Goal: Feedback & Contribution: Submit feedback/report problem

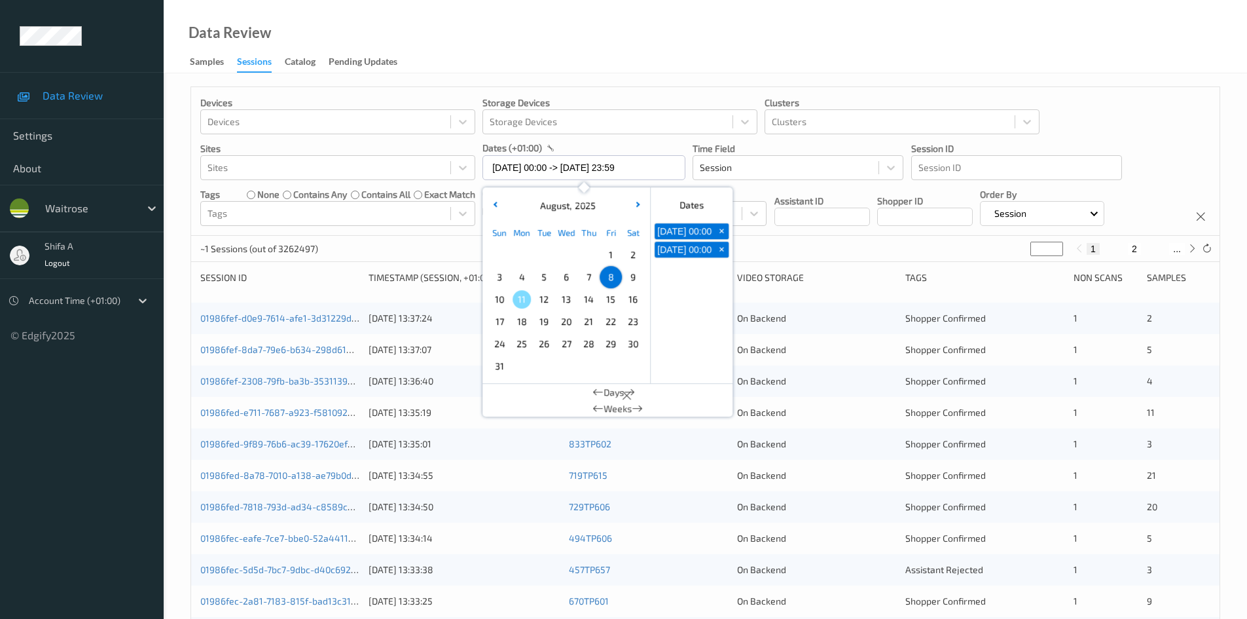
click at [712, 71] on div "Data Review Samples Sessions Catalog Pending Updates" at bounding box center [705, 36] width 1083 height 73
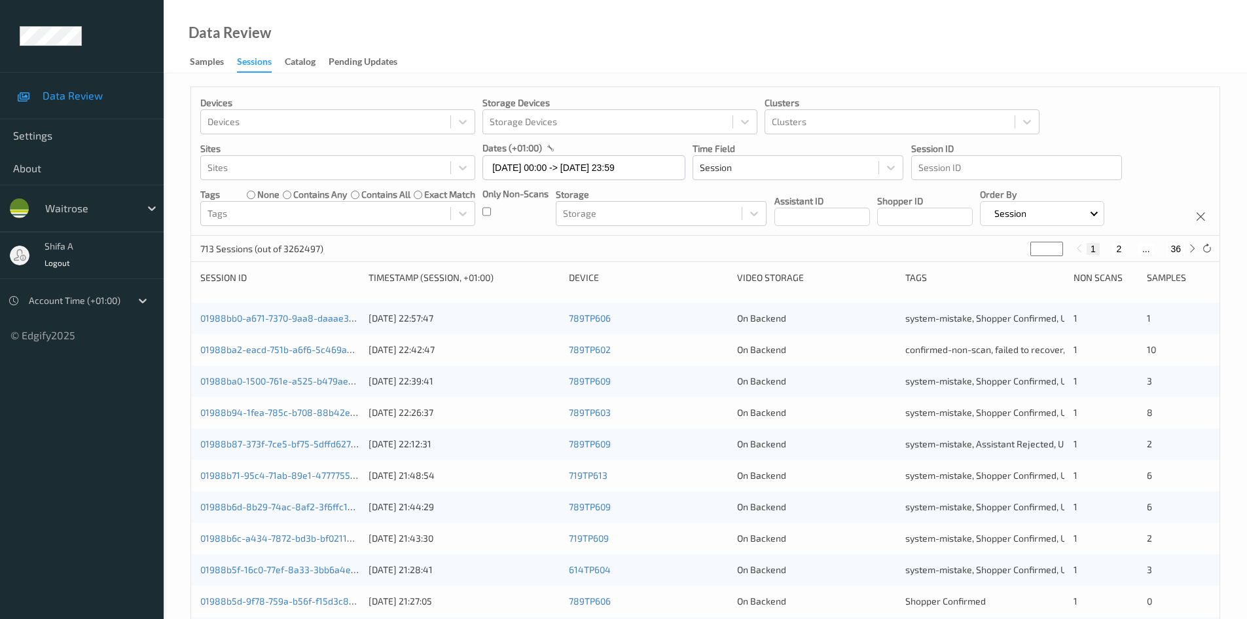
click at [1122, 251] on button "2" at bounding box center [1118, 249] width 13 height 12
type input "*"
click at [1127, 249] on button "3" at bounding box center [1131, 249] width 13 height 12
type input "*"
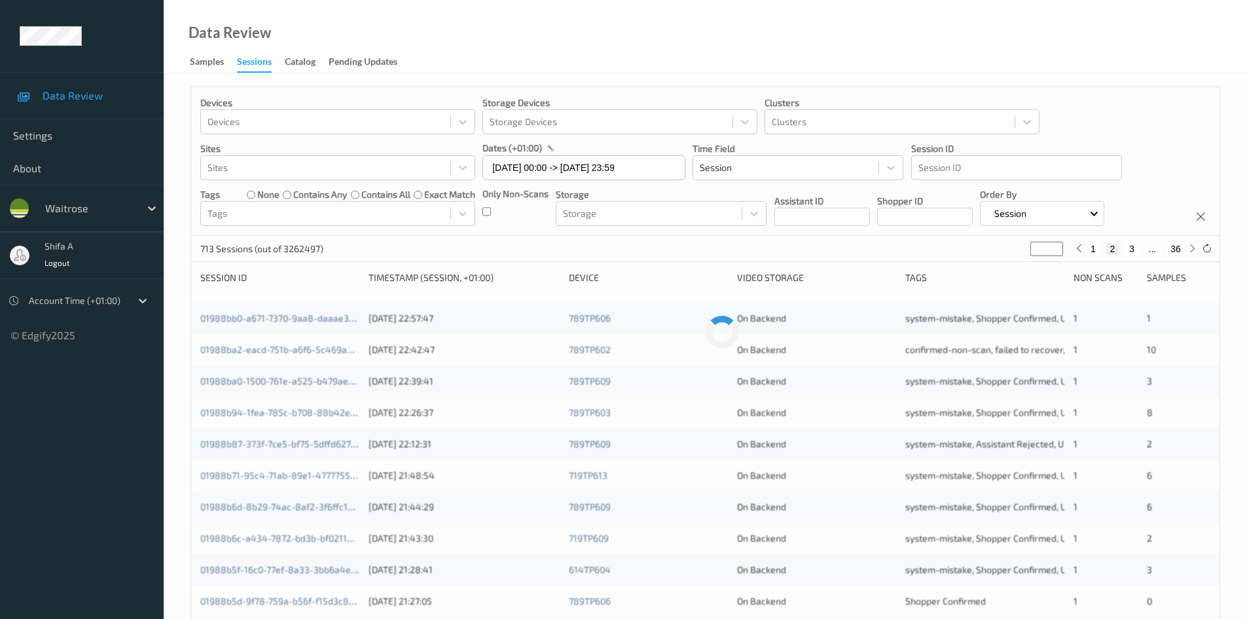
type input "*"
click at [1136, 249] on button "4" at bounding box center [1139, 249] width 13 height 12
type input "*"
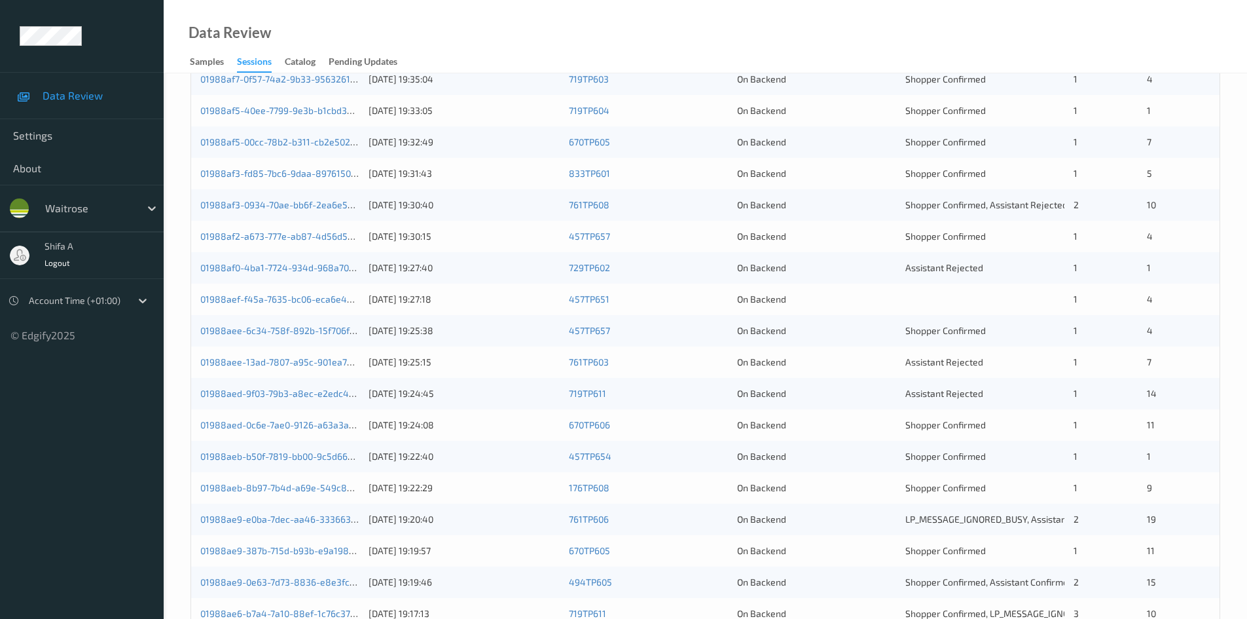
scroll to position [367, 0]
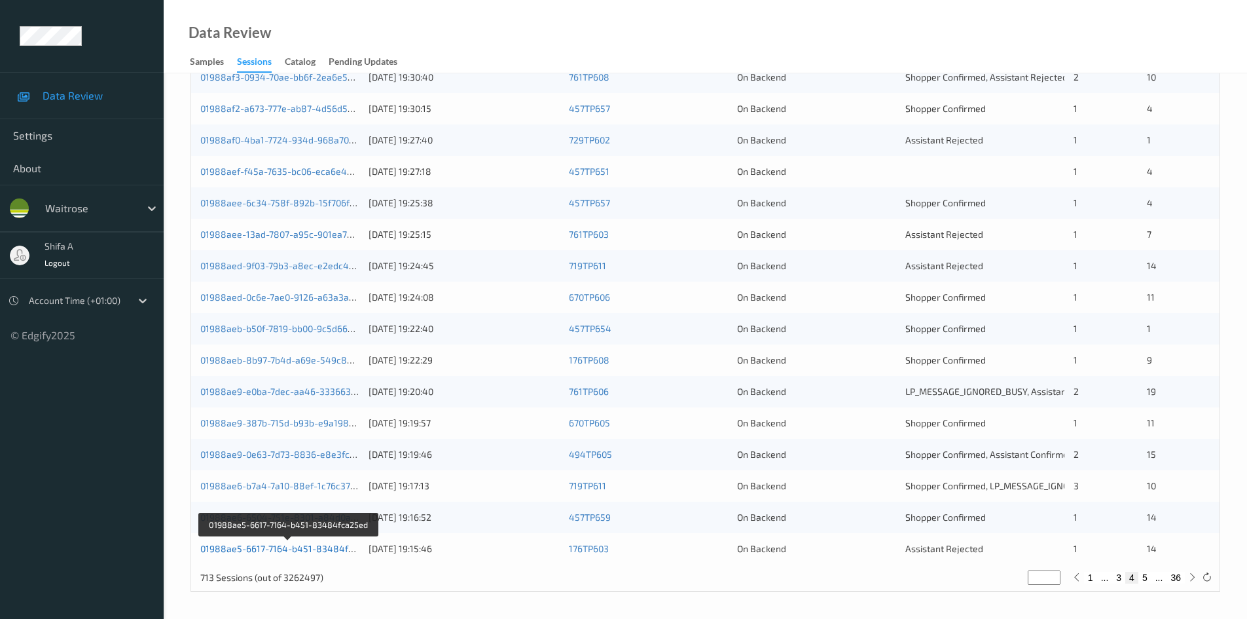
click at [306, 550] on link "01988ae5-6617-7164-b451-83484fca25ed" at bounding box center [289, 548] width 179 height 11
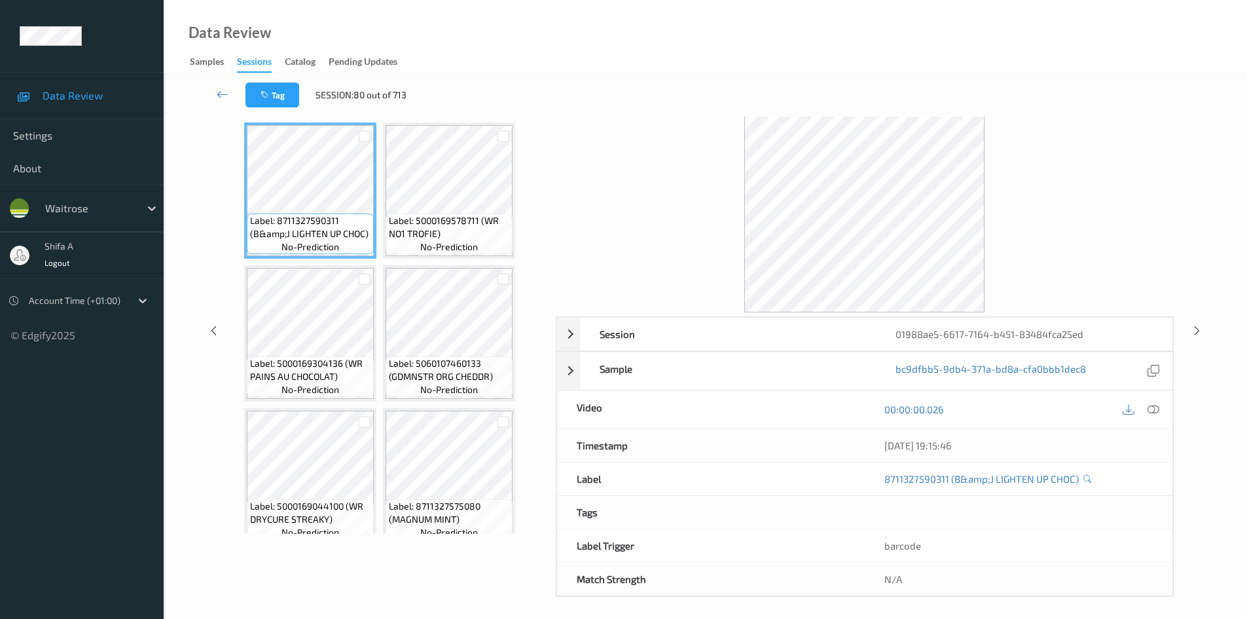
scroll to position [56, 0]
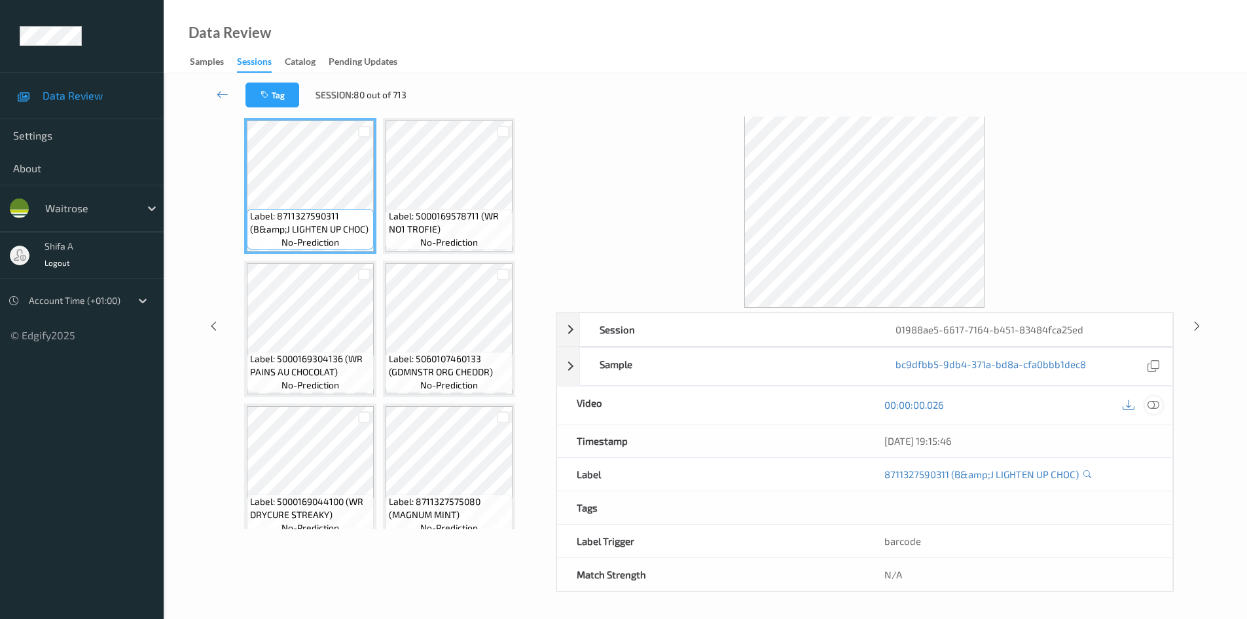
click at [1154, 402] on icon at bounding box center [1153, 405] width 12 height 12
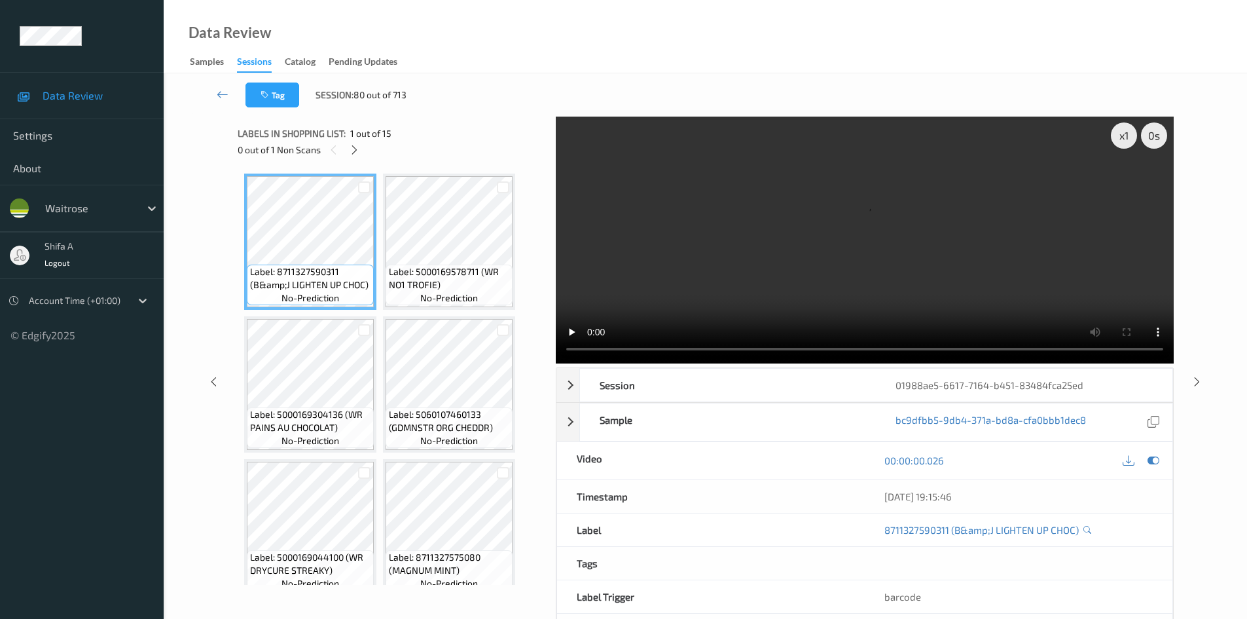
scroll to position [0, 0]
click at [357, 153] on icon at bounding box center [354, 151] width 11 height 12
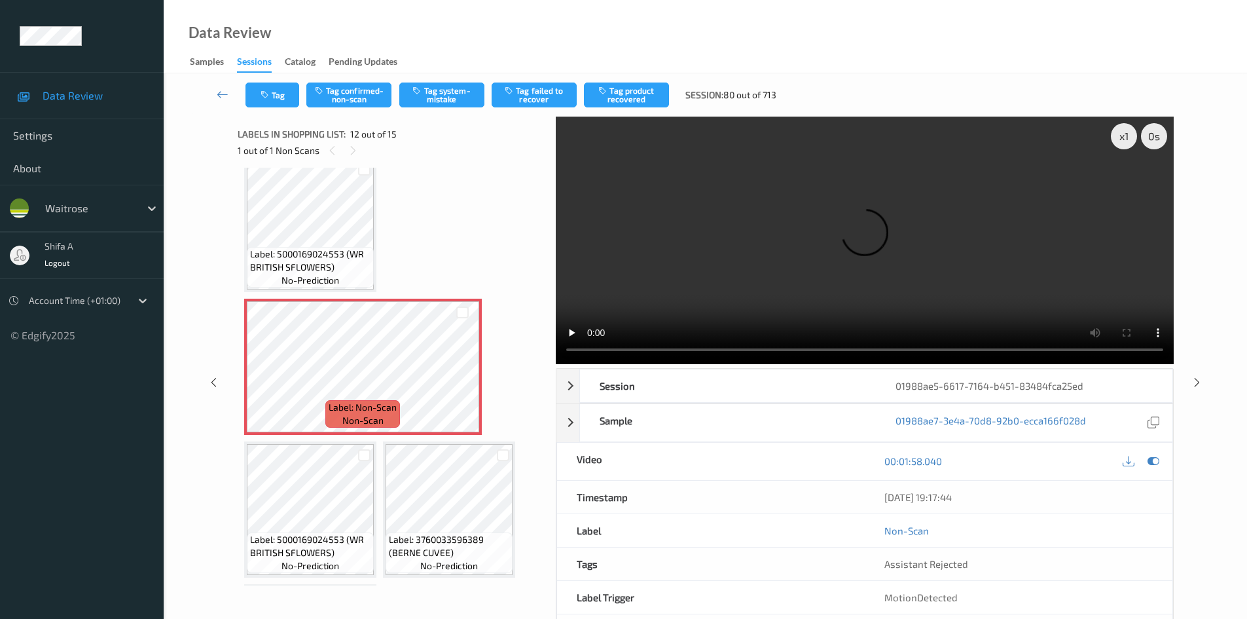
scroll to position [655, 0]
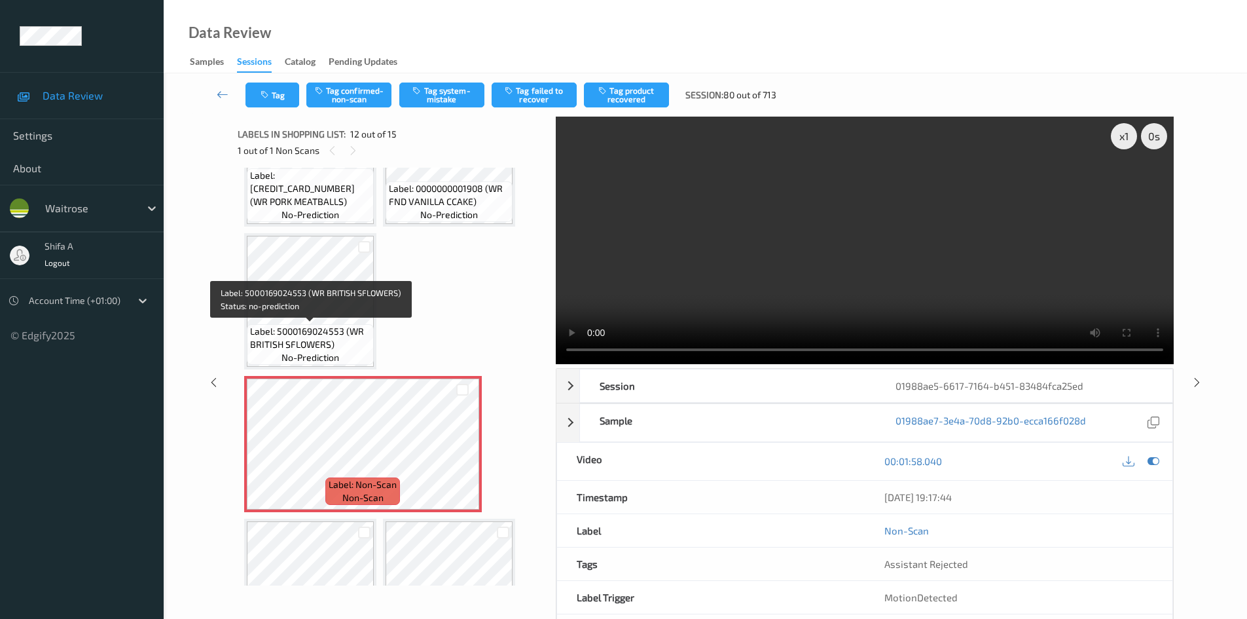
click at [298, 324] on div "Label: 5000169024553 (WR BRITISH SFLOWERS) no-prediction" at bounding box center [310, 344] width 127 height 41
click at [301, 326] on span "Label: 5000169024553 (WR BRITISH SFLOWERS)" at bounding box center [310, 338] width 120 height 26
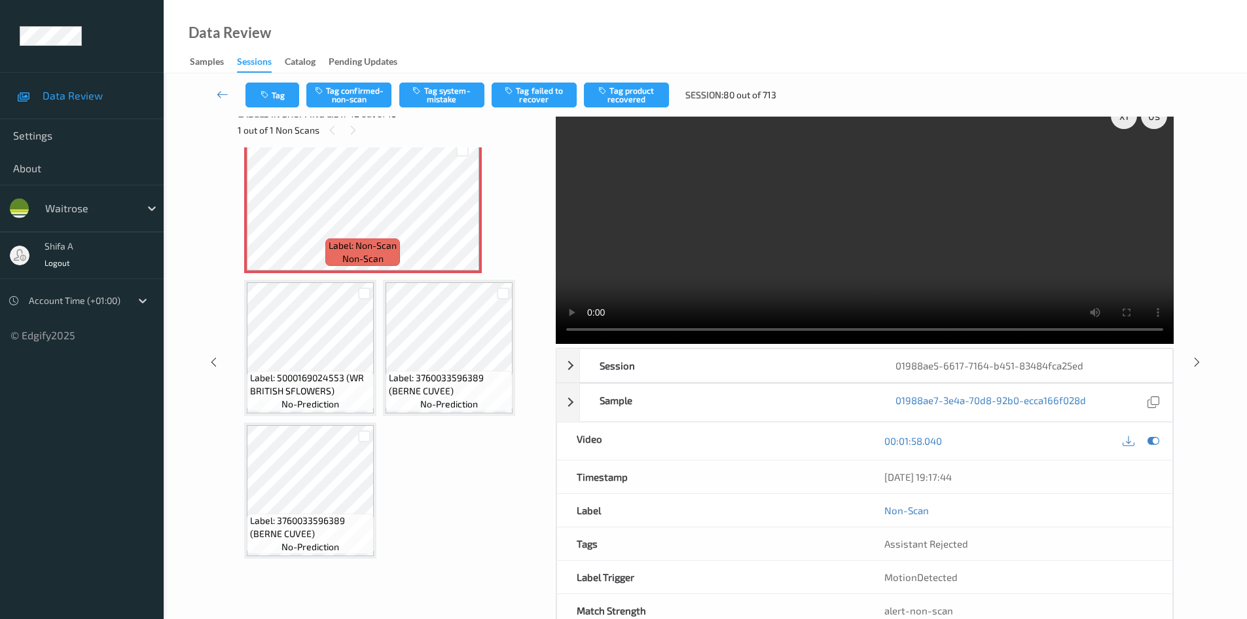
scroll to position [0, 0]
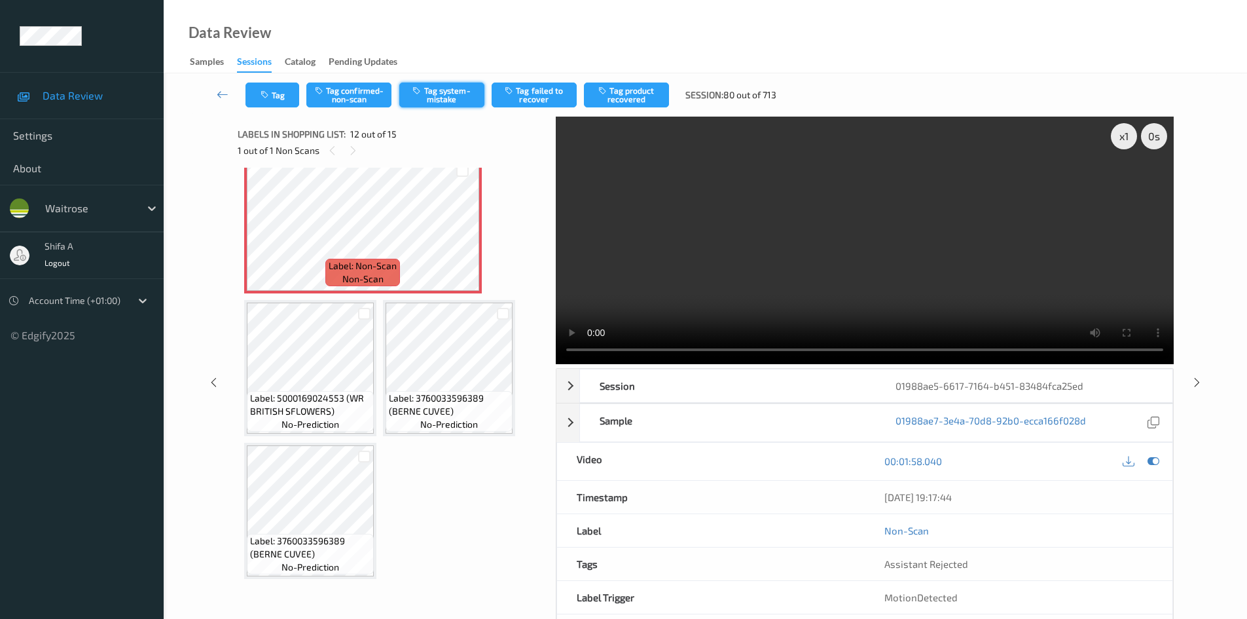
click at [443, 90] on button "Tag system-mistake" at bounding box center [441, 94] width 85 height 25
click at [222, 94] on icon at bounding box center [223, 94] width 12 height 13
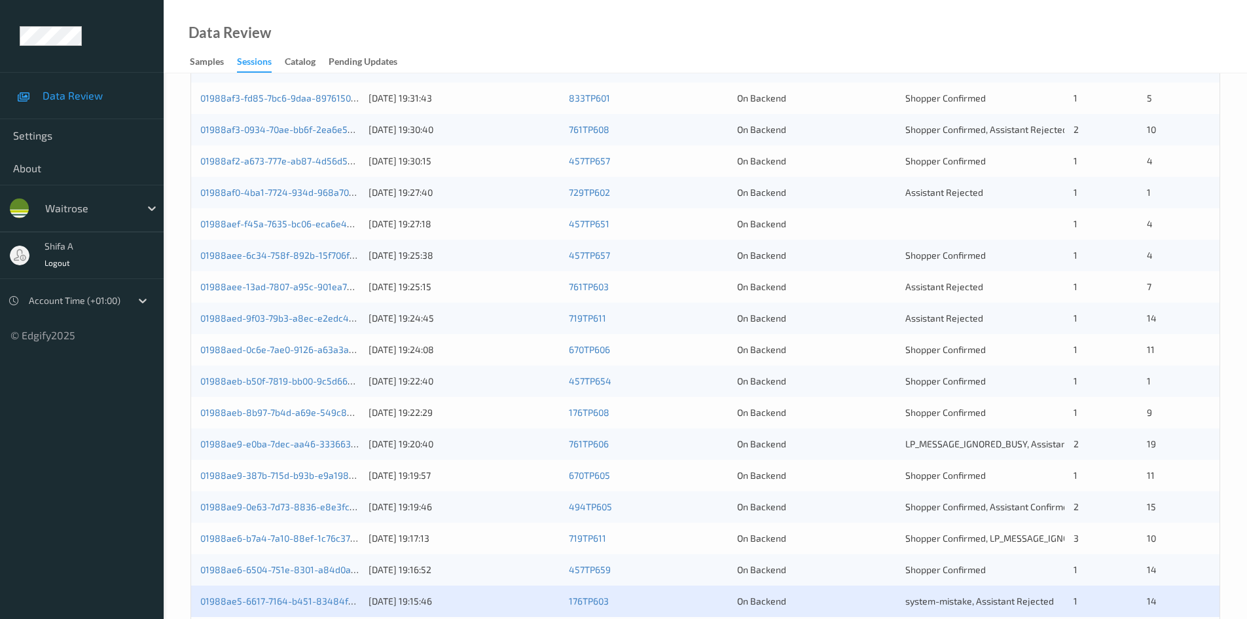
scroll to position [367, 0]
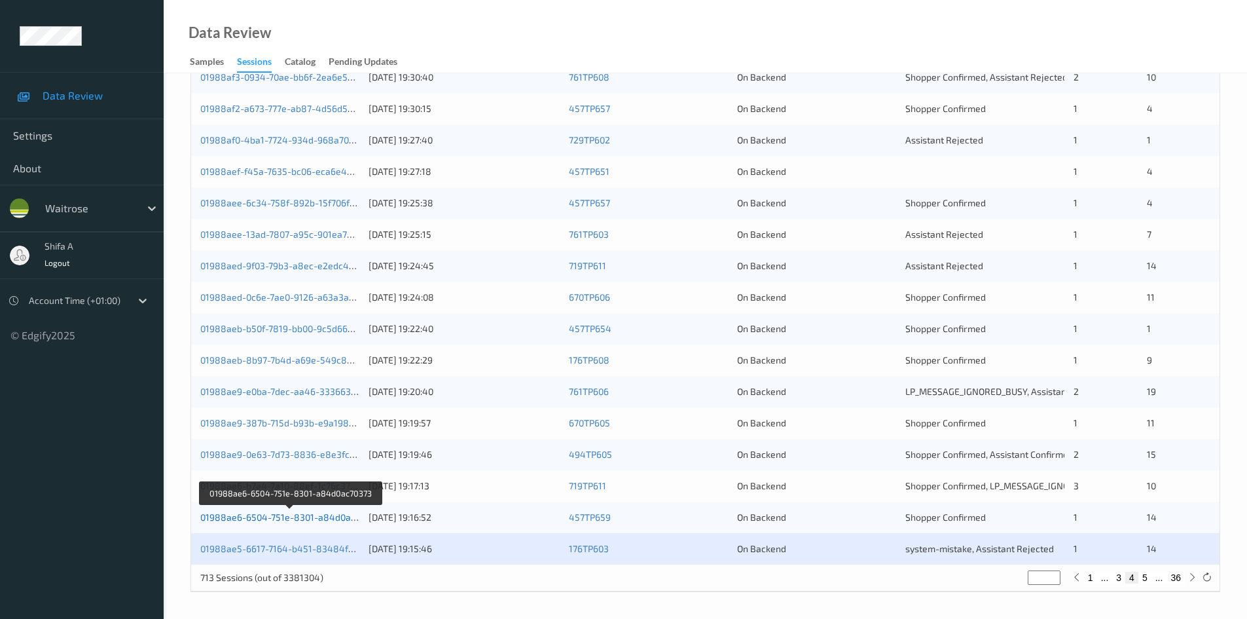
click at [304, 520] on link "01988ae6-6504-751e-8301-a84d0ac70373" at bounding box center [290, 516] width 180 height 11
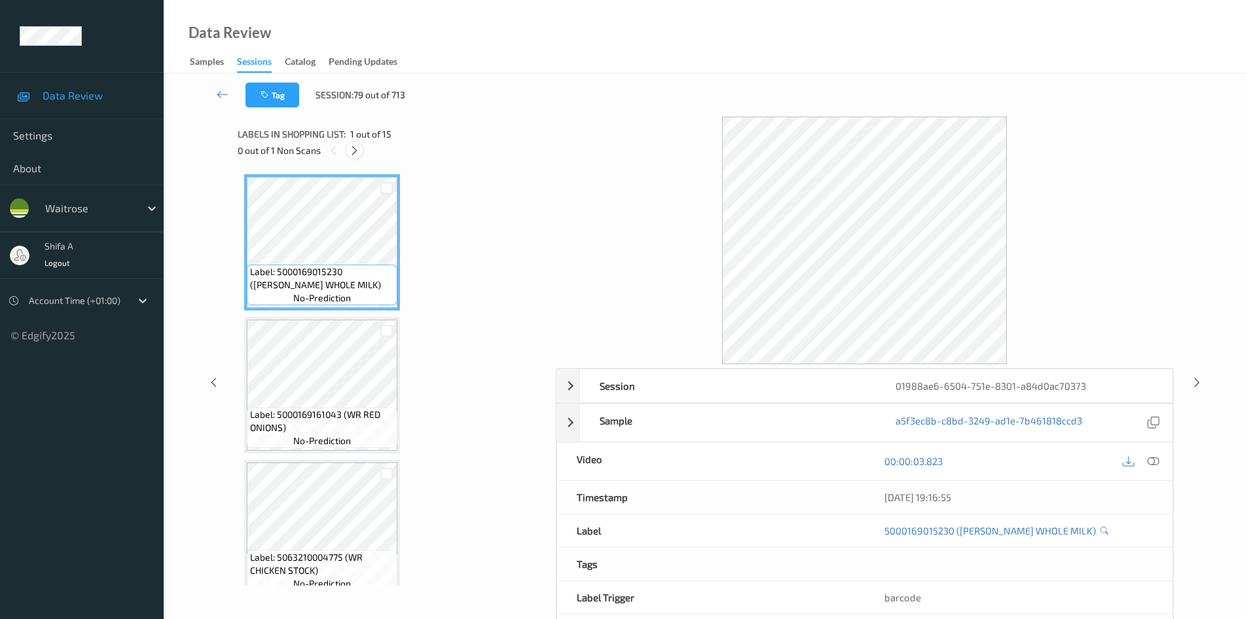
click at [350, 149] on icon at bounding box center [354, 151] width 11 height 12
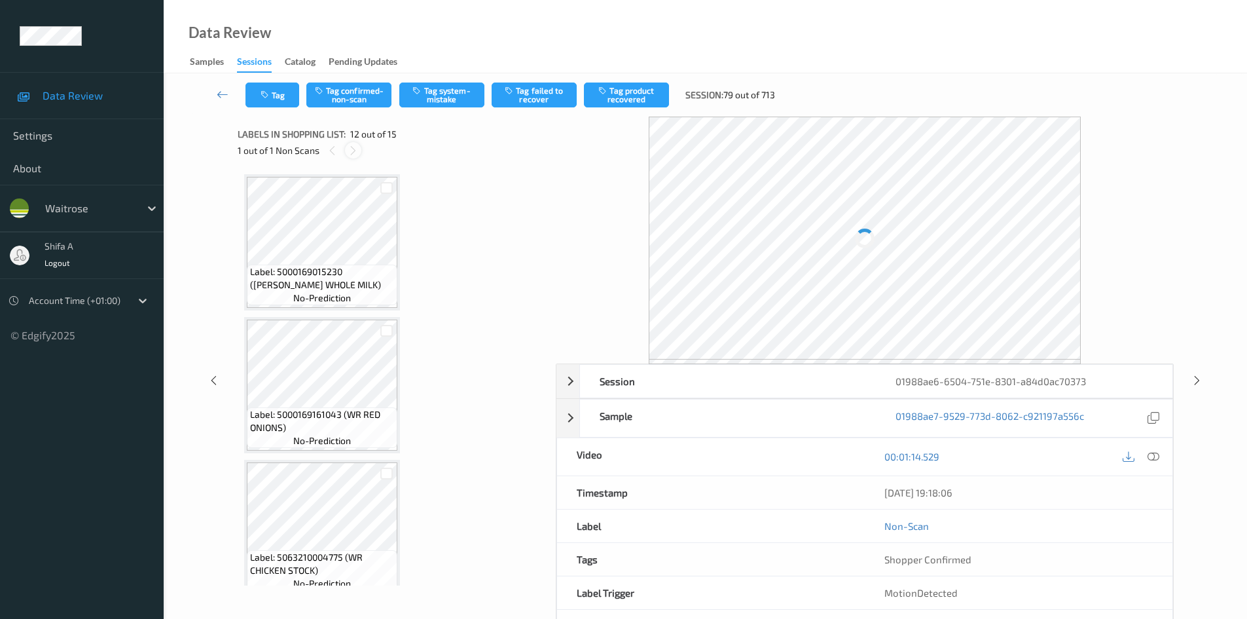
scroll to position [1434, 0]
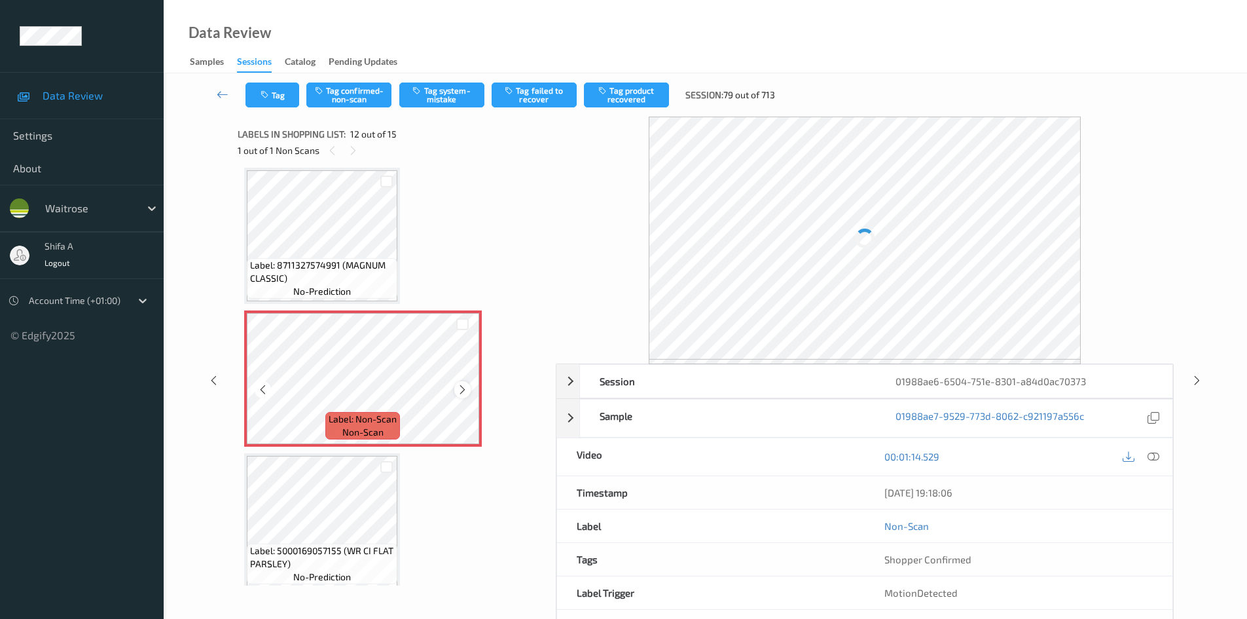
click at [464, 386] on icon at bounding box center [462, 390] width 11 height 12
click at [465, 385] on icon at bounding box center [462, 390] width 11 height 12
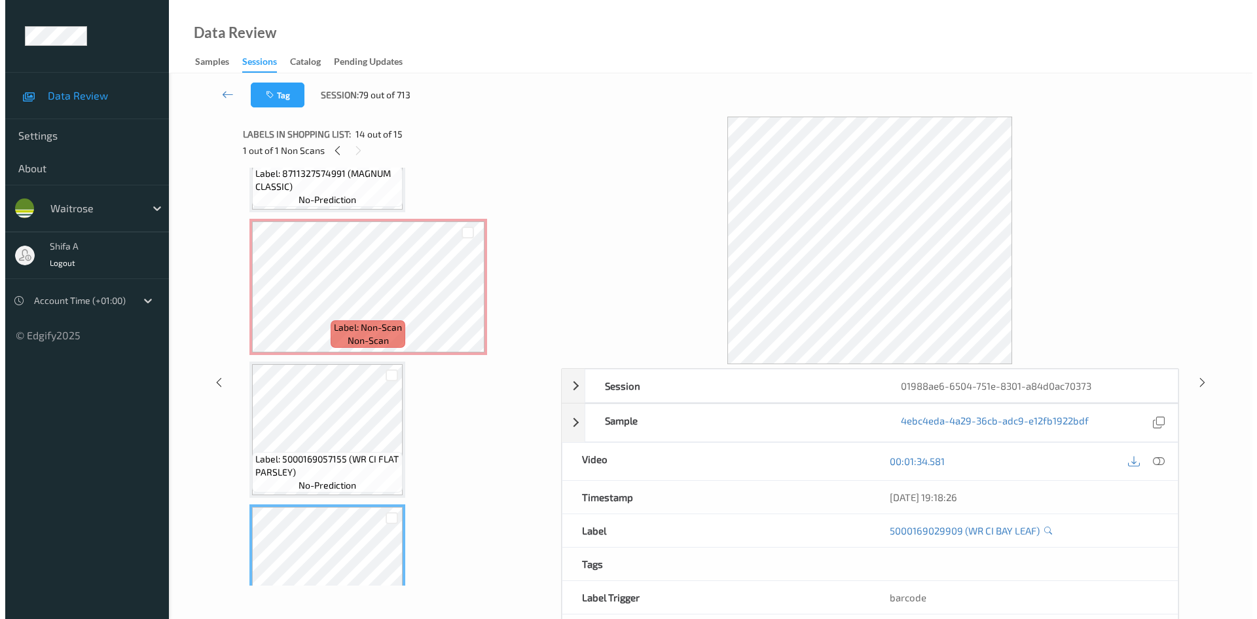
scroll to position [1499, 0]
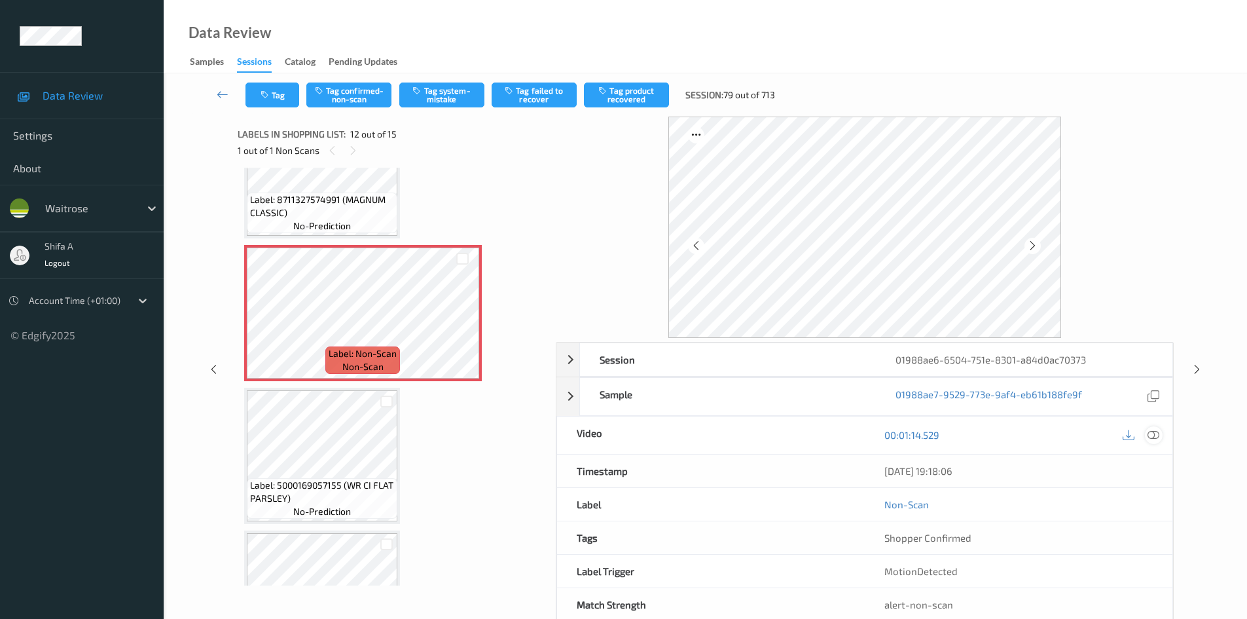
click at [1153, 433] on icon at bounding box center [1153, 435] width 12 height 12
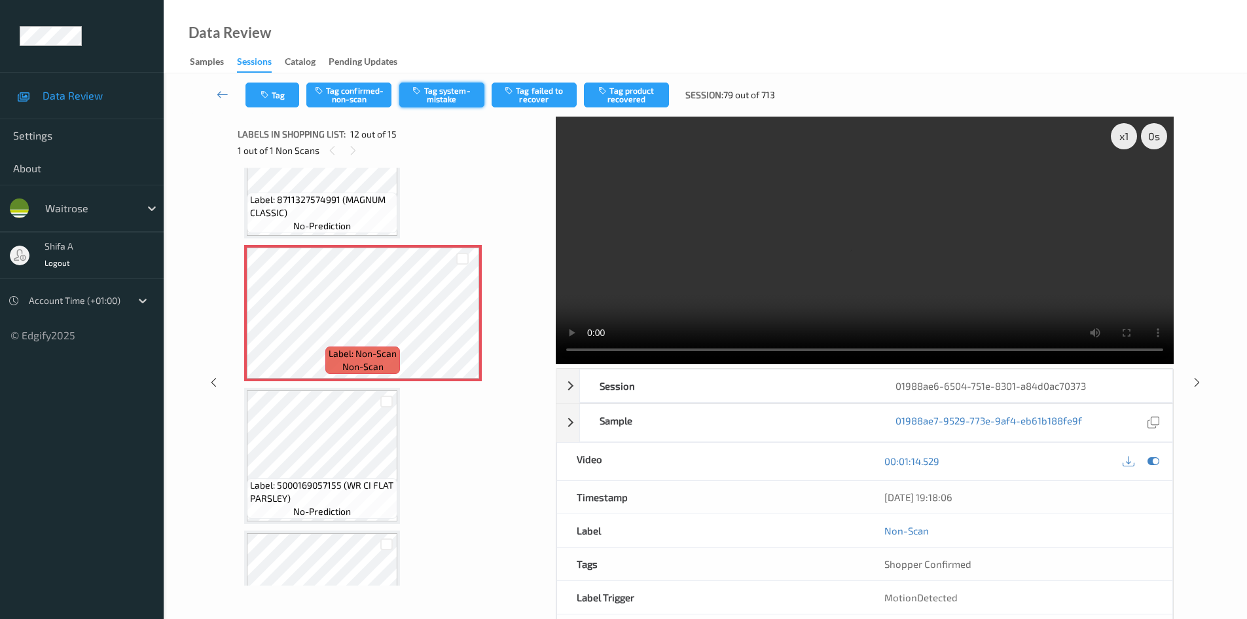
click at [460, 99] on button "Tag system-mistake" at bounding box center [441, 94] width 85 height 25
click at [273, 101] on button "Tag" at bounding box center [272, 94] width 54 height 25
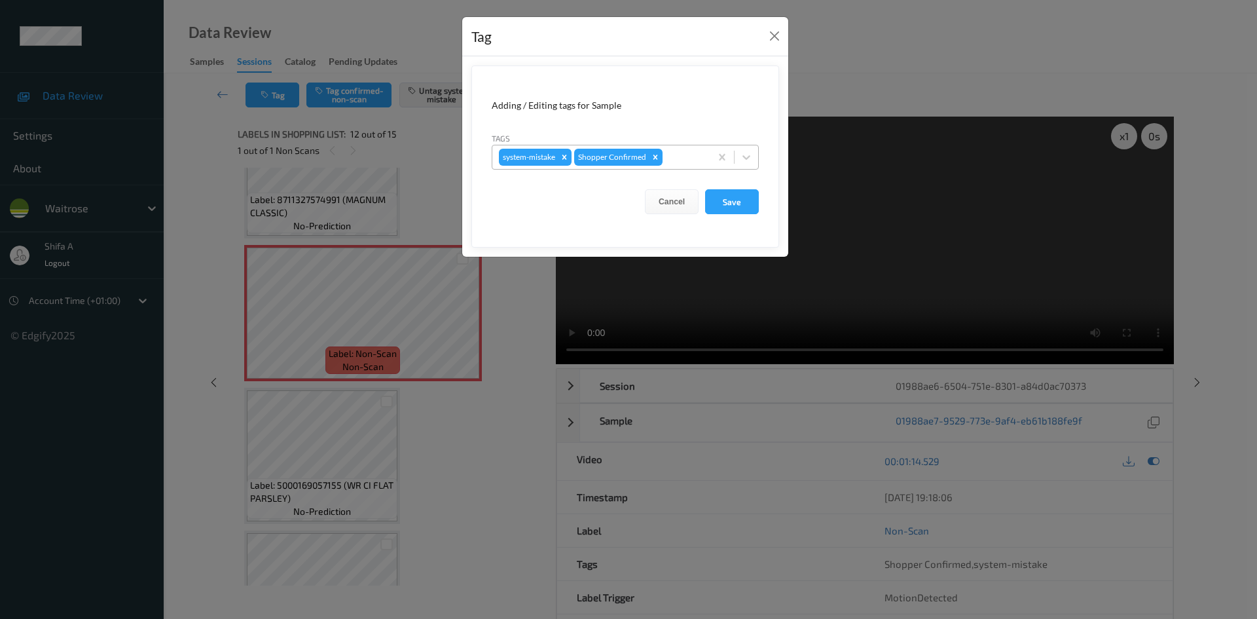
click at [693, 153] on div at bounding box center [684, 157] width 39 height 16
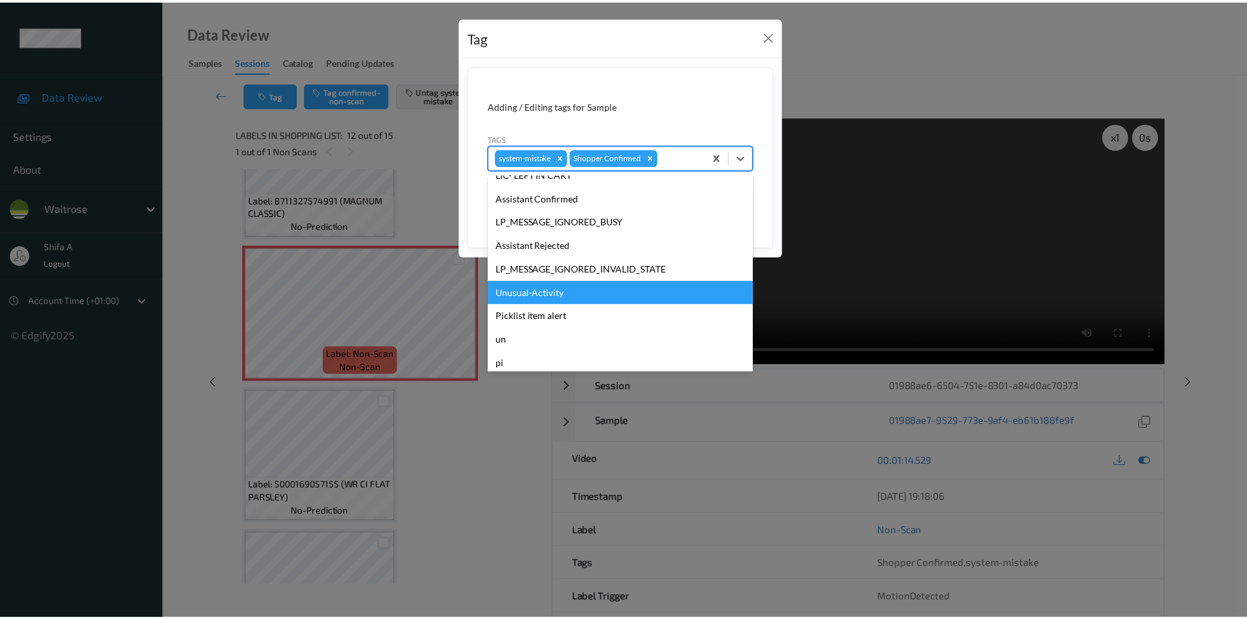
scroll to position [257, 0]
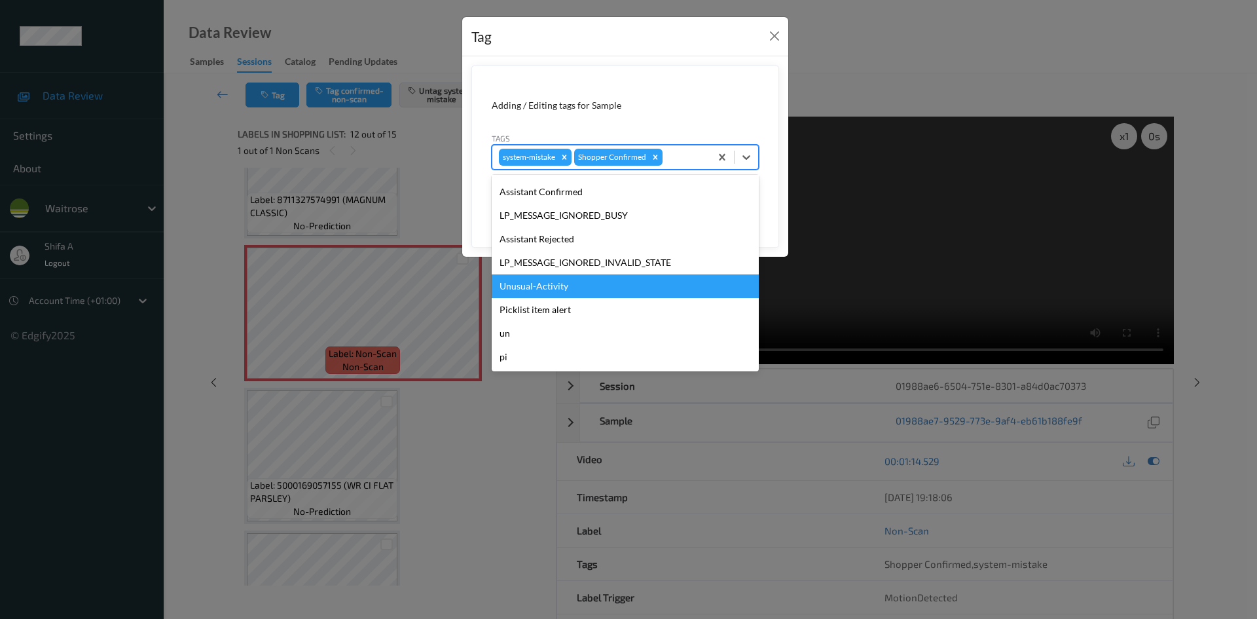
click at [591, 289] on div "Unusual-Activity" at bounding box center [625, 286] width 267 height 24
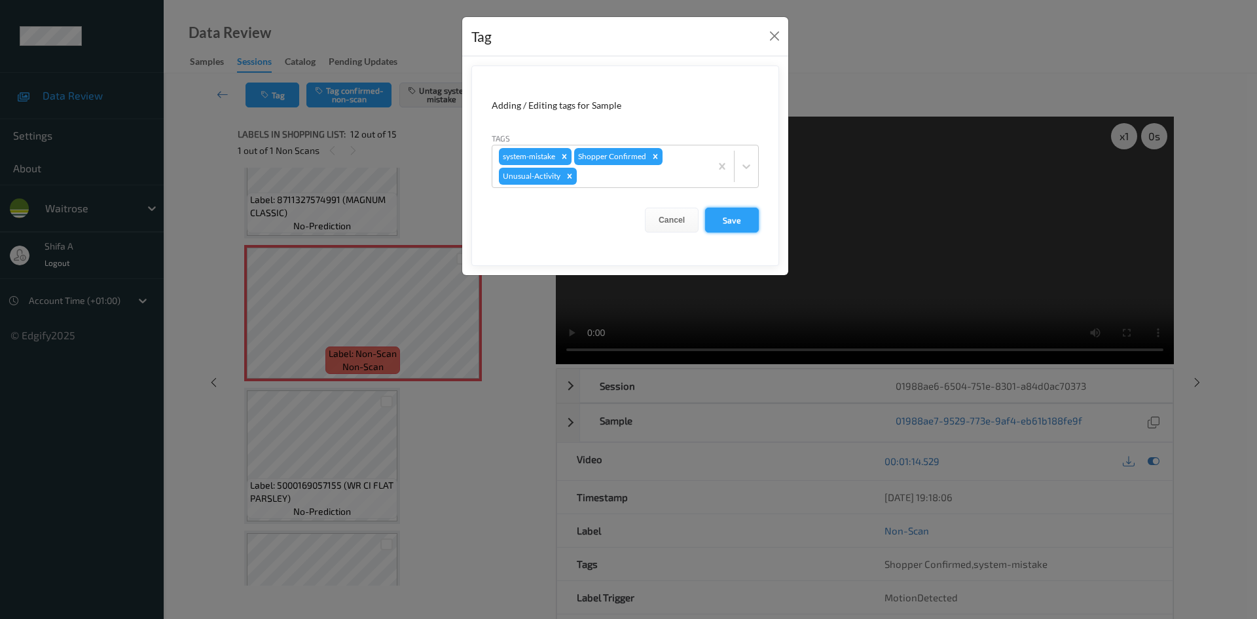
click at [748, 220] on button "Save" at bounding box center [732, 219] width 54 height 25
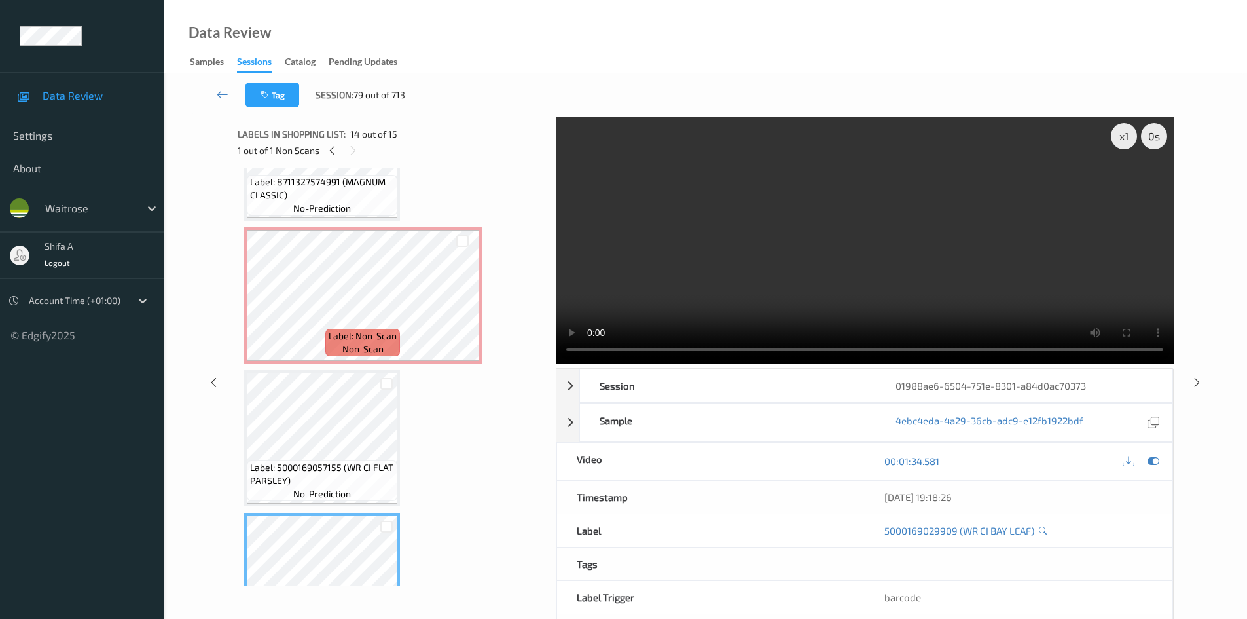
scroll to position [1499, 0]
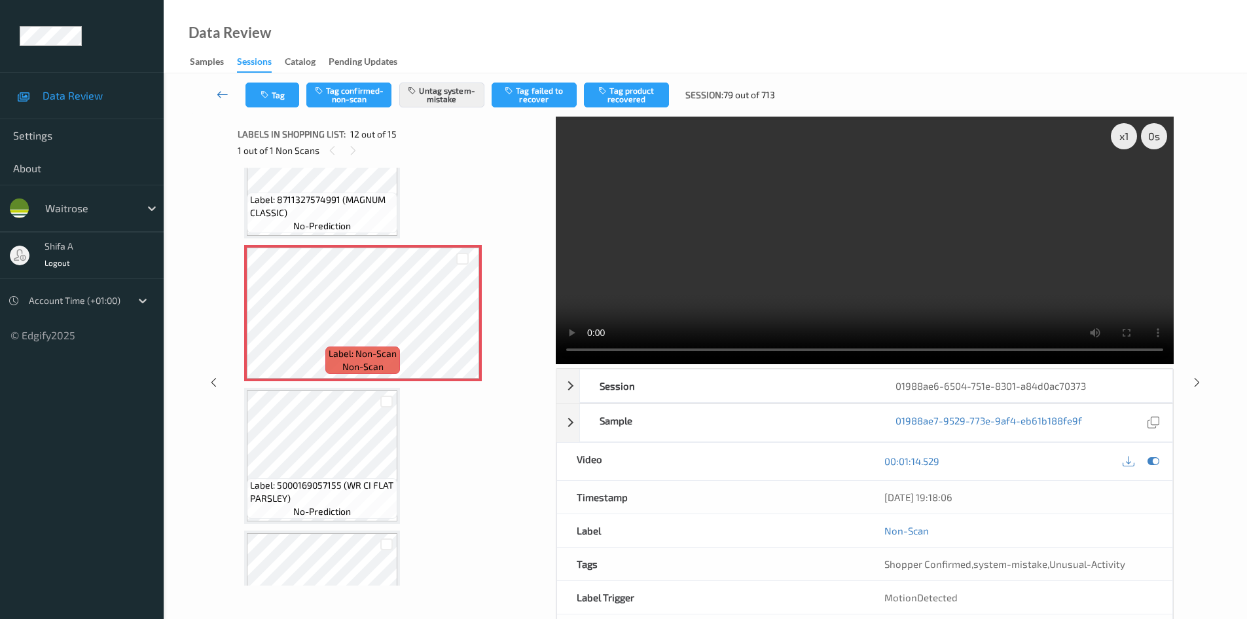
click at [221, 91] on icon at bounding box center [223, 94] width 12 height 13
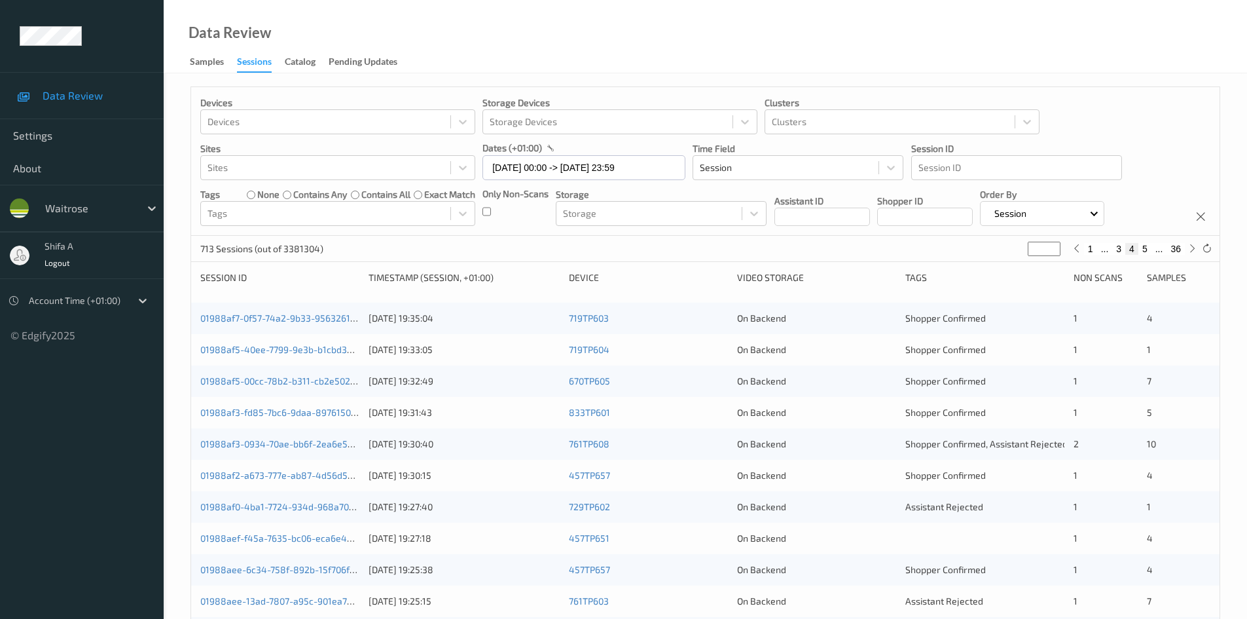
scroll to position [367, 0]
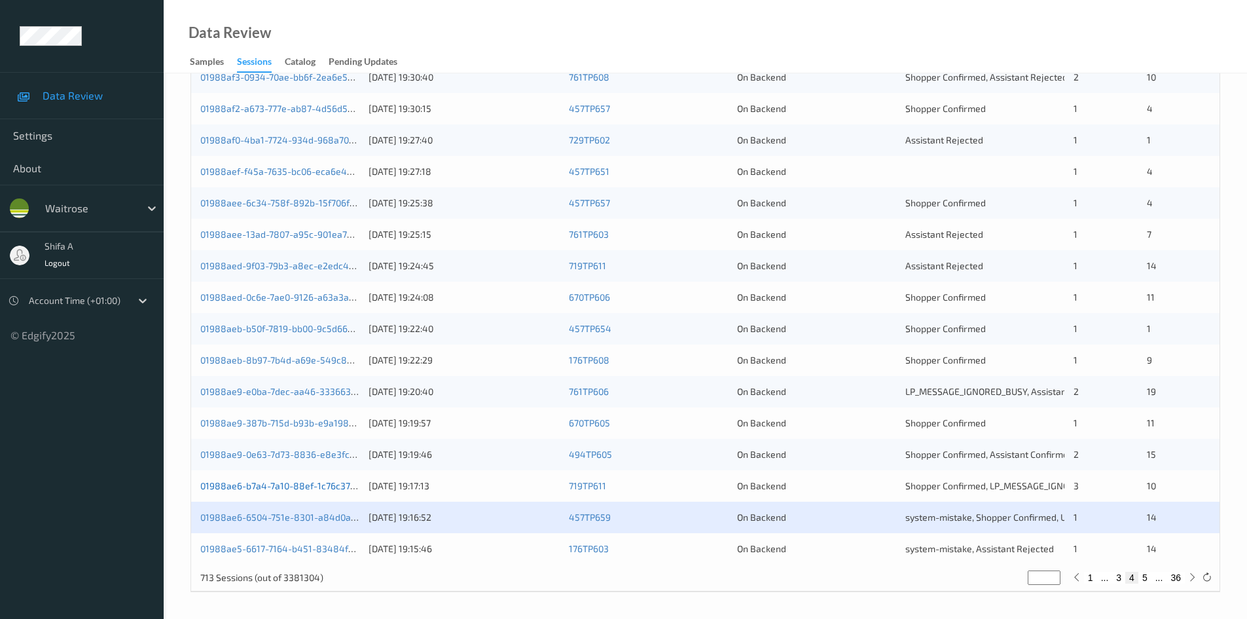
click at [312, 487] on link "01988ae6-b7a4-7a10-88ef-1c76c37c3005" at bounding box center [287, 485] width 175 height 11
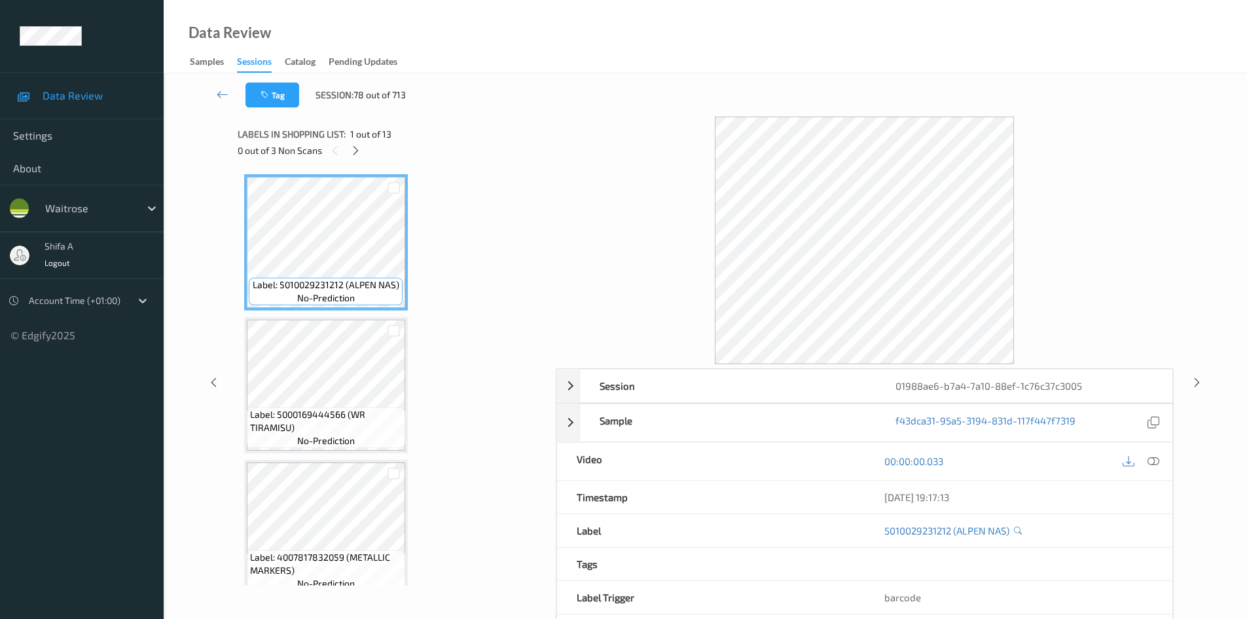
click at [361, 157] on div "0 out of 3 Non Scans" at bounding box center [392, 150] width 309 height 16
click at [361, 151] on icon at bounding box center [355, 151] width 11 height 12
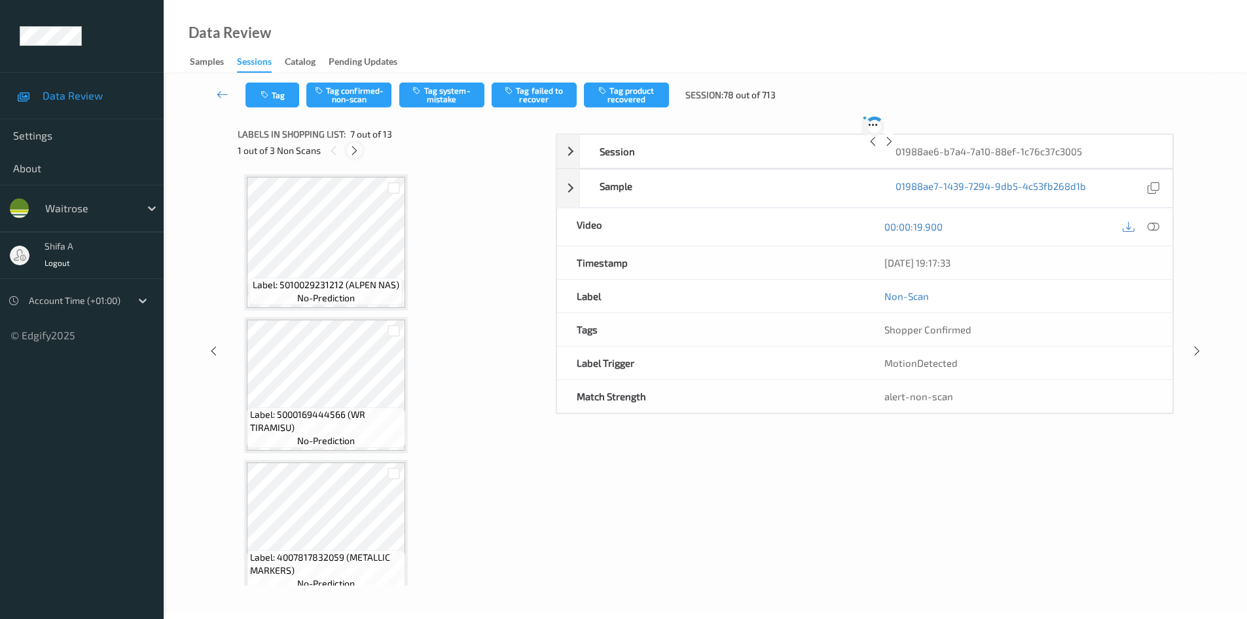
scroll to position [720, 0]
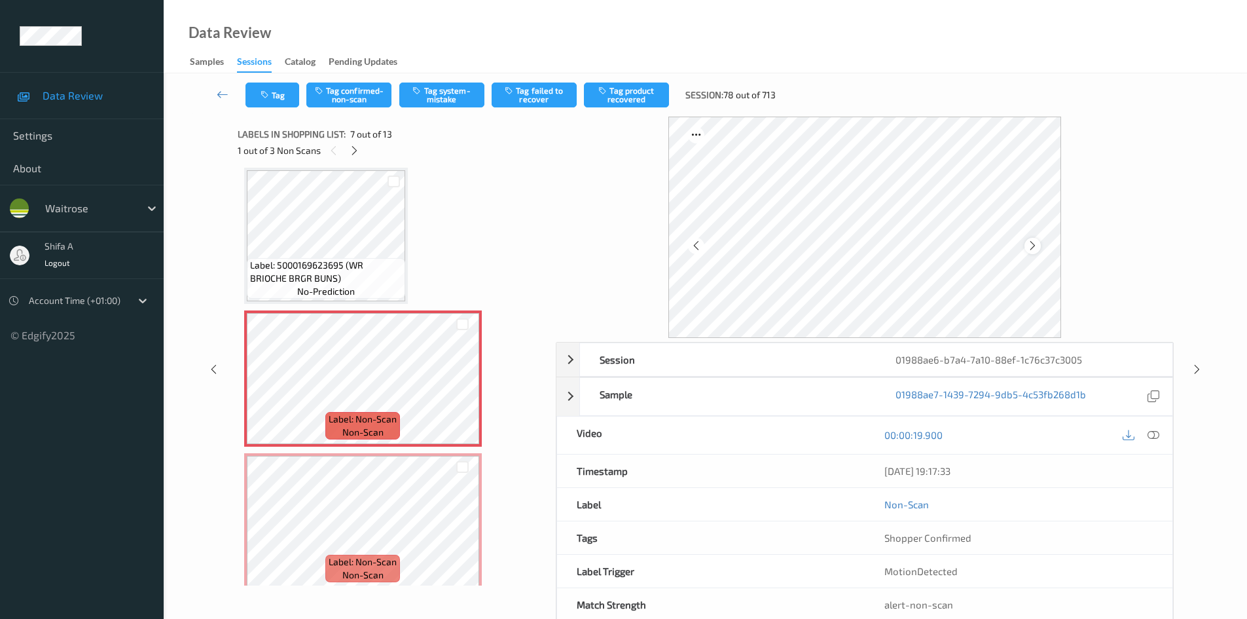
click at [1034, 245] on icon at bounding box center [1032, 246] width 11 height 12
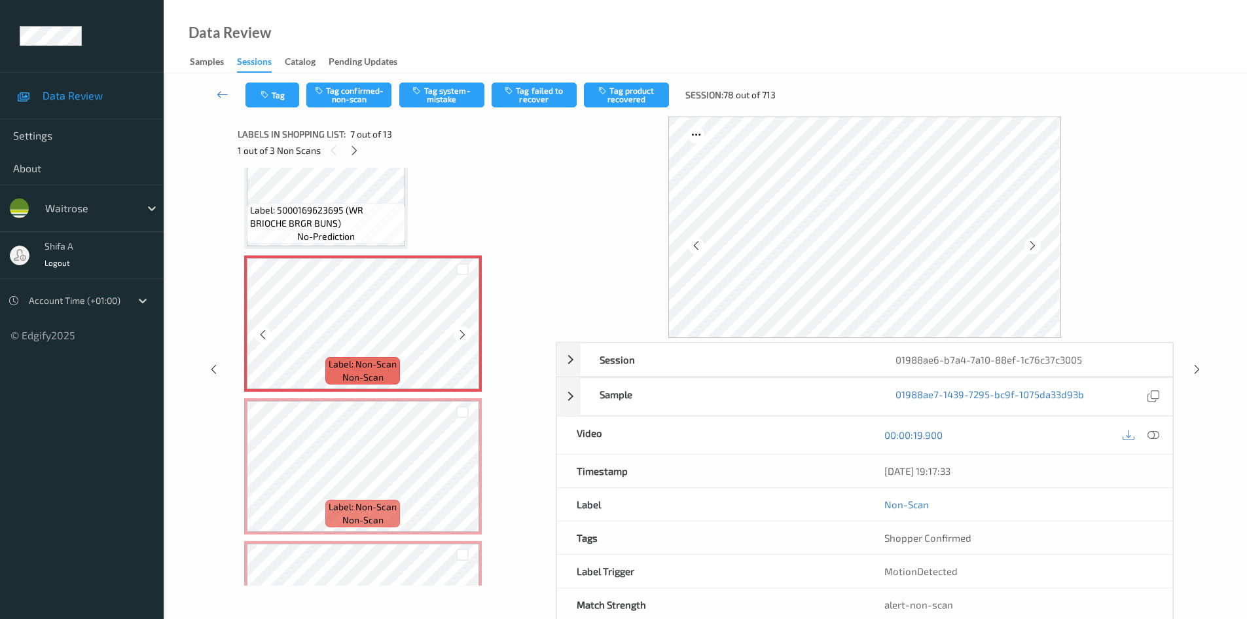
scroll to position [851, 0]
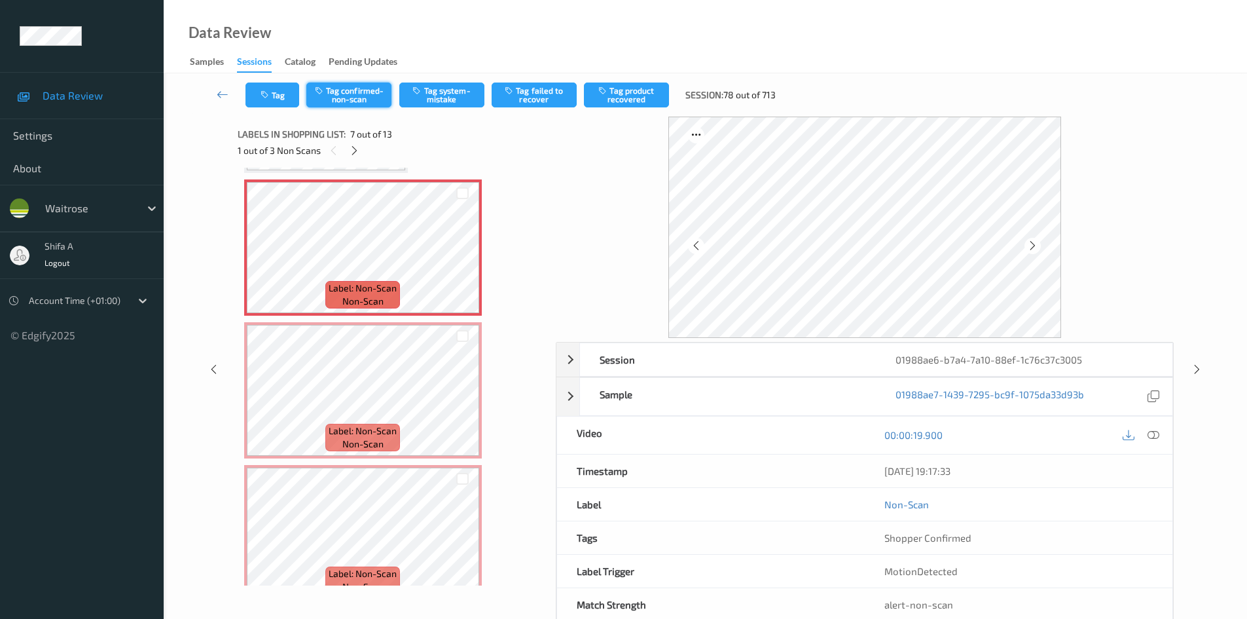
click at [332, 98] on button "Tag confirmed-non-scan" at bounding box center [348, 94] width 85 height 25
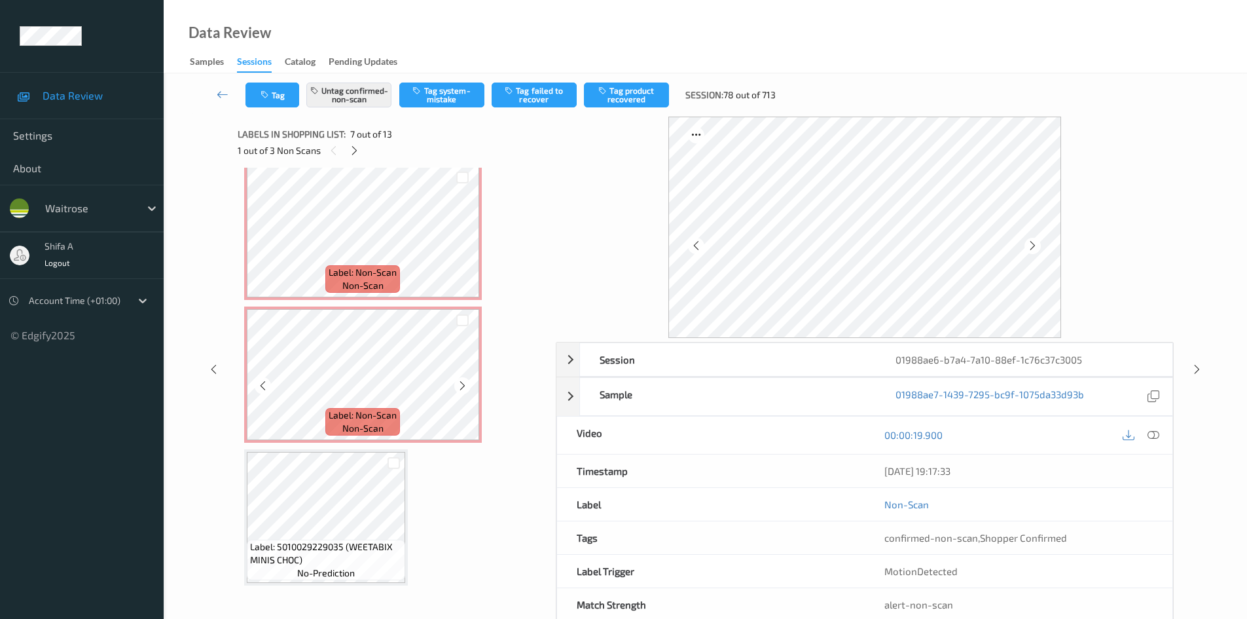
scroll to position [1047, 0]
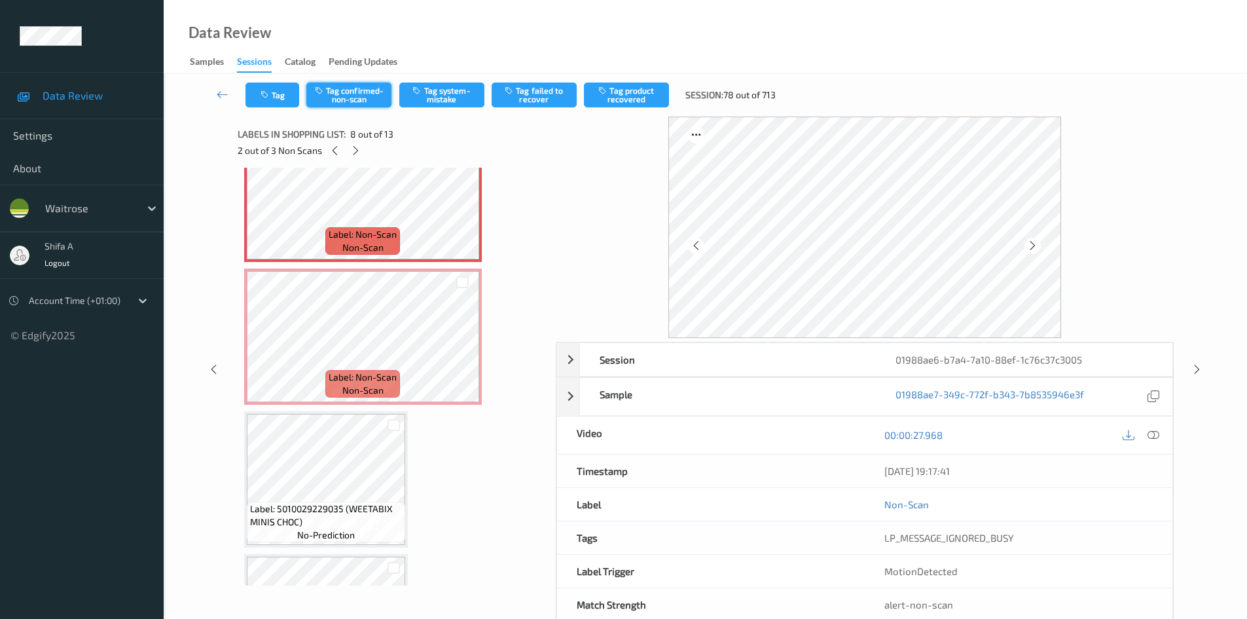
click at [375, 101] on button "Tag confirmed-non-scan" at bounding box center [348, 94] width 85 height 25
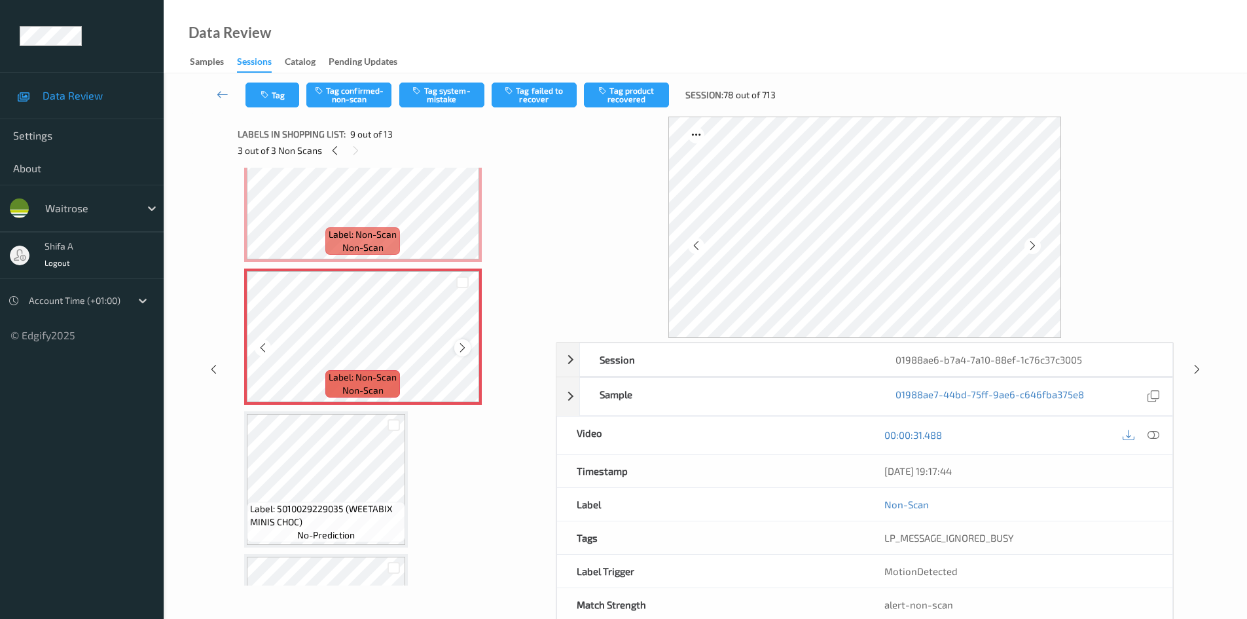
click at [461, 348] on icon at bounding box center [462, 348] width 11 height 12
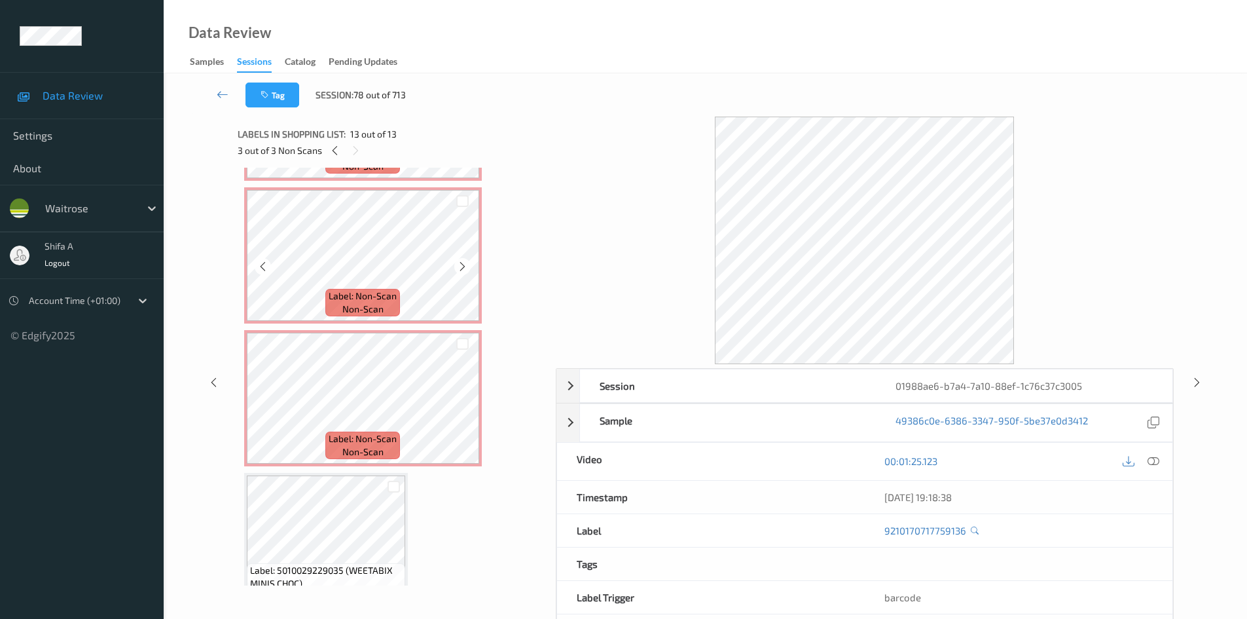
scroll to position [724, 0]
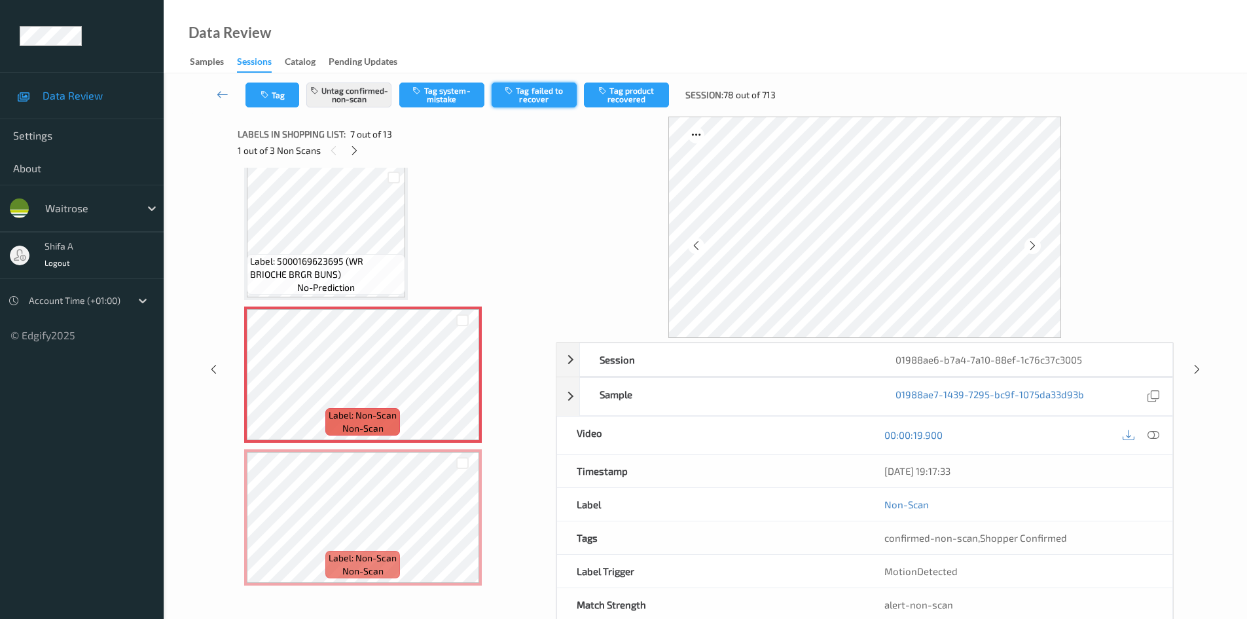
click at [526, 101] on button "Tag failed to recover" at bounding box center [534, 94] width 85 height 25
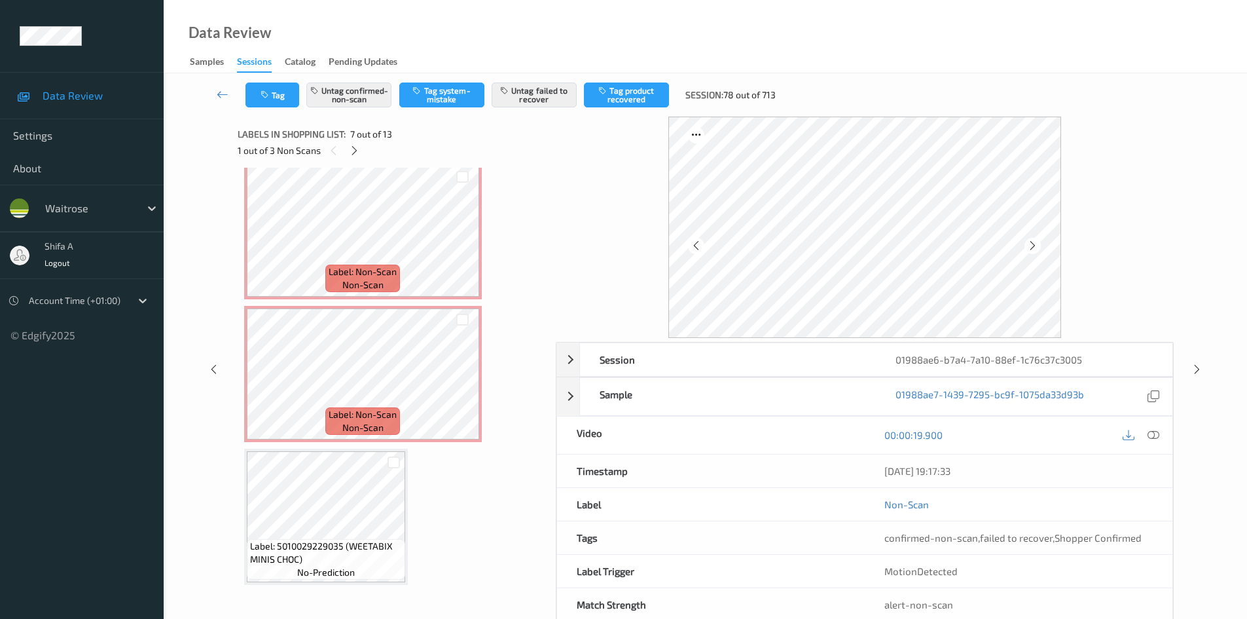
scroll to position [1051, 0]
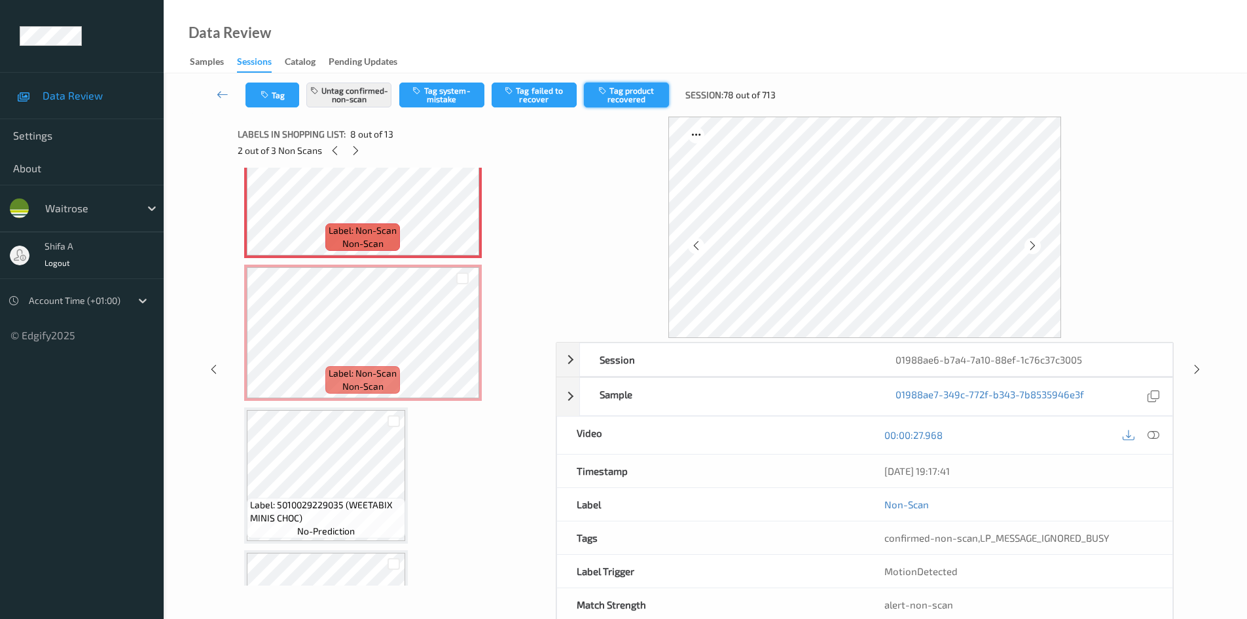
click at [640, 95] on button "Tag product recovered" at bounding box center [626, 94] width 85 height 25
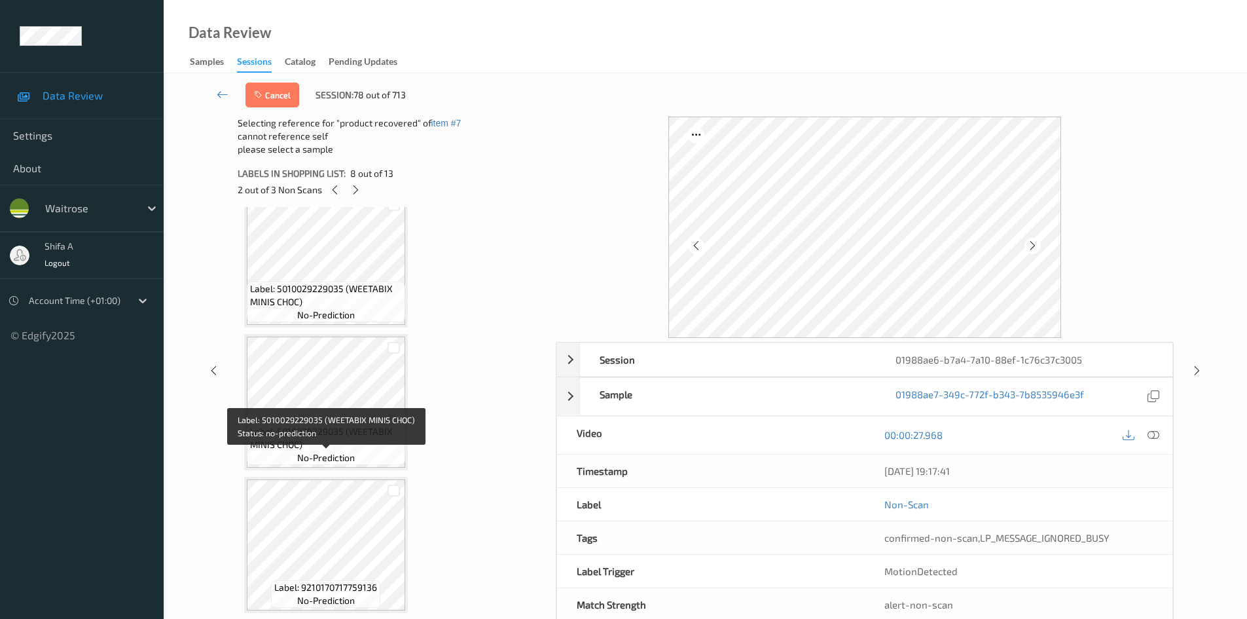
scroll to position [1313, 0]
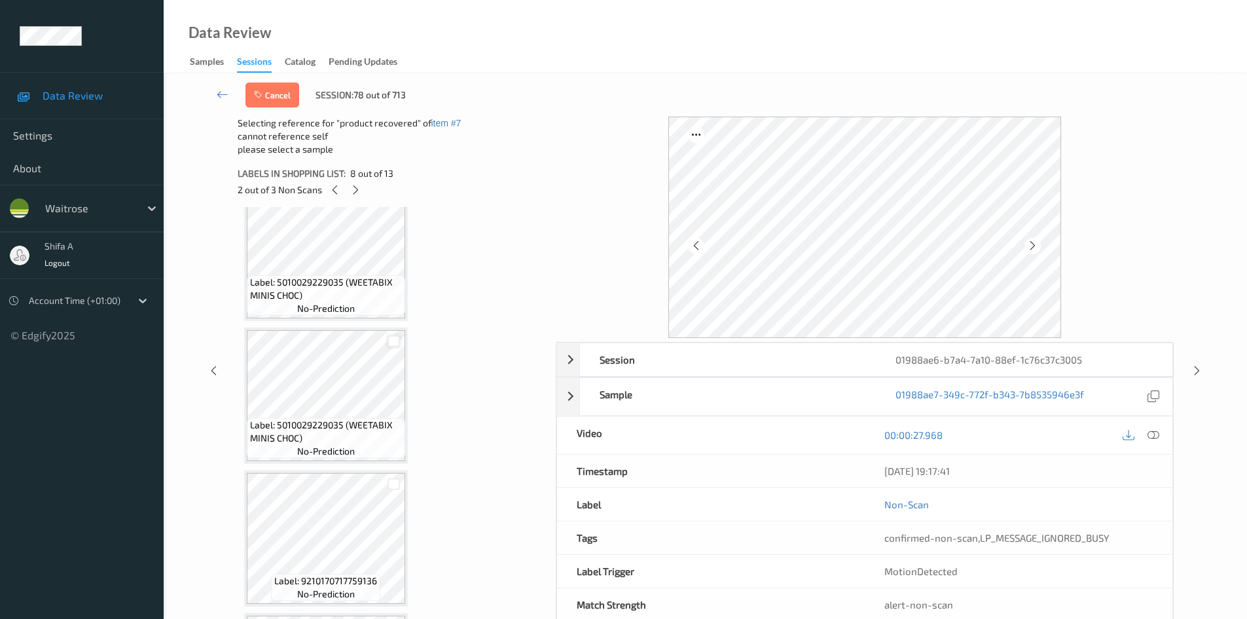
click at [396, 339] on div at bounding box center [394, 341] width 12 height 12
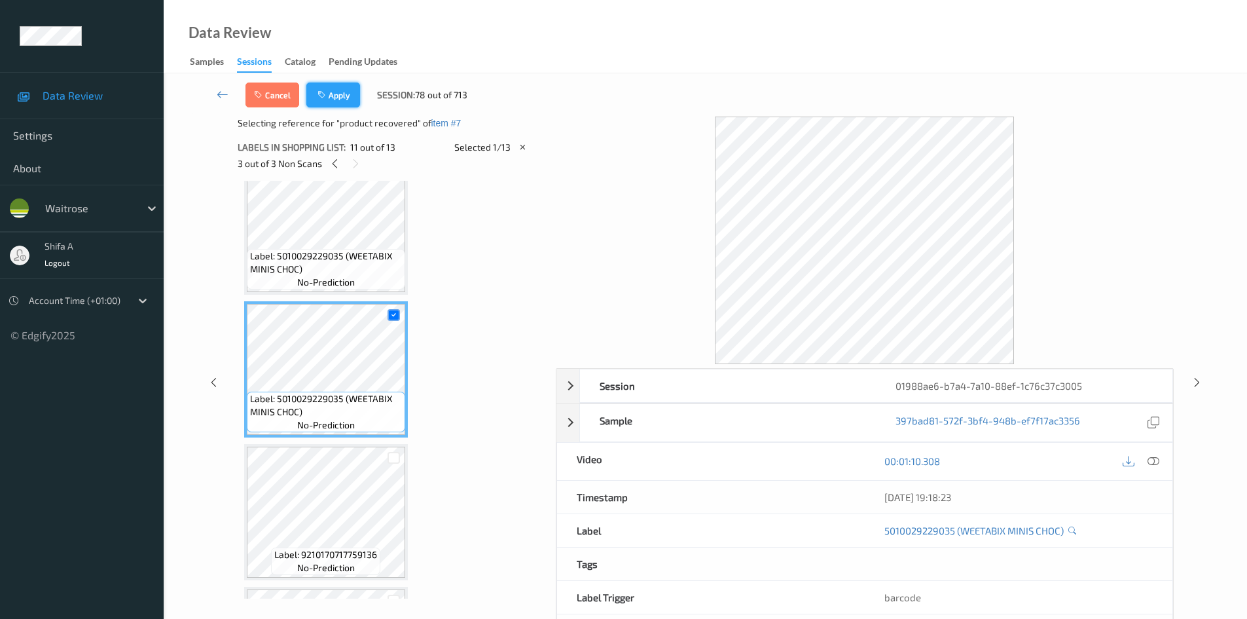
click at [333, 88] on button "Apply" at bounding box center [333, 94] width 54 height 25
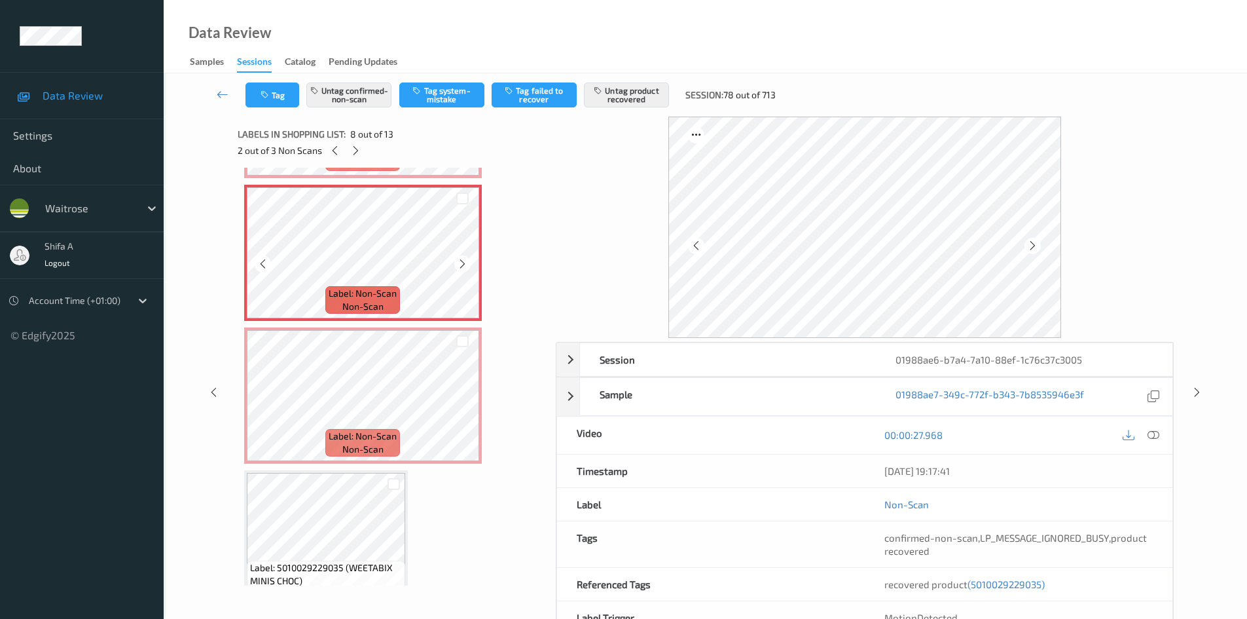
scroll to position [994, 0]
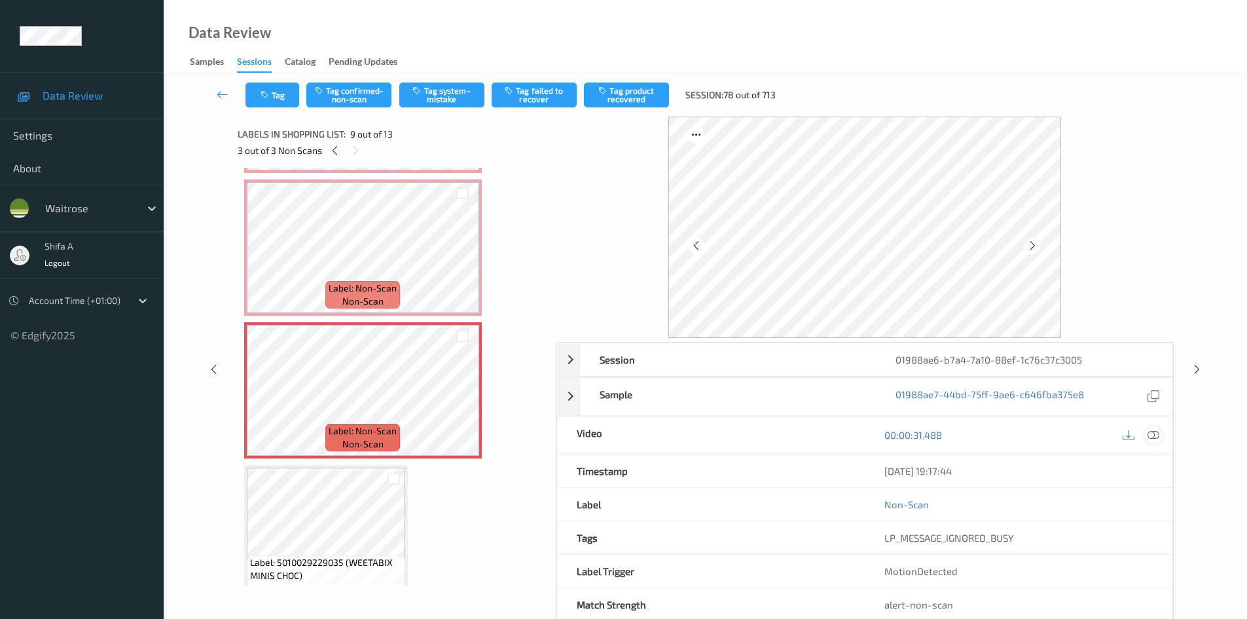
click at [1153, 439] on icon at bounding box center [1153, 435] width 12 height 12
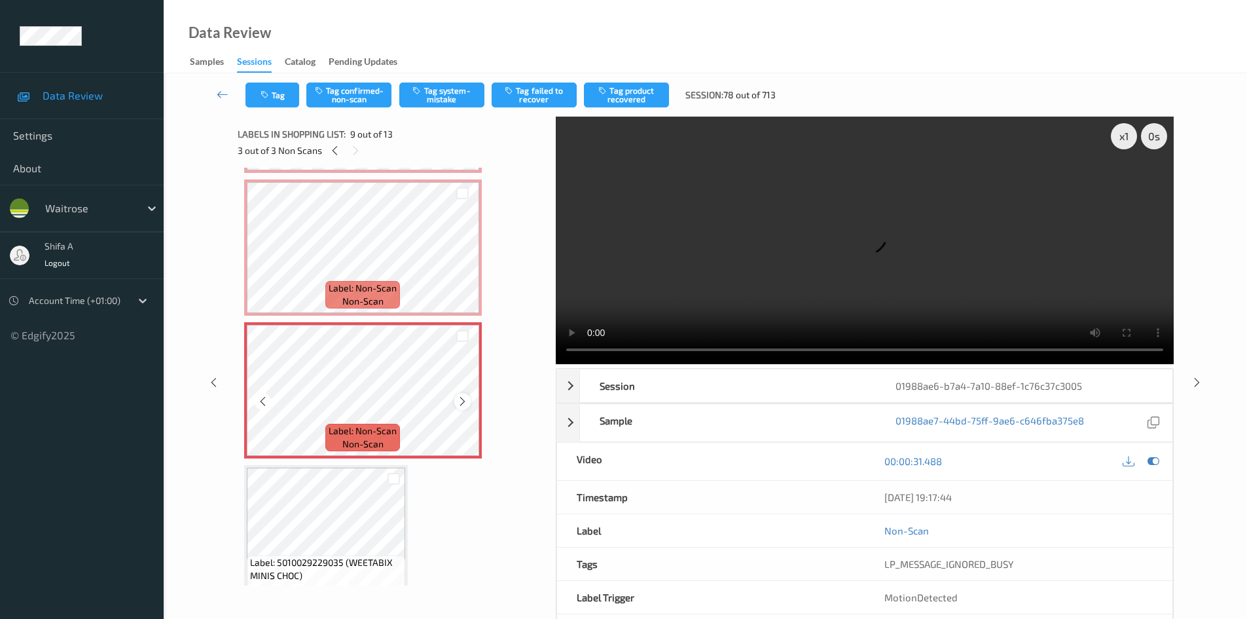
click at [469, 402] on div at bounding box center [462, 401] width 16 height 16
click at [469, 401] on div at bounding box center [462, 401] width 16 height 16
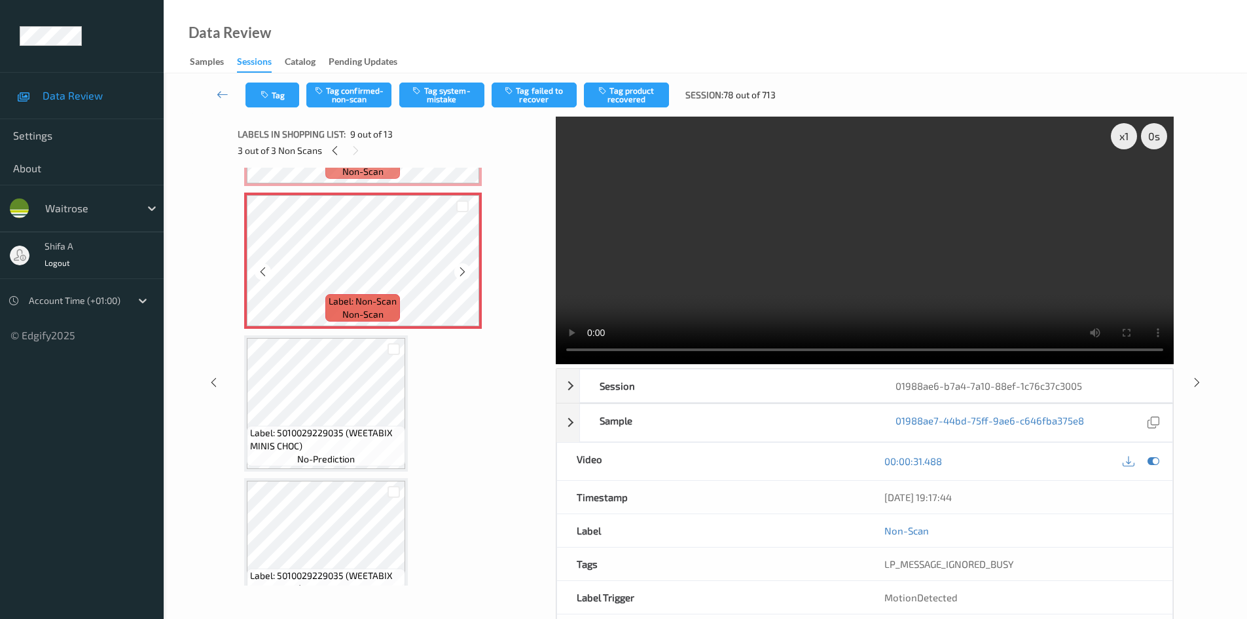
scroll to position [1125, 0]
click at [369, 92] on button "Tag confirmed-non-scan" at bounding box center [348, 94] width 85 height 25
click at [656, 95] on button "Tag product recovered" at bounding box center [626, 94] width 85 height 25
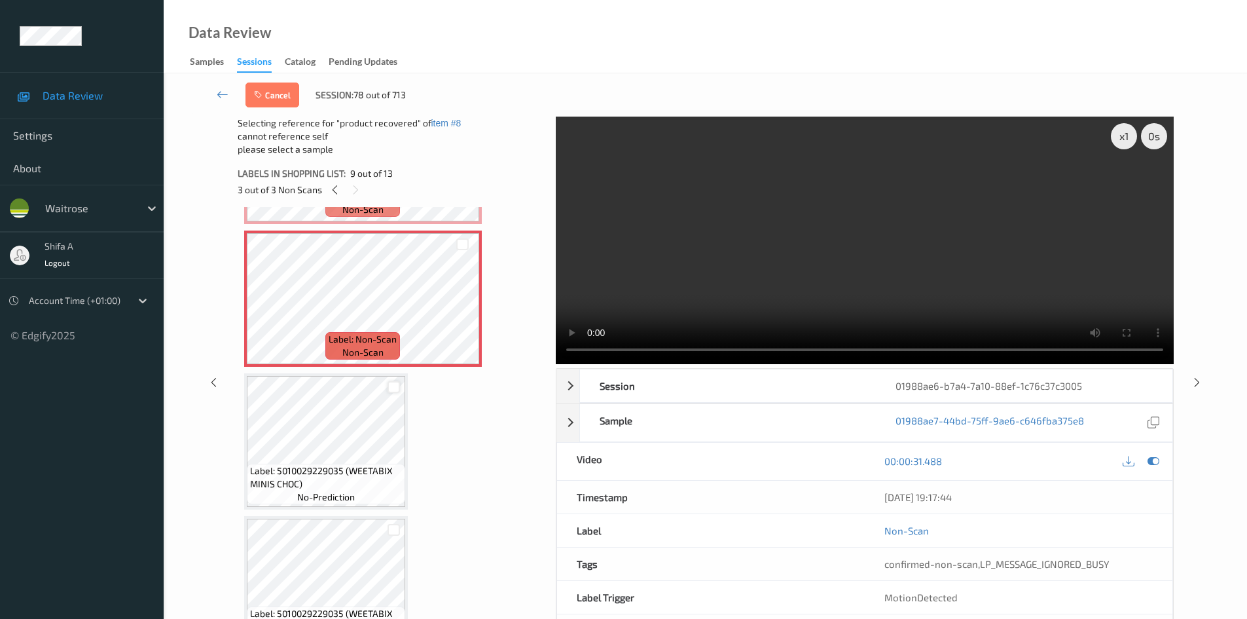
click at [391, 388] on div at bounding box center [394, 387] width 12 height 12
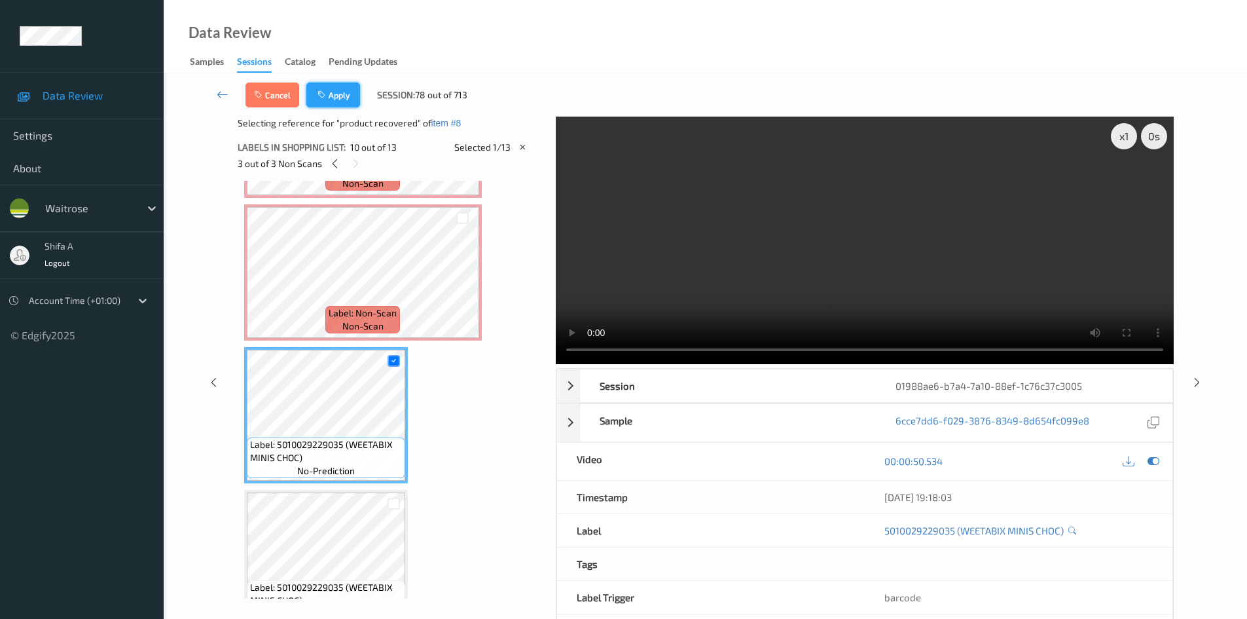
click at [332, 94] on button "Apply" at bounding box center [333, 94] width 54 height 25
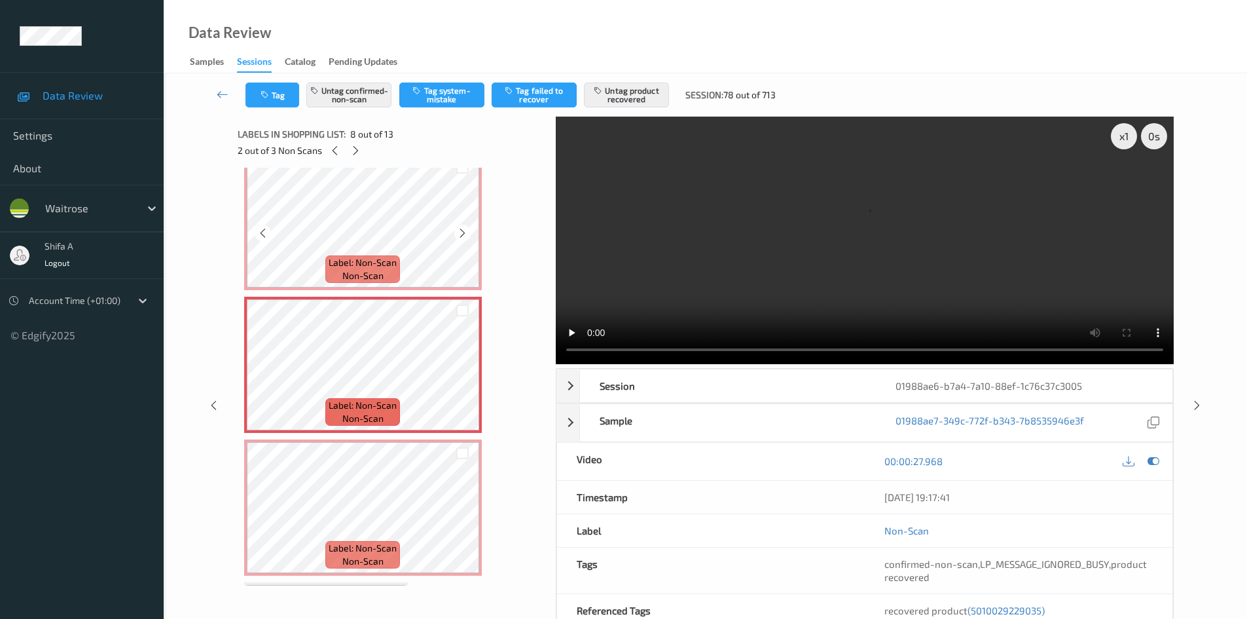
scroll to position [875, 0]
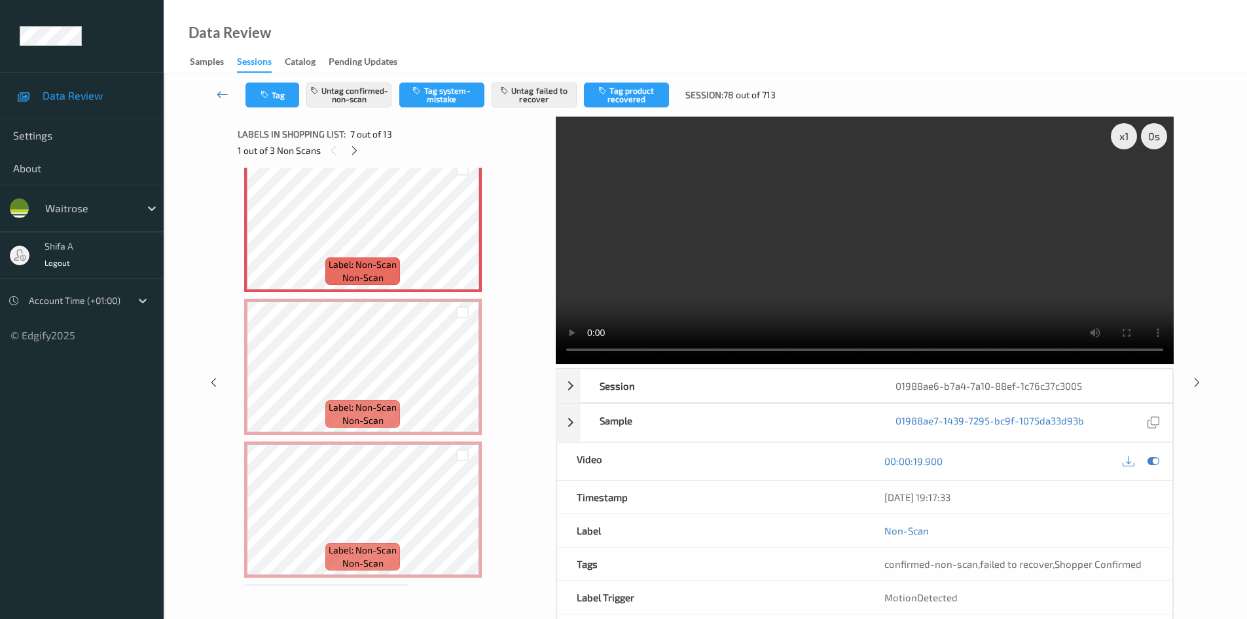
click at [217, 94] on icon at bounding box center [223, 94] width 12 height 13
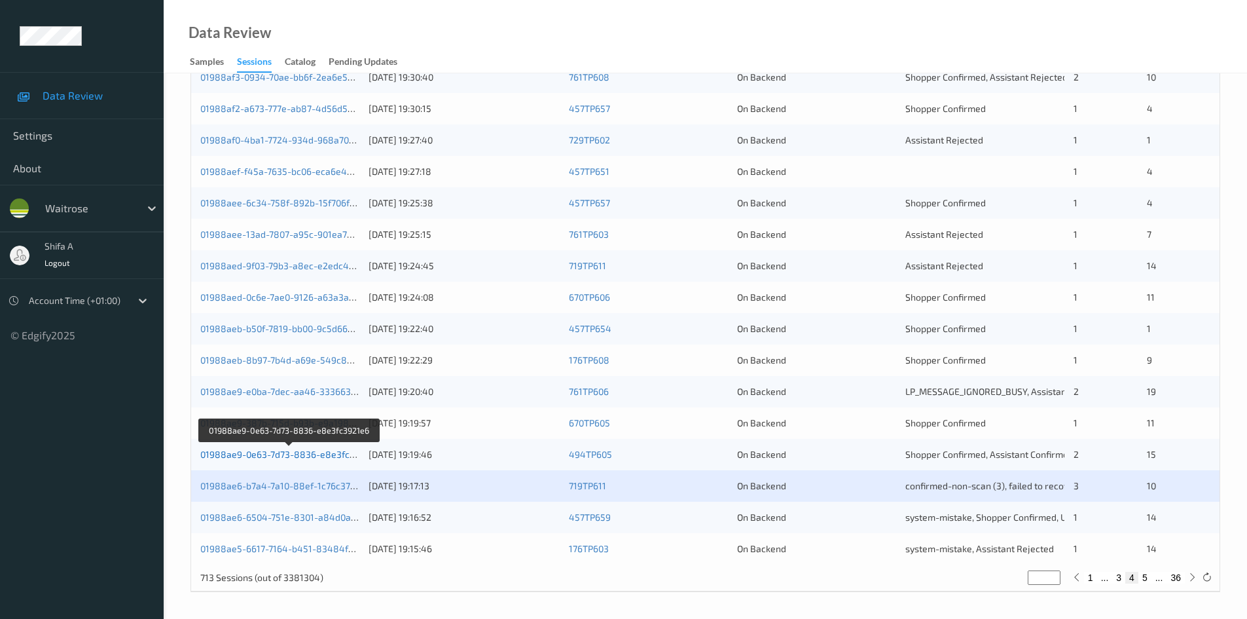
click at [316, 452] on link "01988ae9-0e63-7d73-8836-e8e3fc3921e6" at bounding box center [289, 453] width 179 height 11
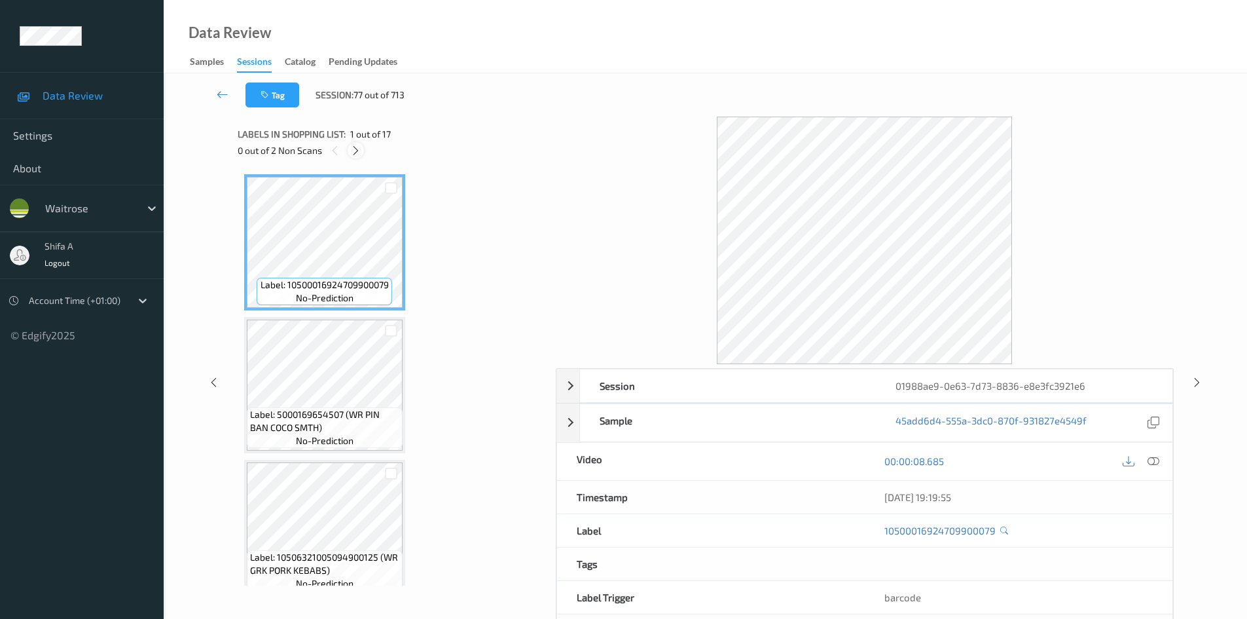
click at [356, 152] on icon at bounding box center [355, 151] width 11 height 12
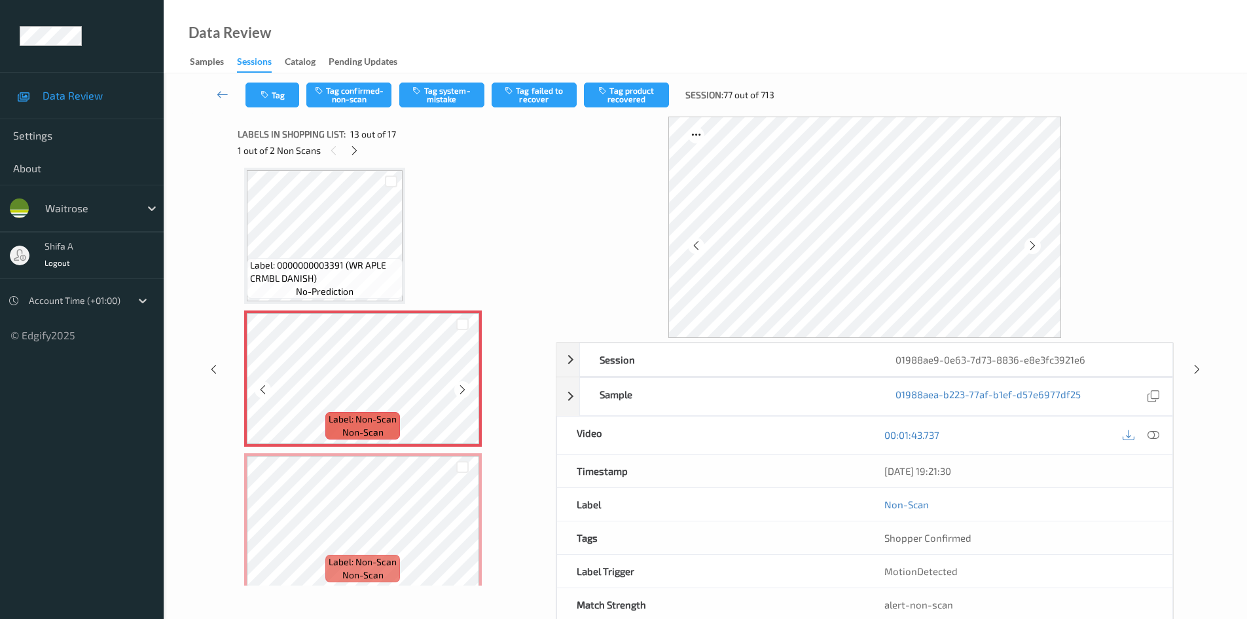
scroll to position [1707, 0]
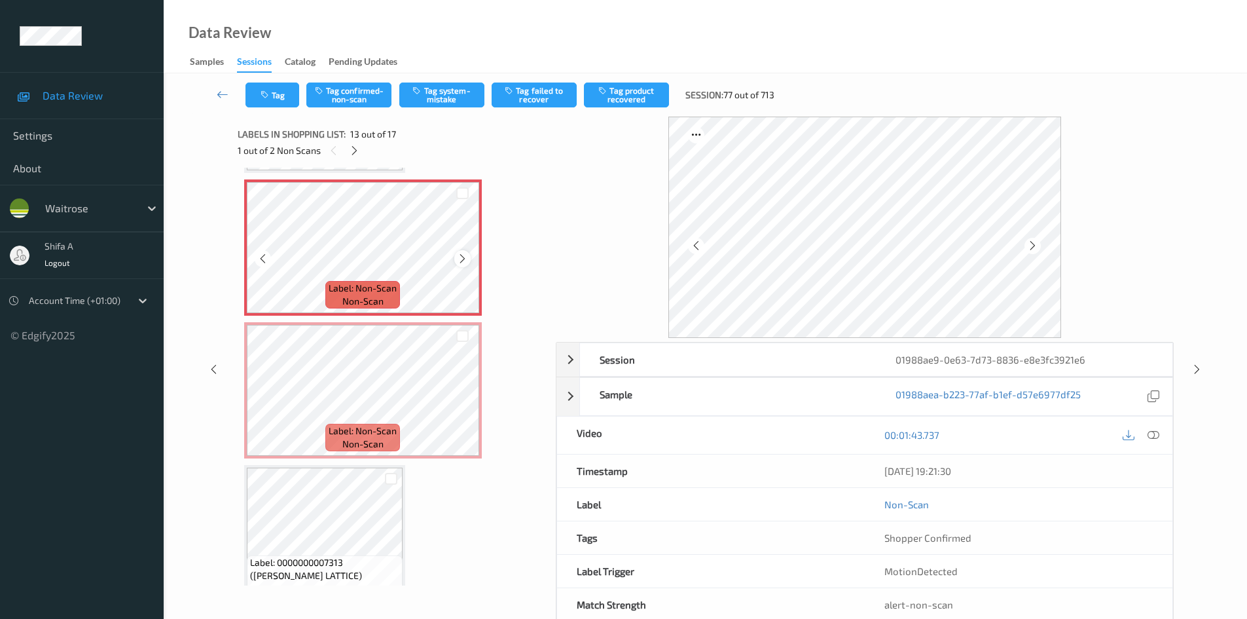
click at [461, 262] on icon at bounding box center [462, 259] width 11 height 12
click at [1153, 432] on icon at bounding box center [1153, 435] width 12 height 12
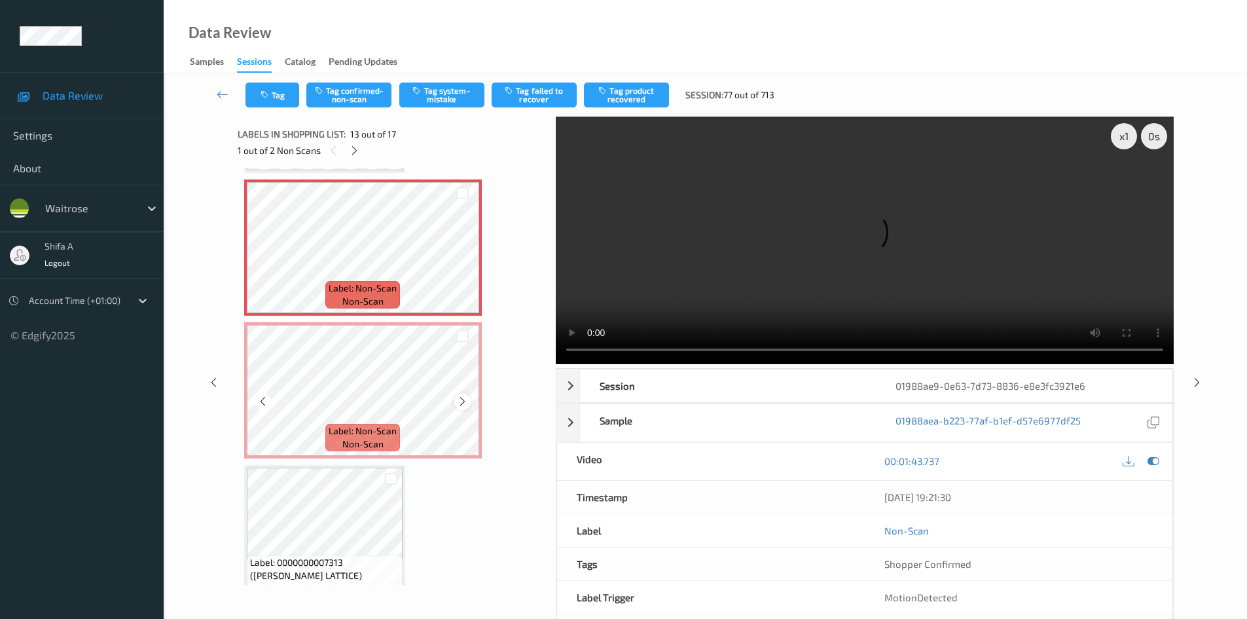
click at [463, 399] on icon at bounding box center [462, 401] width 11 height 12
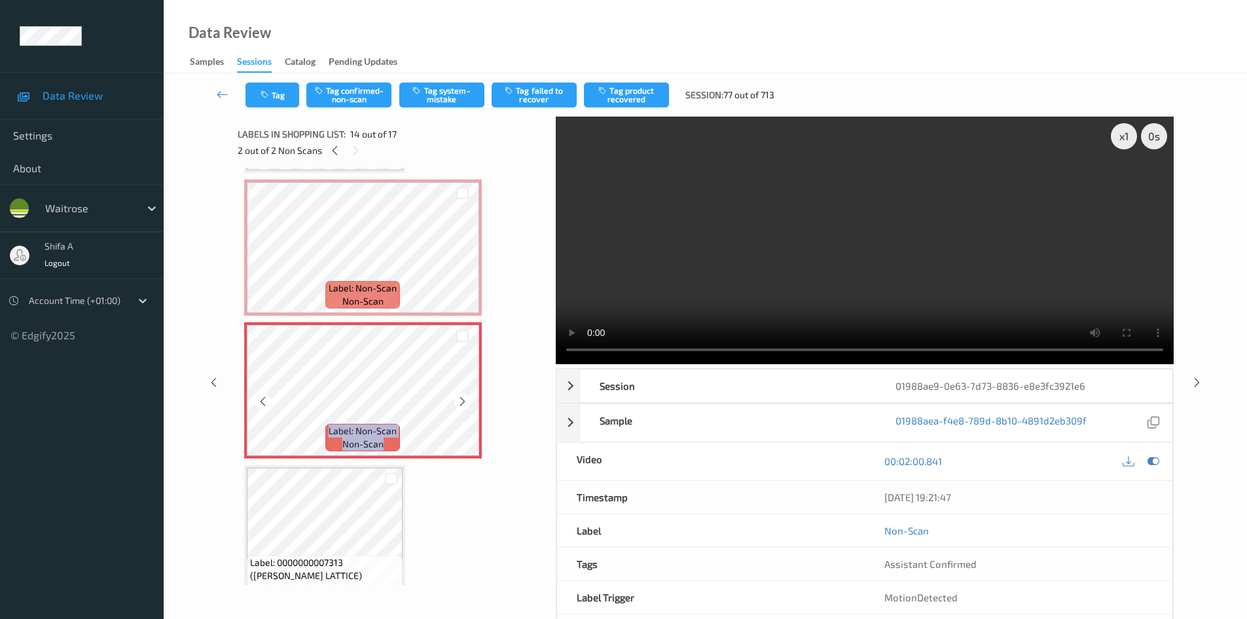
click at [463, 399] on icon at bounding box center [462, 401] width 11 height 12
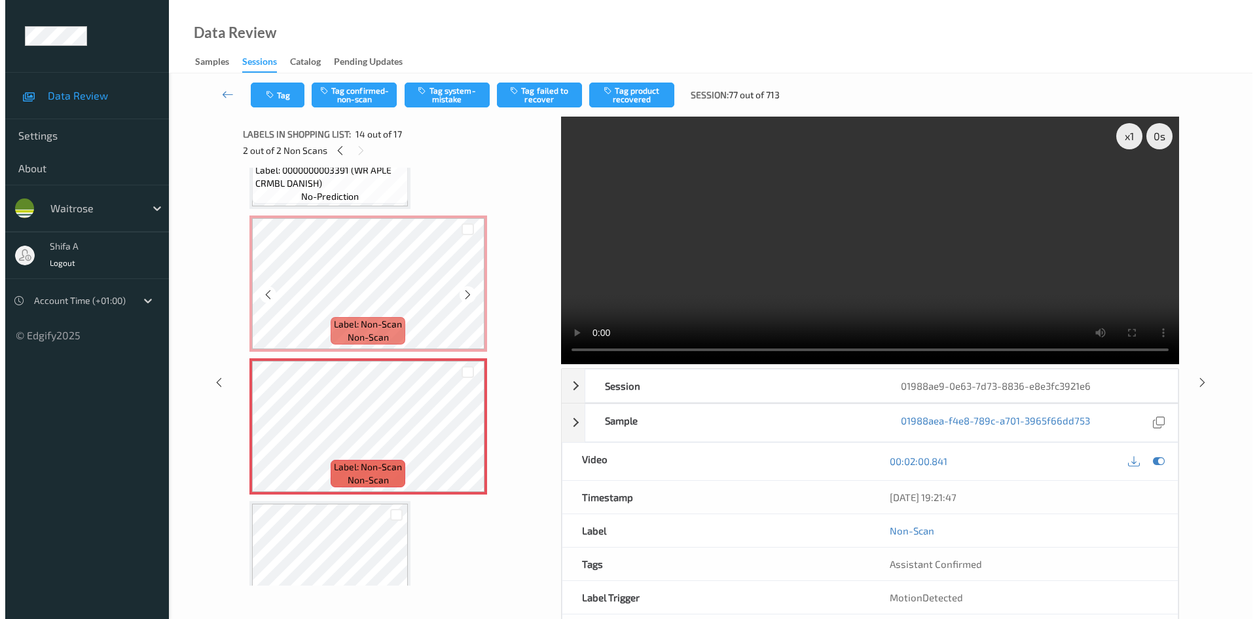
scroll to position [1642, 0]
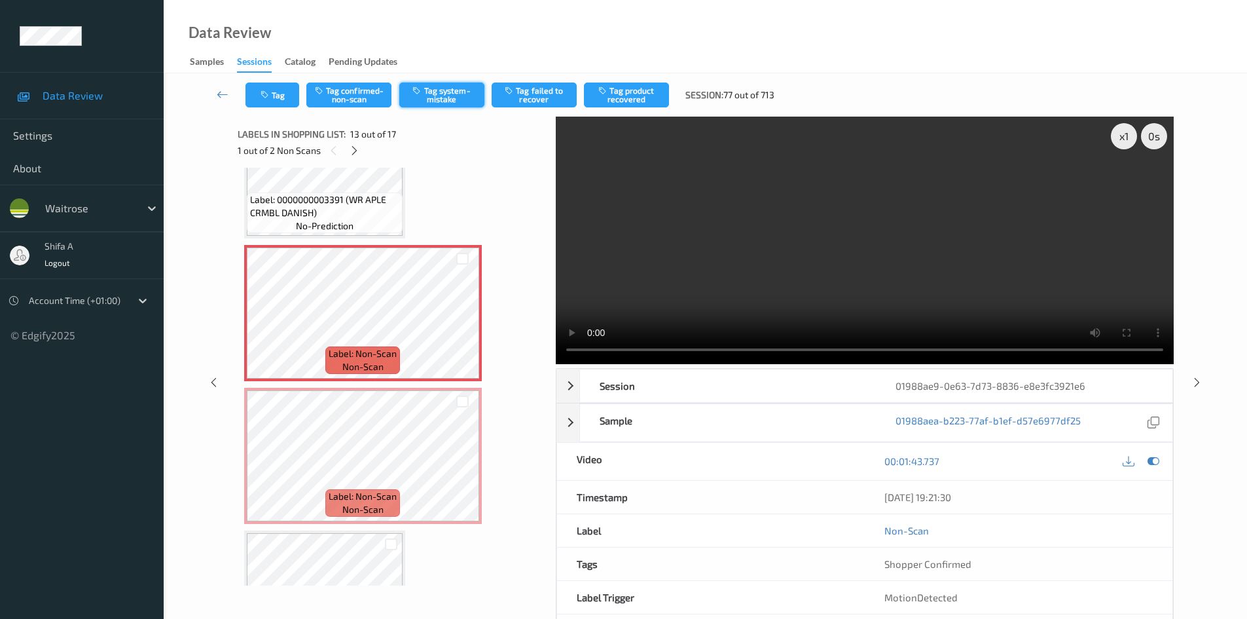
click at [454, 96] on button "Tag system-mistake" at bounding box center [441, 94] width 85 height 25
click at [454, 92] on button "Tag system-mistake" at bounding box center [441, 94] width 85 height 25
click at [276, 93] on button "Tag" at bounding box center [272, 94] width 54 height 25
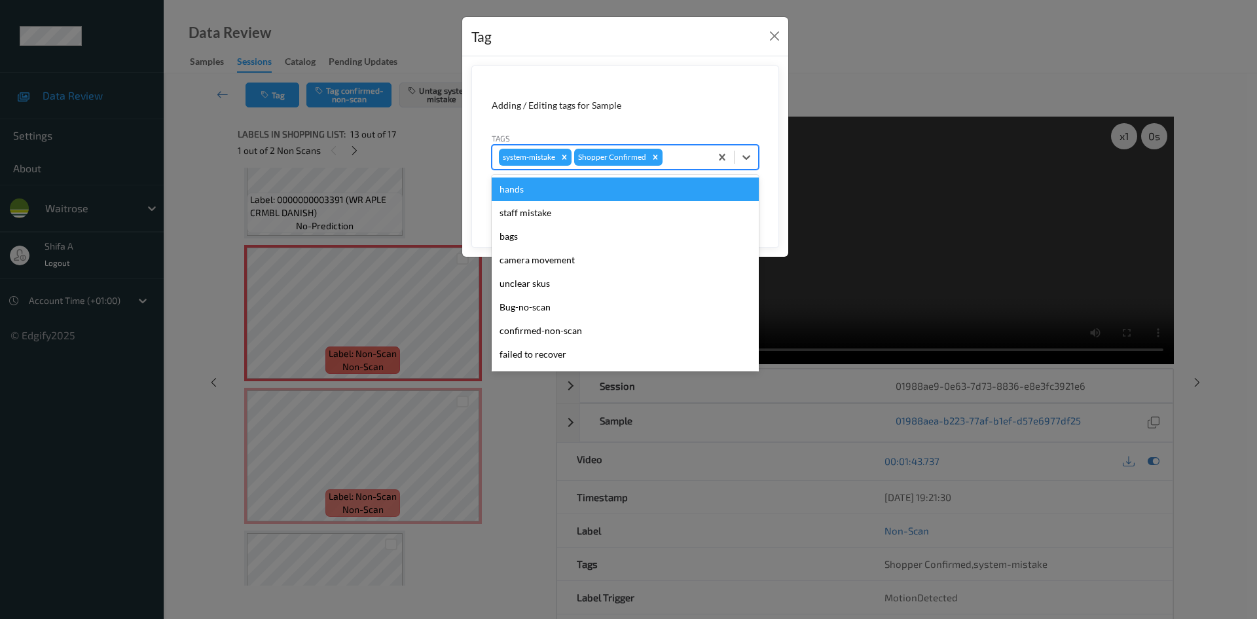
click at [679, 160] on div at bounding box center [684, 157] width 39 height 16
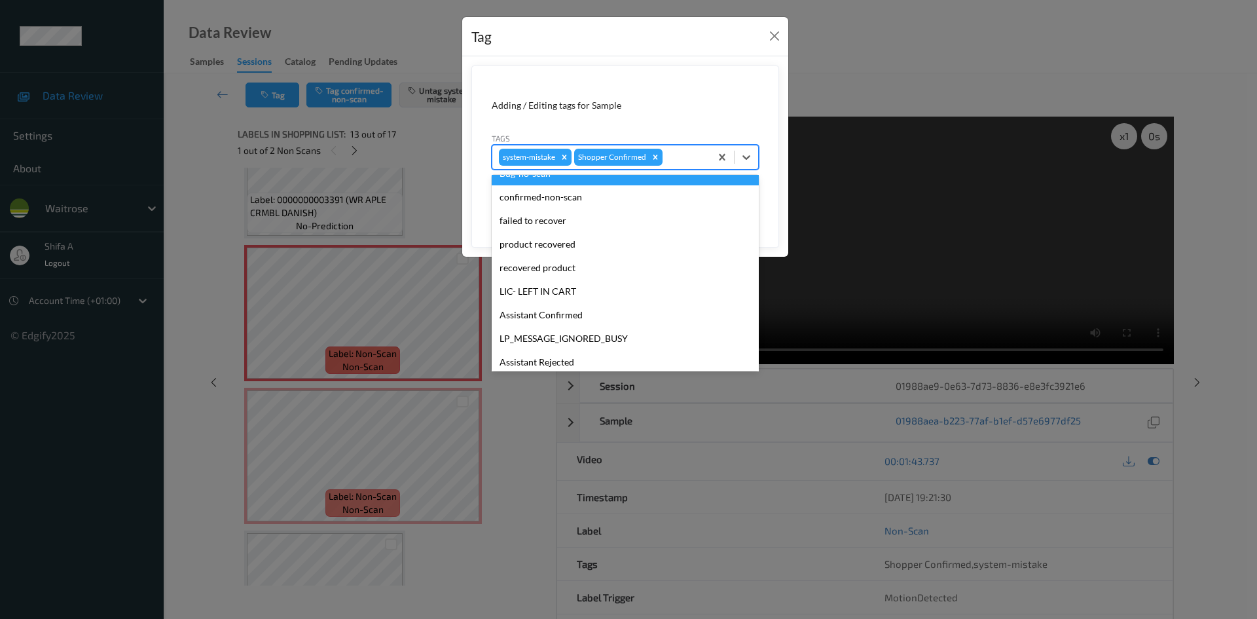
scroll to position [257, 0]
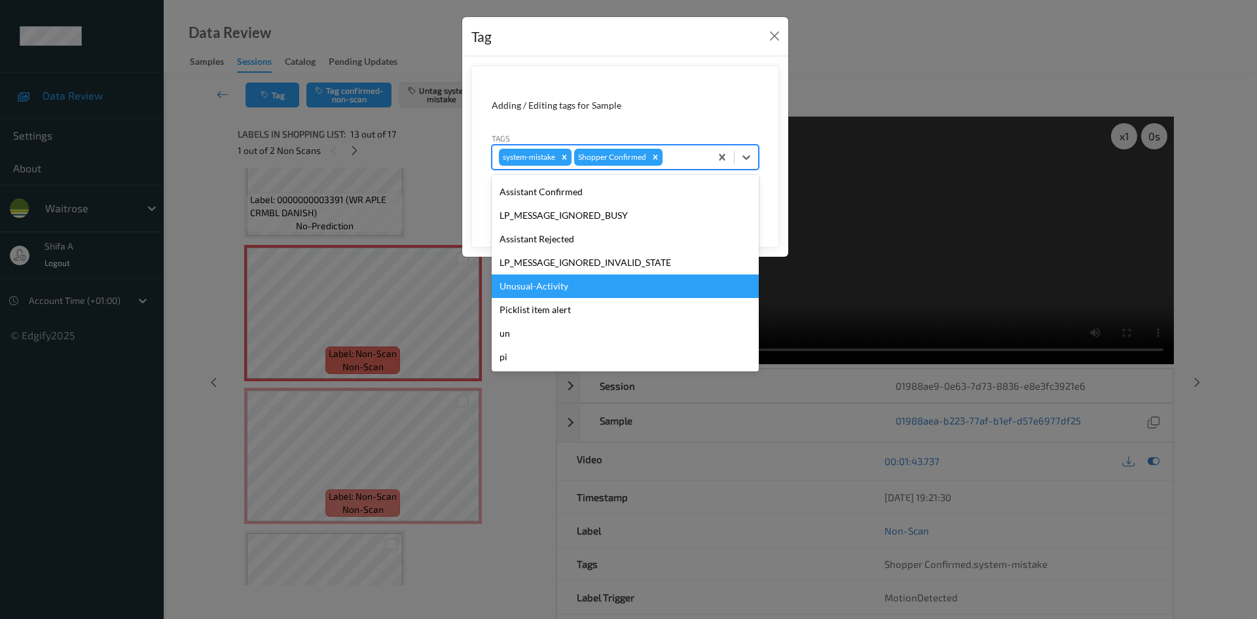
click at [580, 285] on div "Unusual-Activity" at bounding box center [625, 286] width 267 height 24
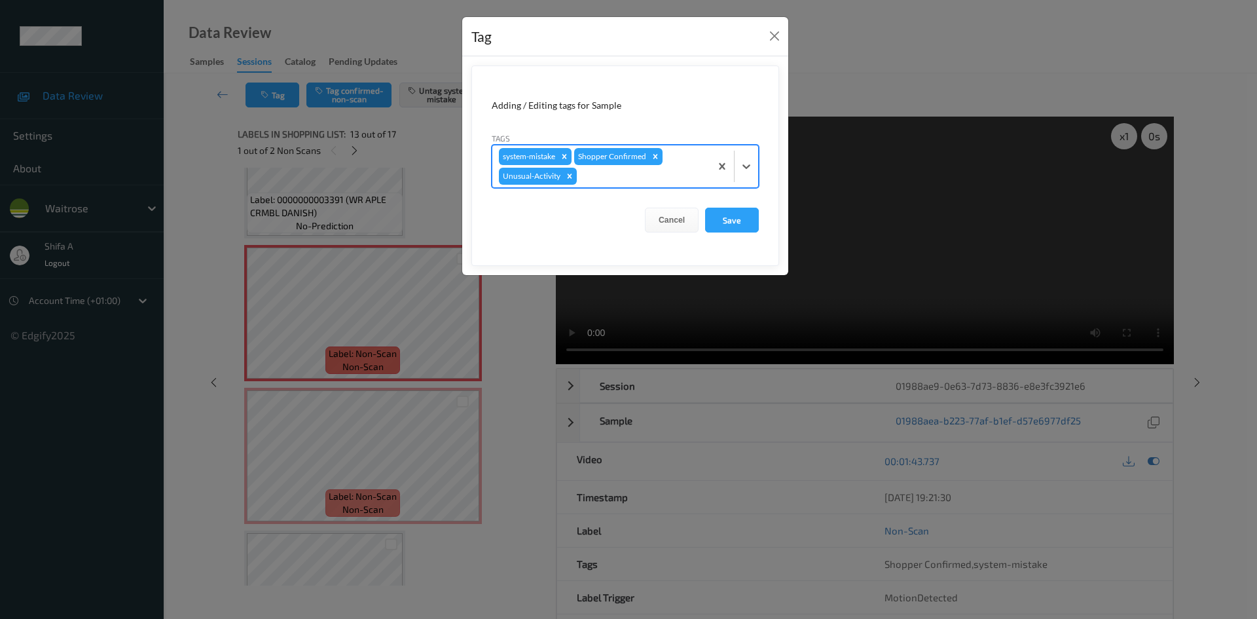
click at [668, 183] on div at bounding box center [641, 176] width 124 height 16
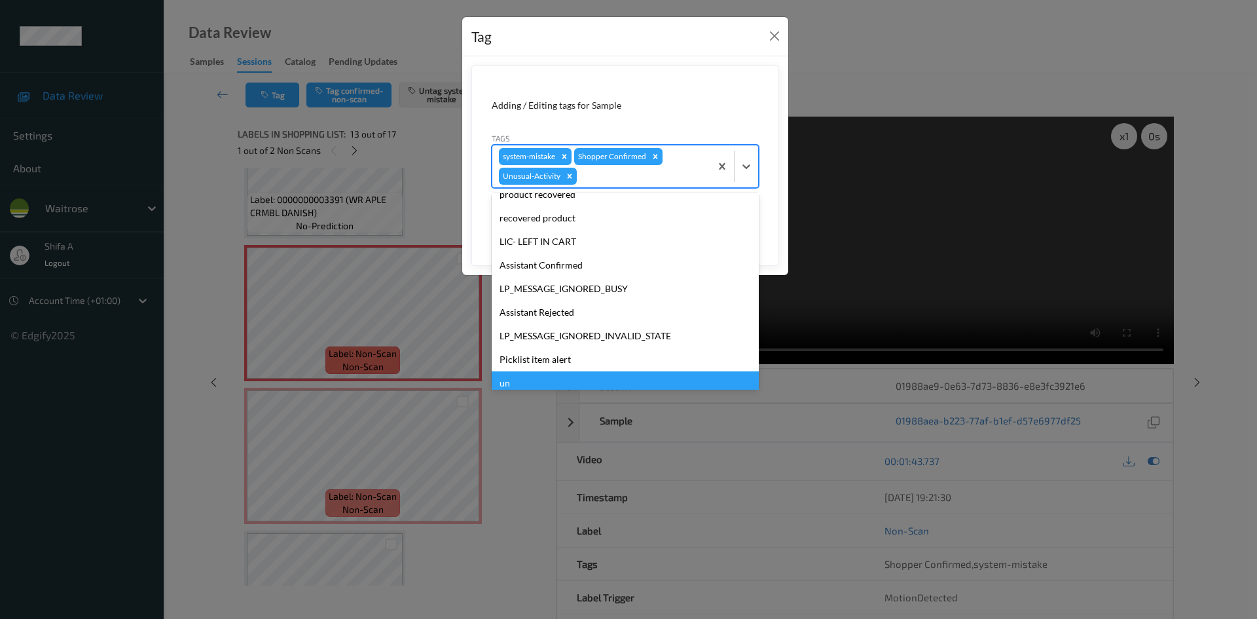
scroll to position [233, 0]
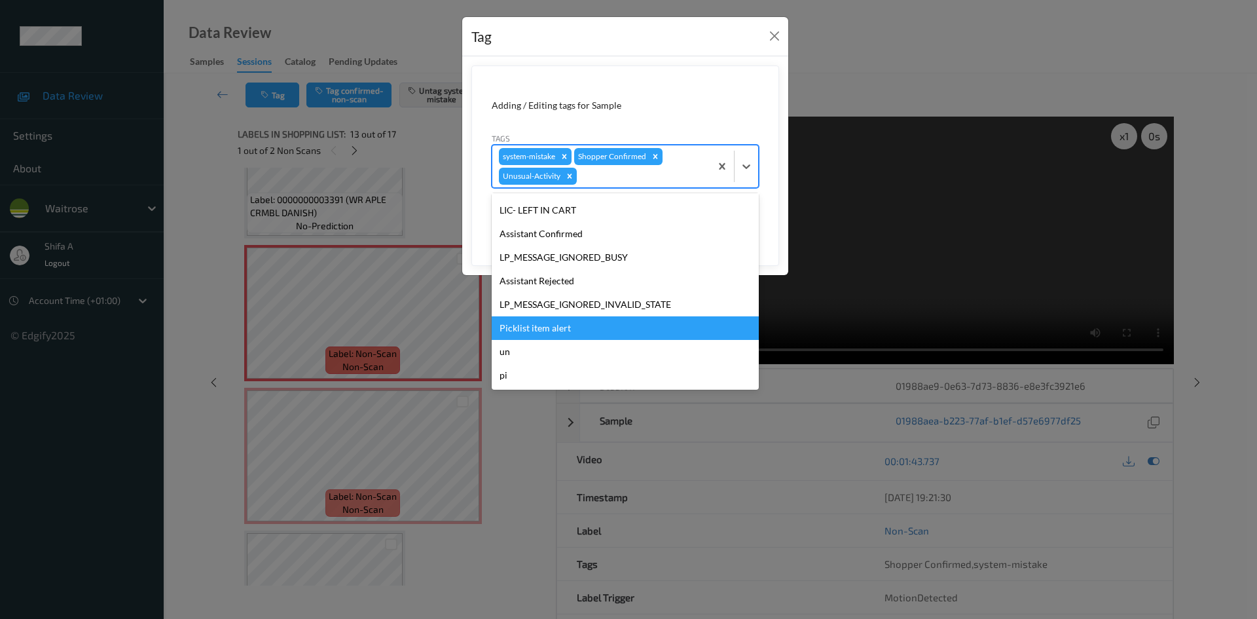
click at [541, 331] on div "Picklist item alert" at bounding box center [625, 328] width 267 height 24
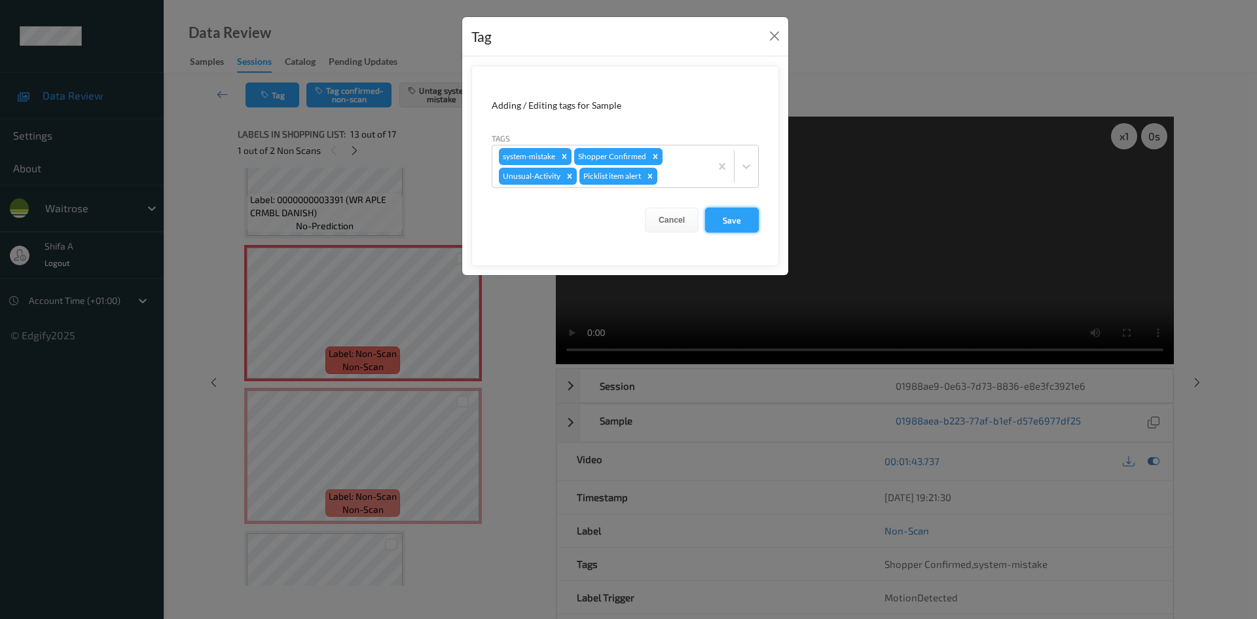
click at [734, 223] on button "Save" at bounding box center [732, 219] width 54 height 25
click at [736, 223] on button "Save" at bounding box center [732, 219] width 54 height 25
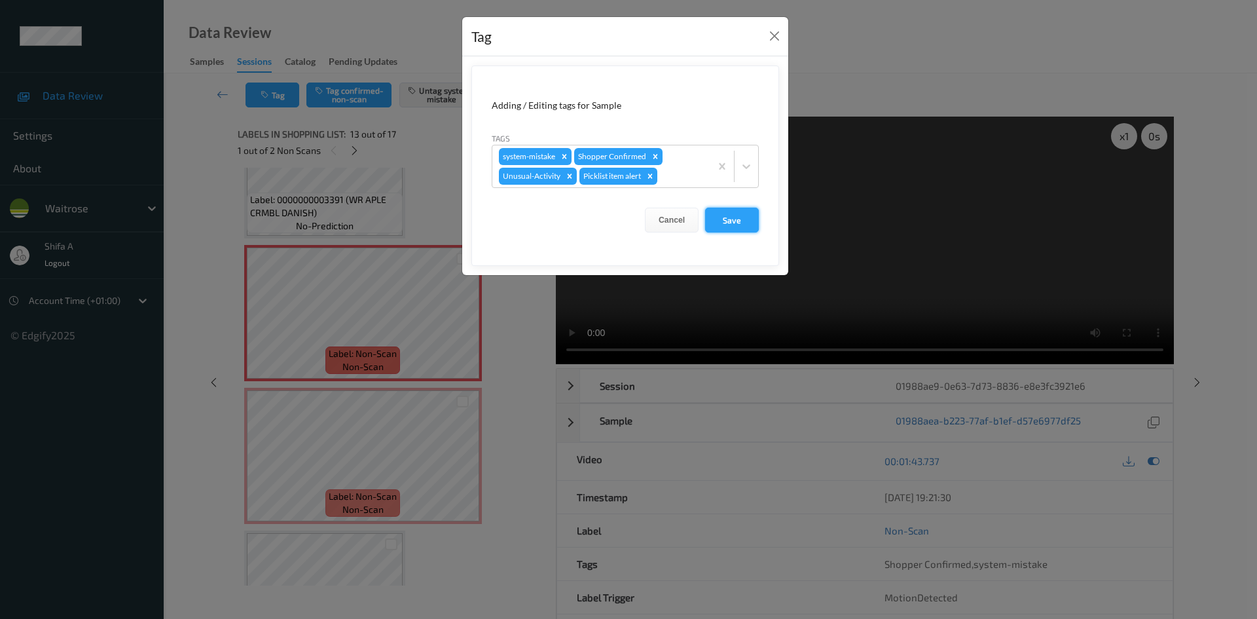
click at [736, 223] on button "Save" at bounding box center [732, 219] width 54 height 25
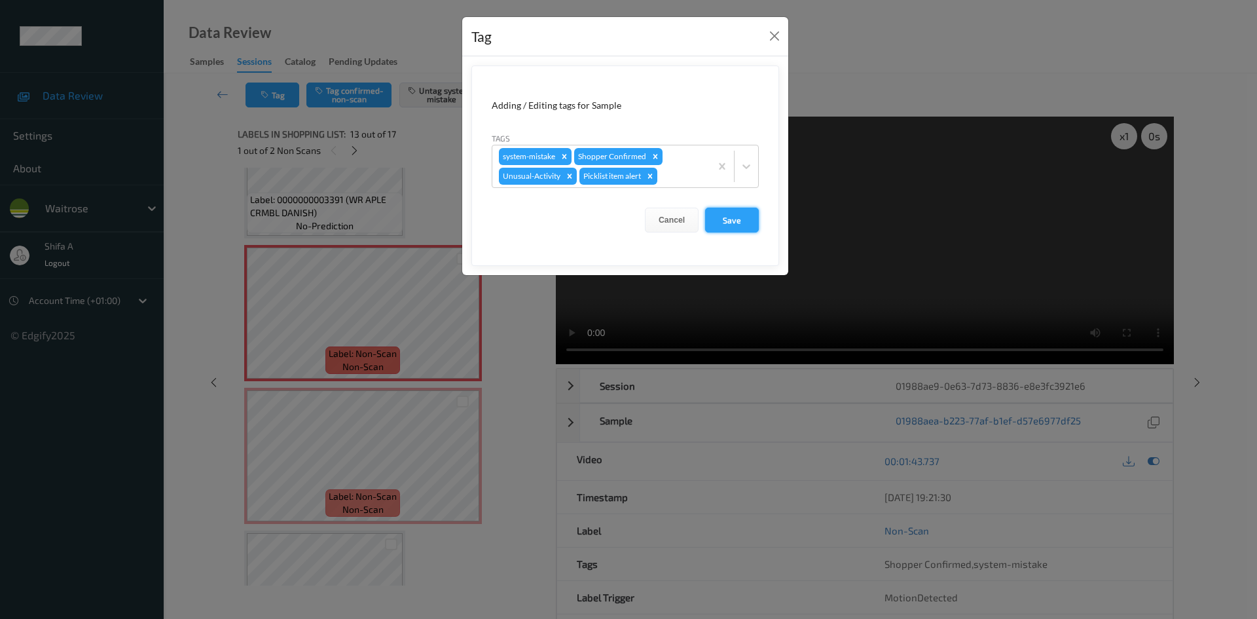
click at [736, 223] on button "Save" at bounding box center [732, 219] width 54 height 25
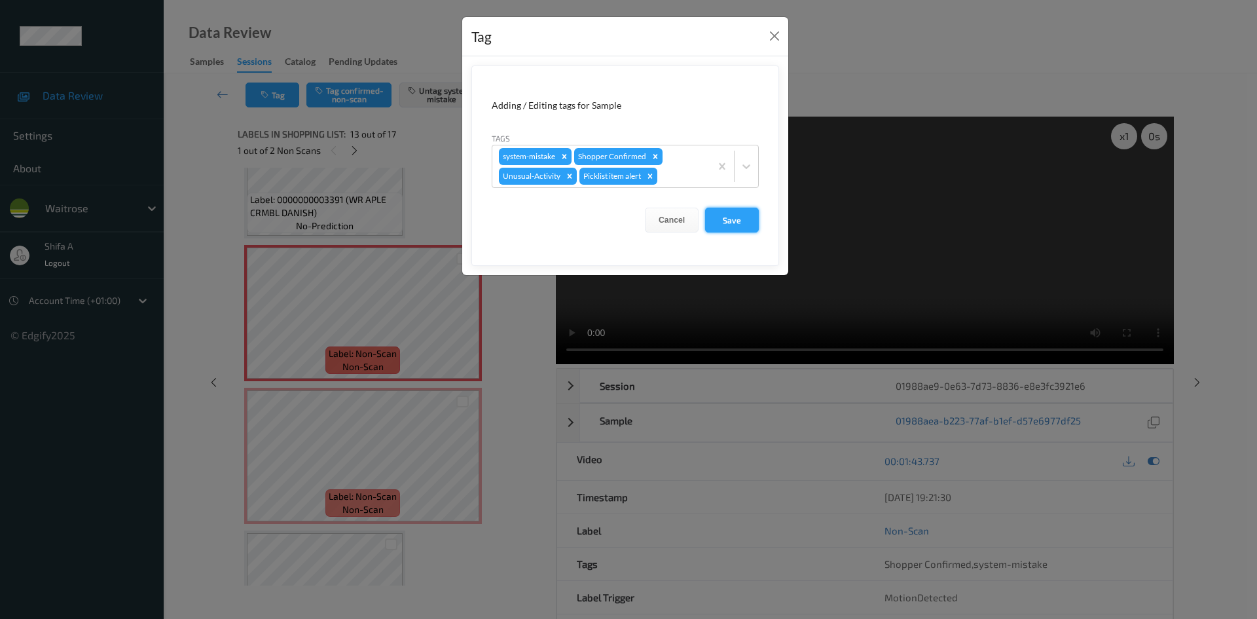
click at [736, 223] on button "Save" at bounding box center [732, 219] width 54 height 25
click at [736, 223] on form "Adding / Editing tags for Sample Tags system-mistake Shopper Confirmed Unusual-…" at bounding box center [625, 165] width 308 height 200
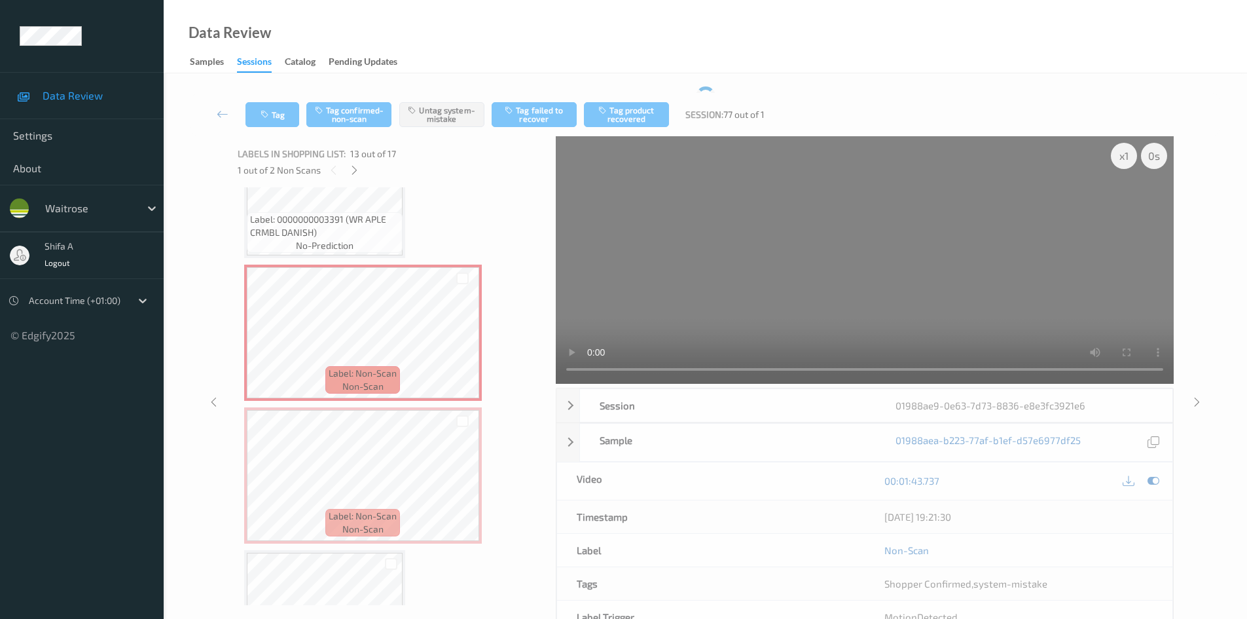
click at [736, 223] on video at bounding box center [865, 259] width 618 height 247
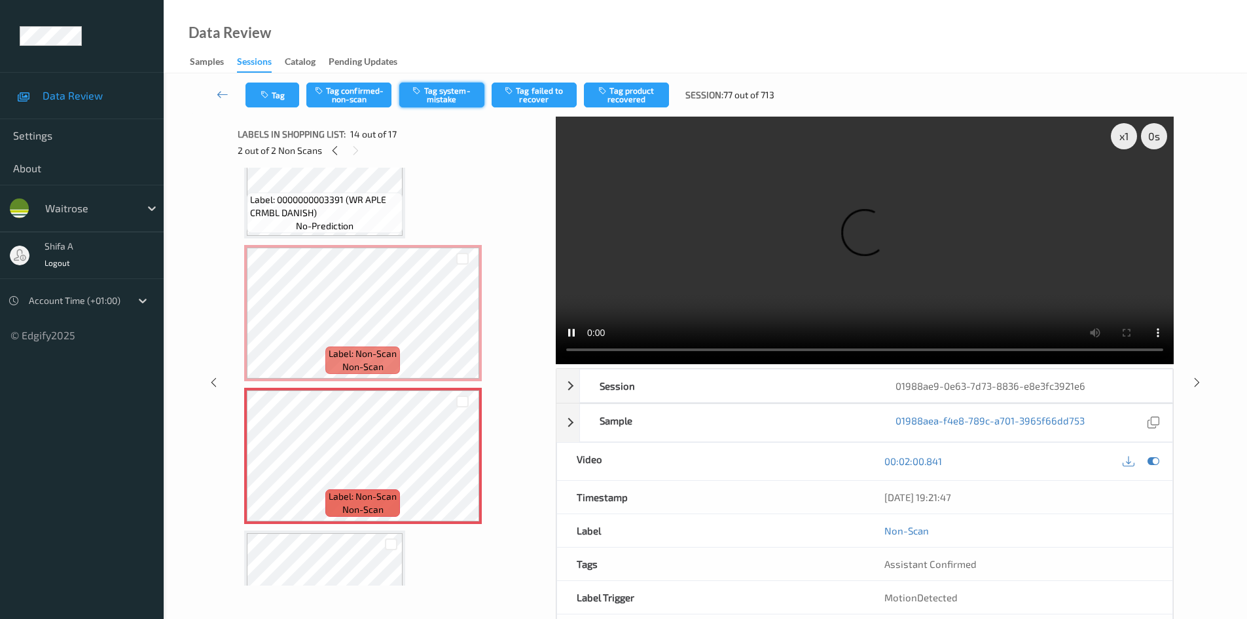
click at [457, 98] on button "Tag system-mistake" at bounding box center [441, 94] width 85 height 25
click at [268, 107] on button "Tag" at bounding box center [272, 94] width 54 height 25
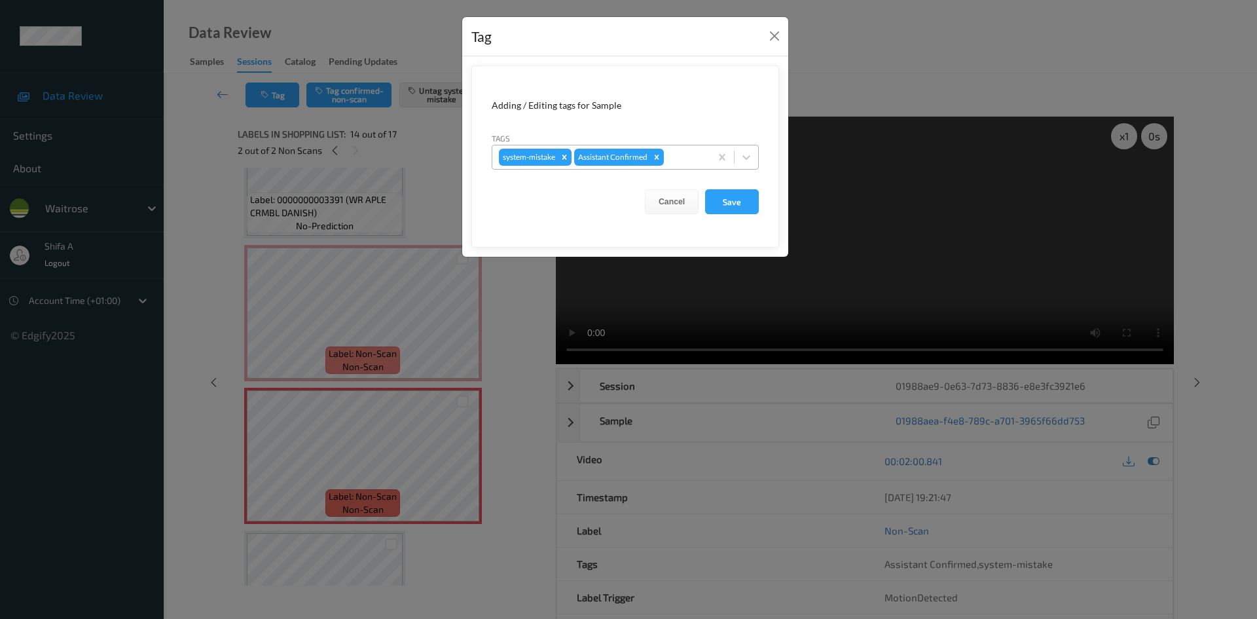
click at [698, 159] on div at bounding box center [684, 157] width 37 height 16
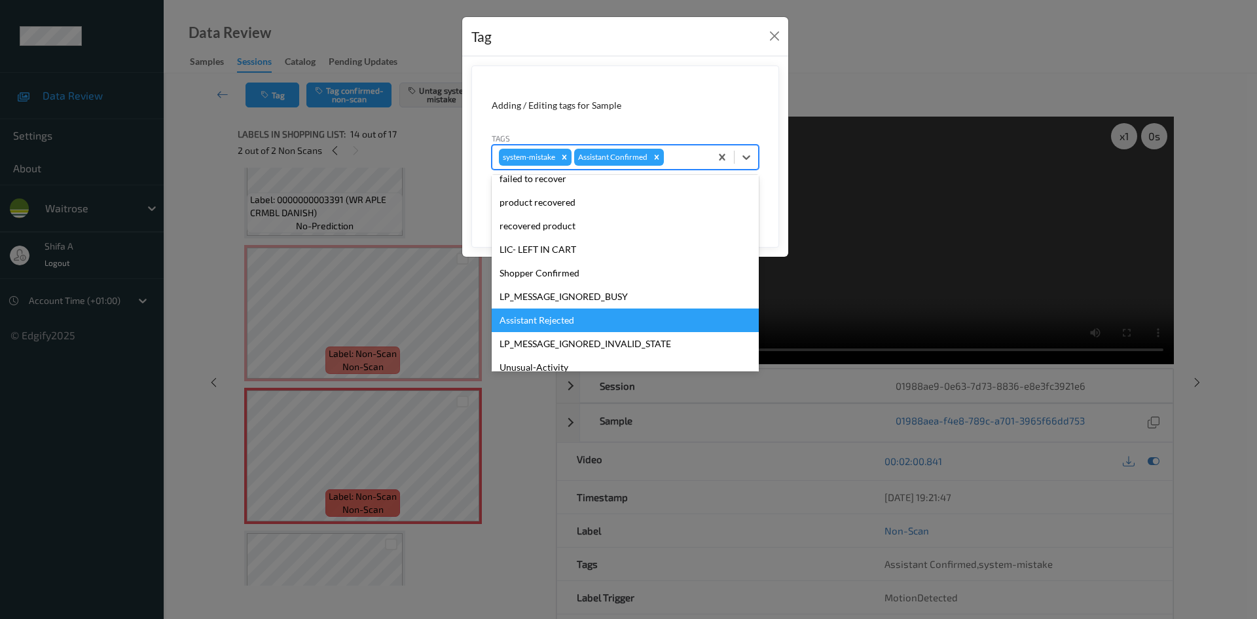
scroll to position [257, 0]
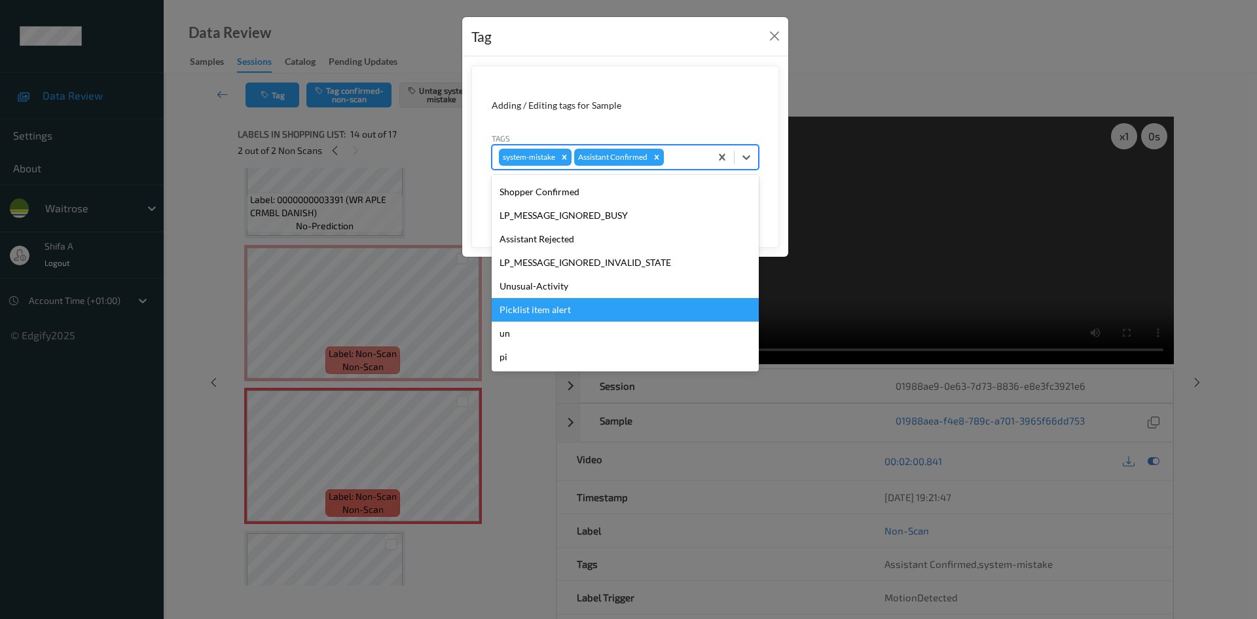
click at [563, 314] on div "Picklist item alert" at bounding box center [625, 310] width 267 height 24
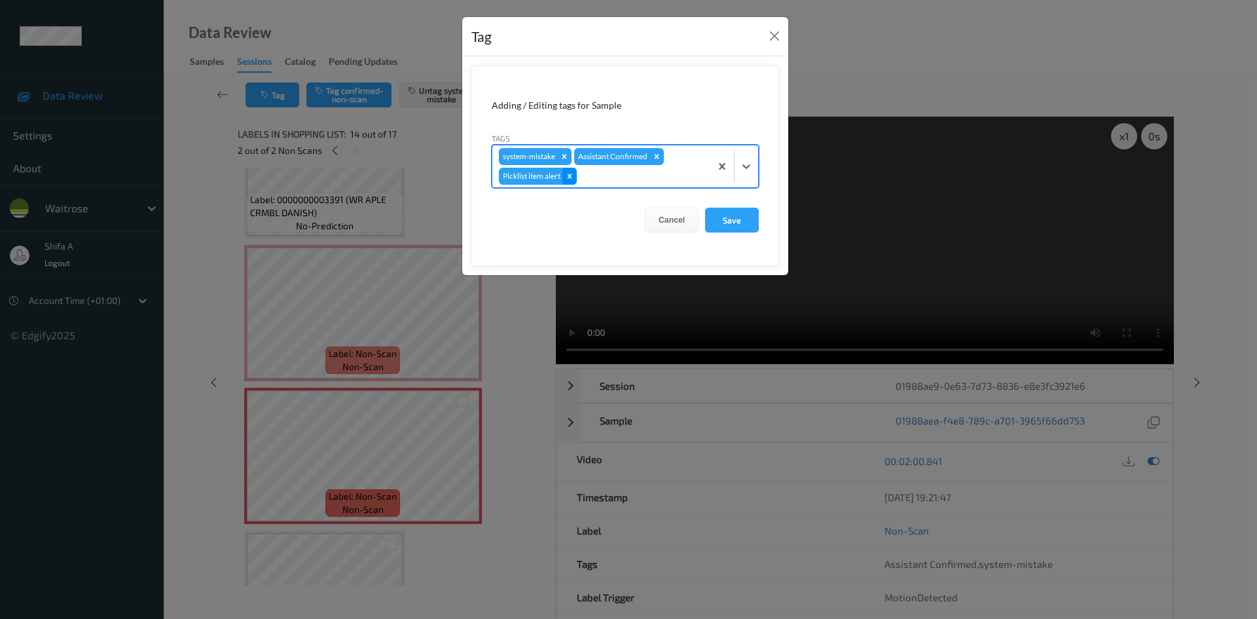
click at [571, 179] on icon "Remove Picklist item alert" at bounding box center [569, 175] width 9 height 9
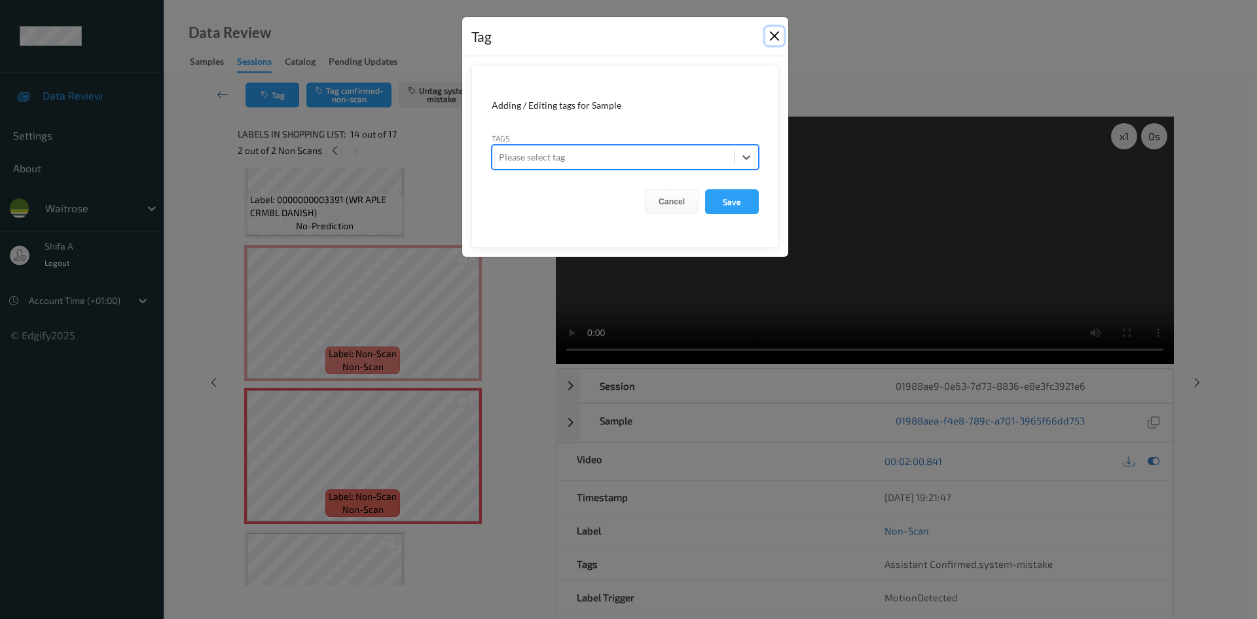
click at [768, 37] on button "Close" at bounding box center [774, 36] width 18 height 18
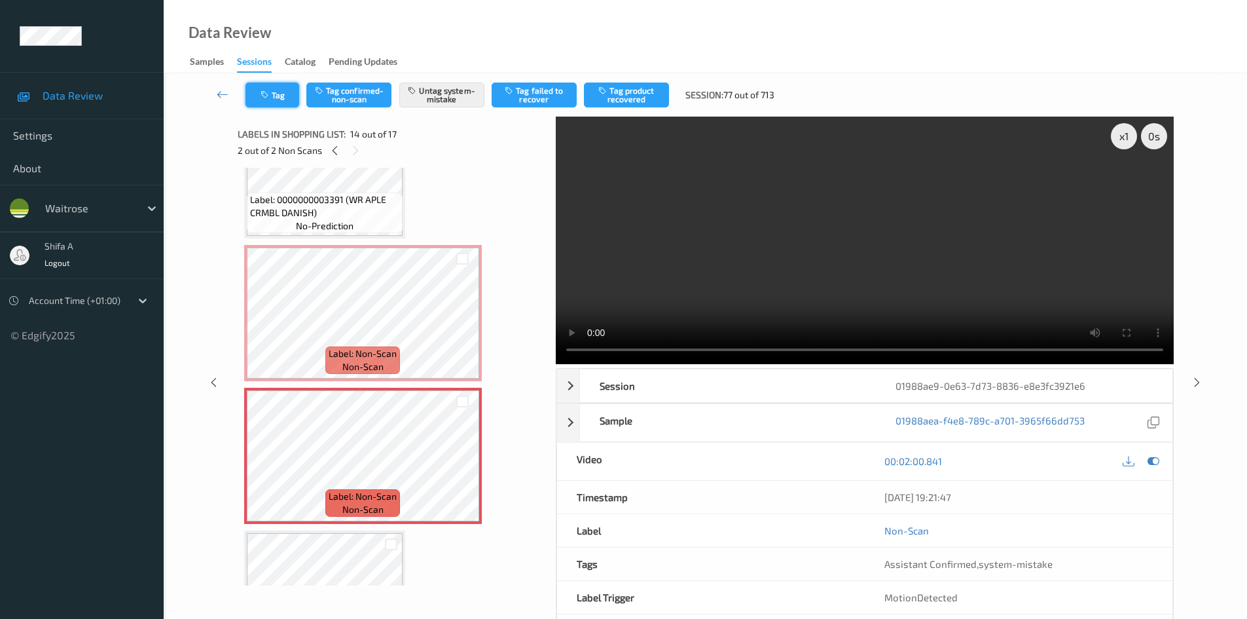
click at [278, 98] on button "Tag" at bounding box center [272, 94] width 54 height 25
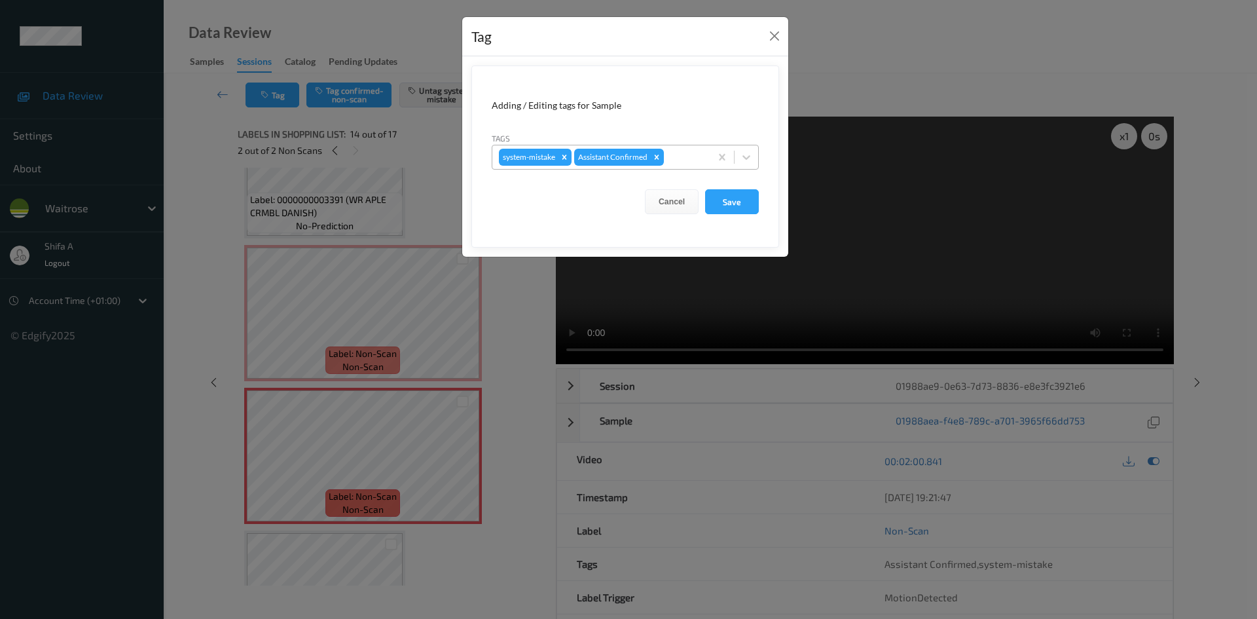
click at [695, 155] on div at bounding box center [684, 157] width 37 height 16
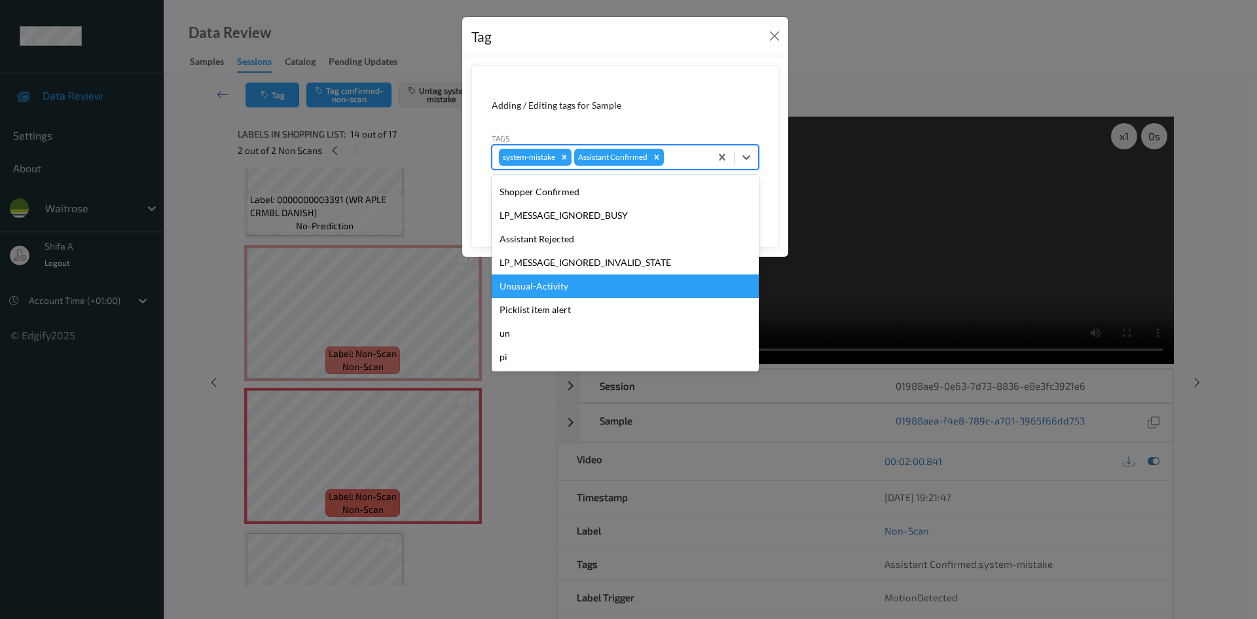
click at [579, 281] on div "Unusual-Activity" at bounding box center [625, 286] width 267 height 24
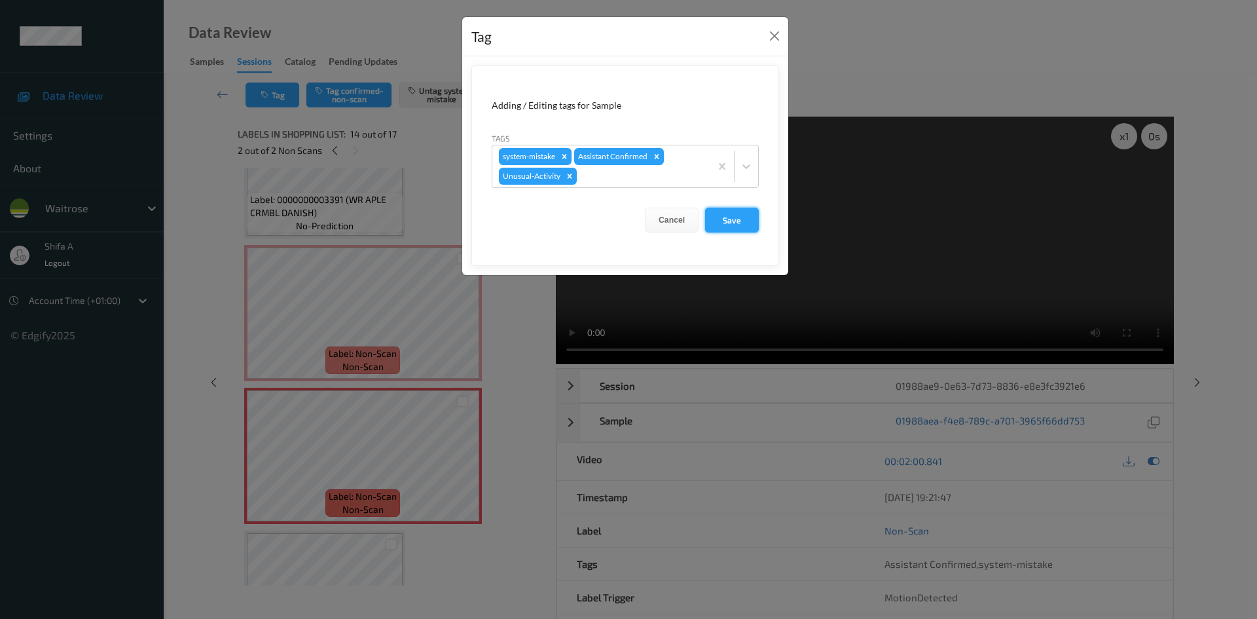
click at [725, 221] on button "Save" at bounding box center [732, 219] width 54 height 25
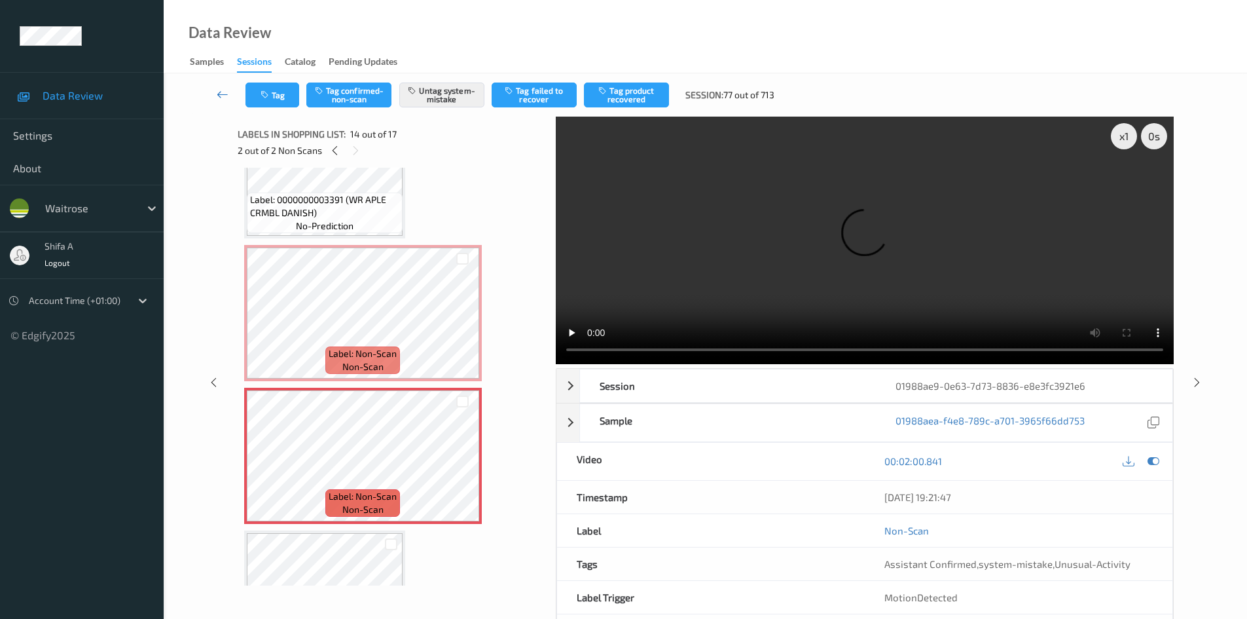
click at [221, 93] on icon at bounding box center [223, 94] width 12 height 13
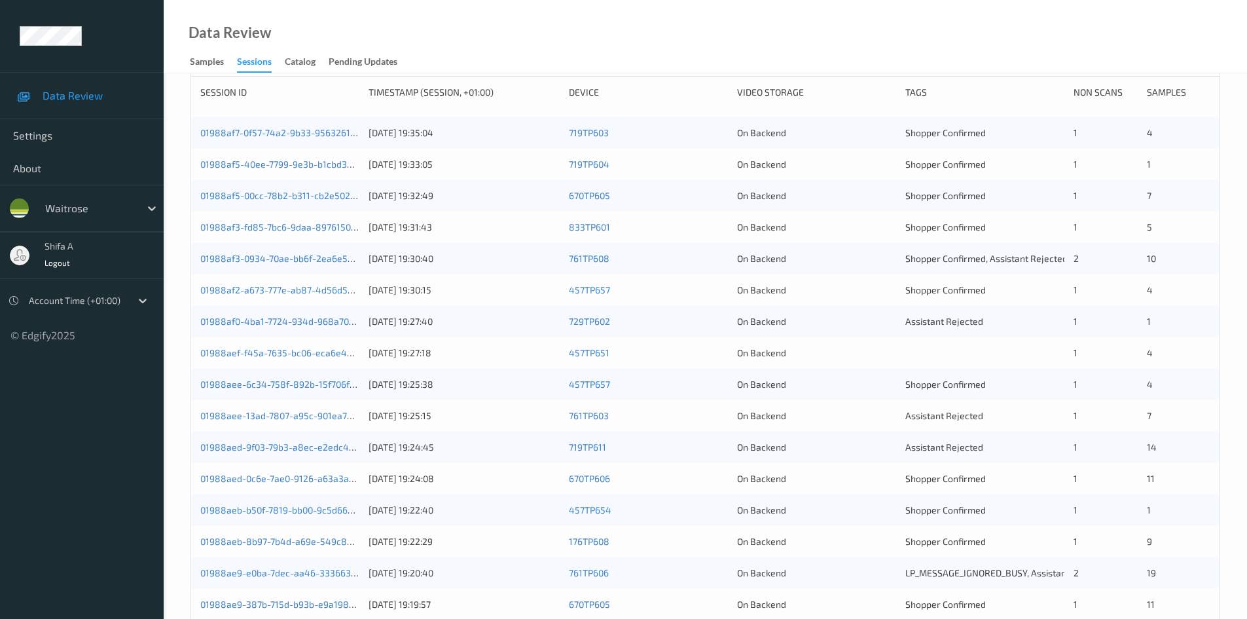
scroll to position [367, 0]
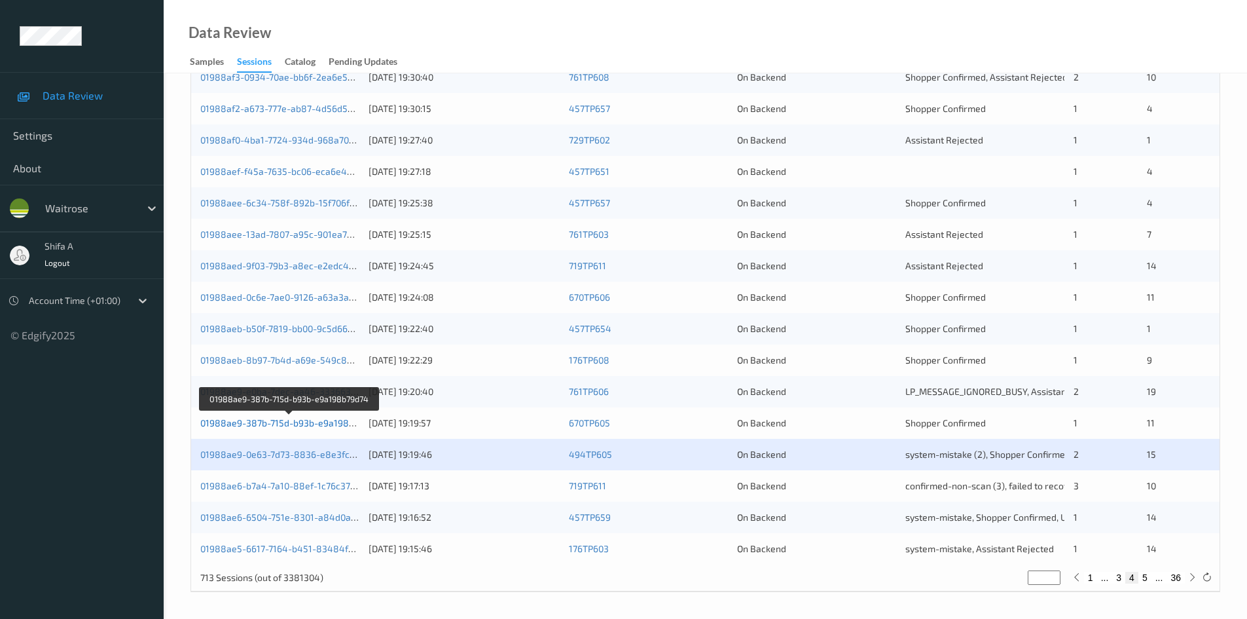
click at [278, 421] on link "01988ae9-387b-715d-b93b-e9a198b79d74" at bounding box center [289, 422] width 179 height 11
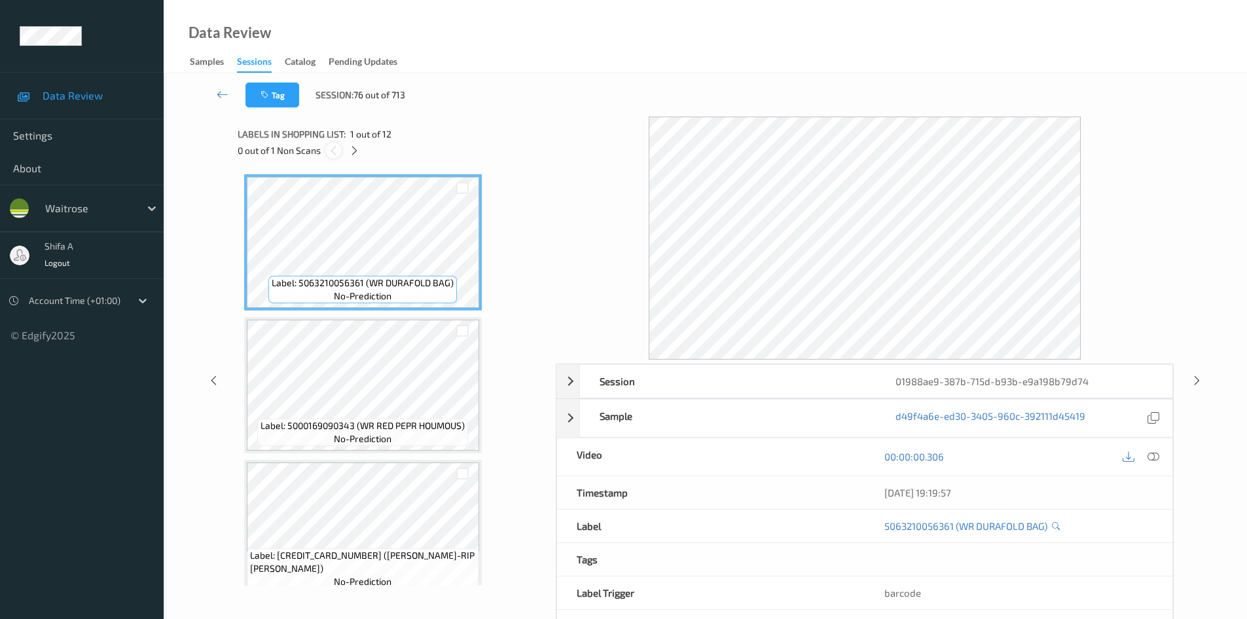
click at [339, 151] on div at bounding box center [333, 150] width 16 height 16
click at [348, 149] on div at bounding box center [354, 150] width 16 height 16
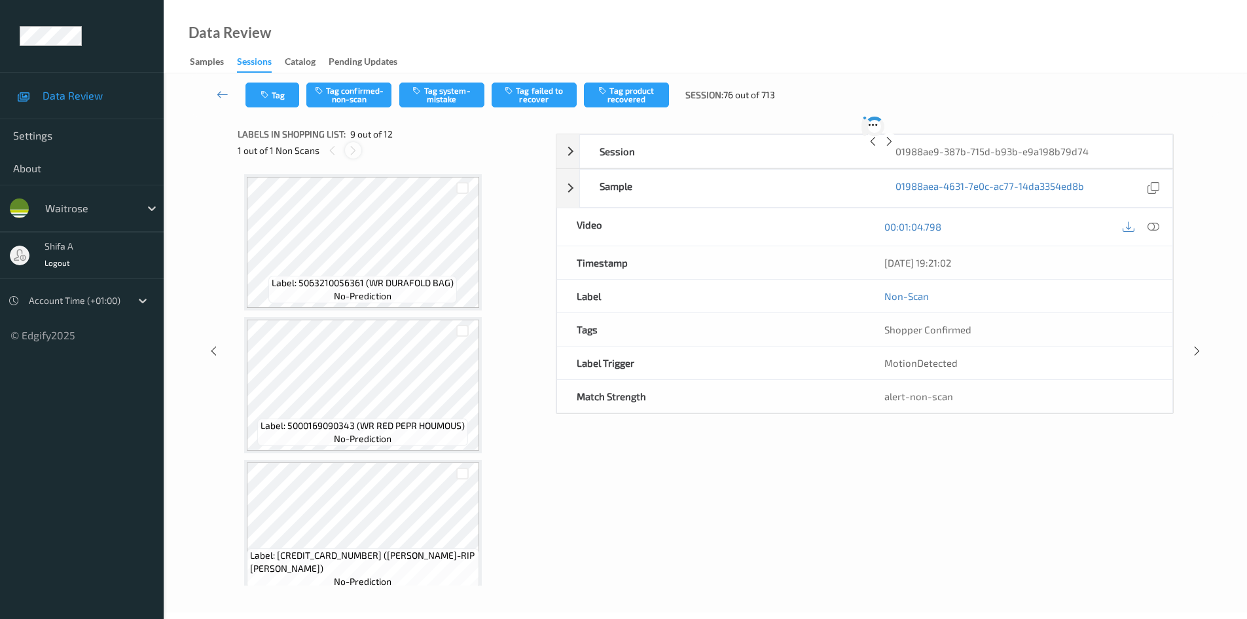
scroll to position [1005, 0]
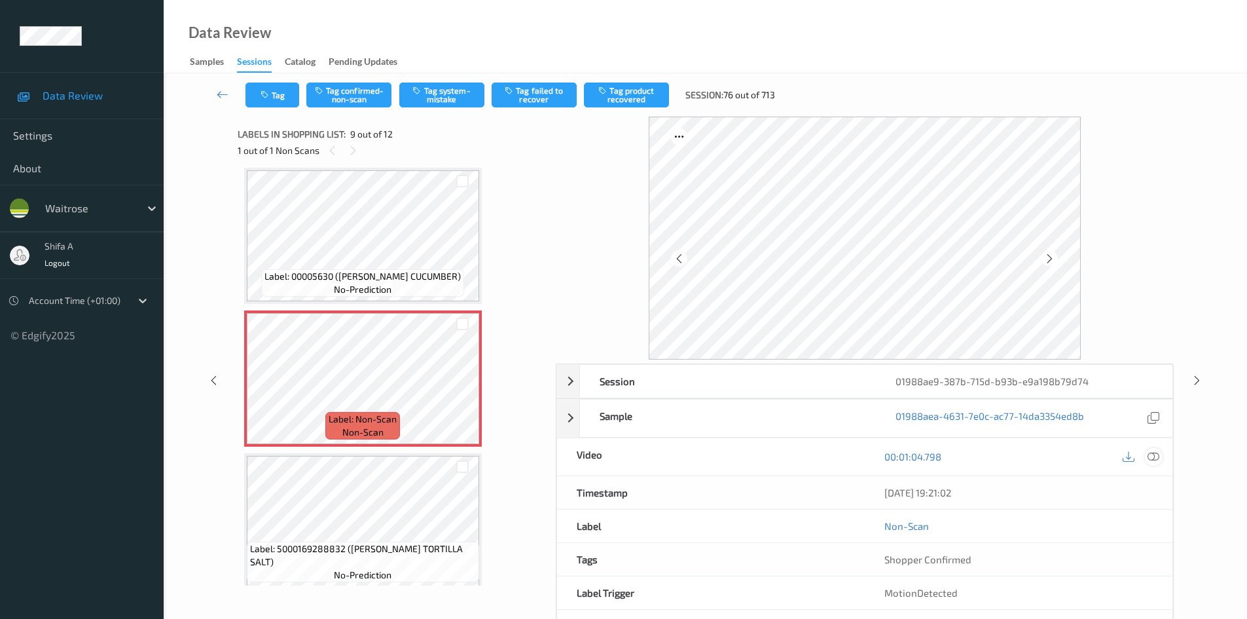
click at [1155, 458] on icon at bounding box center [1153, 456] width 12 height 12
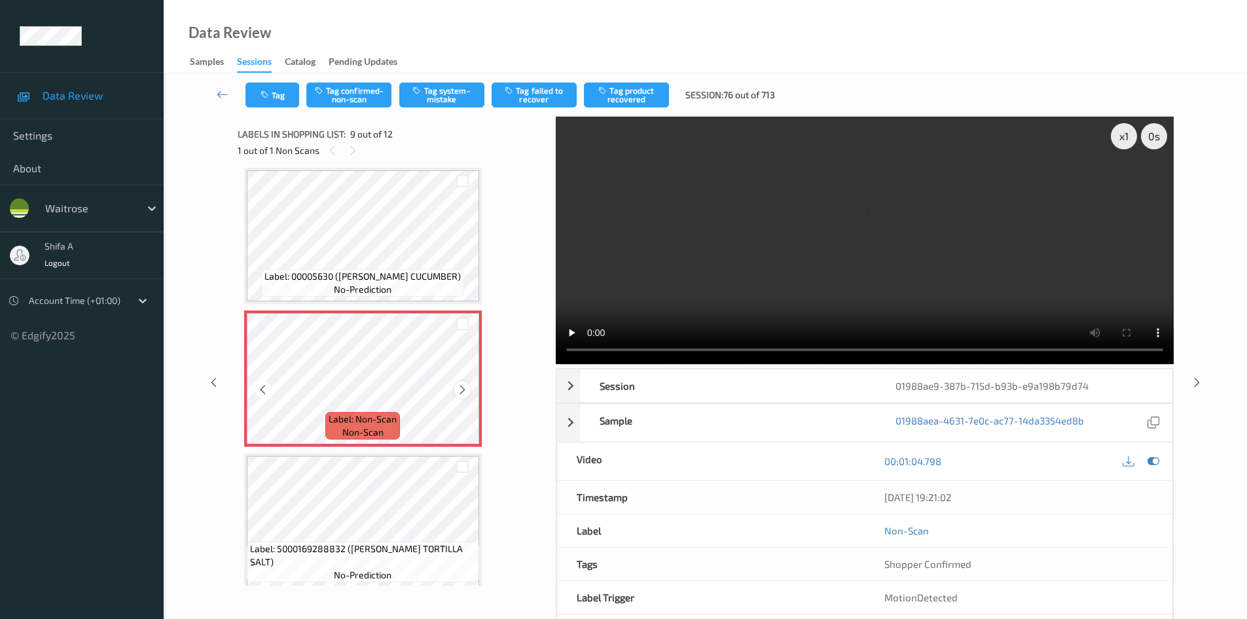
click at [458, 394] on icon at bounding box center [462, 390] width 11 height 12
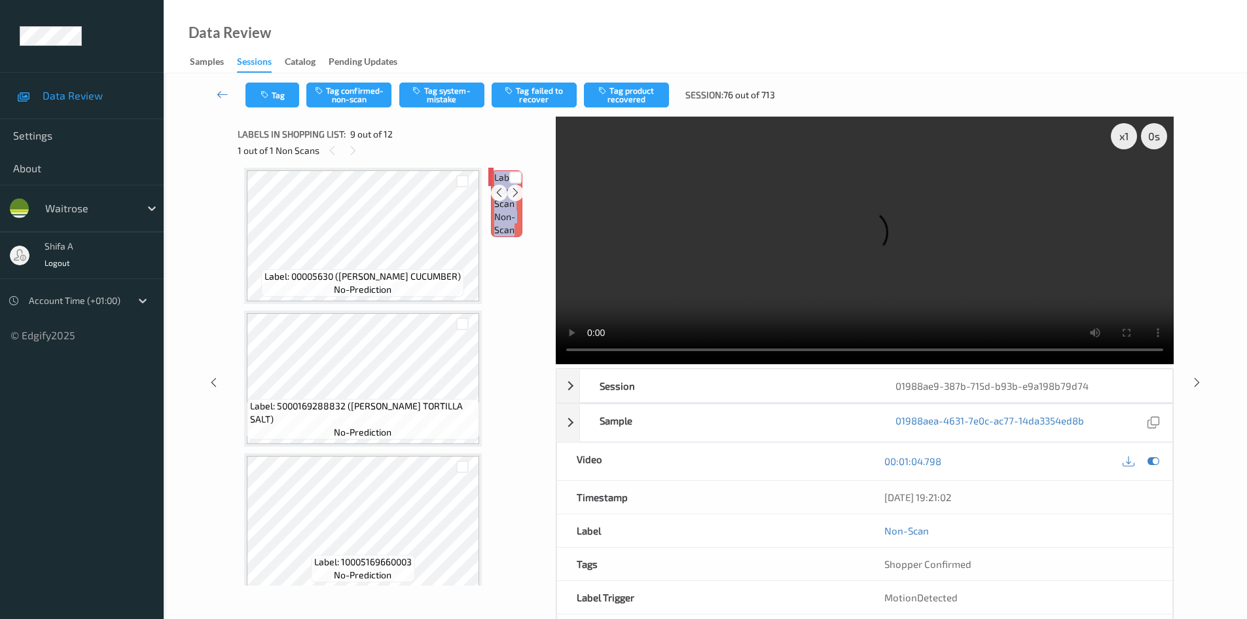
click at [510, 198] on icon at bounding box center [515, 193] width 11 height 12
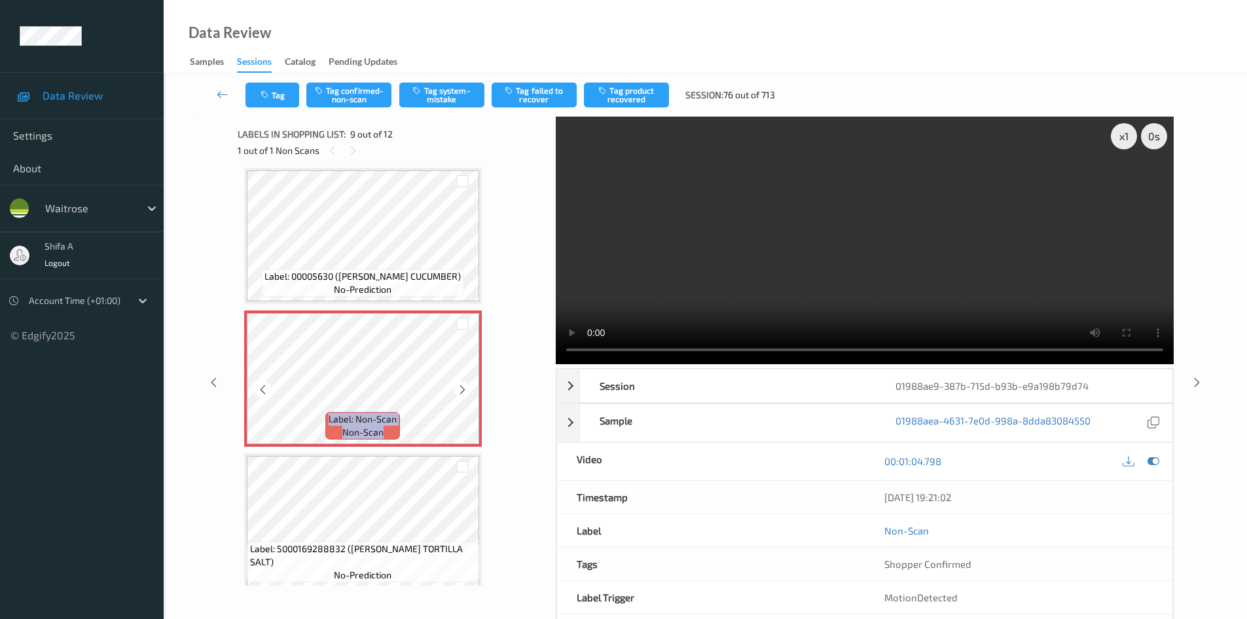
click at [458, 394] on icon at bounding box center [462, 390] width 11 height 12
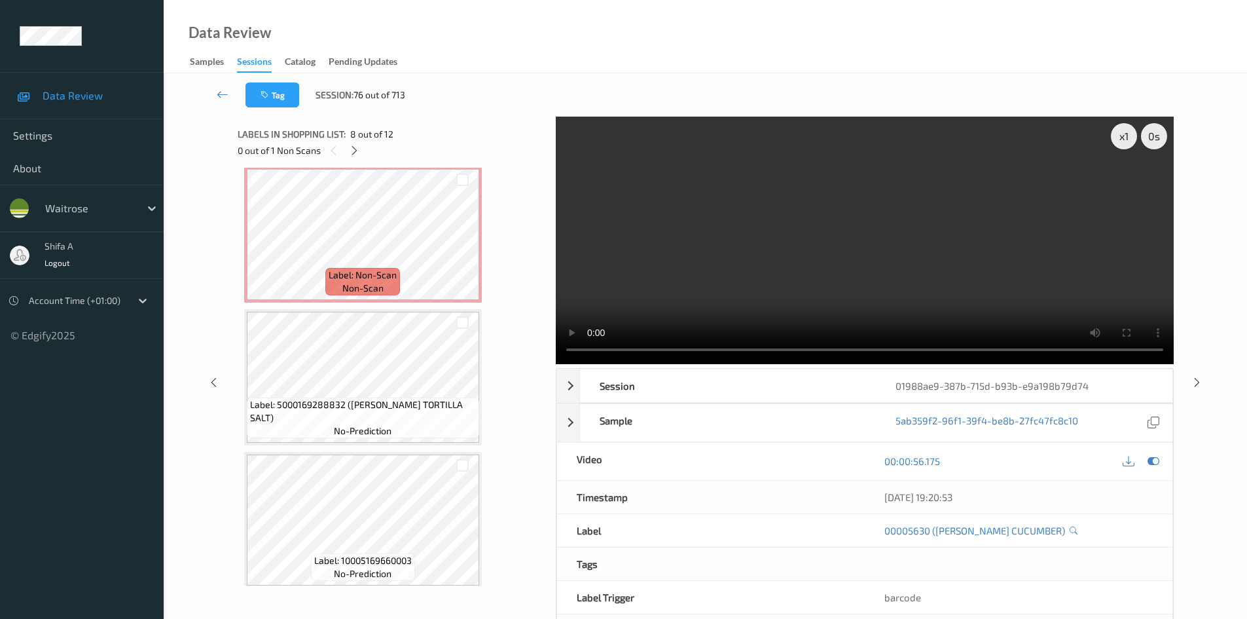
scroll to position [1071, 0]
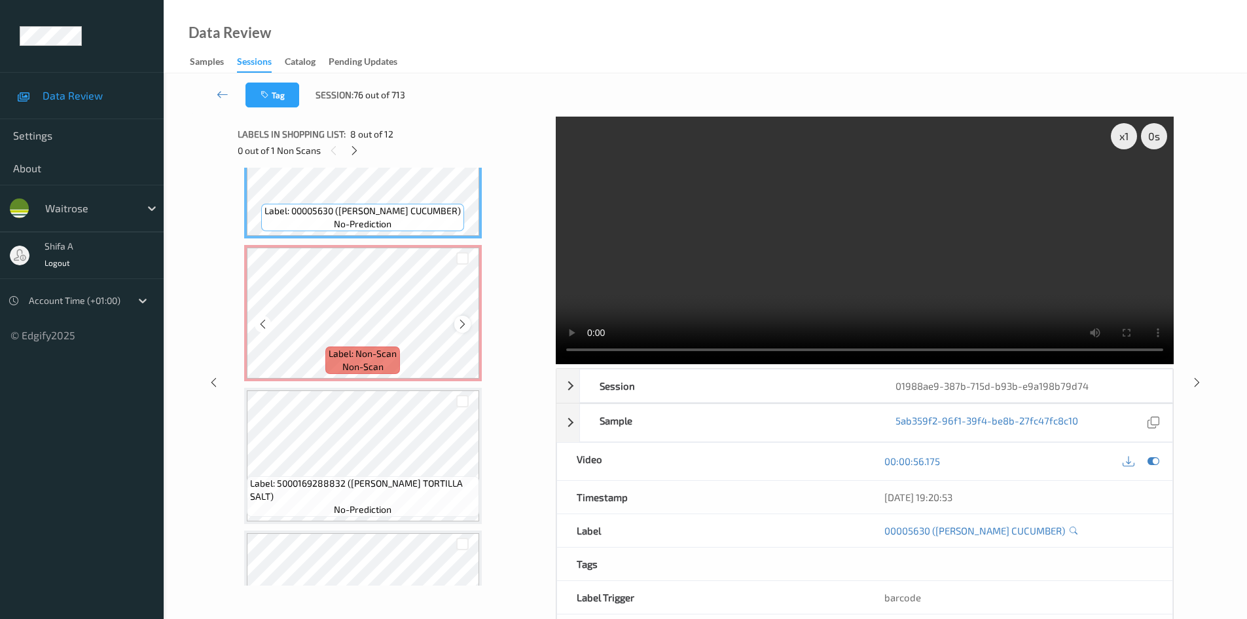
click at [463, 327] on icon at bounding box center [462, 324] width 11 height 12
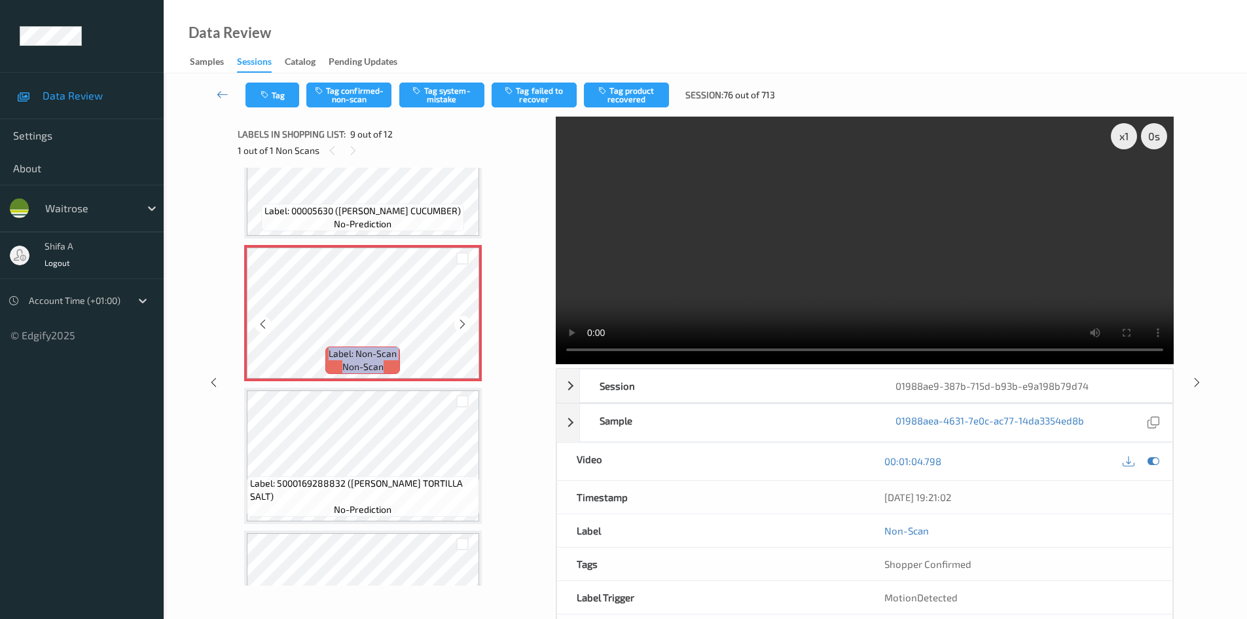
click at [463, 327] on icon at bounding box center [462, 324] width 11 height 12
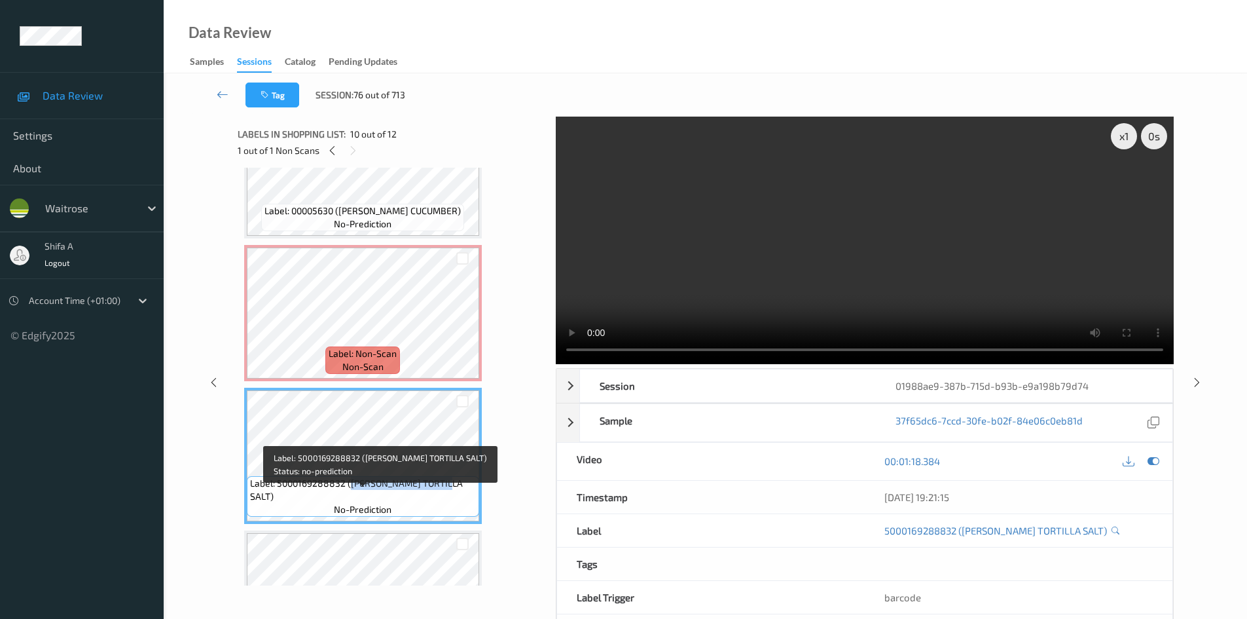
drag, startPoint x: 363, startPoint y: 494, endPoint x: 459, endPoint y: 499, distance: 96.3
click at [459, 499] on span "Label: 5000169288832 ([PERSON_NAME] TORTILLA SALT)" at bounding box center [363, 490] width 226 height 26
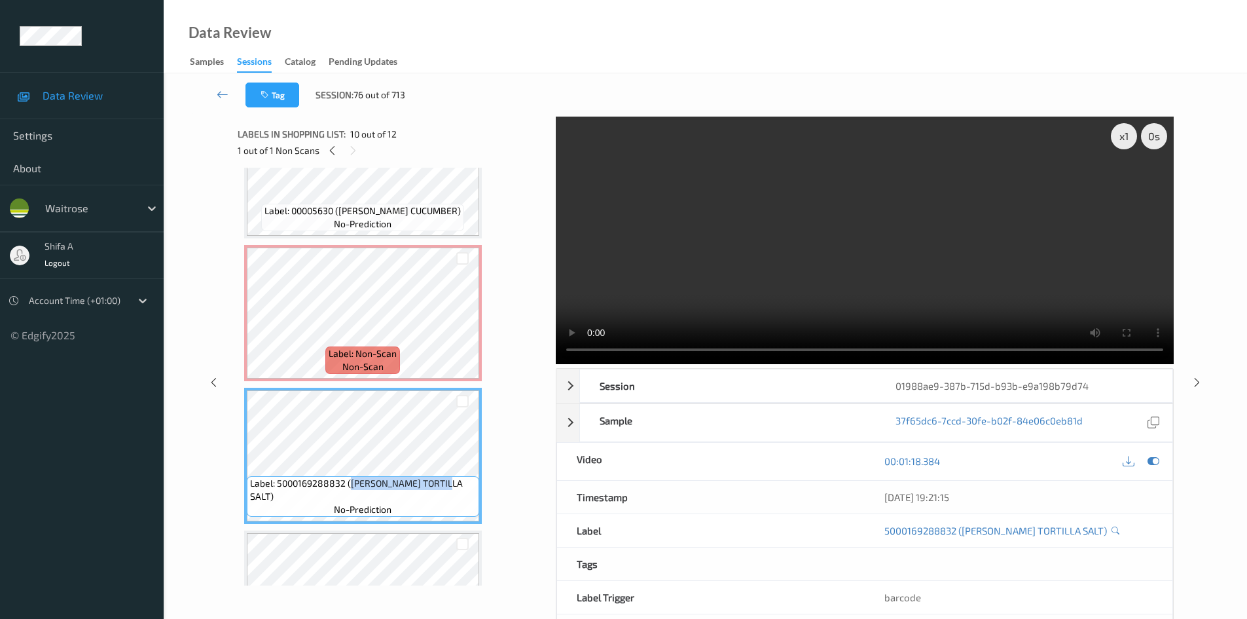
copy span "[PERSON_NAME] TORTILLA SALT"
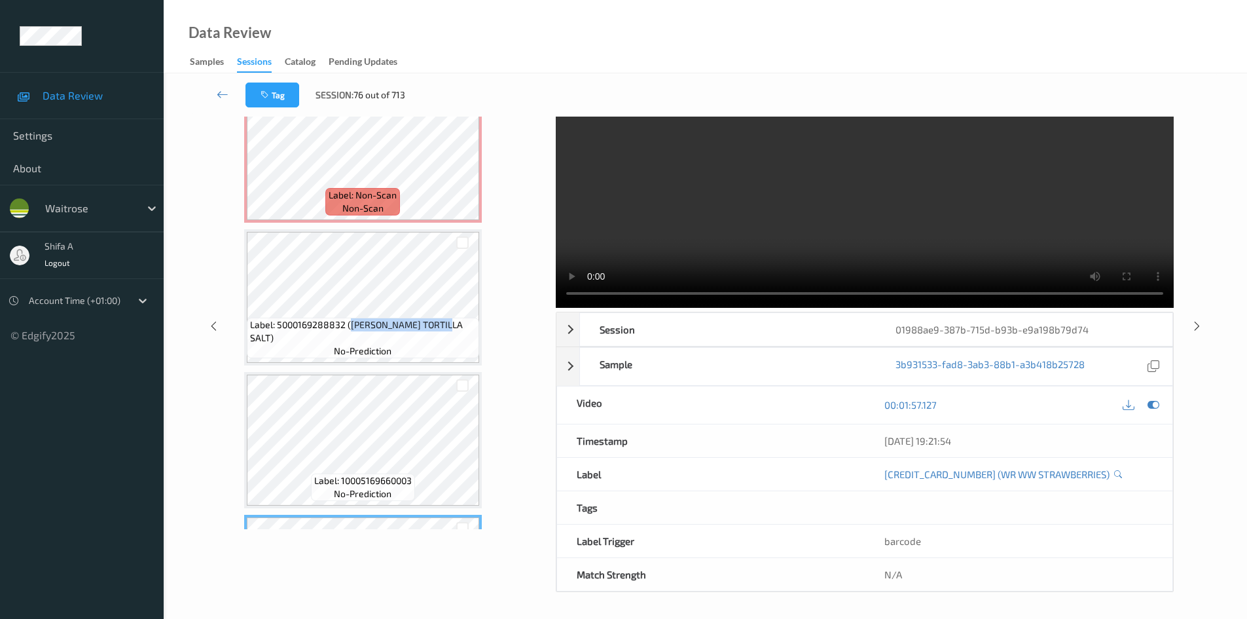
scroll to position [1039, 0]
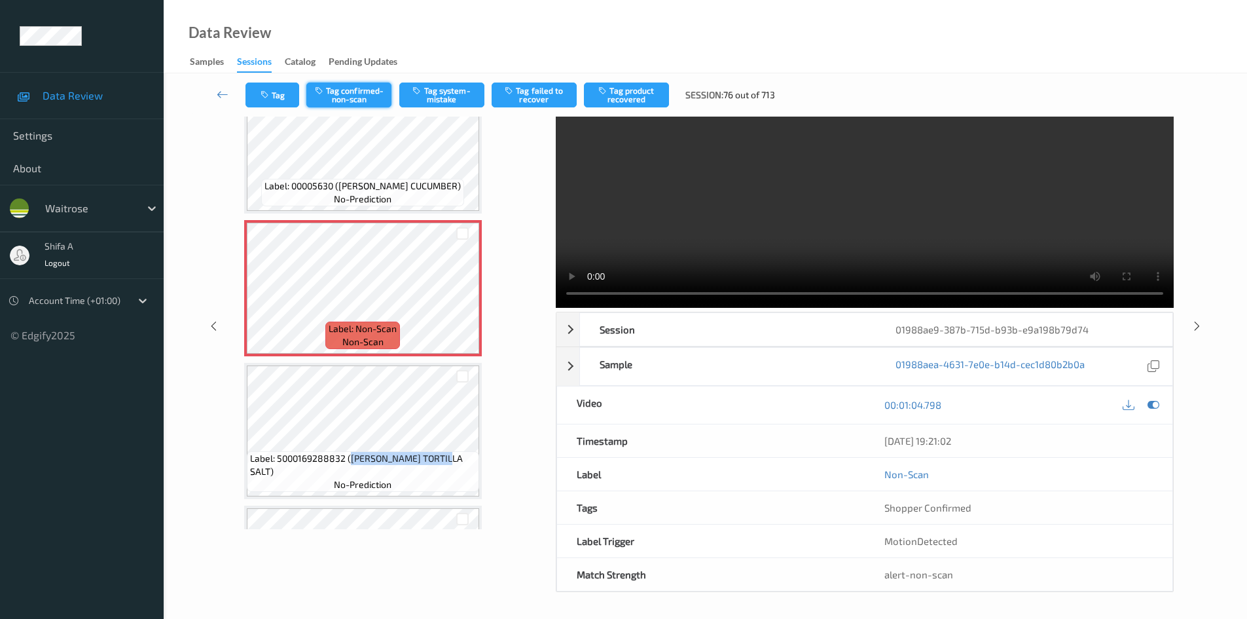
click at [344, 92] on button "Tag confirmed-non-scan" at bounding box center [348, 94] width 85 height 25
click at [662, 94] on button "Tag product recovered" at bounding box center [626, 94] width 85 height 25
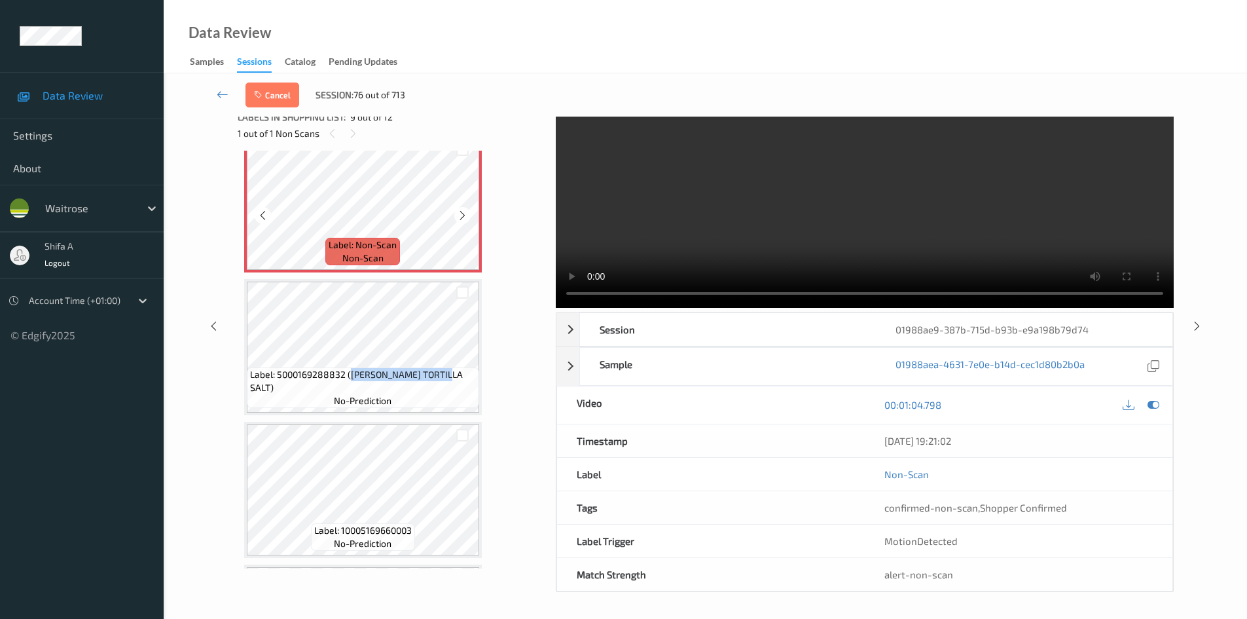
scroll to position [1301, 0]
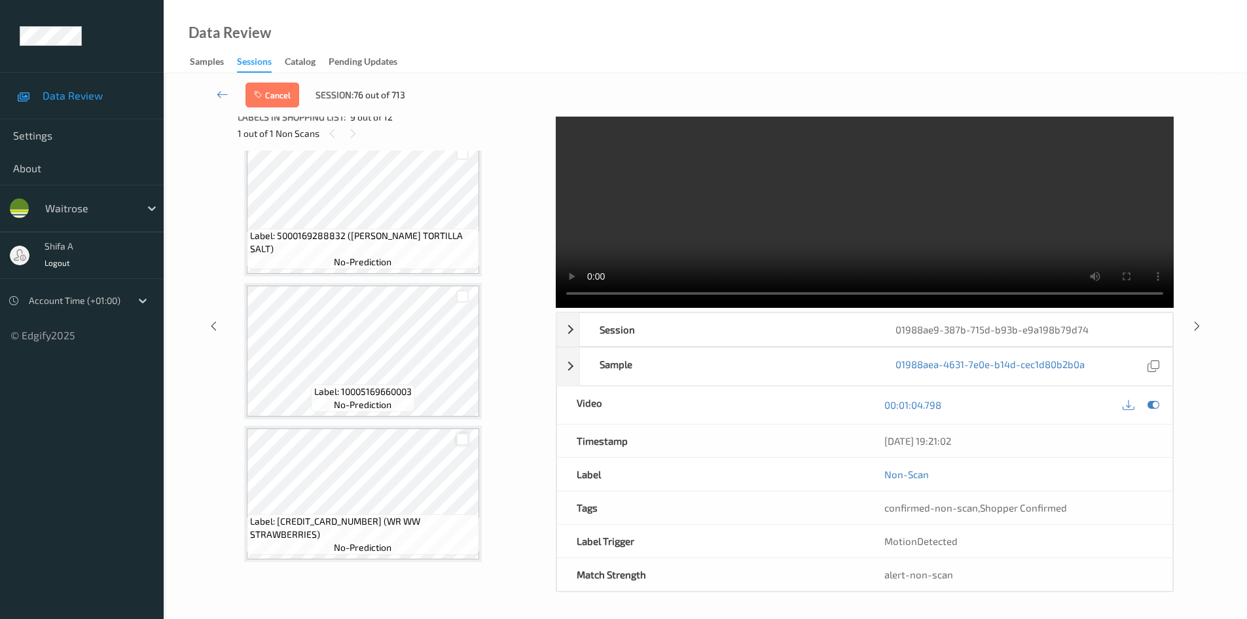
click at [464, 445] on div at bounding box center [462, 439] width 12 height 12
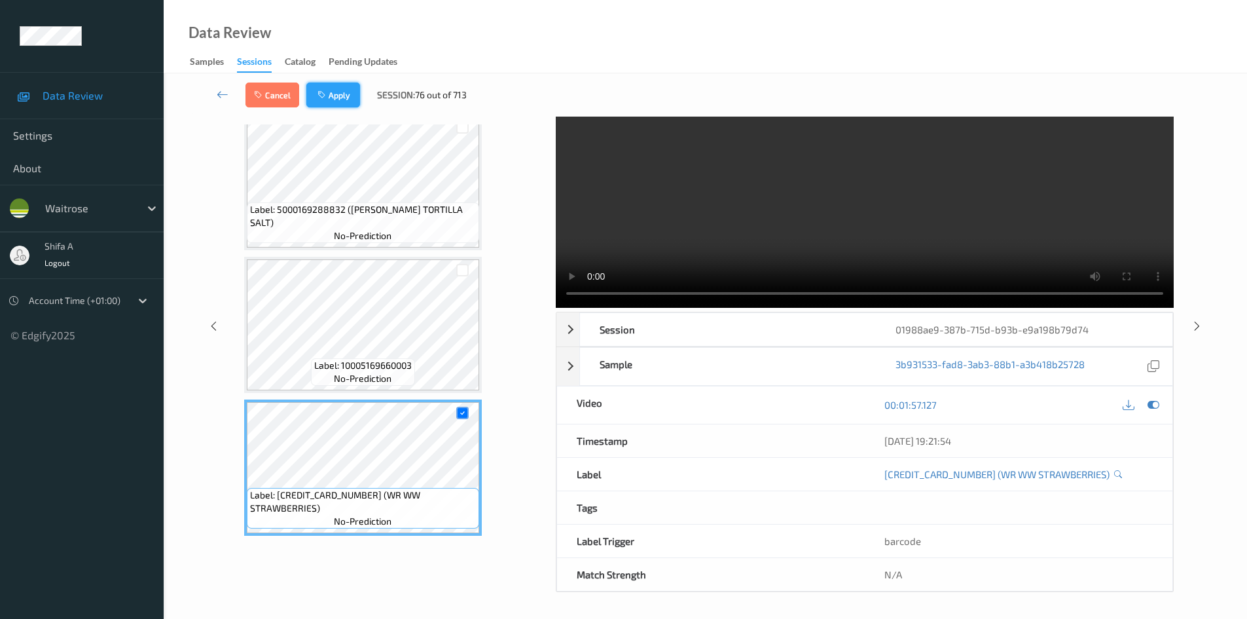
click at [344, 96] on button "Apply" at bounding box center [333, 94] width 54 height 25
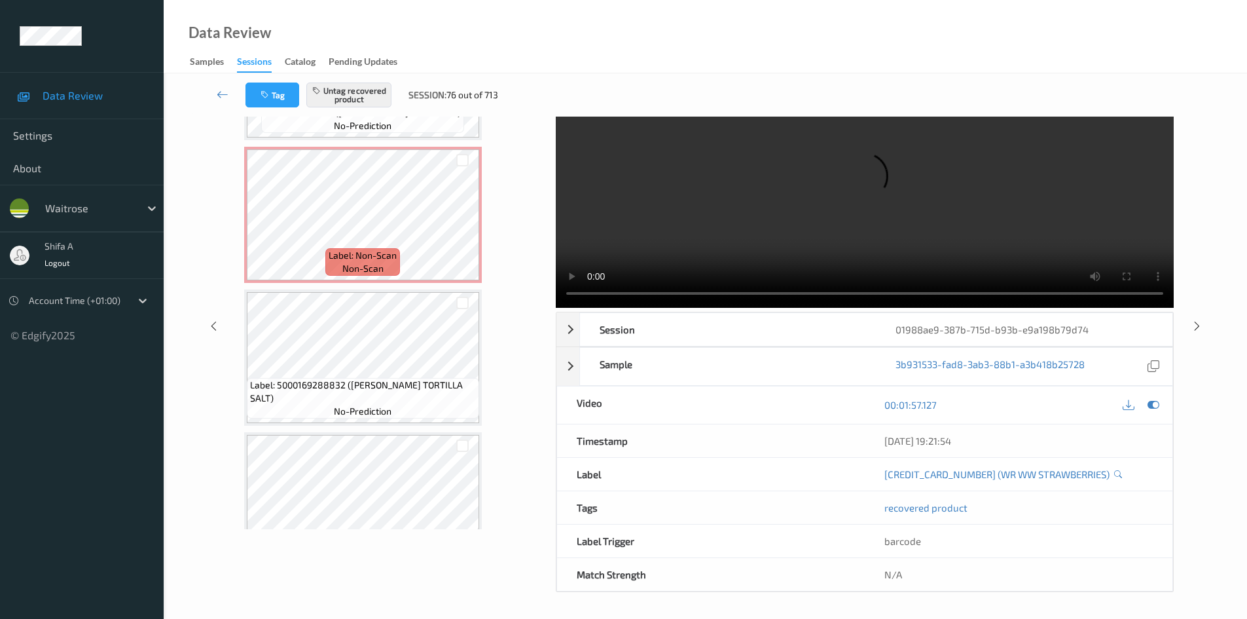
scroll to position [1105, 0]
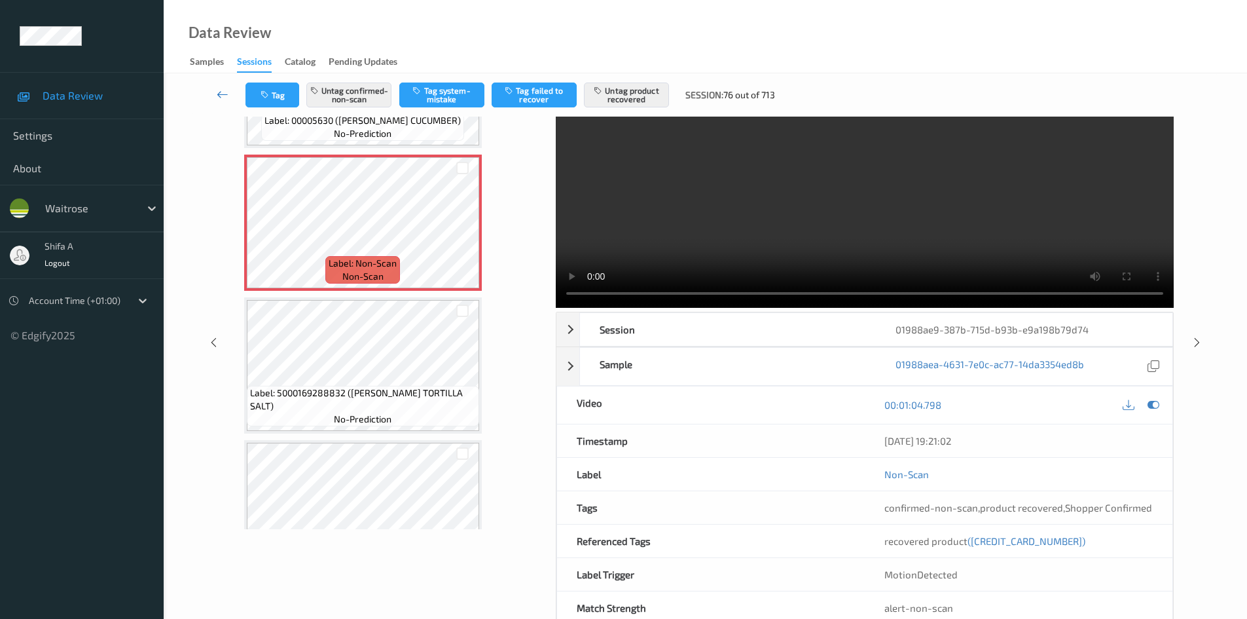
click at [219, 90] on icon at bounding box center [223, 94] width 12 height 13
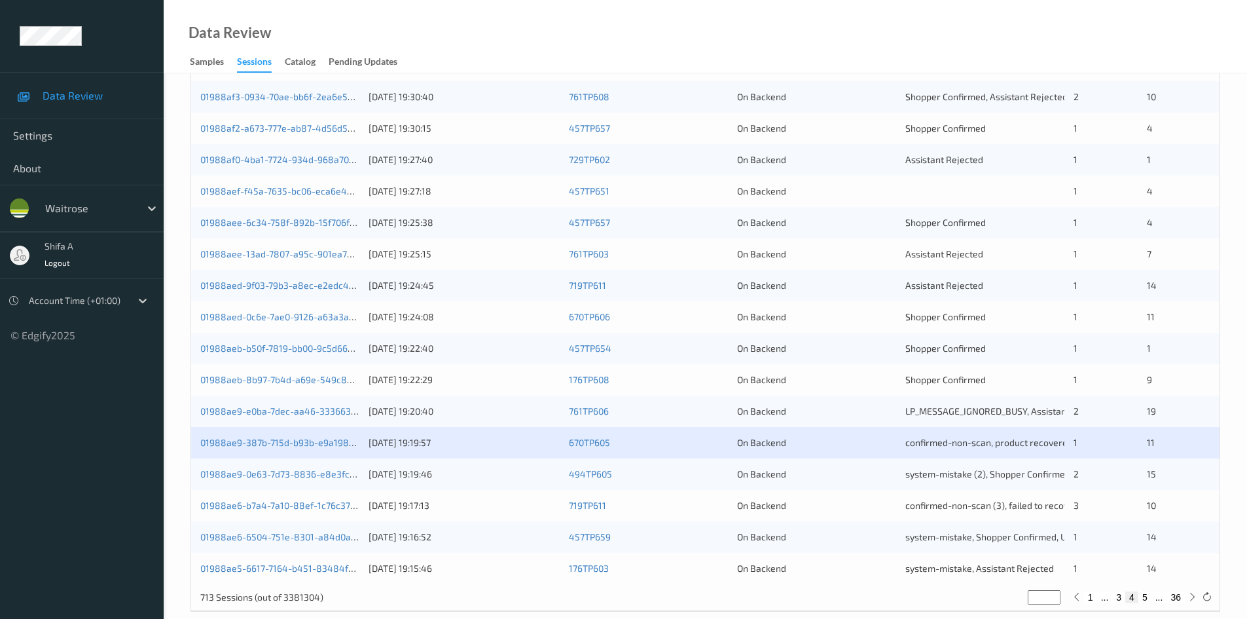
scroll to position [367, 0]
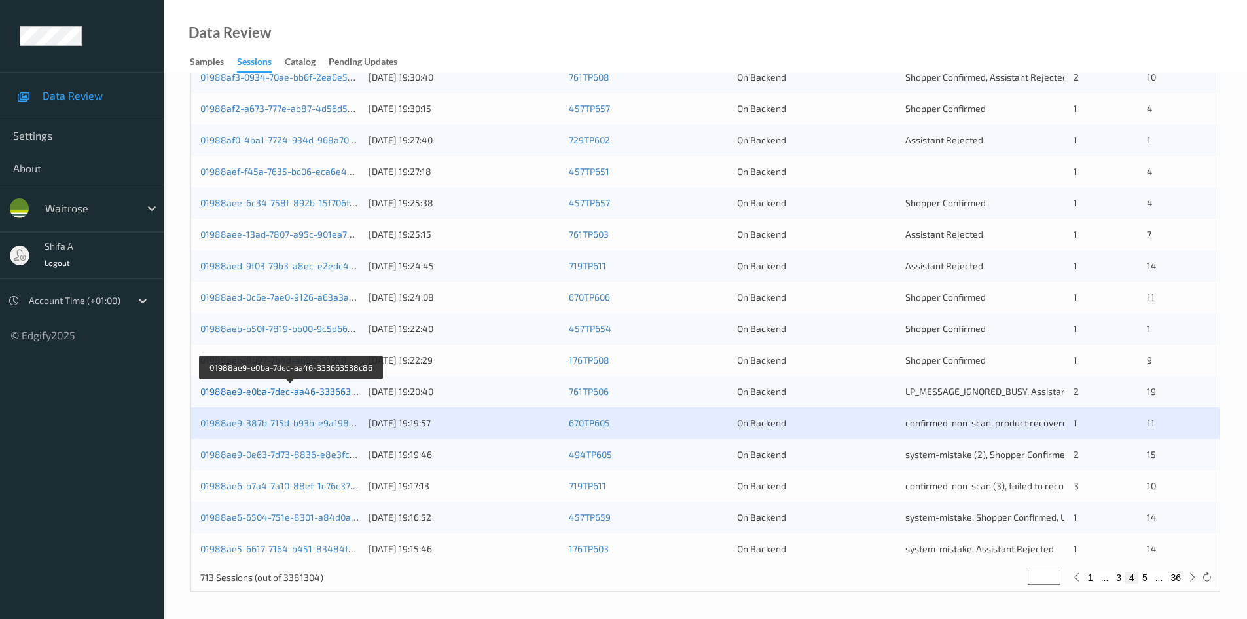
click at [300, 395] on link "01988ae9-e0ba-7dec-aa46-333663538c86" at bounding box center [291, 391] width 183 height 11
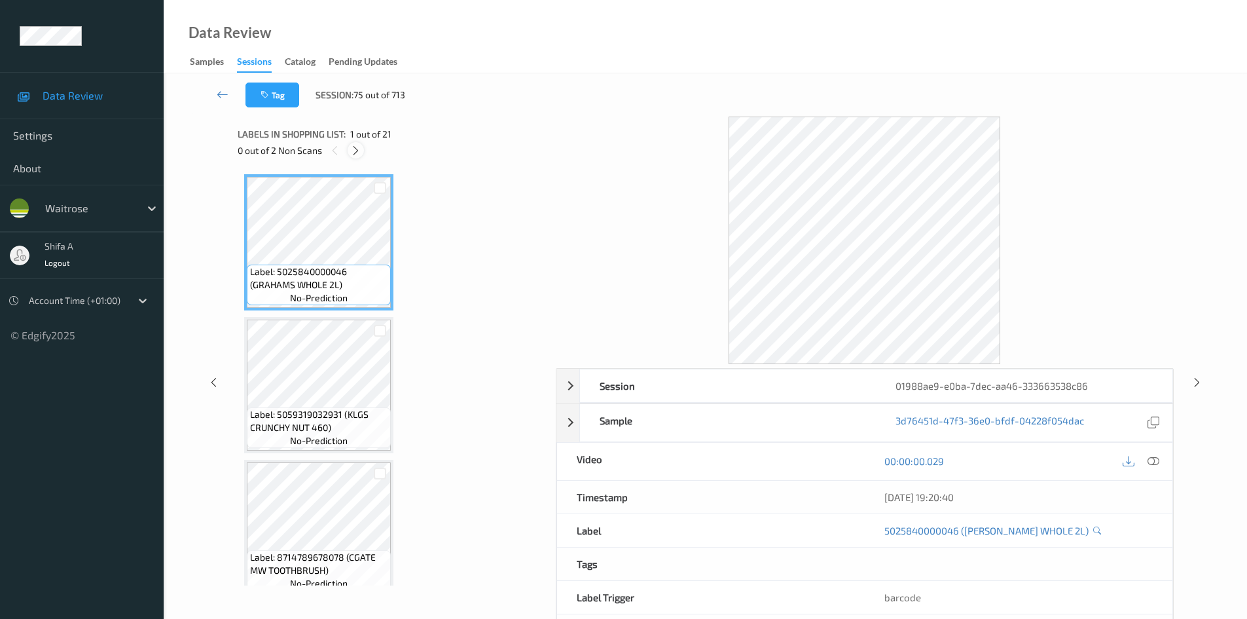
click at [357, 151] on icon at bounding box center [355, 151] width 11 height 12
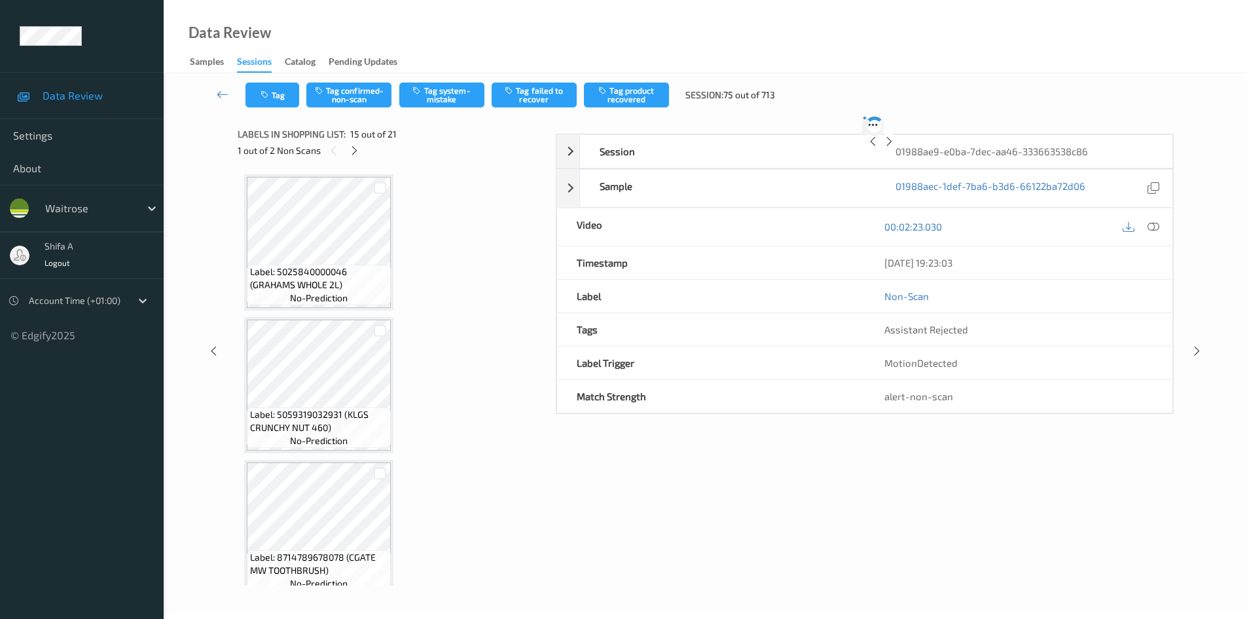
scroll to position [1862, 0]
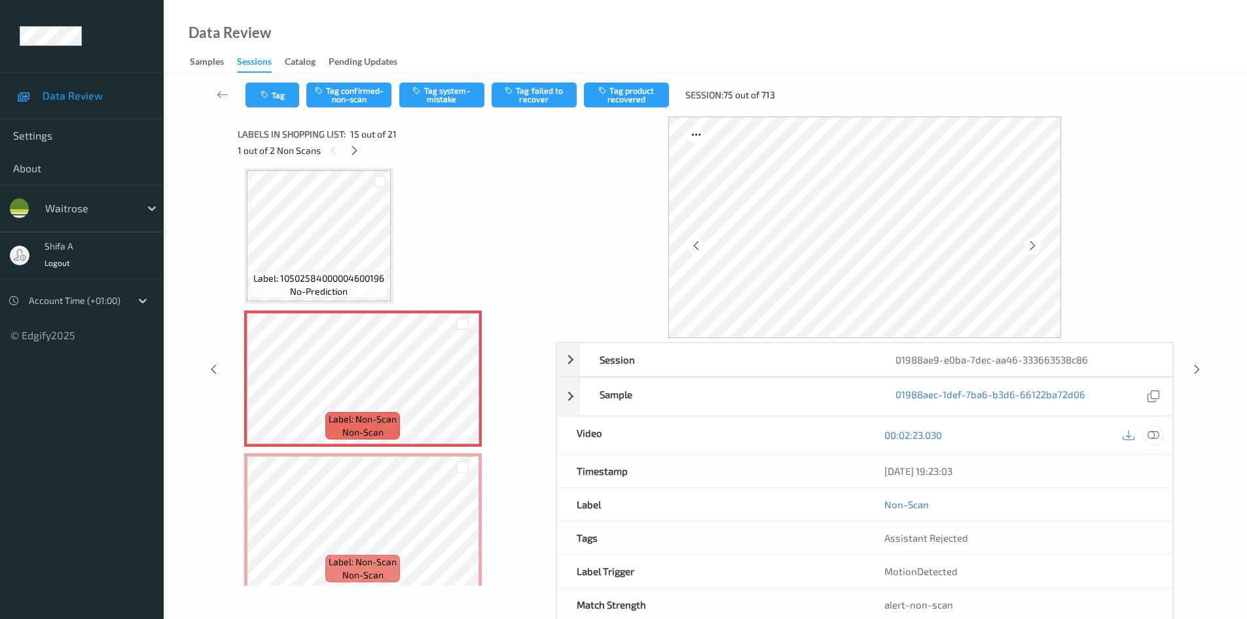
click at [1153, 437] on icon at bounding box center [1153, 435] width 12 height 12
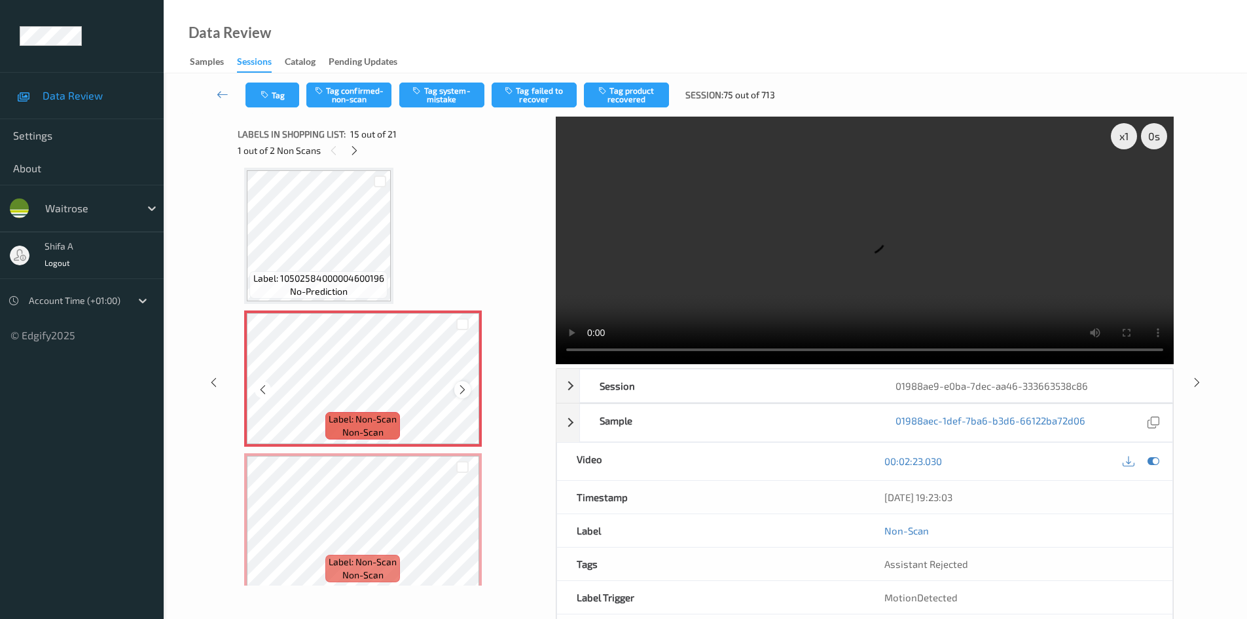
click at [463, 388] on icon at bounding box center [462, 390] width 11 height 12
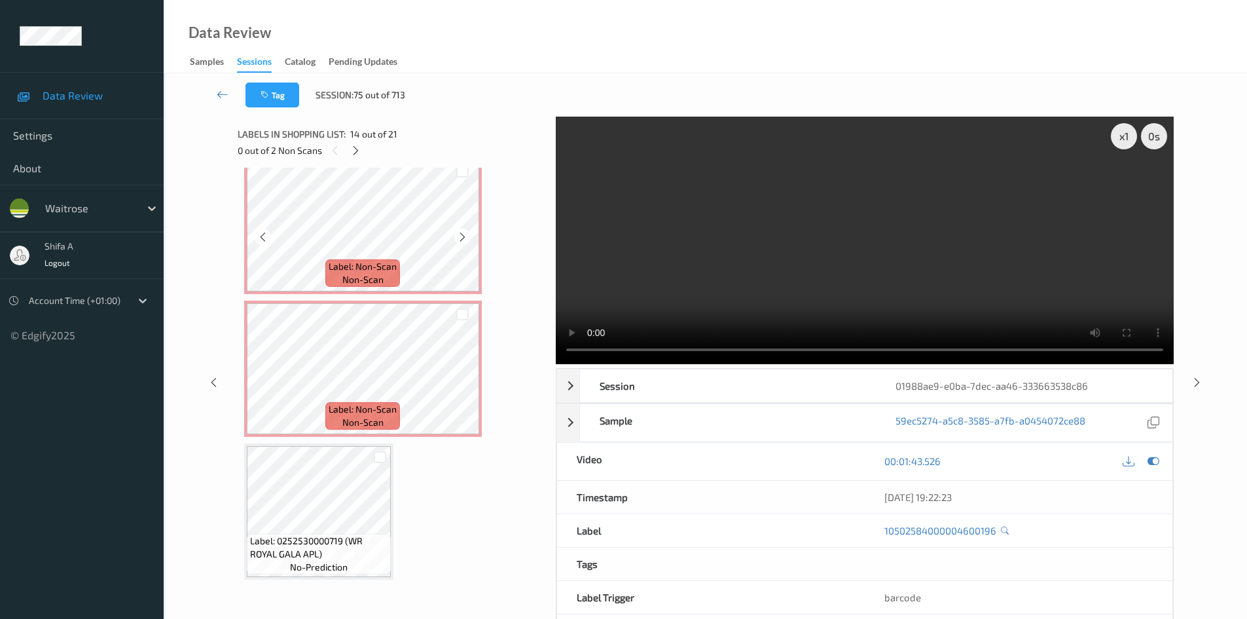
scroll to position [2058, 0]
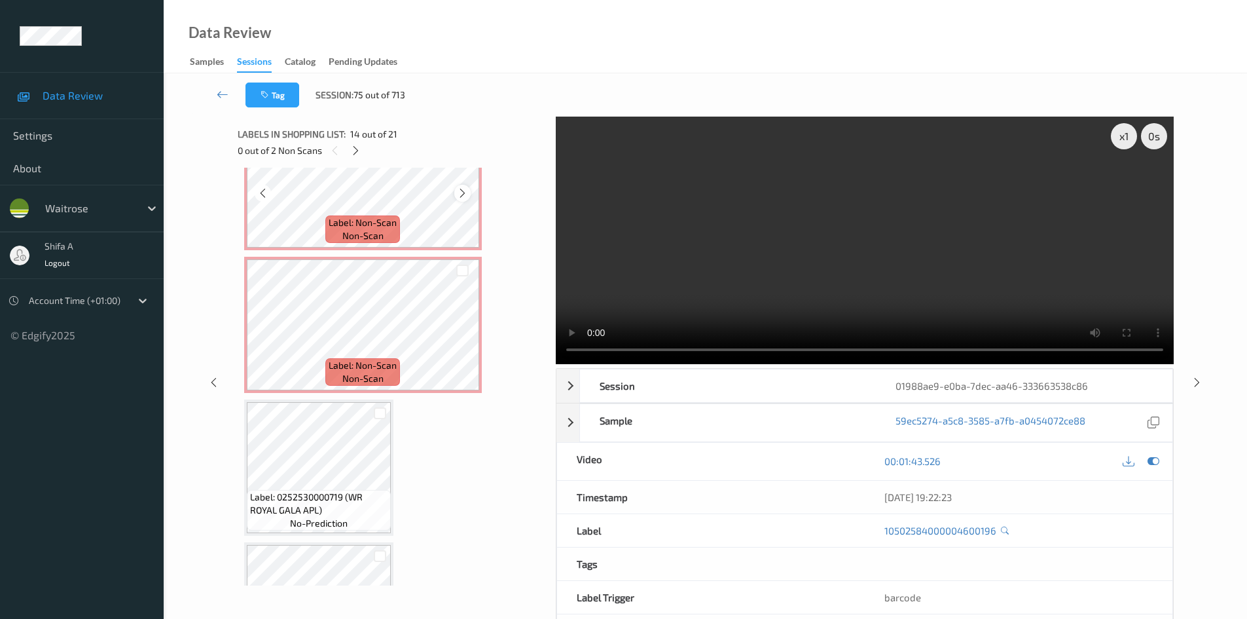
click at [463, 194] on icon at bounding box center [462, 193] width 11 height 12
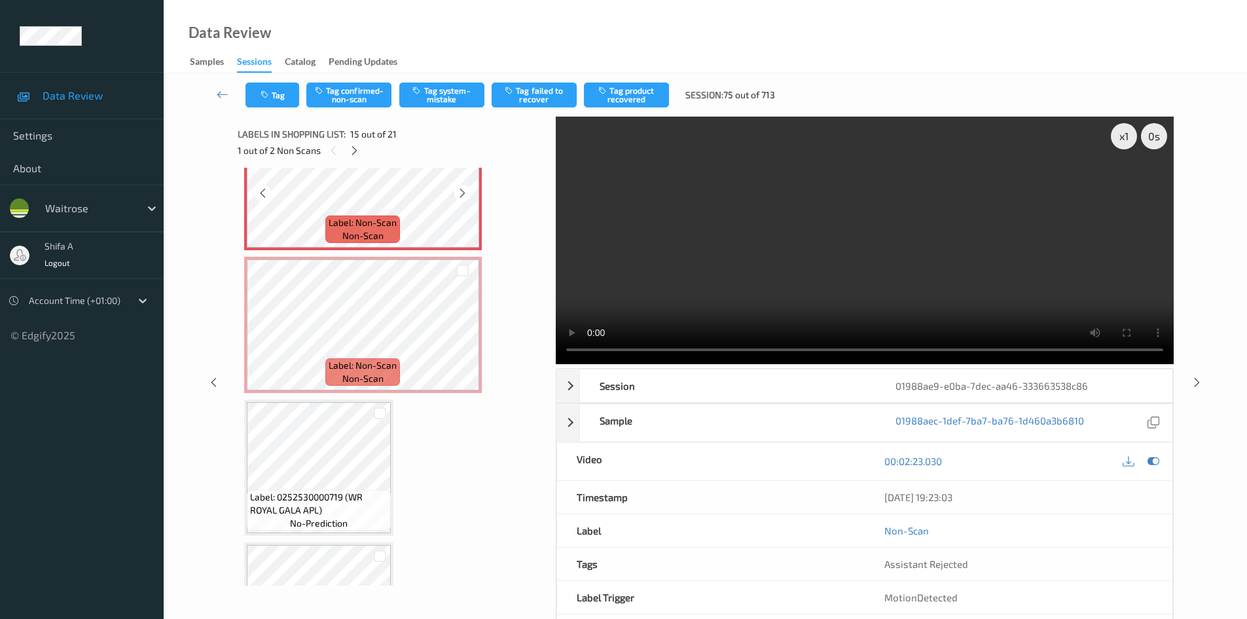
click at [463, 194] on icon at bounding box center [462, 193] width 11 height 12
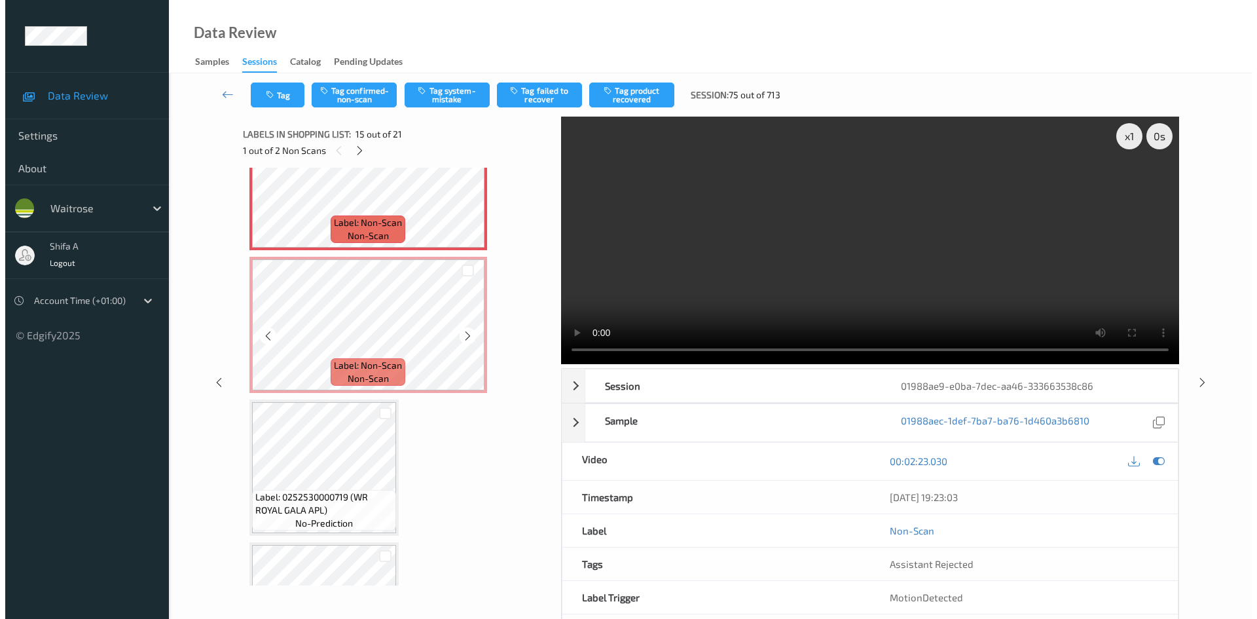
scroll to position [1993, 0]
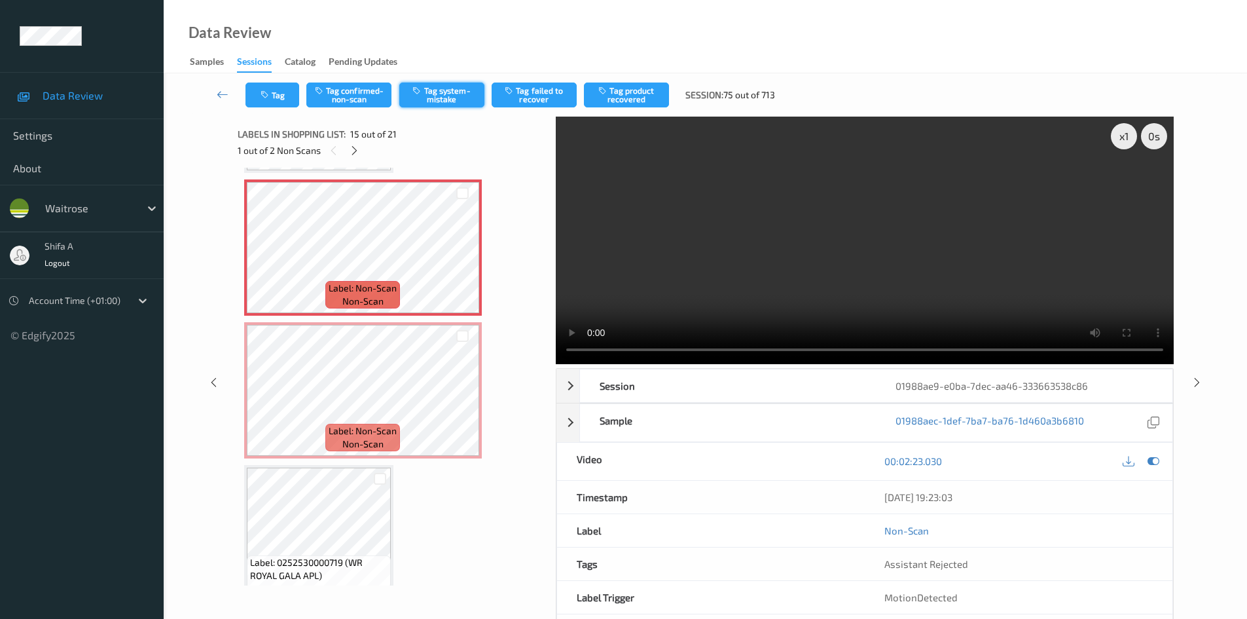
click at [450, 96] on button "Tag system-mistake" at bounding box center [441, 94] width 85 height 25
click at [270, 85] on button "Tag" at bounding box center [272, 94] width 54 height 25
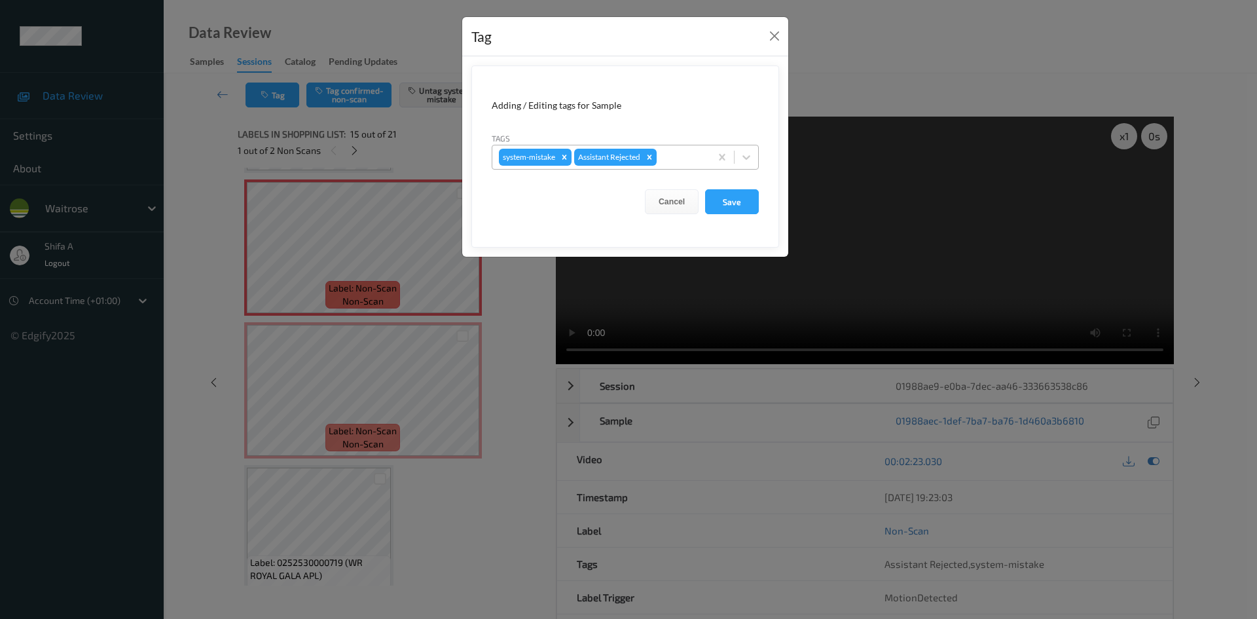
click at [683, 153] on div at bounding box center [681, 157] width 45 height 16
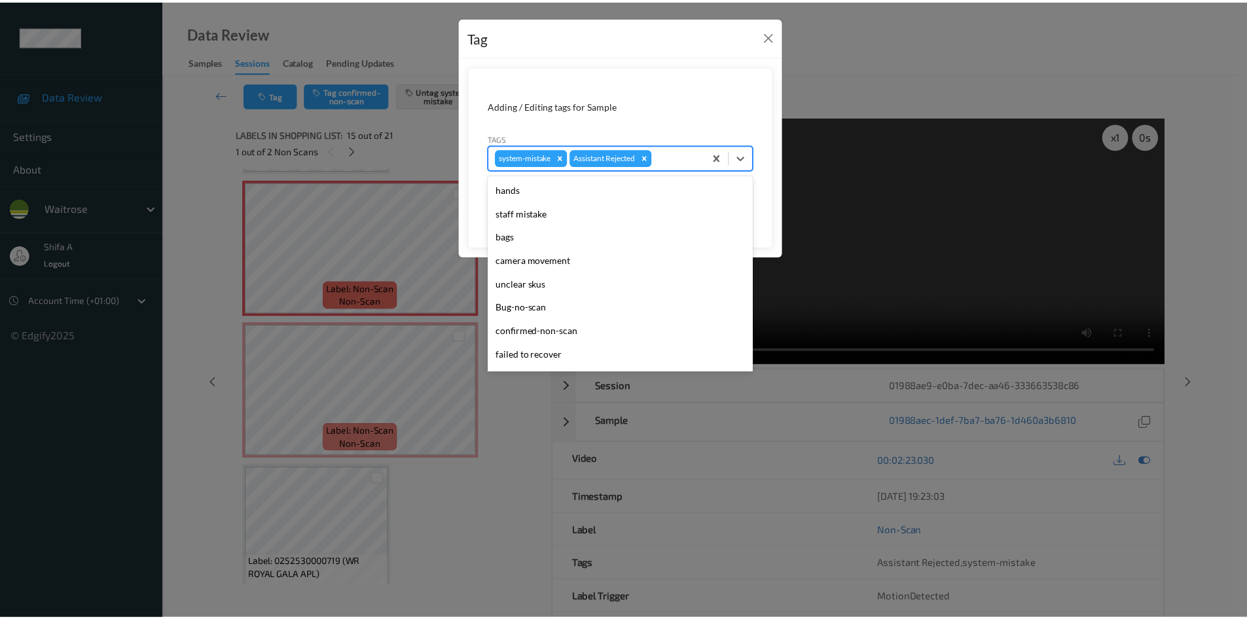
scroll to position [257, 0]
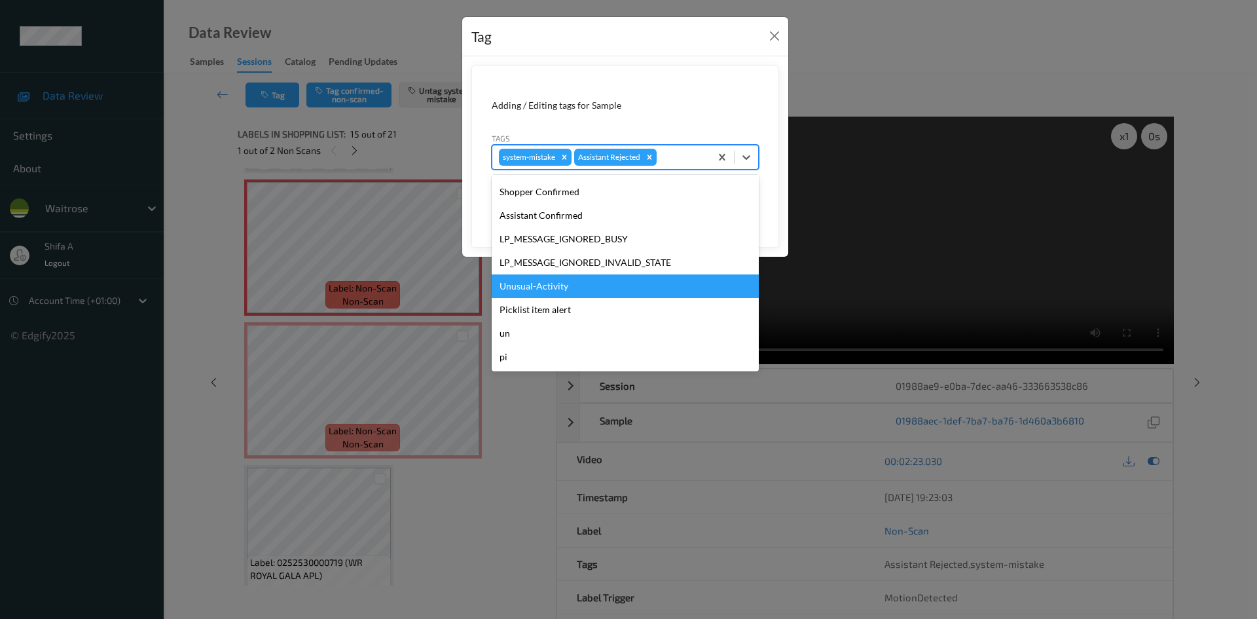
click at [577, 289] on div "Unusual-Activity" at bounding box center [625, 286] width 267 height 24
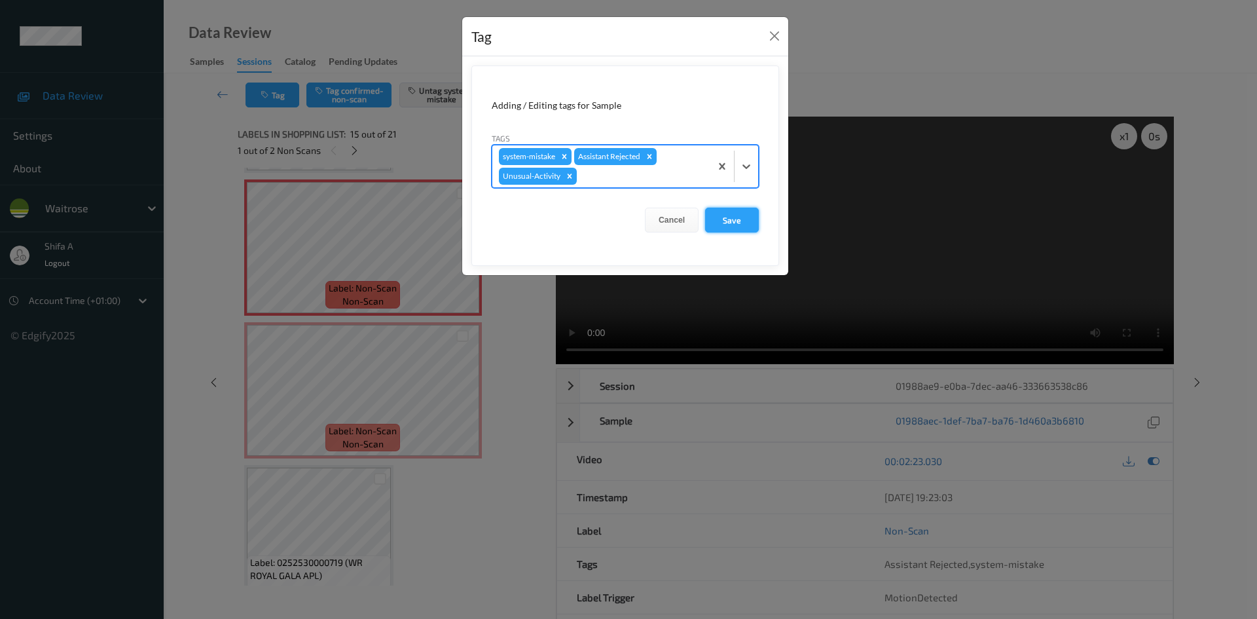
click at [741, 221] on button "Save" at bounding box center [732, 219] width 54 height 25
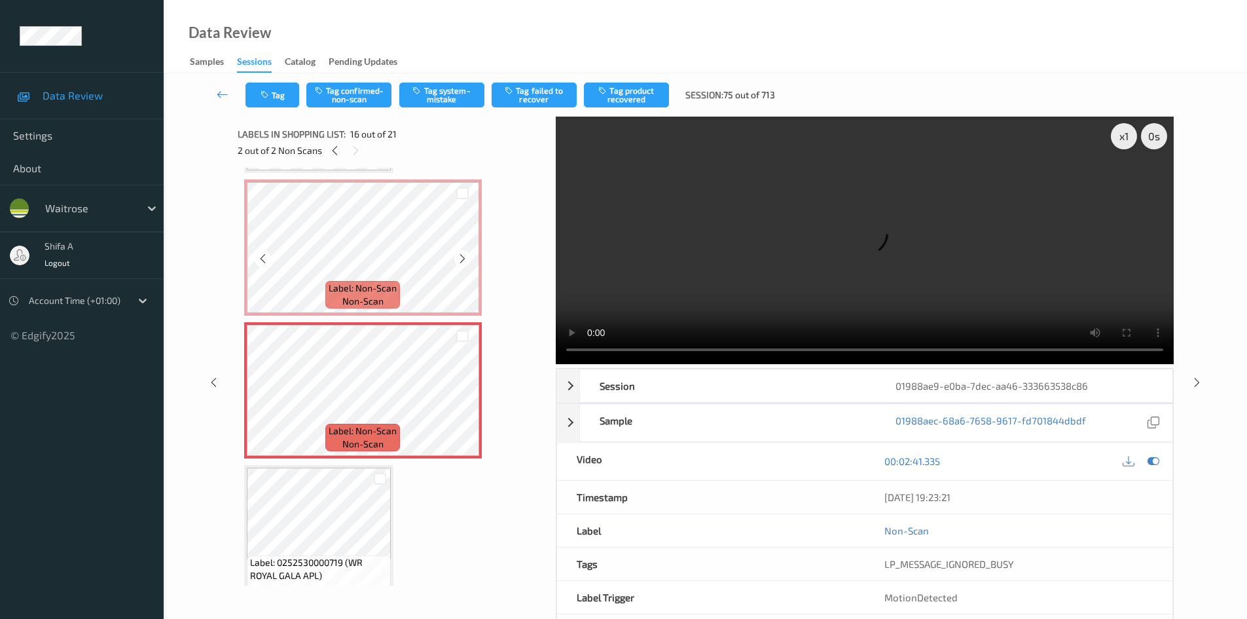
click at [393, 291] on span "Label: Non-Scan" at bounding box center [363, 287] width 68 height 13
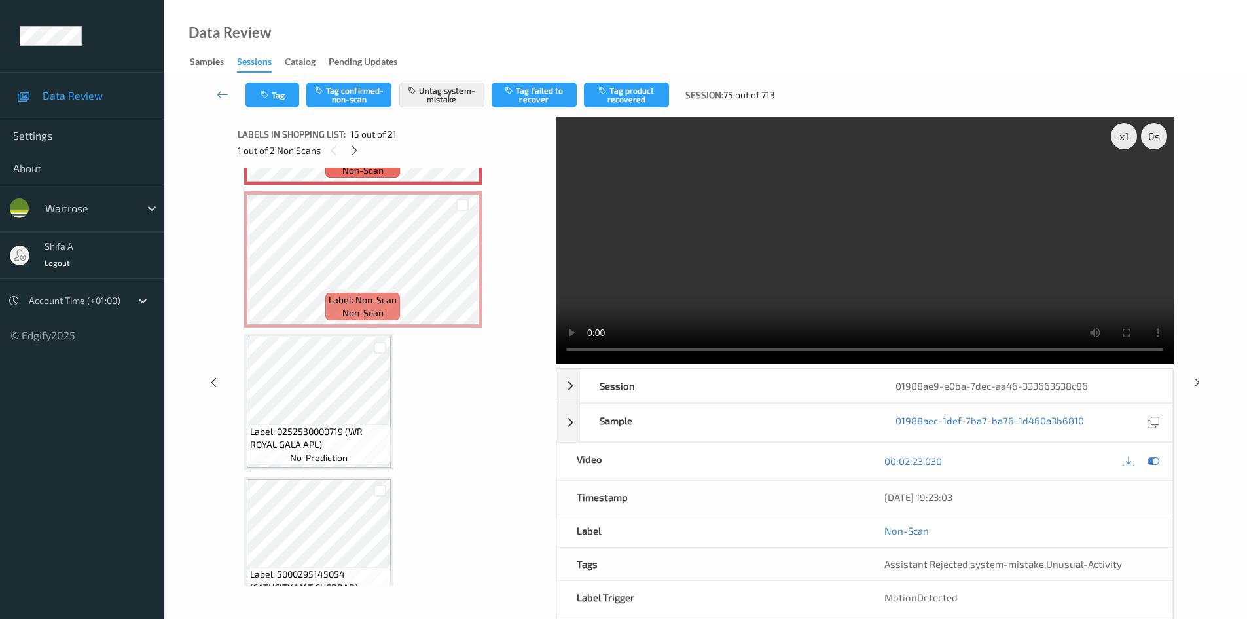
scroll to position [2058, 0]
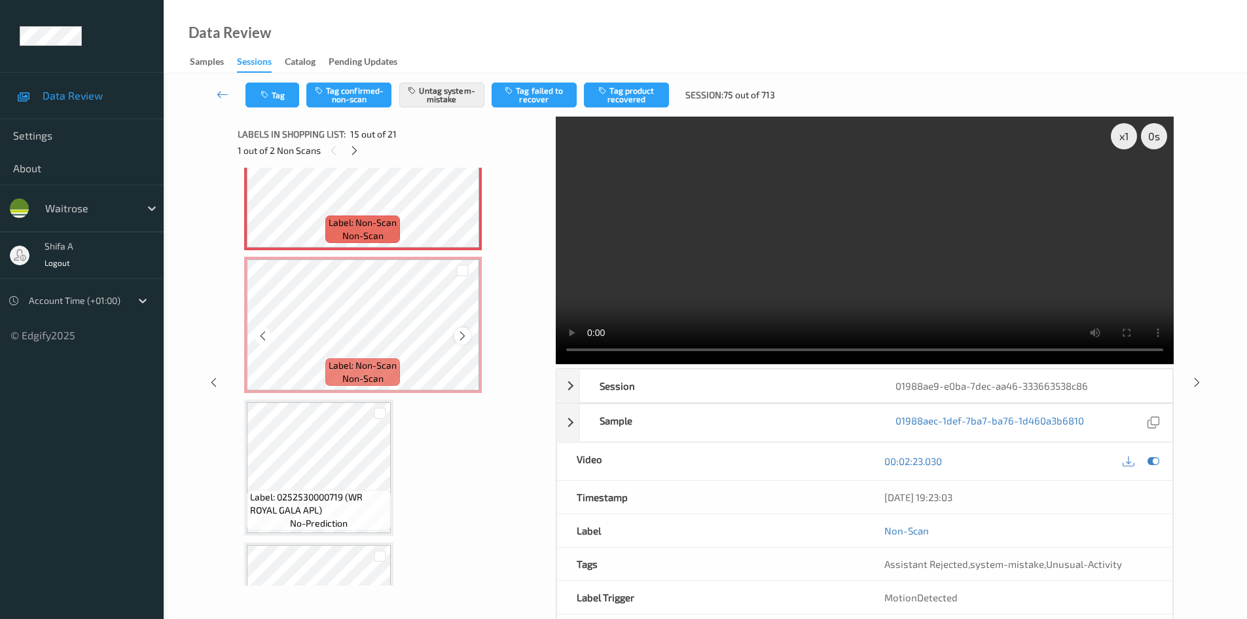
click at [462, 333] on icon at bounding box center [462, 336] width 11 height 12
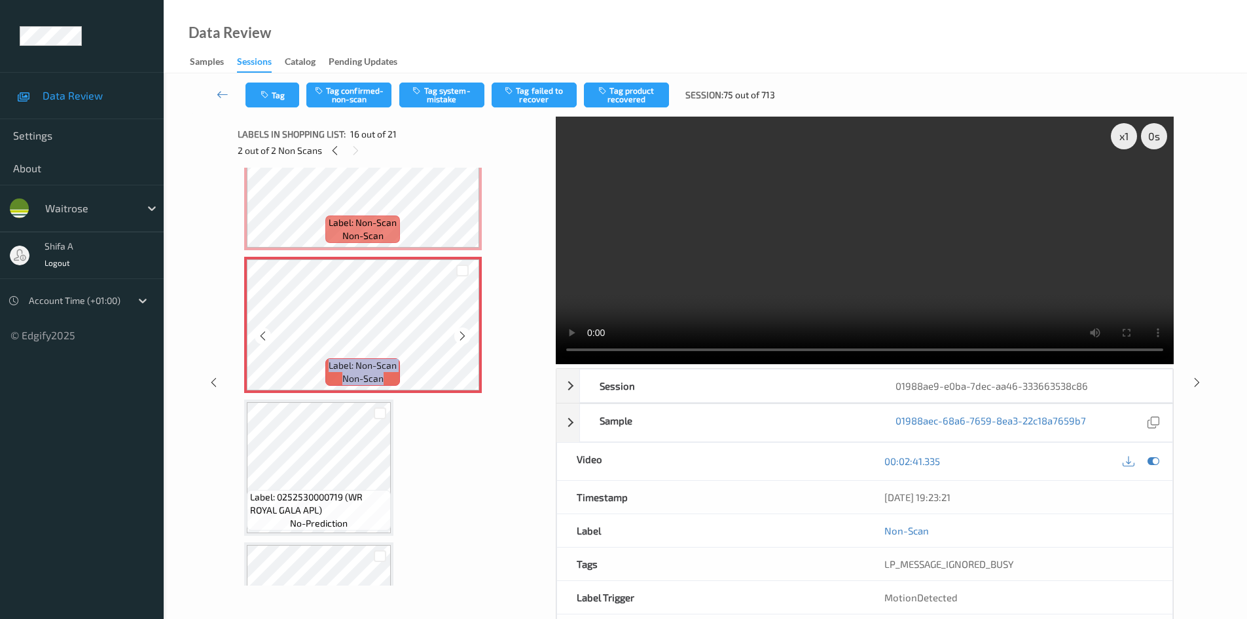
click at [462, 333] on icon at bounding box center [462, 336] width 11 height 12
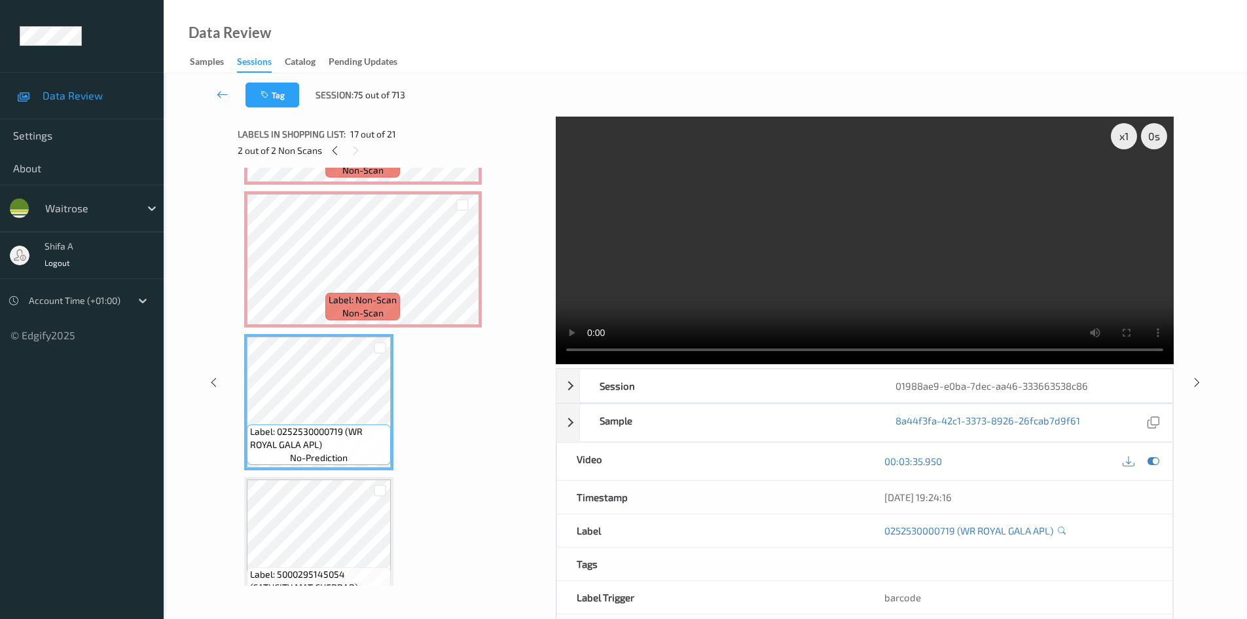
click at [732, 286] on video at bounding box center [865, 240] width 618 height 247
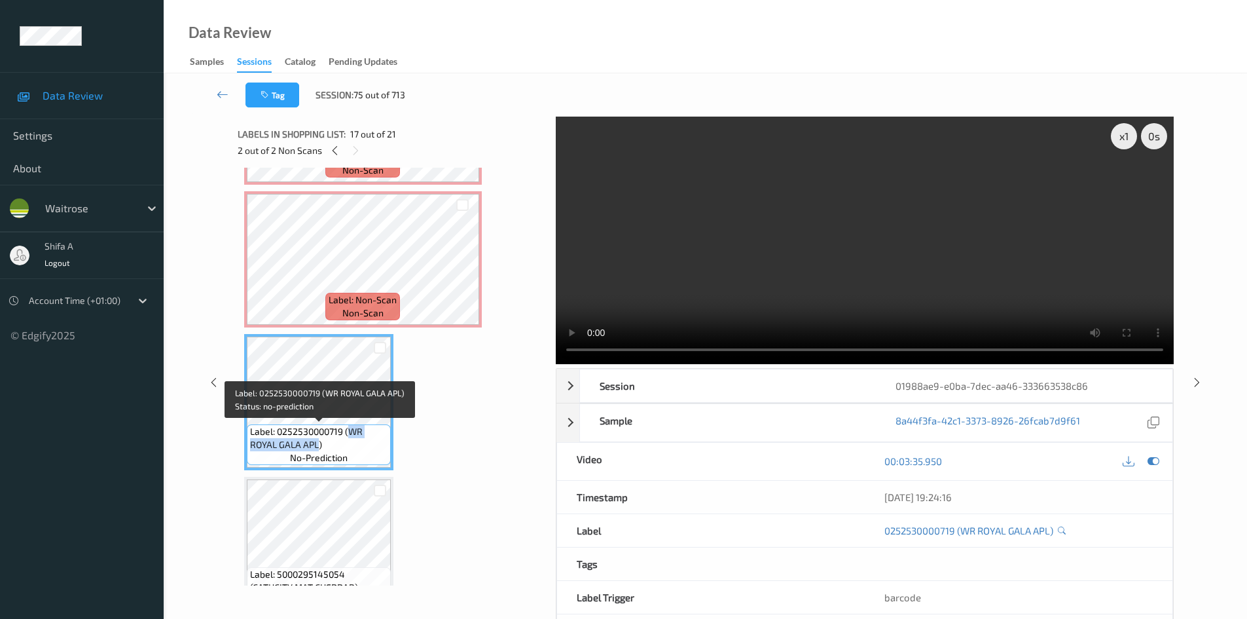
drag, startPoint x: 348, startPoint y: 432, endPoint x: 317, endPoint y: 444, distance: 32.9
click at [317, 444] on span "Label: 0252530000719 (WR ROYAL GALA APL)" at bounding box center [318, 438] width 137 height 26
copy span "WR ROYAL GALA APL"
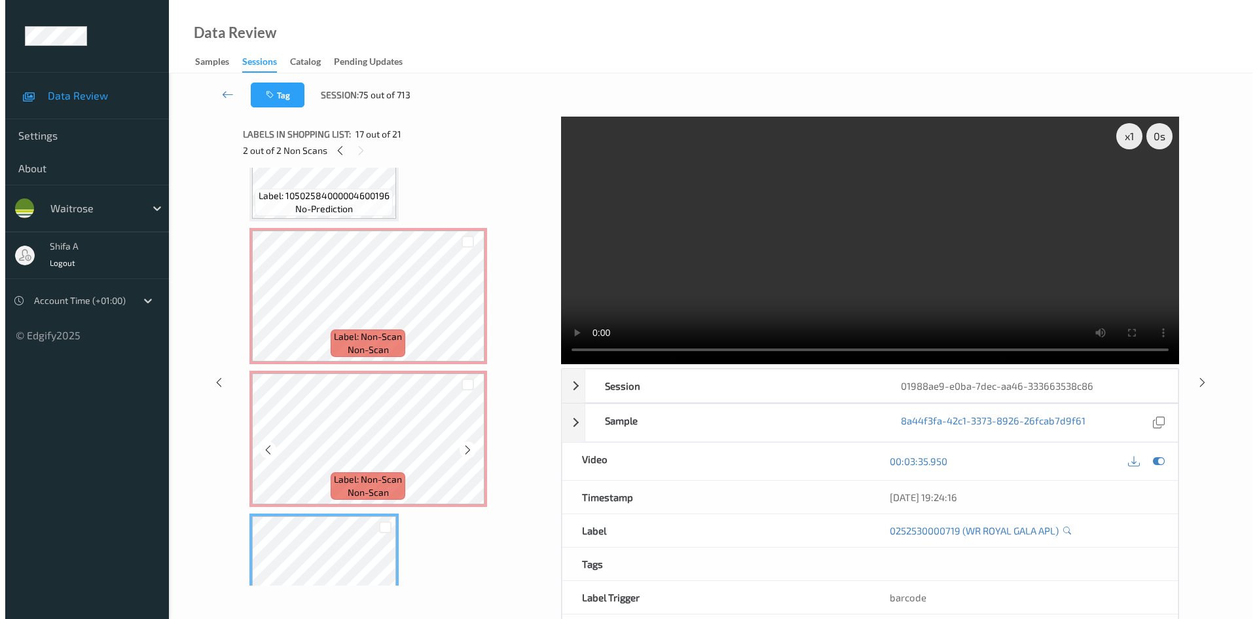
scroll to position [1927, 0]
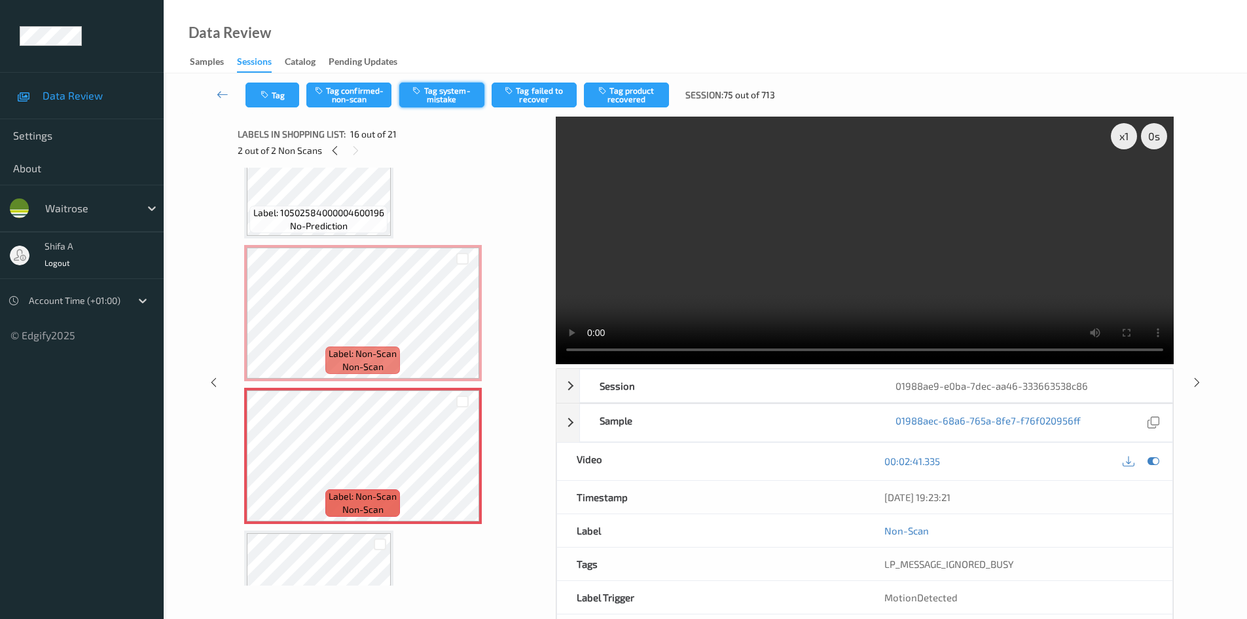
click at [434, 86] on button "Tag system-mistake" at bounding box center [441, 94] width 85 height 25
click at [261, 99] on icon "button" at bounding box center [266, 94] width 11 height 9
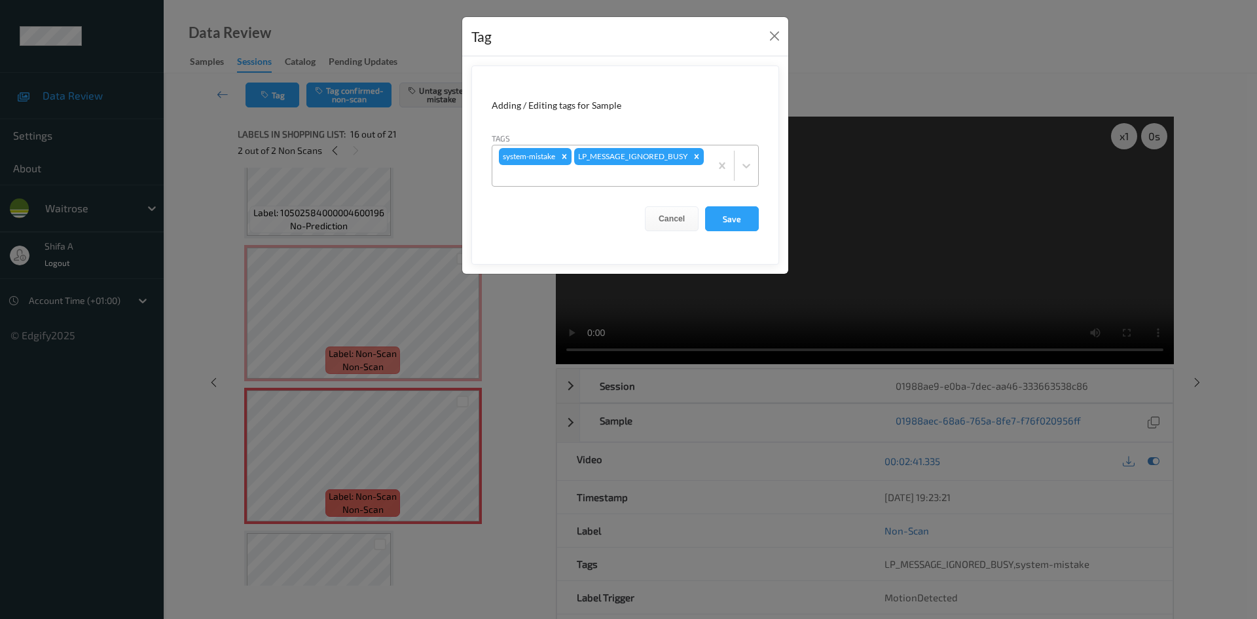
click at [645, 165] on div "system-mistake LP_MESSAGE_IGNORED_BUSY" at bounding box center [601, 165] width 218 height 41
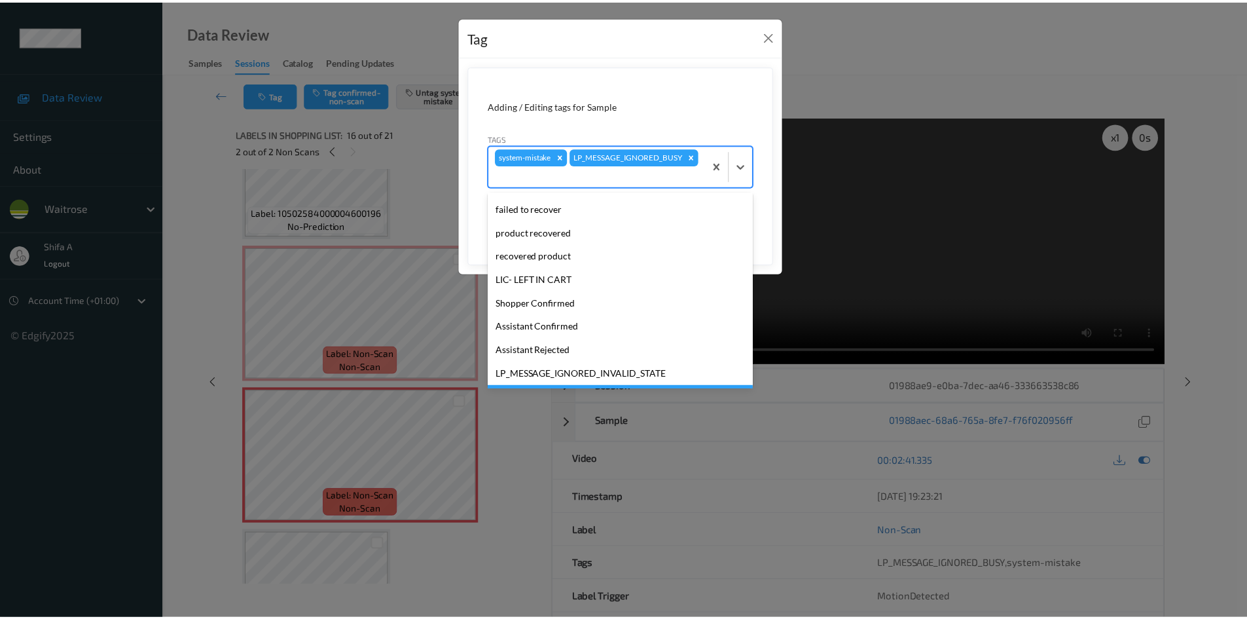
scroll to position [257, 0]
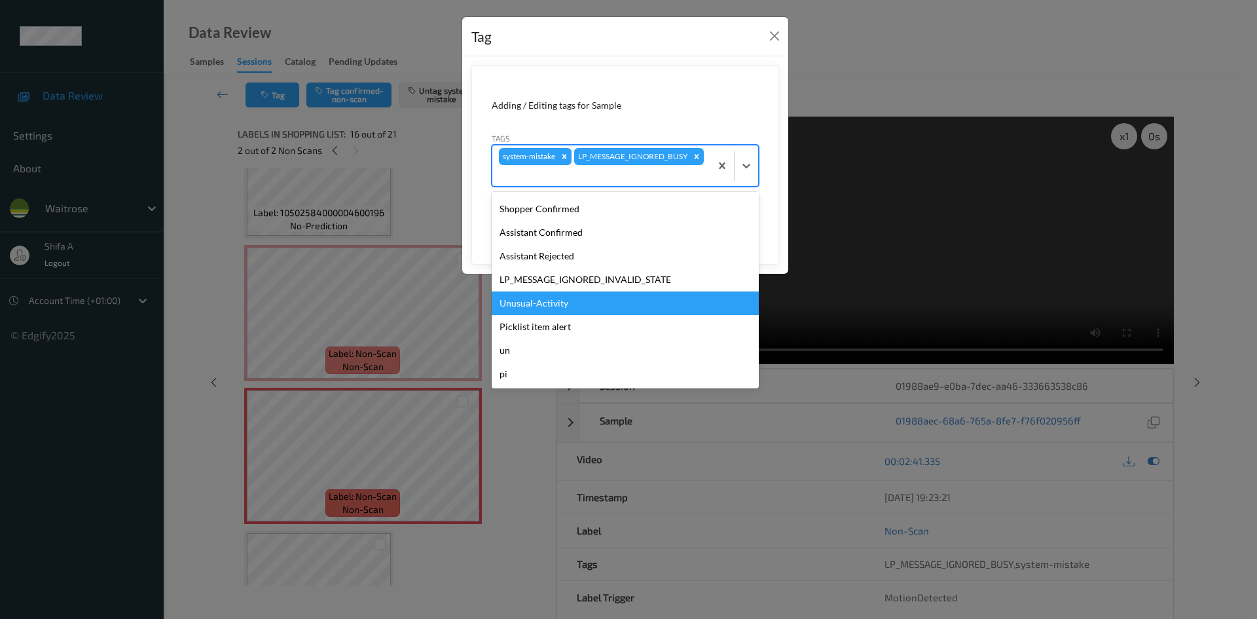
click at [571, 308] on div "Unusual-Activity" at bounding box center [625, 303] width 267 height 24
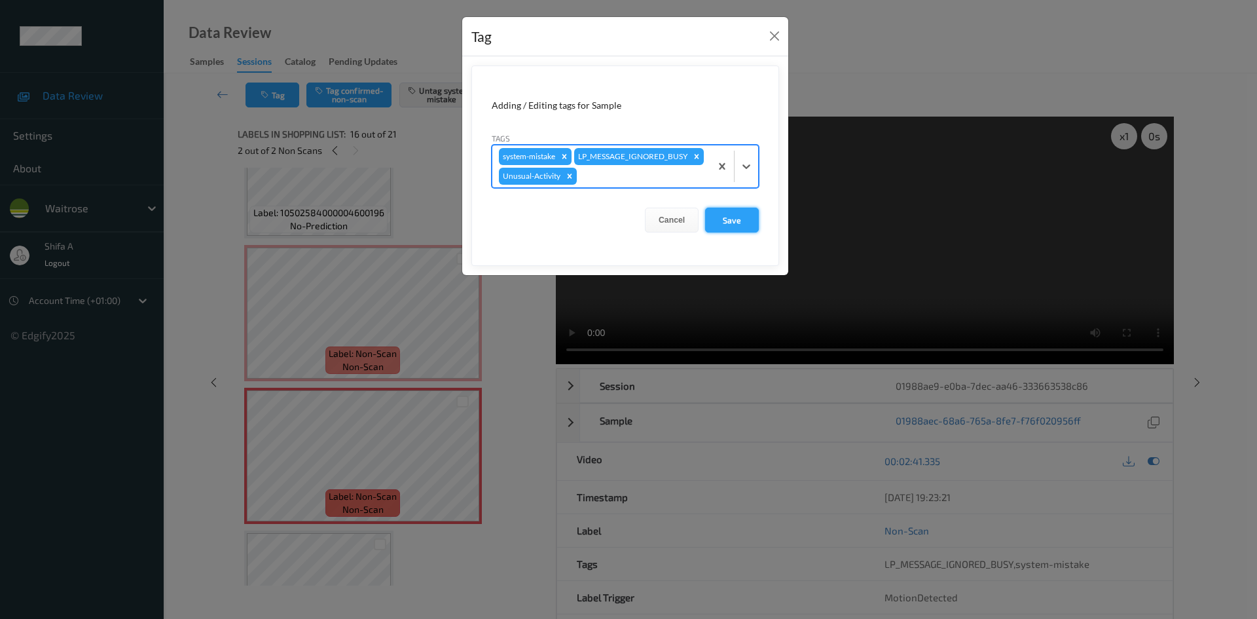
click at [729, 232] on button "Save" at bounding box center [732, 219] width 54 height 25
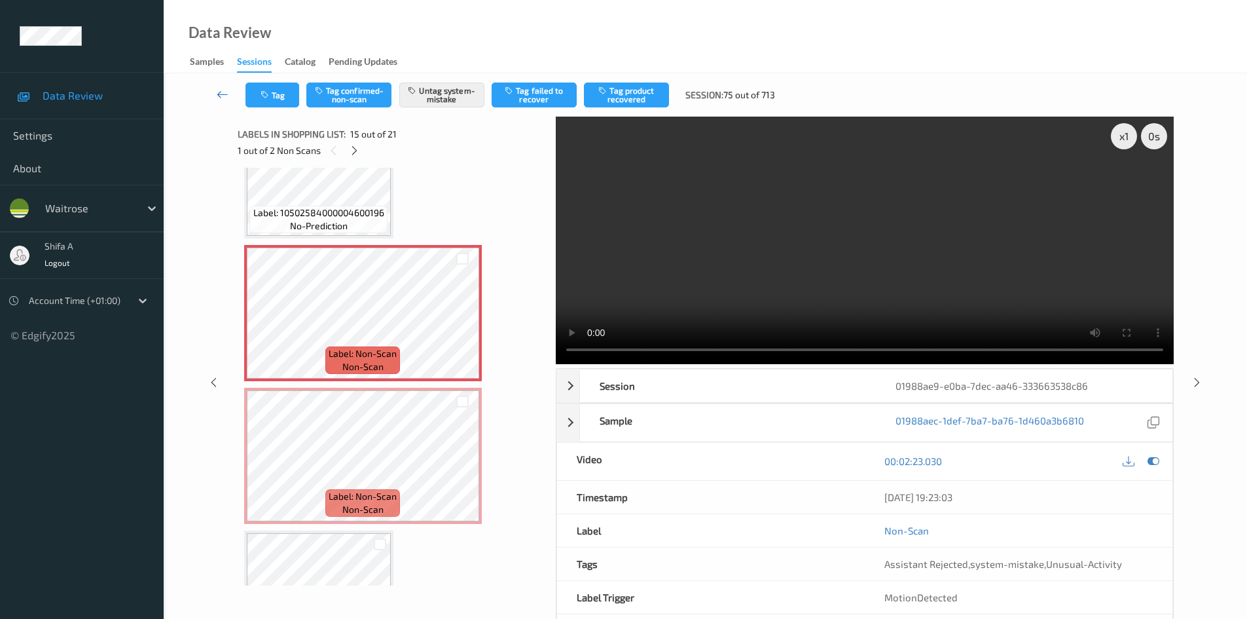
click at [213, 98] on link at bounding box center [223, 94] width 46 height 25
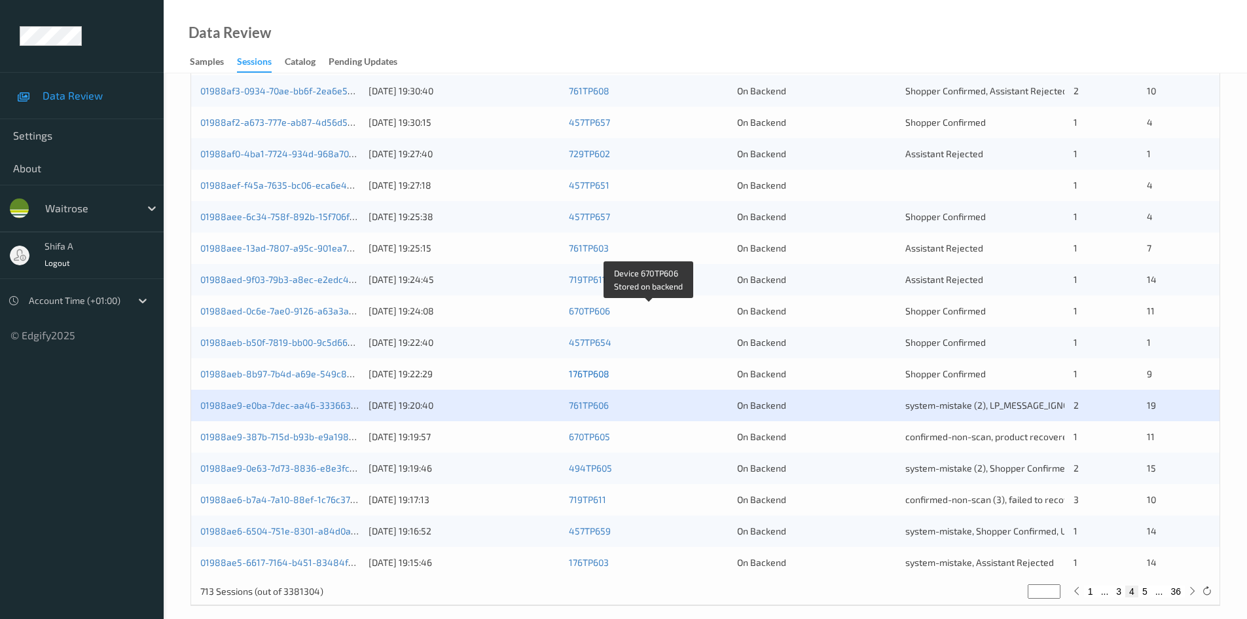
scroll to position [367, 0]
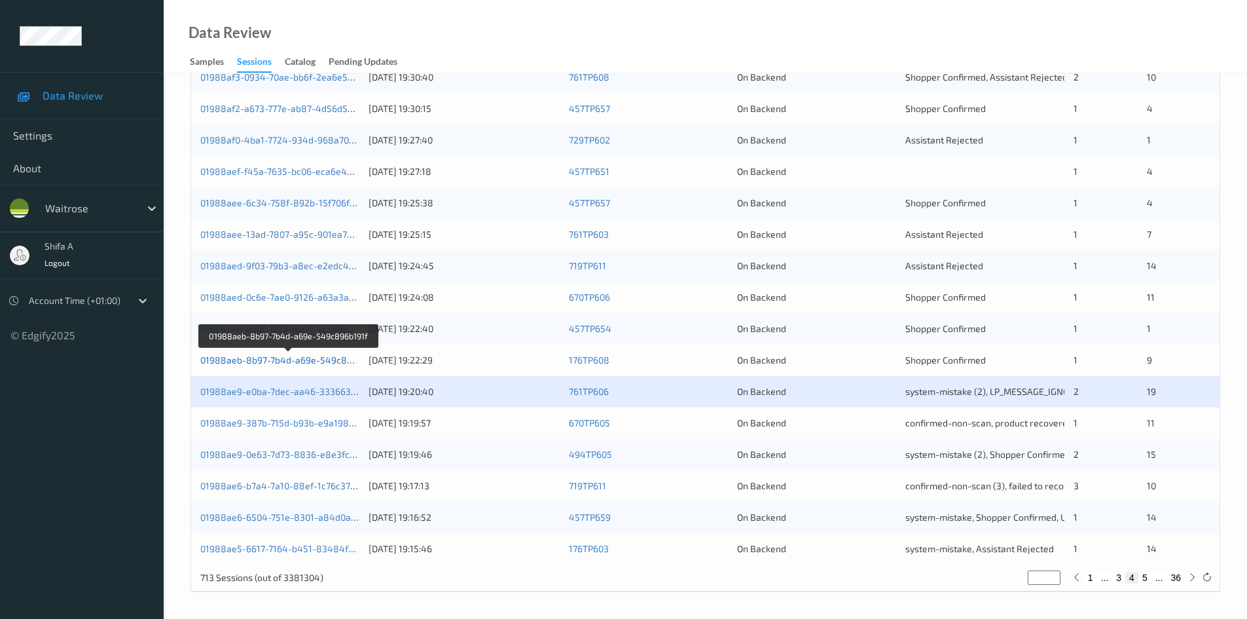
click at [299, 355] on link "01988aeb-8b97-7b4d-a69e-549c896b191f" at bounding box center [289, 359] width 179 height 11
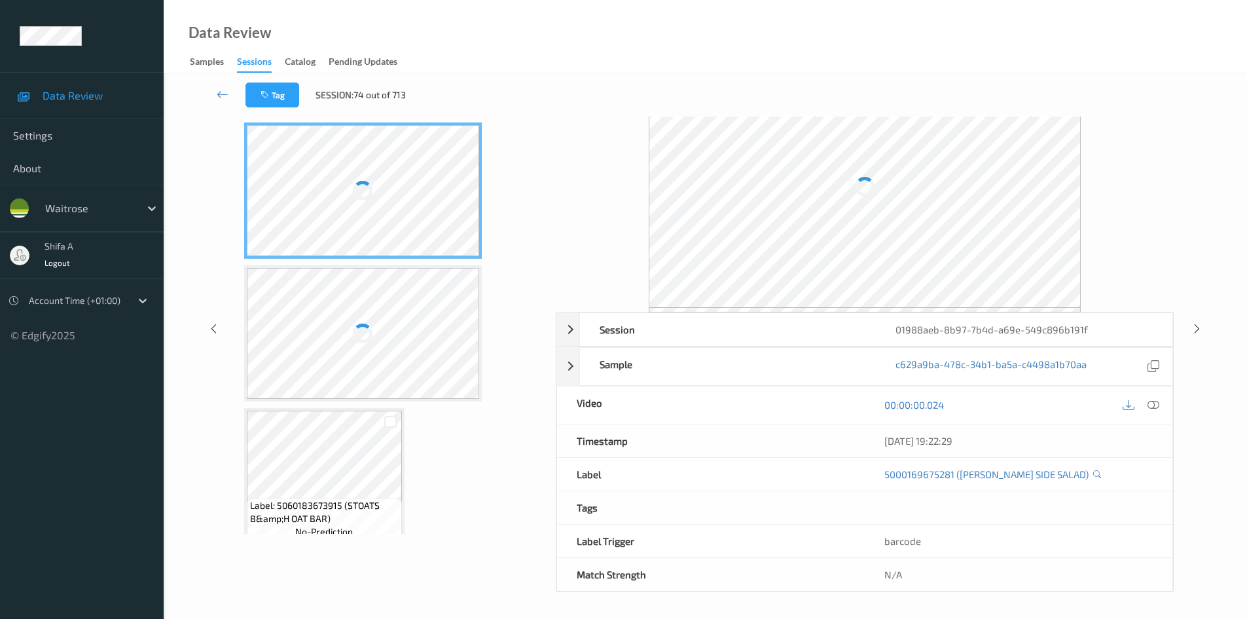
scroll to position [56, 0]
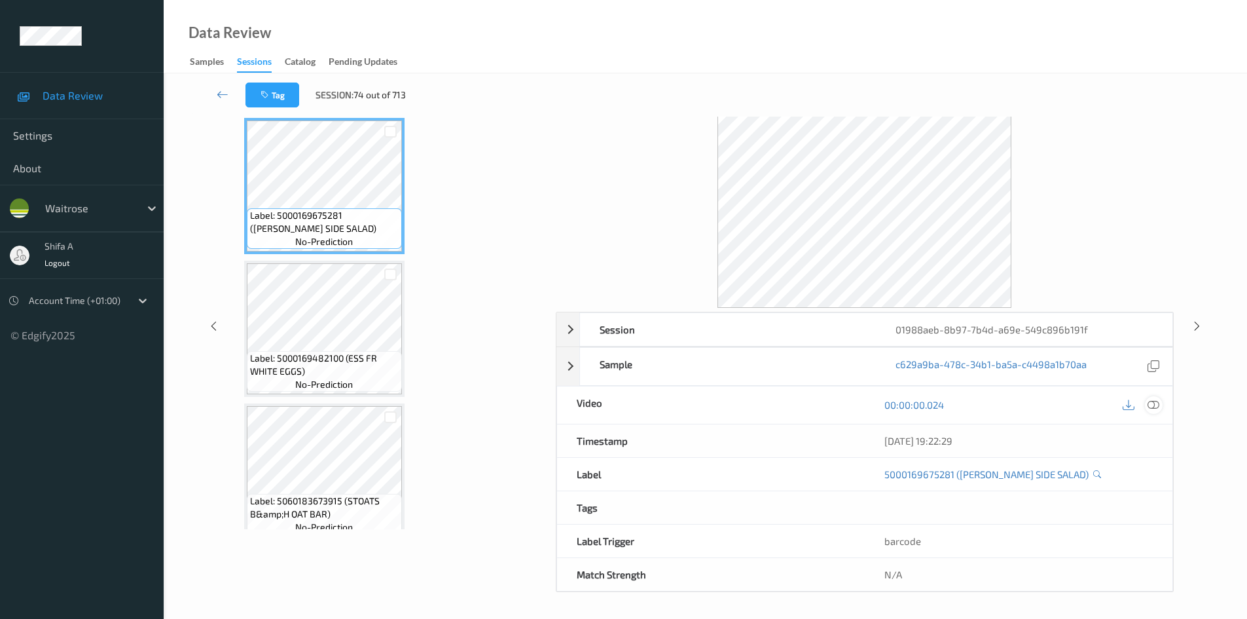
click at [1155, 405] on icon at bounding box center [1153, 405] width 12 height 12
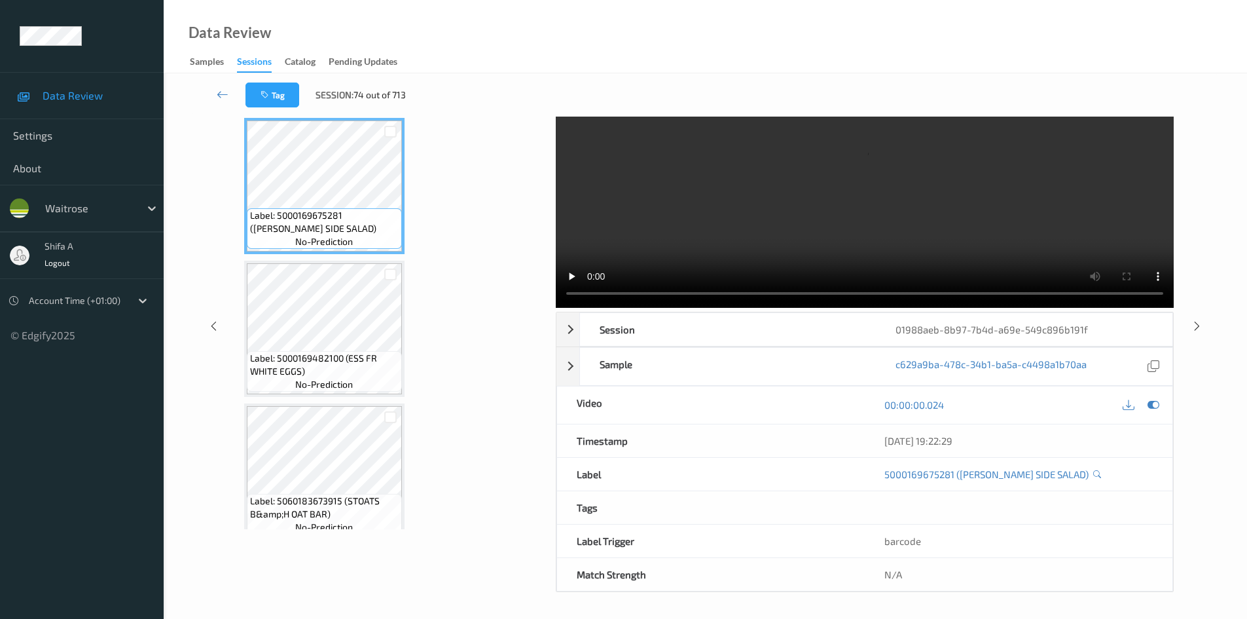
scroll to position [0, 0]
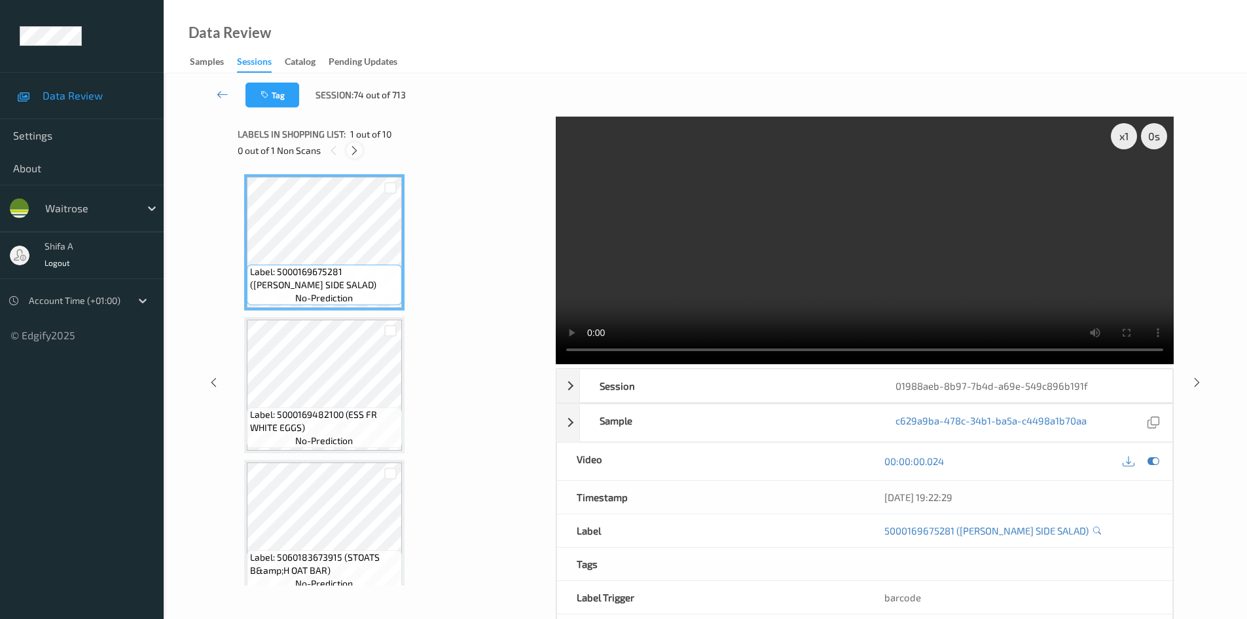
click at [354, 153] on icon at bounding box center [354, 151] width 11 height 12
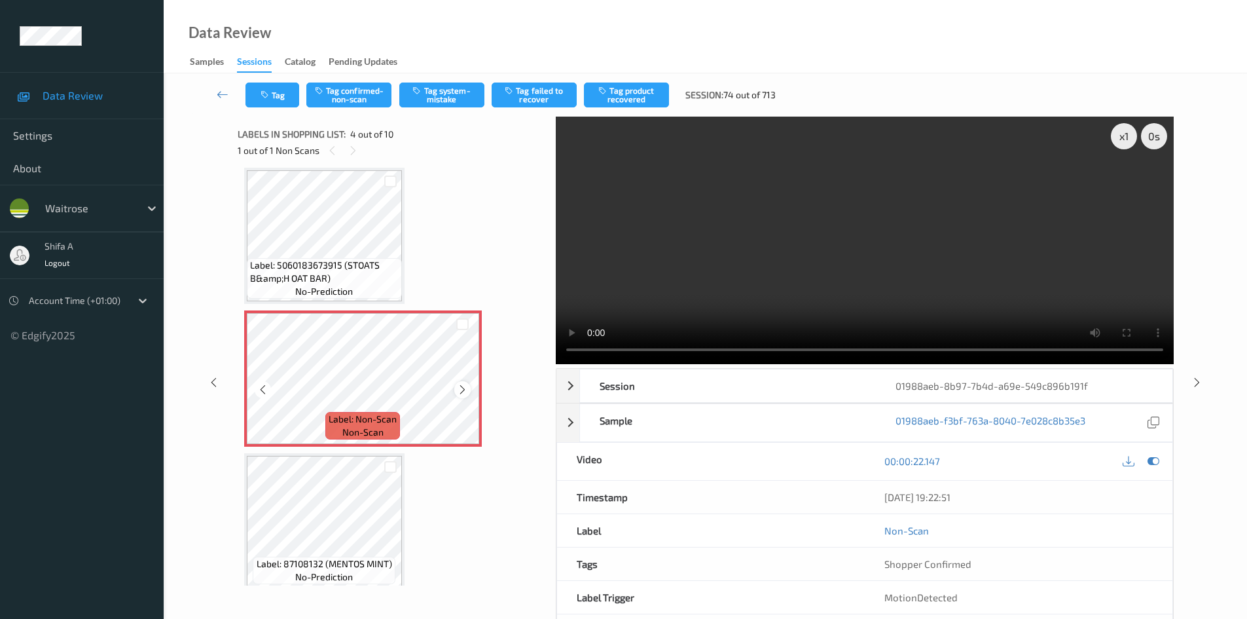
click at [463, 388] on icon at bounding box center [462, 390] width 11 height 12
click at [463, 387] on icon at bounding box center [462, 390] width 11 height 12
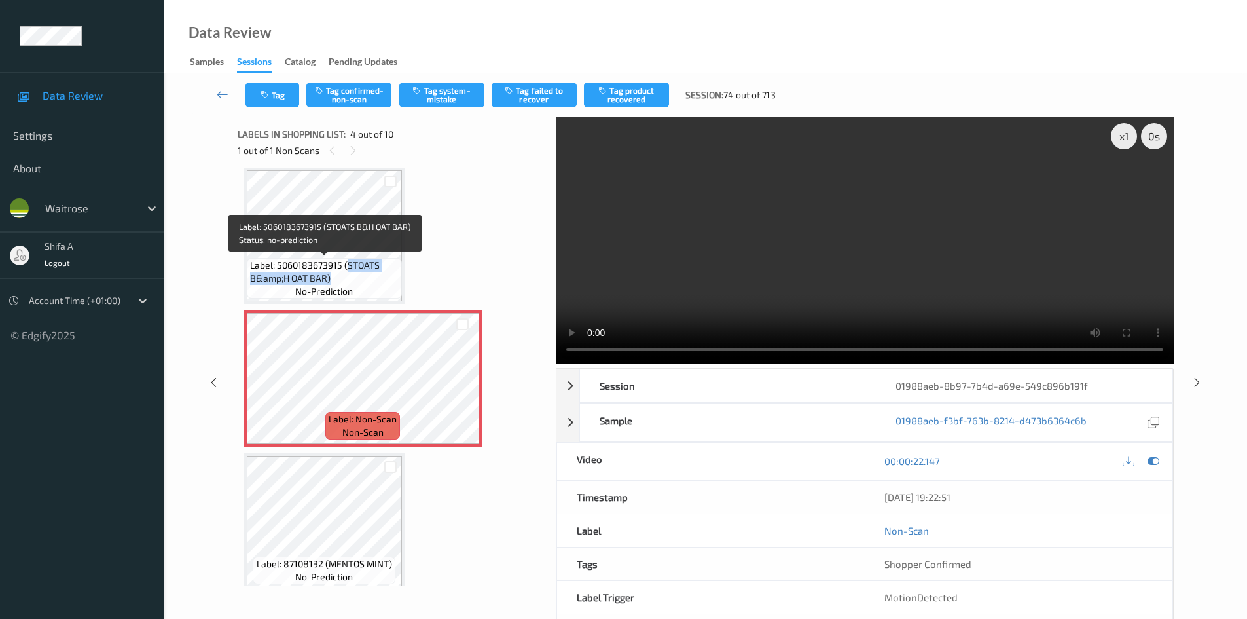
drag, startPoint x: 346, startPoint y: 266, endPoint x: 353, endPoint y: 275, distance: 11.3
click at [353, 275] on span "Label: 5060183673915 (STOATS B&amp;H OAT BAR)" at bounding box center [324, 272] width 149 height 26
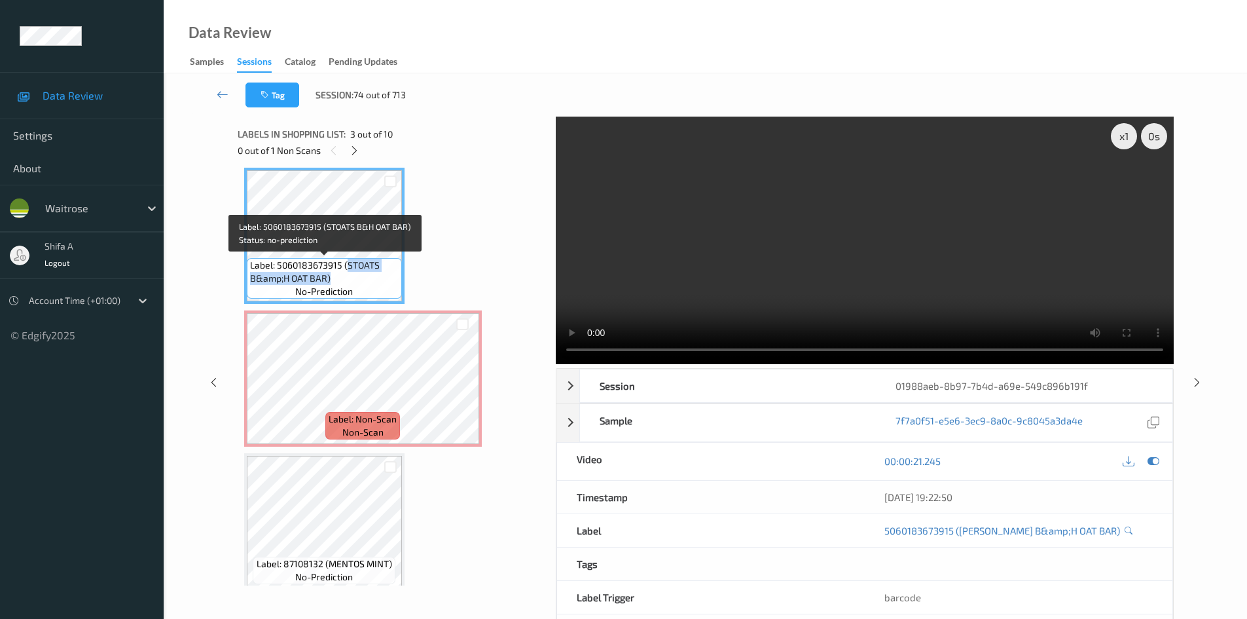
copy span "STOATS B&amp;H OAT BAR)"
drag, startPoint x: 681, startPoint y: 5, endPoint x: 787, endPoint y: 344, distance: 355.3
click at [456, 46] on div "Data Review Samples Sessions Catalog Pending Updates" at bounding box center [705, 36] width 1083 height 73
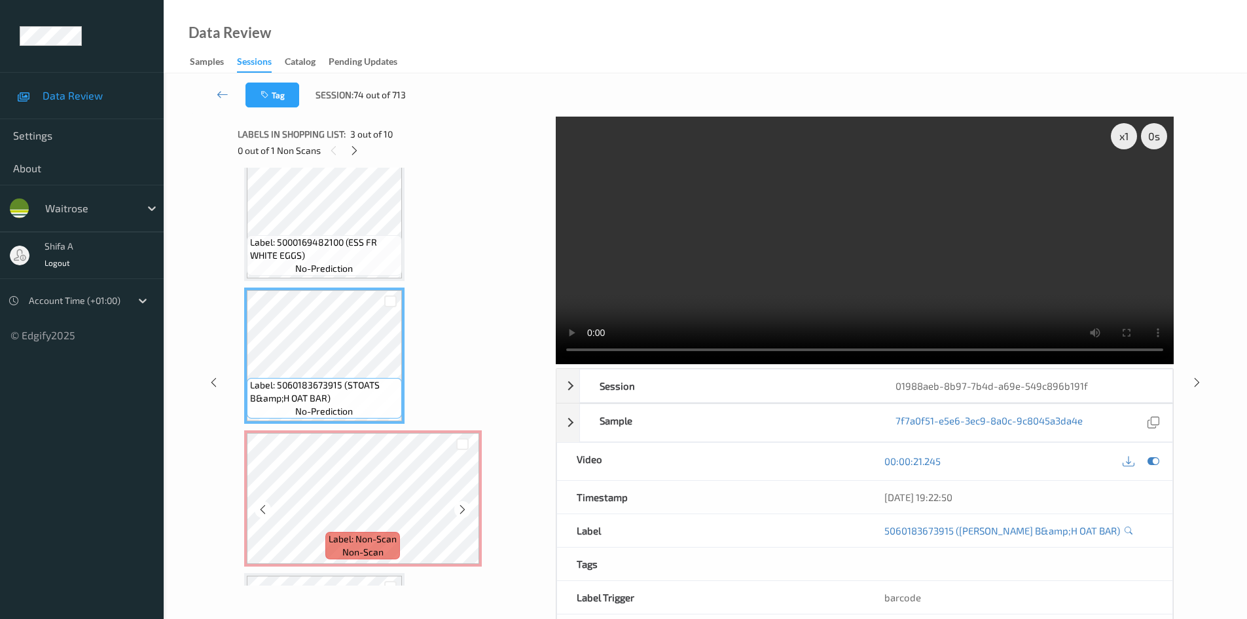
scroll to position [262, 0]
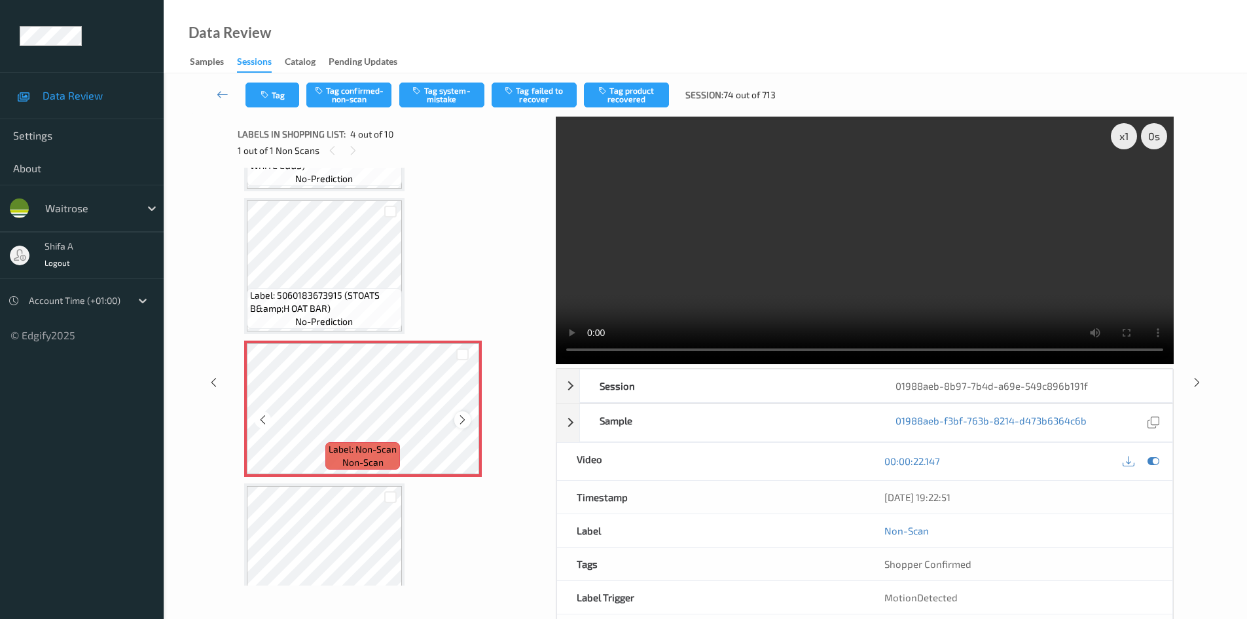
click at [463, 415] on icon at bounding box center [462, 420] width 11 height 12
click at [442, 109] on div "Tag Tag confirmed-non-scan Tag system-mistake Tag failed to recover Tag product…" at bounding box center [705, 94] width 1030 height 43
click at [446, 103] on button "Tag system-mistake" at bounding box center [441, 94] width 85 height 25
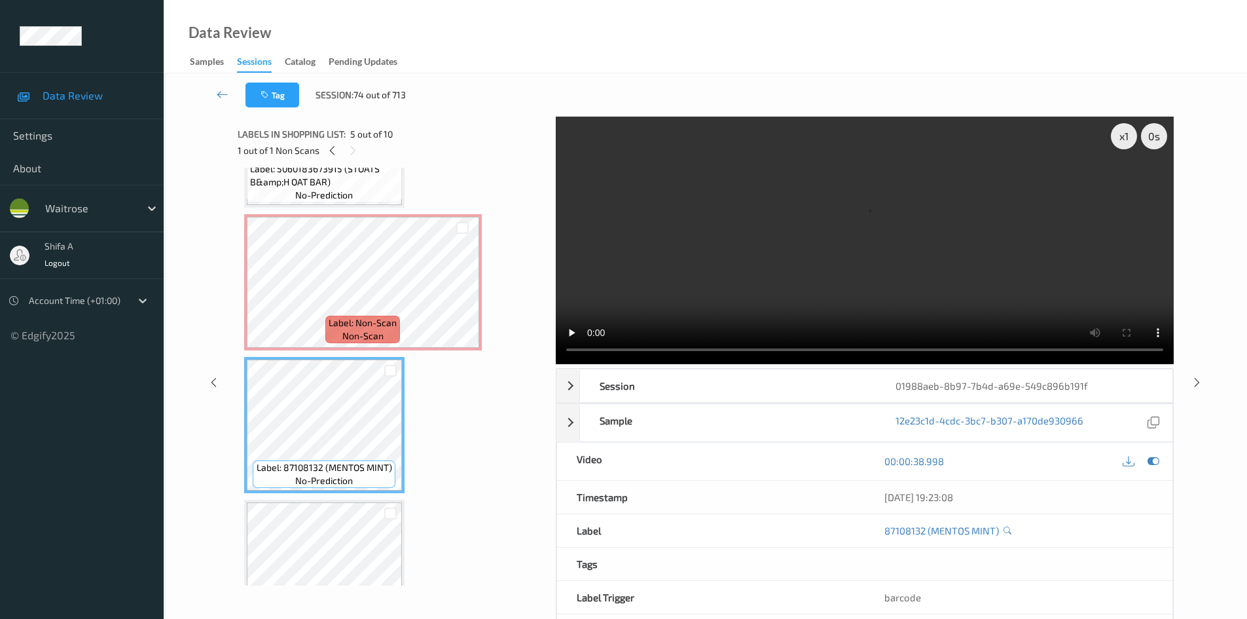
scroll to position [327, 0]
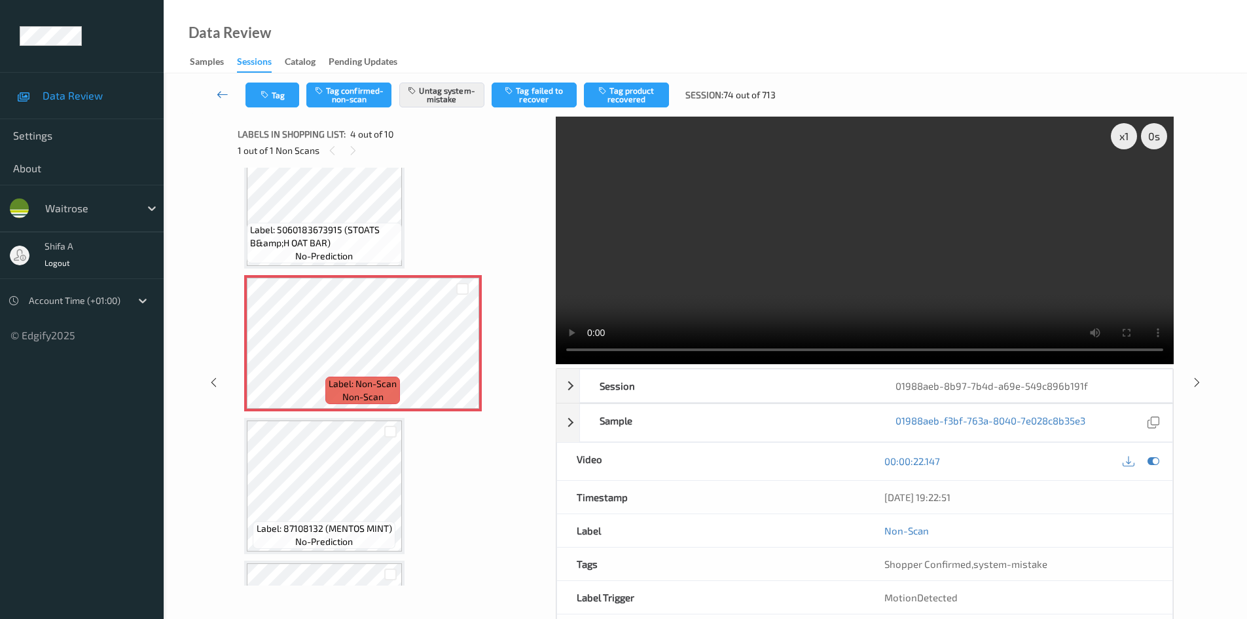
click at [222, 90] on icon at bounding box center [223, 94] width 12 height 13
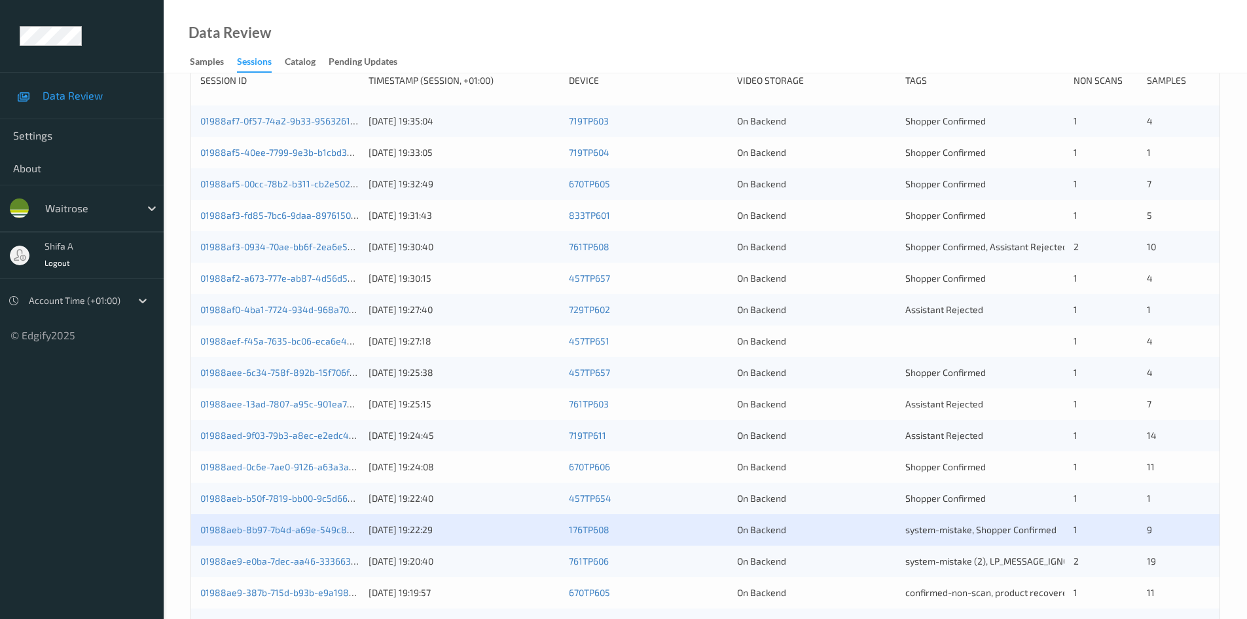
scroll to position [367, 0]
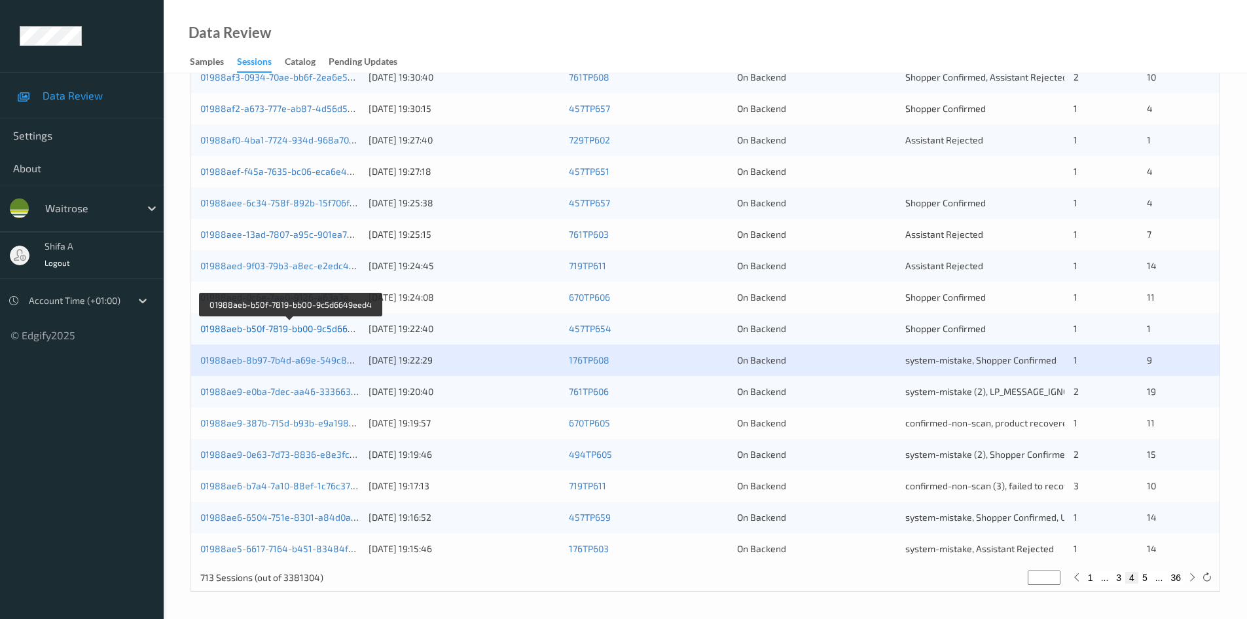
click at [297, 323] on link "01988aeb-b50f-7819-bb00-9c5d6649eed4" at bounding box center [290, 328] width 180 height 11
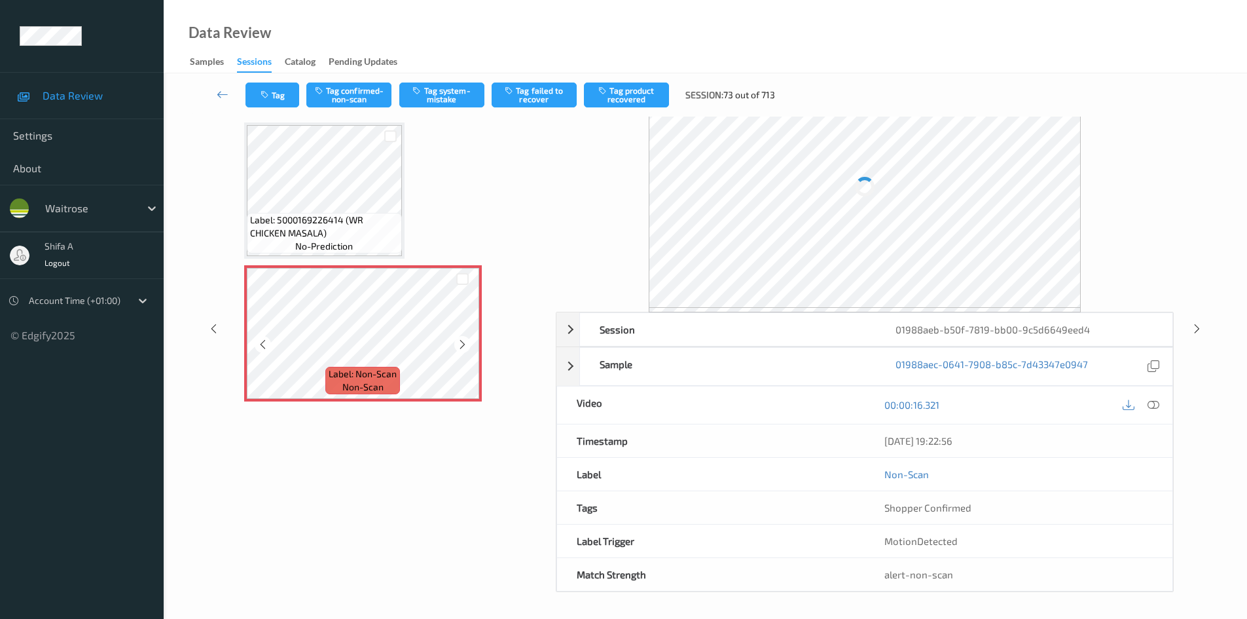
scroll to position [30, 0]
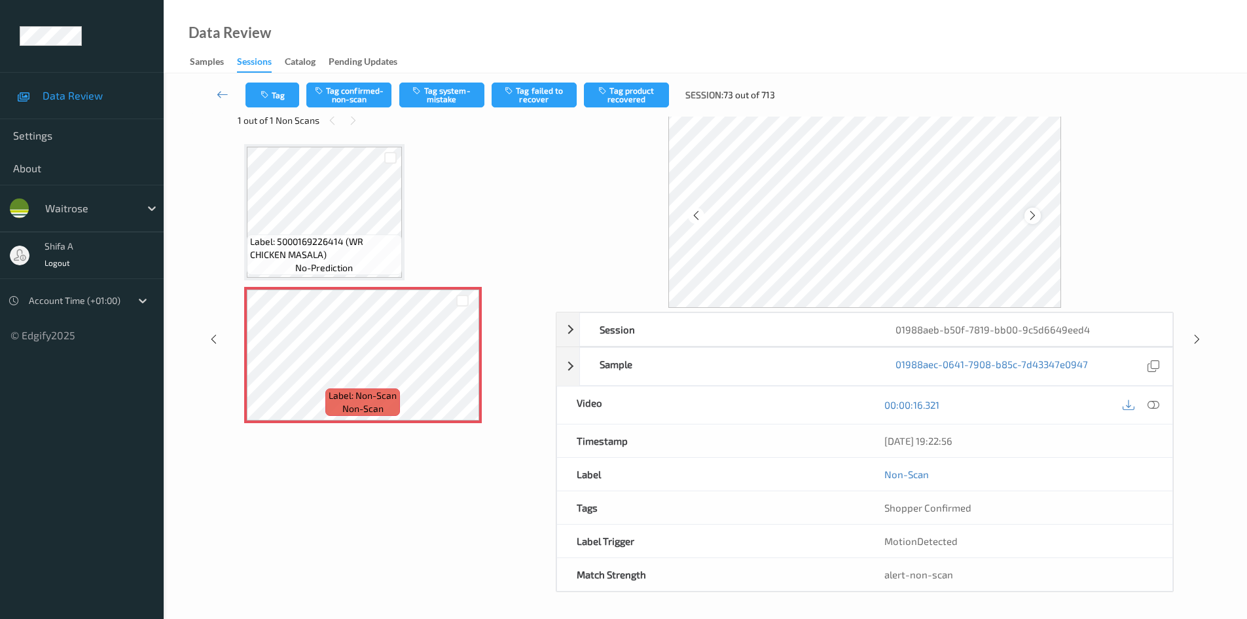
click at [1032, 215] on icon at bounding box center [1032, 215] width 11 height 12
click at [1149, 408] on icon at bounding box center [1153, 405] width 12 height 12
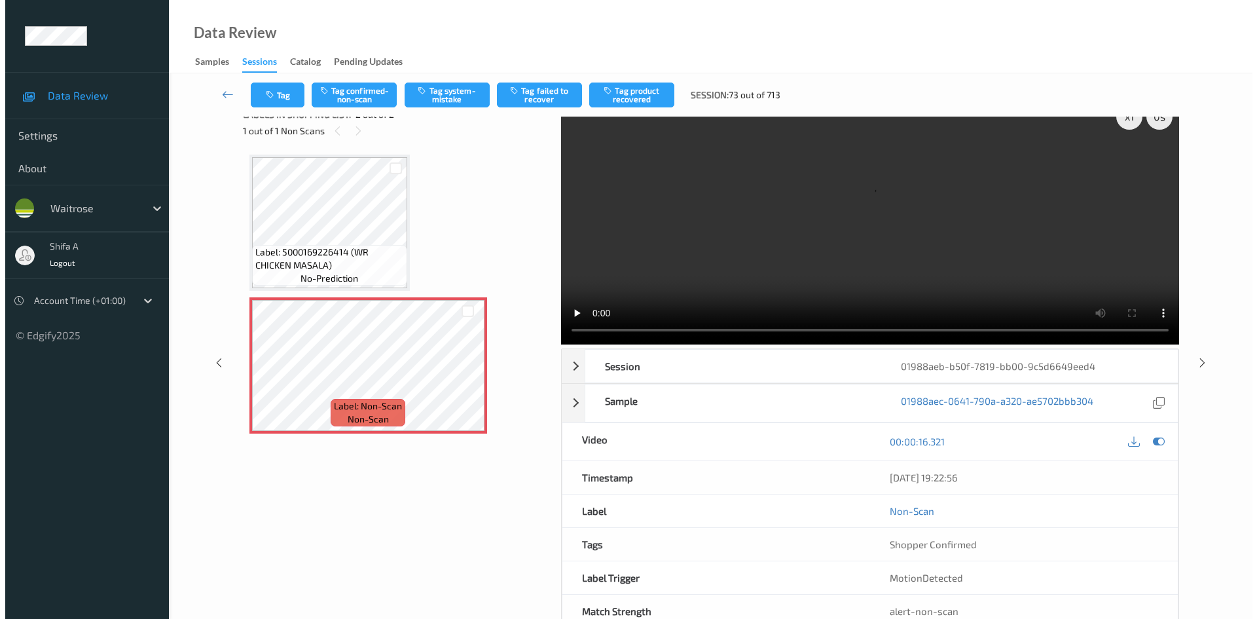
scroll to position [0, 0]
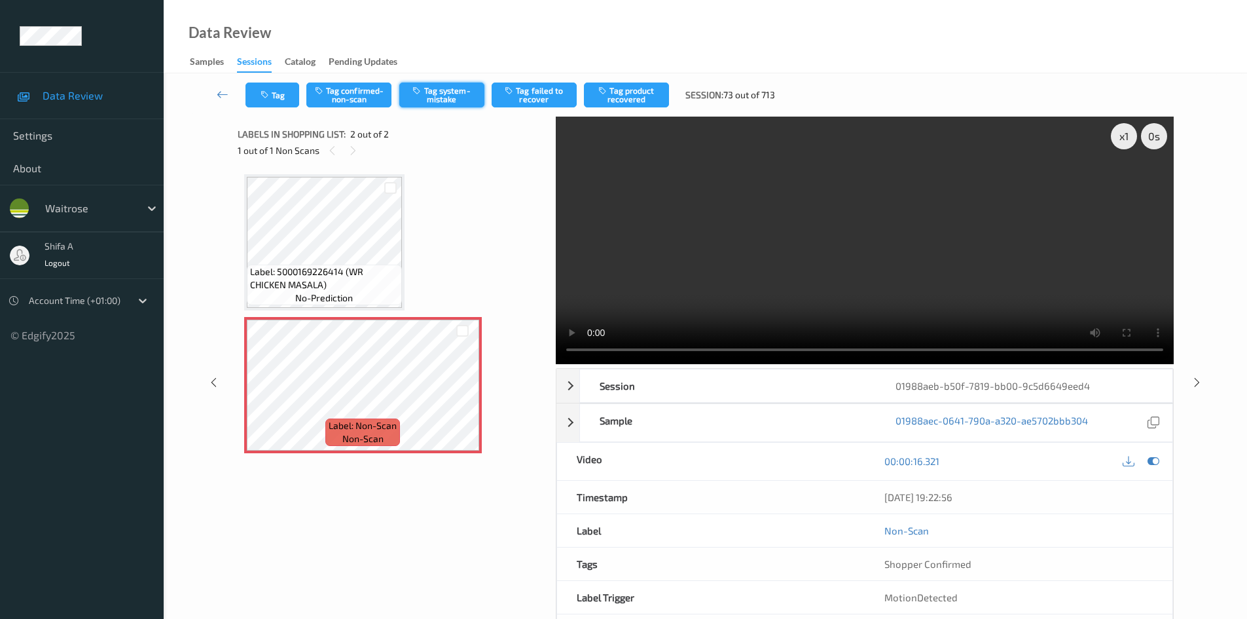
click at [446, 98] on button "Tag system-mistake" at bounding box center [441, 94] width 85 height 25
click at [285, 96] on button "Tag" at bounding box center [272, 94] width 54 height 25
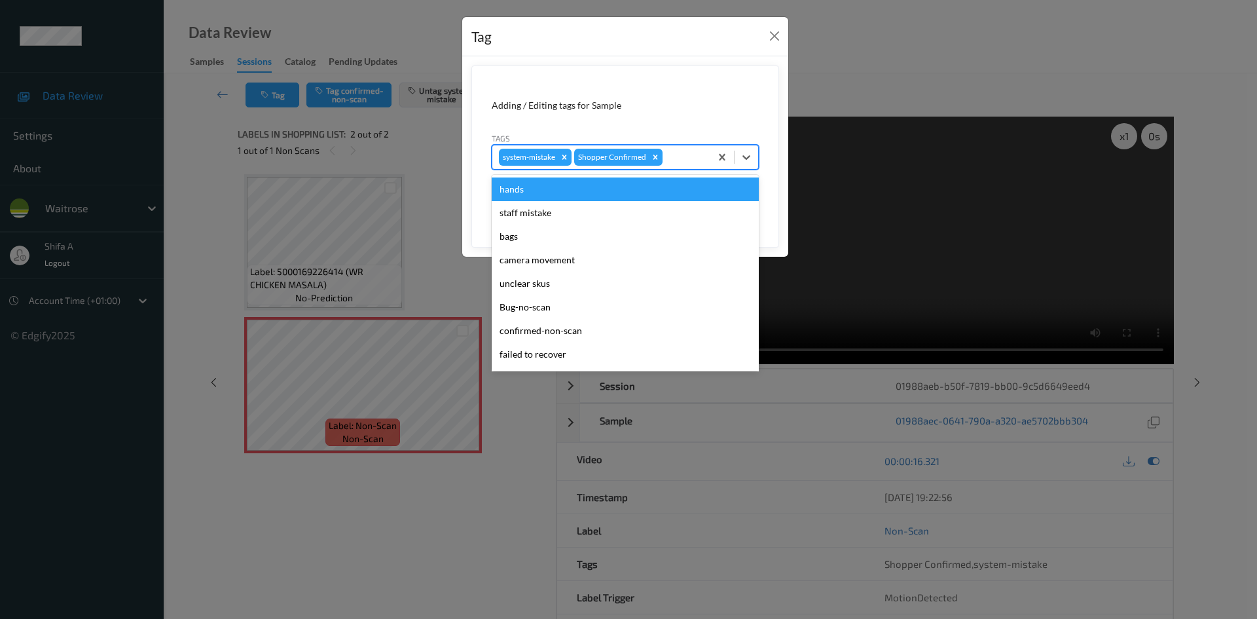
click at [694, 154] on div at bounding box center [684, 157] width 39 height 16
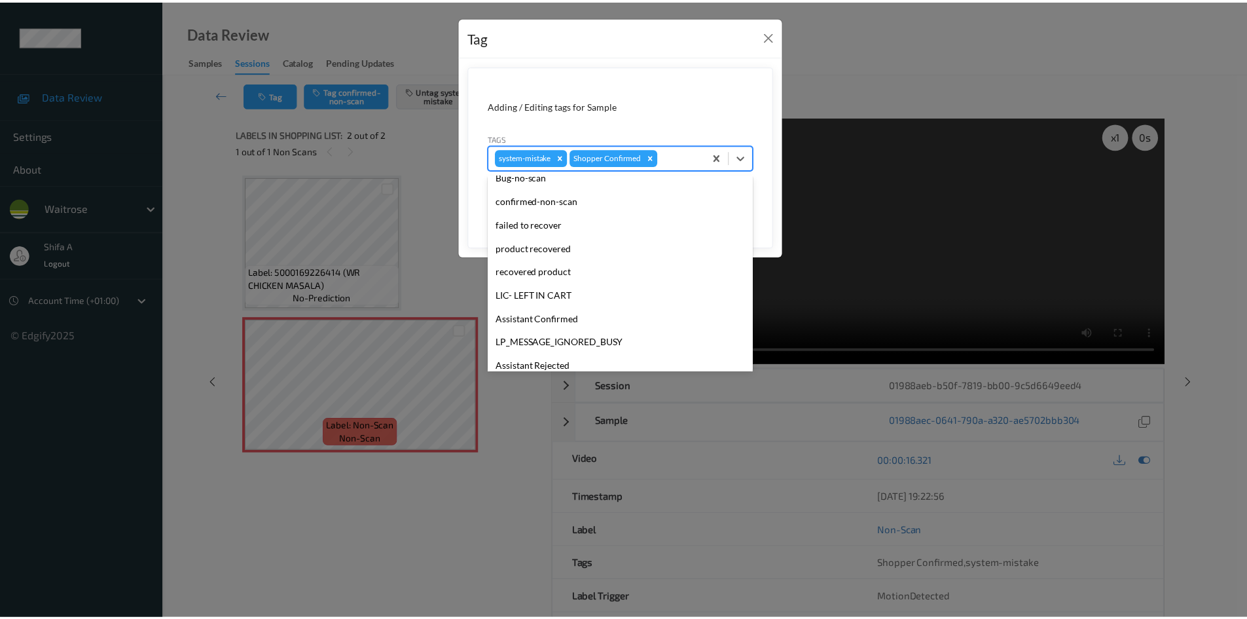
scroll to position [257, 0]
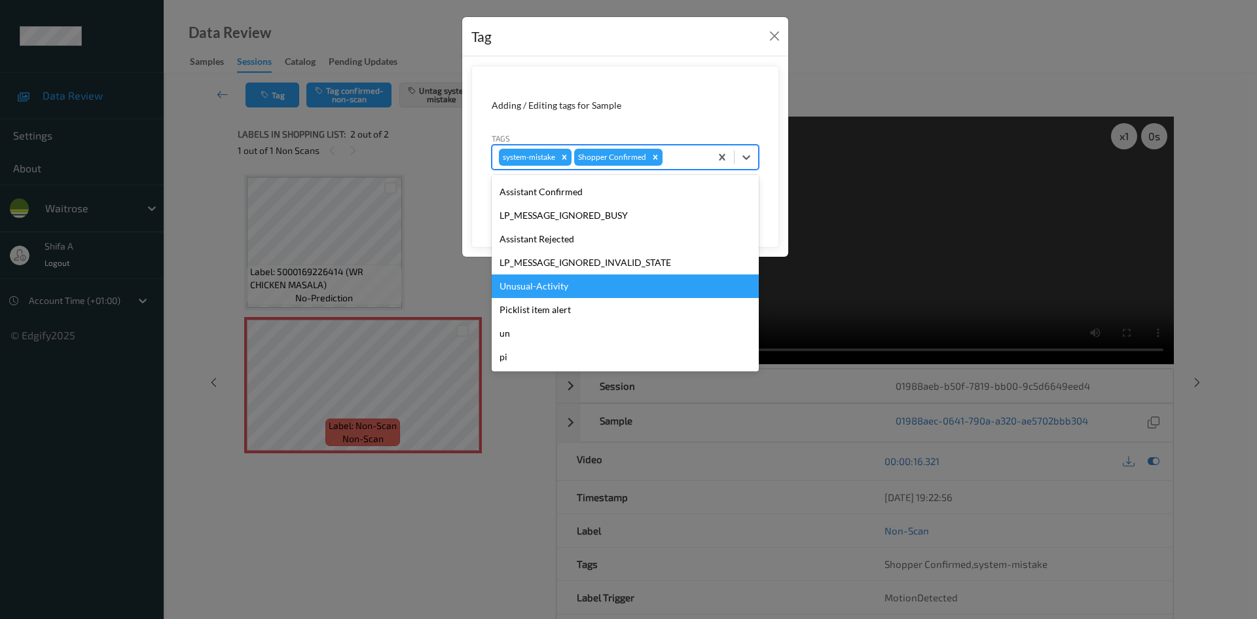
click at [590, 293] on div "Unusual-Activity" at bounding box center [625, 286] width 267 height 24
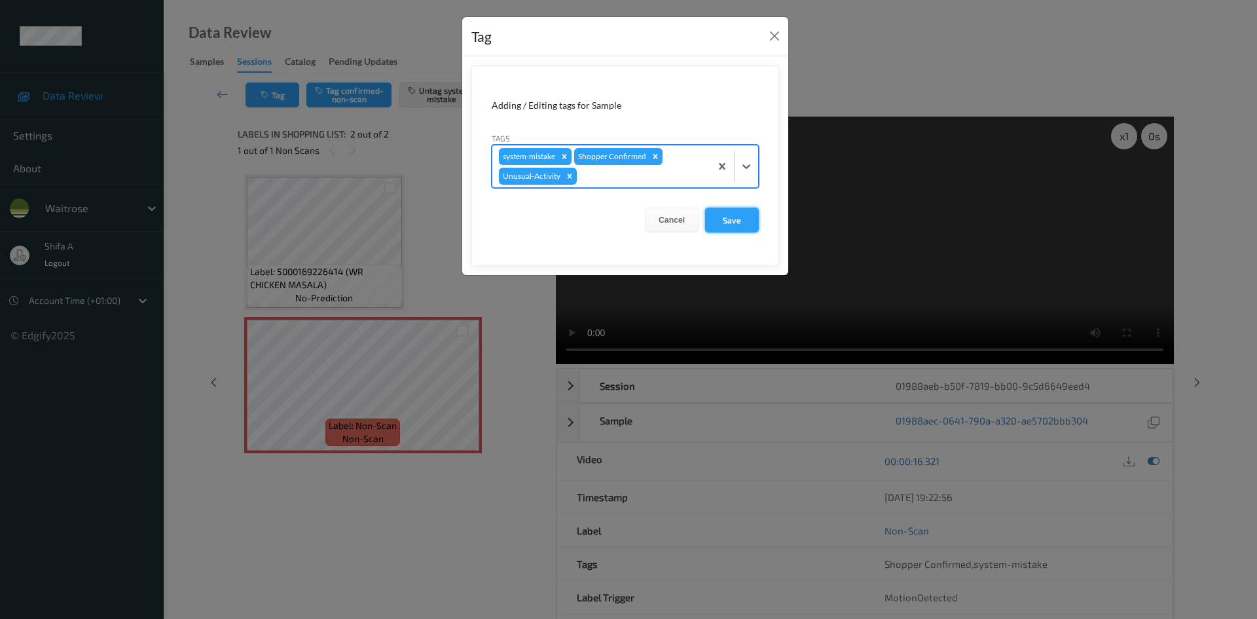
click at [736, 225] on button "Save" at bounding box center [732, 219] width 54 height 25
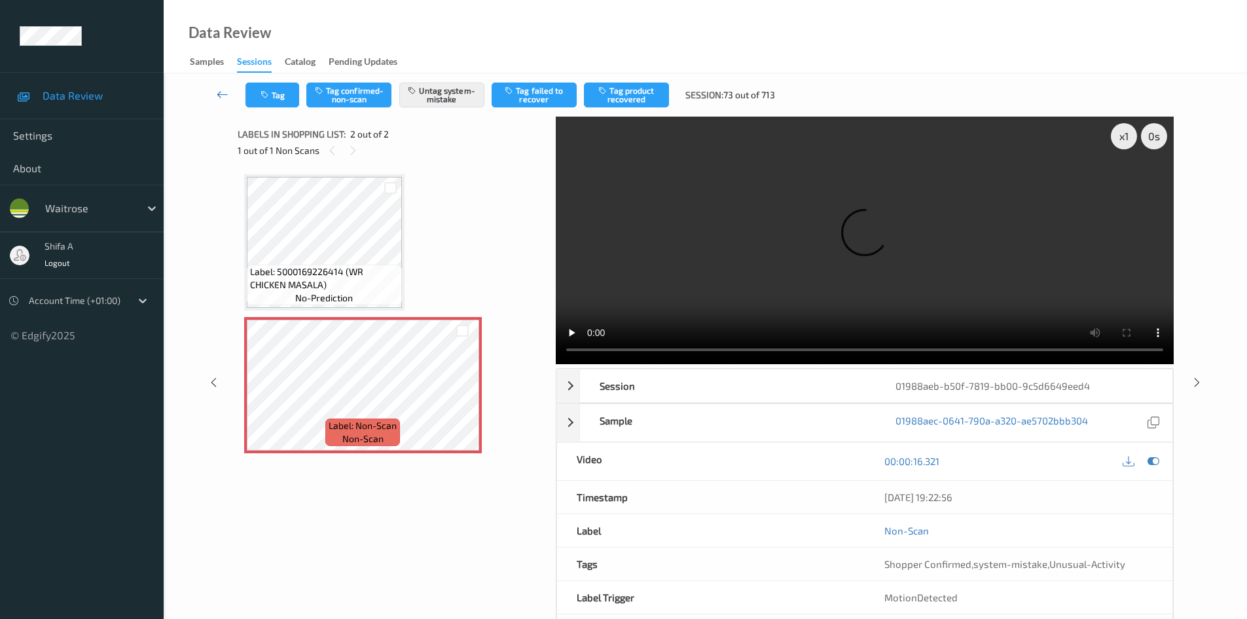
click at [216, 93] on link at bounding box center [223, 94] width 46 height 25
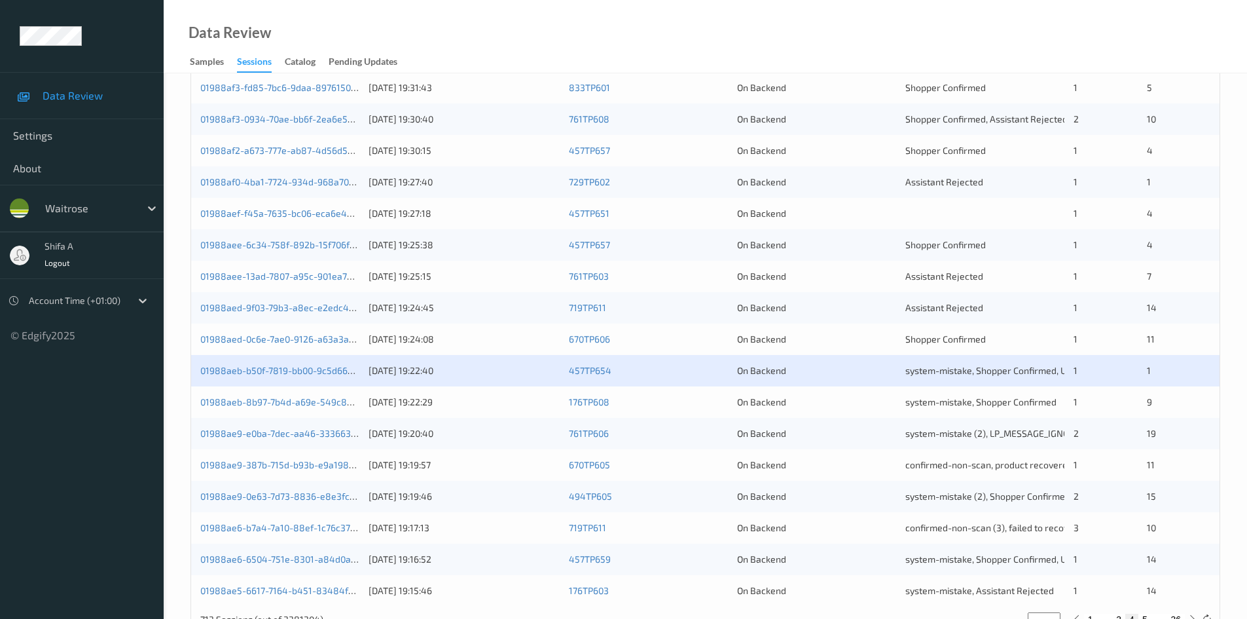
scroll to position [327, 0]
click at [298, 331] on link "01988aed-0c6e-7ae0-9126-a63a3a2e12a3" at bounding box center [289, 336] width 179 height 11
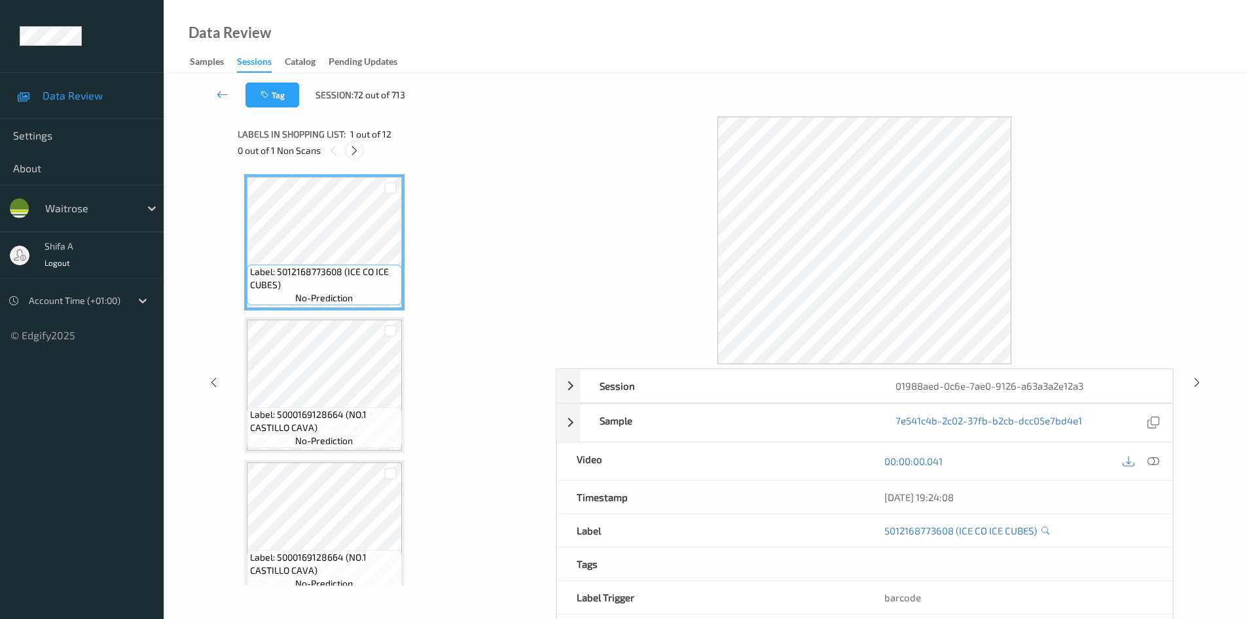
click at [357, 149] on icon at bounding box center [354, 151] width 11 height 12
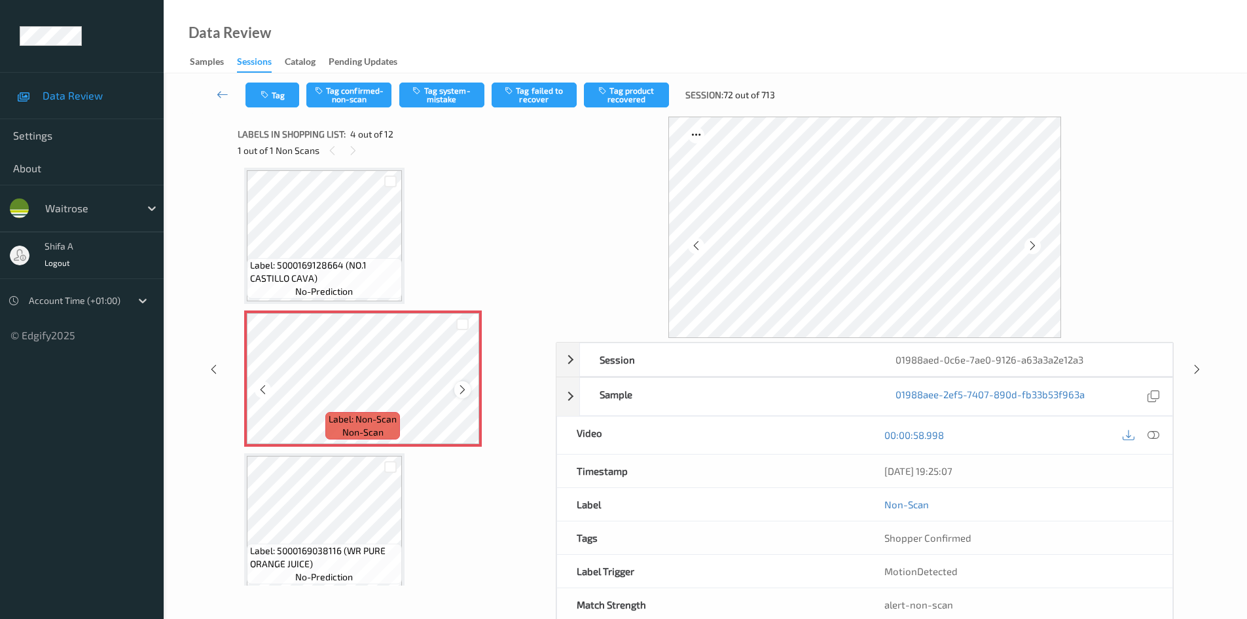
click at [462, 393] on icon at bounding box center [462, 390] width 11 height 12
click at [457, 392] on icon at bounding box center [462, 390] width 11 height 12
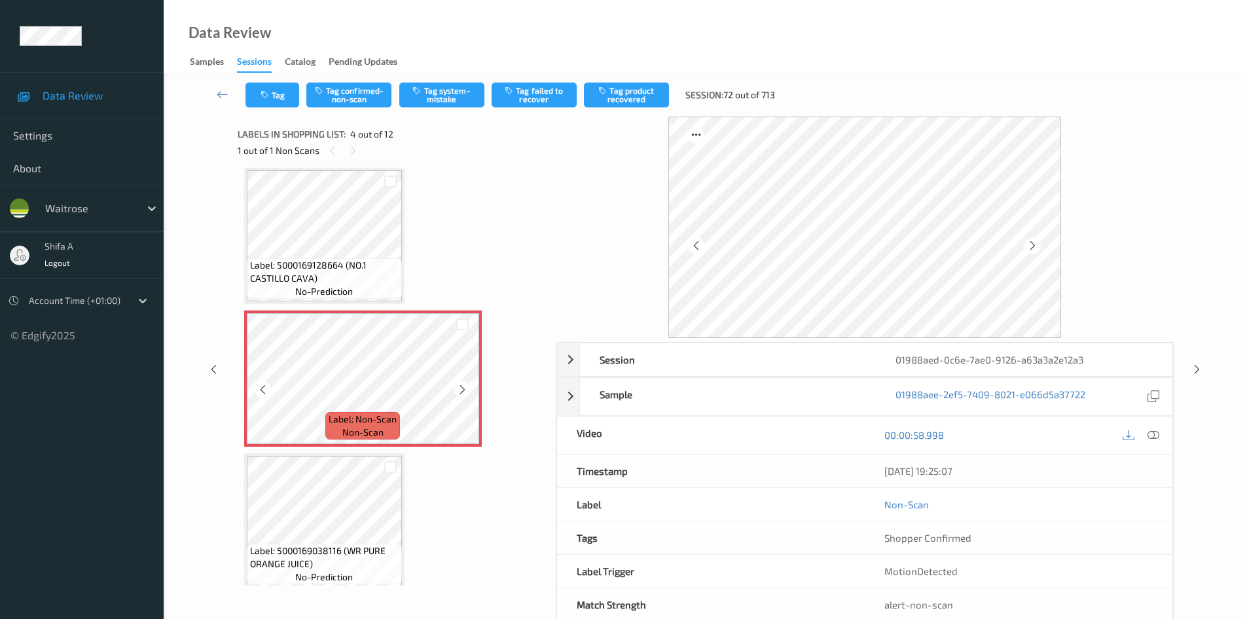
click at [457, 392] on icon at bounding box center [462, 390] width 11 height 12
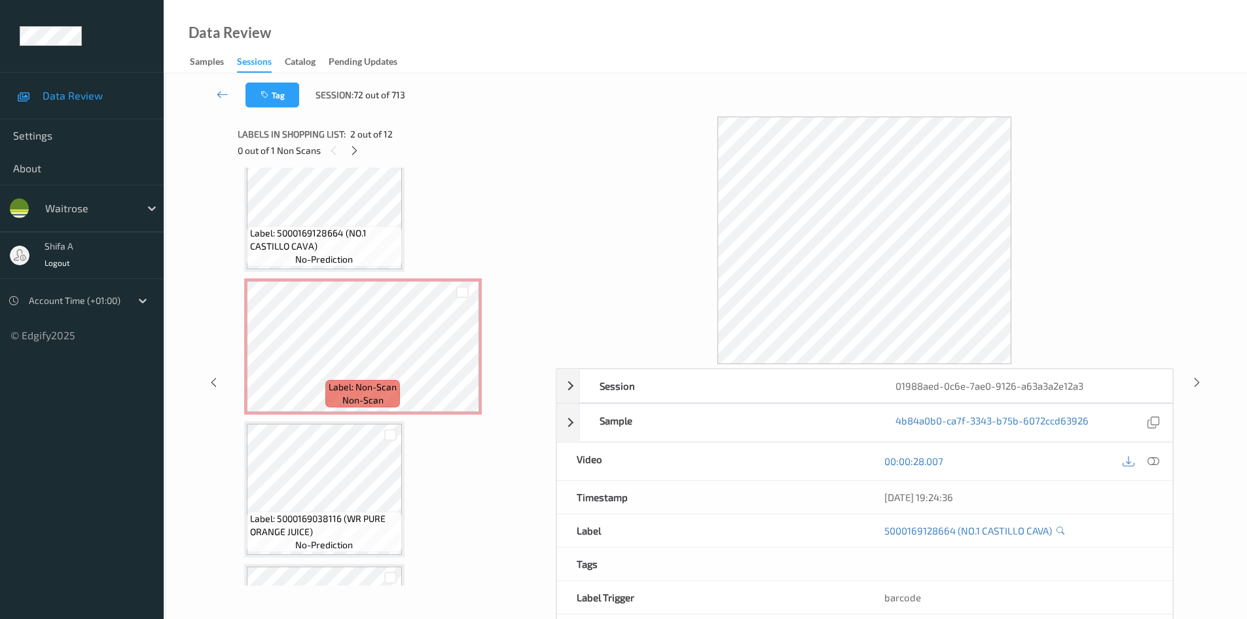
scroll to position [393, 0]
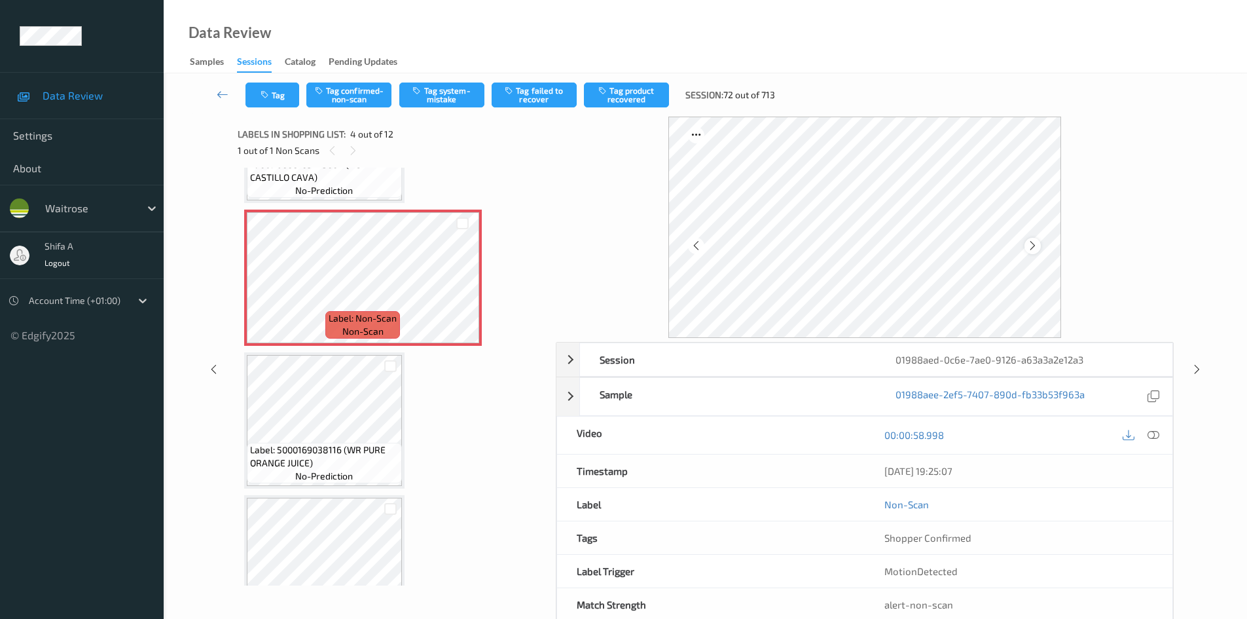
click at [1033, 249] on icon at bounding box center [1032, 246] width 11 height 12
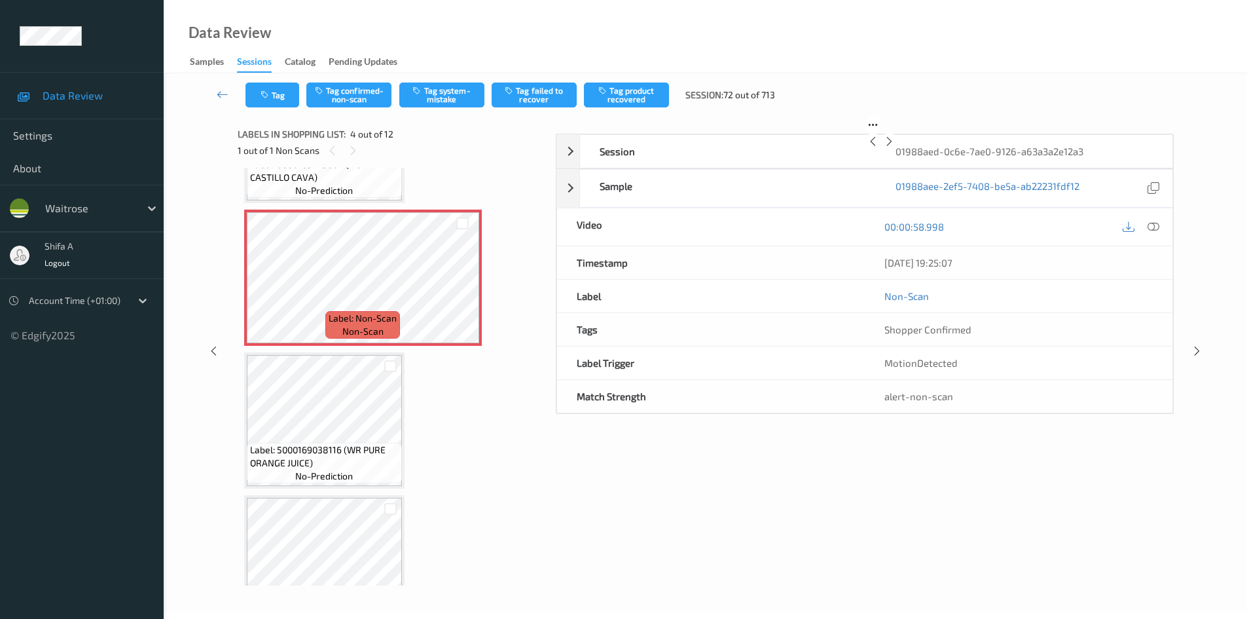
click at [895, 147] on icon at bounding box center [889, 141] width 11 height 12
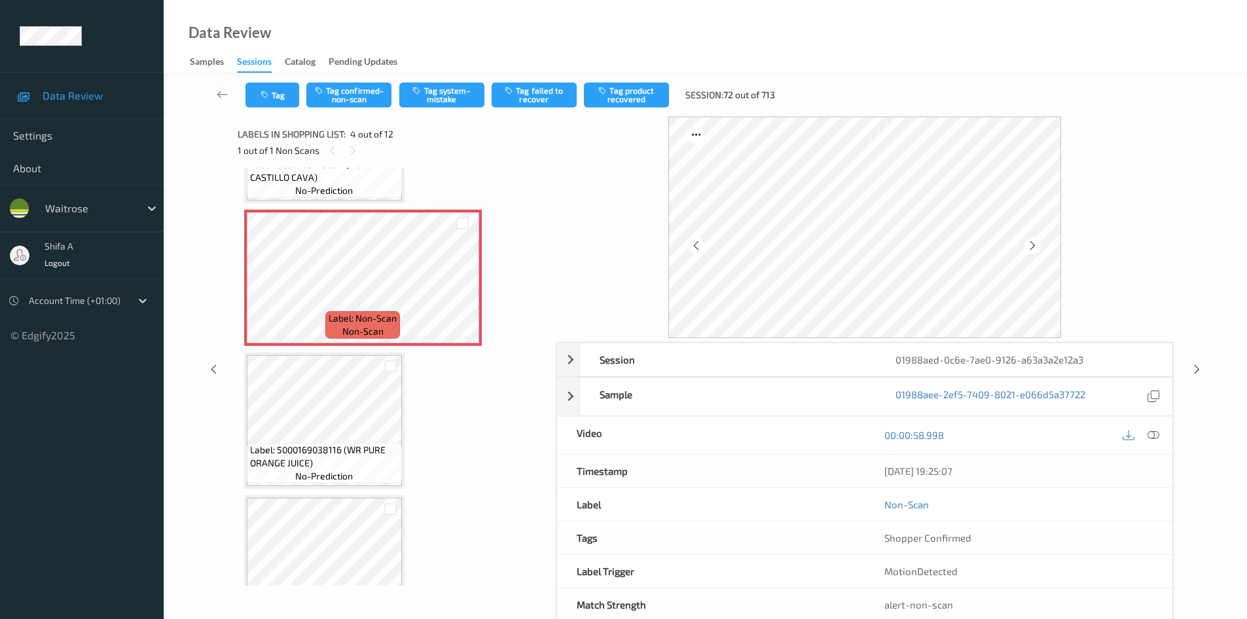
click at [1033, 249] on icon at bounding box center [1032, 246] width 11 height 12
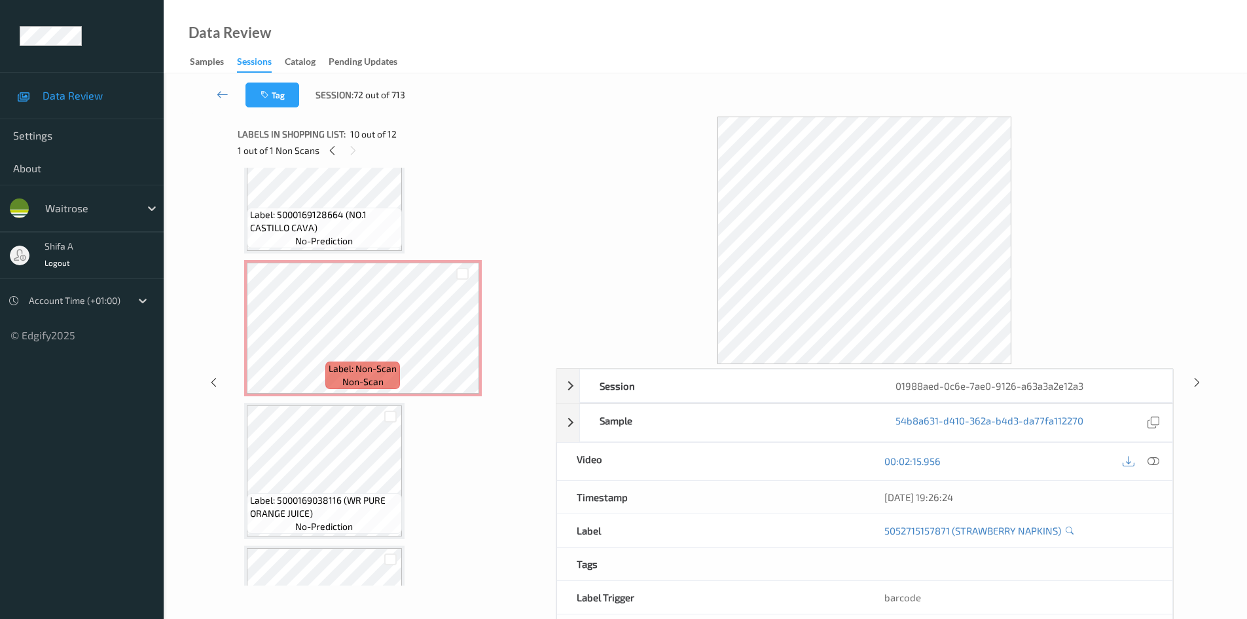
scroll to position [319, 0]
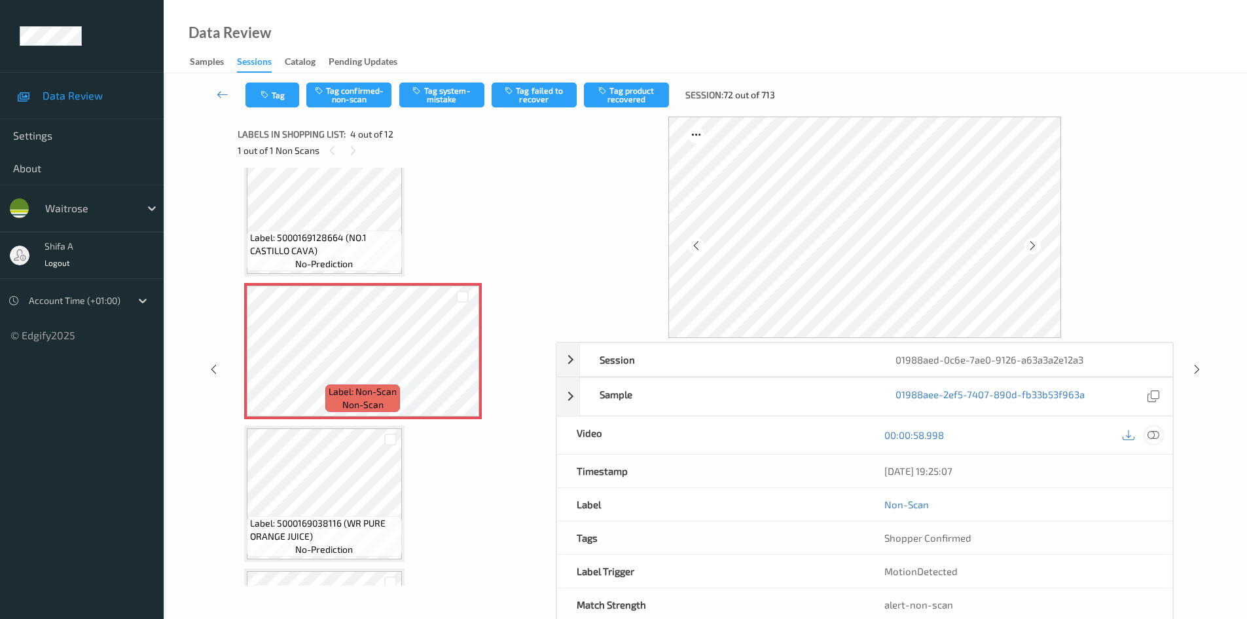
click at [1155, 435] on icon at bounding box center [1153, 435] width 12 height 12
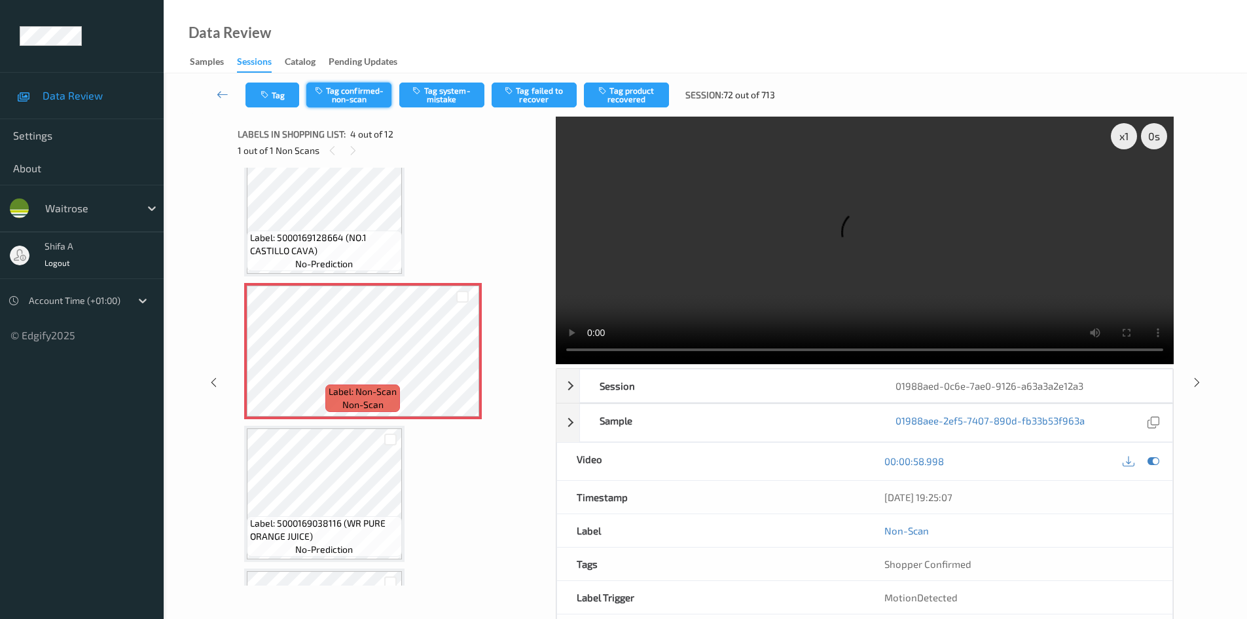
click at [373, 100] on button "Tag confirmed-non-scan" at bounding box center [348, 94] width 85 height 25
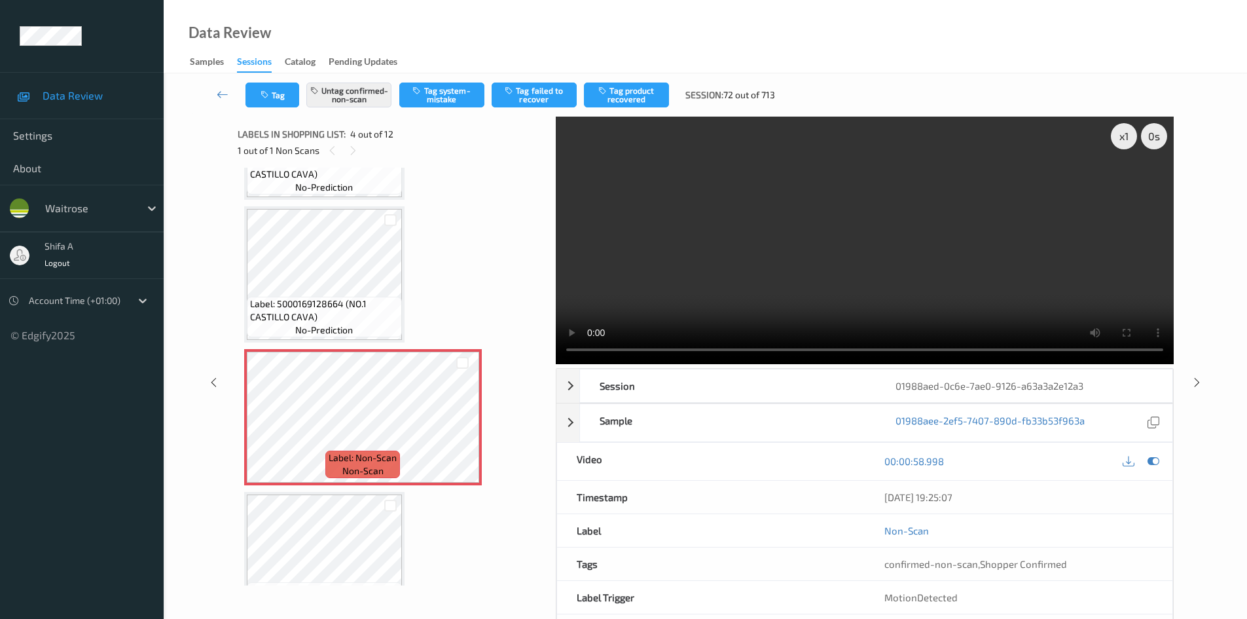
scroll to position [254, 0]
click at [547, 95] on button "Tag failed to recover" at bounding box center [534, 94] width 85 height 25
click at [220, 87] on link at bounding box center [223, 94] width 46 height 25
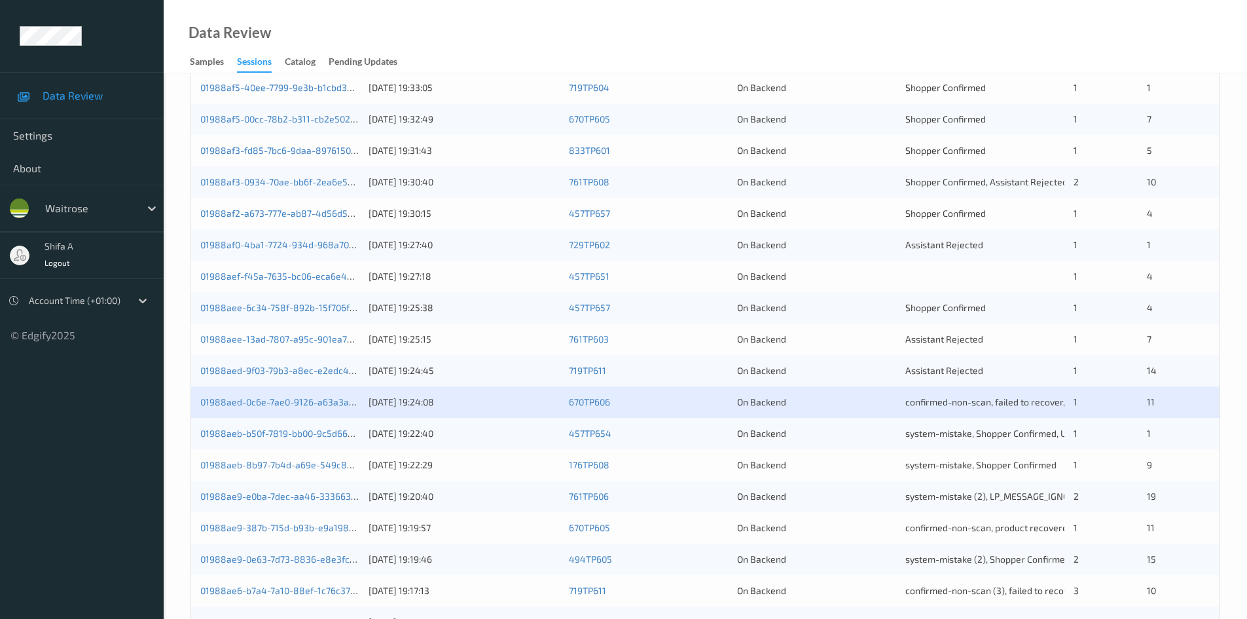
scroll to position [367, 0]
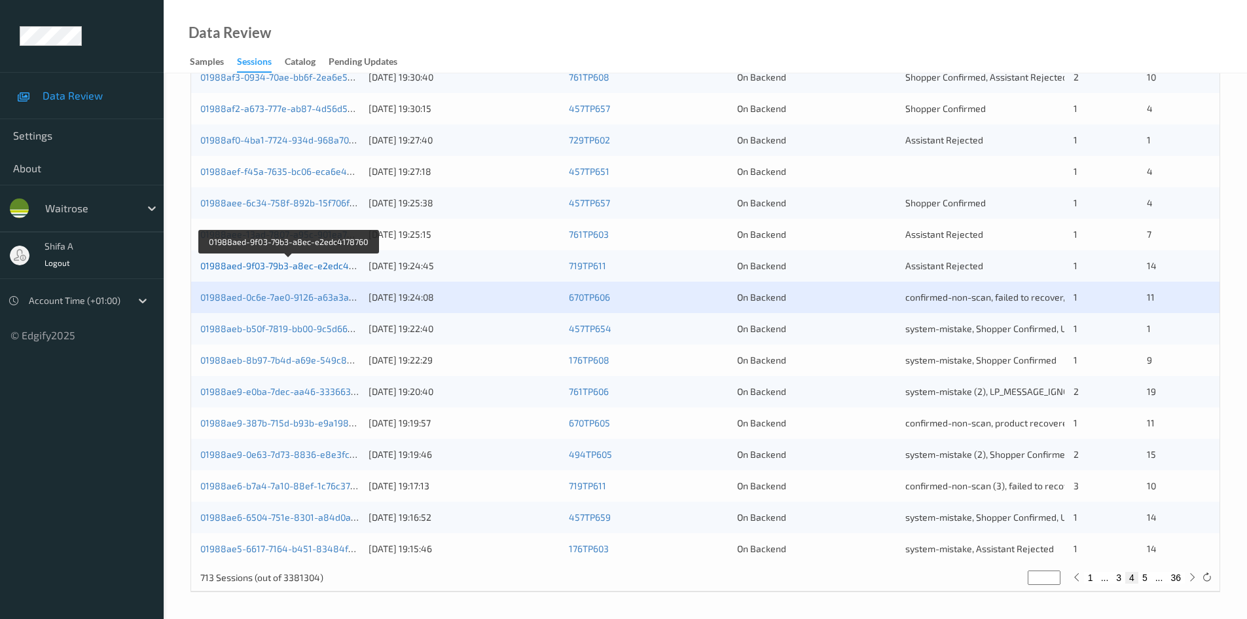
click at [325, 266] on link "01988aed-9f03-79b3-a8ec-e2edc4178760" at bounding box center [289, 265] width 178 height 11
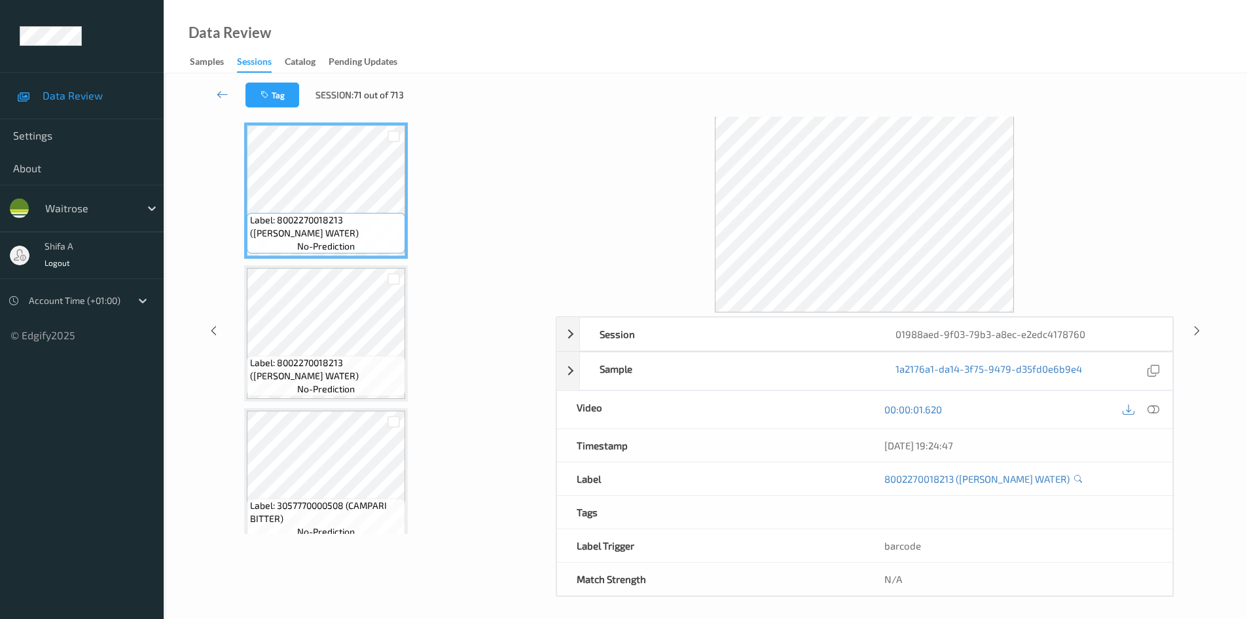
scroll to position [56, 0]
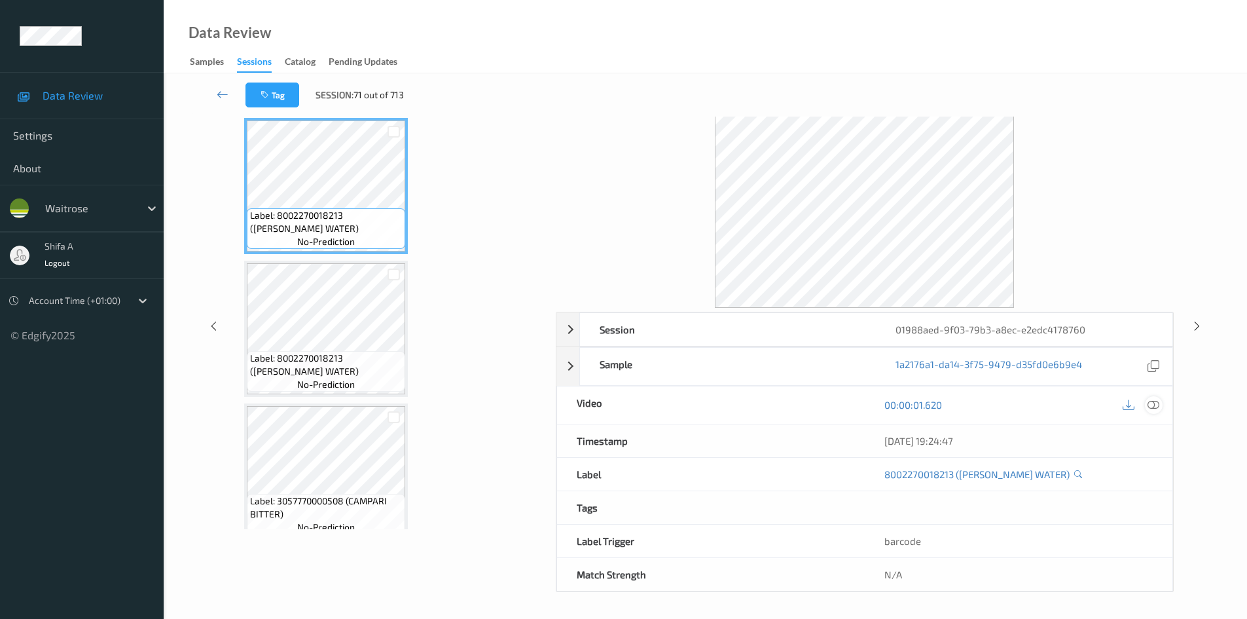
click at [1149, 407] on icon at bounding box center [1153, 405] width 12 height 12
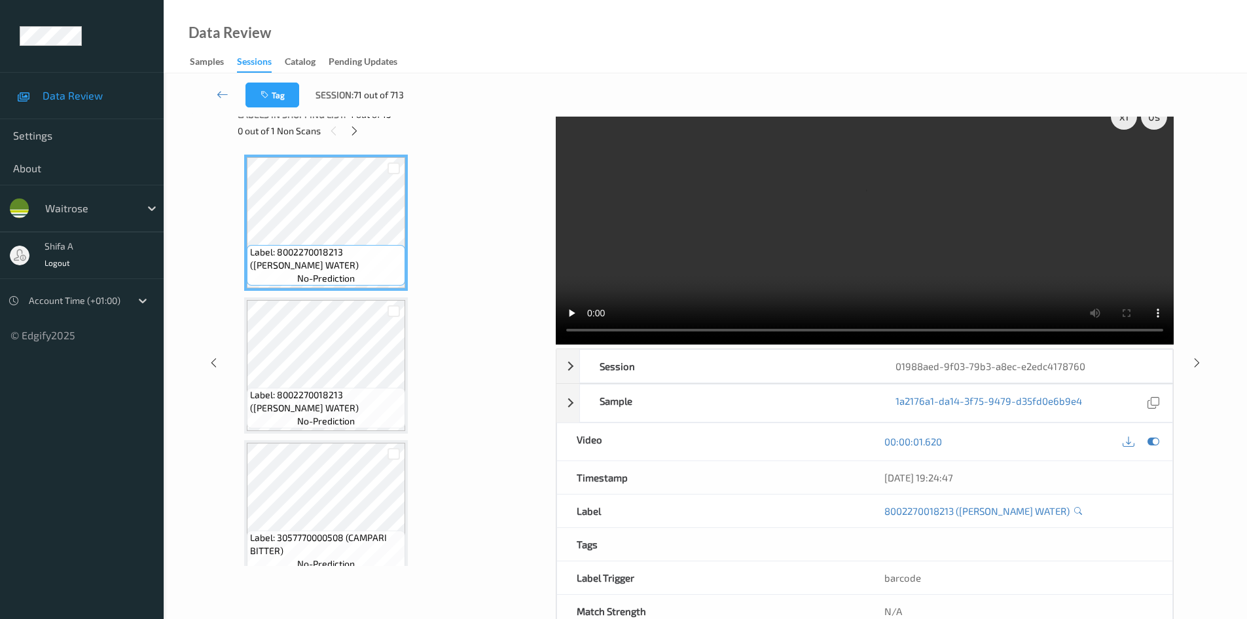
scroll to position [0, 0]
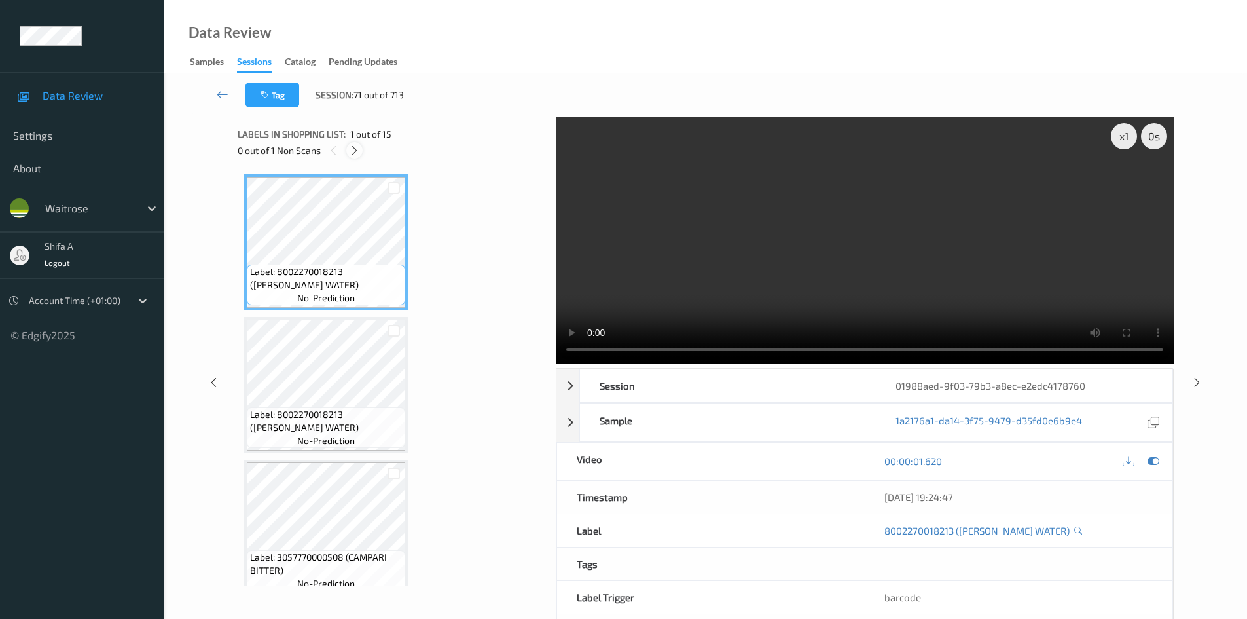
click at [355, 156] on icon at bounding box center [354, 151] width 11 height 12
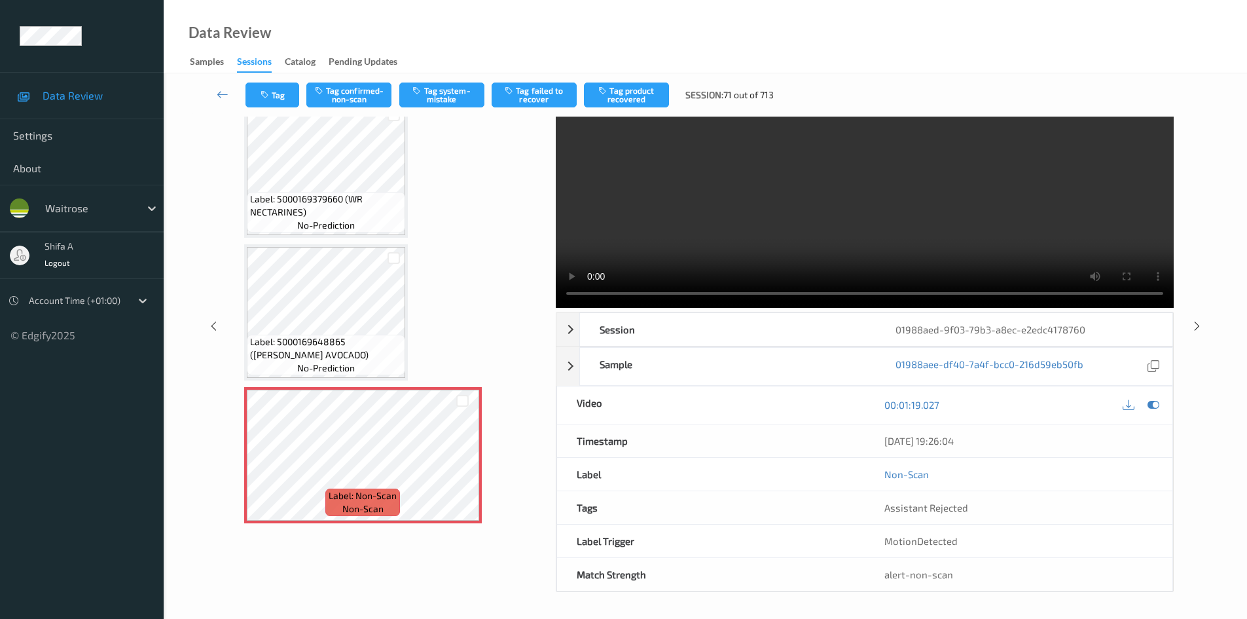
scroll to position [1729, 0]
click at [371, 98] on button "Tag confirmed-non-scan" at bounding box center [348, 94] width 85 height 25
click at [535, 95] on button "Tag failed to recover" at bounding box center [534, 94] width 85 height 25
click at [224, 97] on icon at bounding box center [223, 94] width 12 height 13
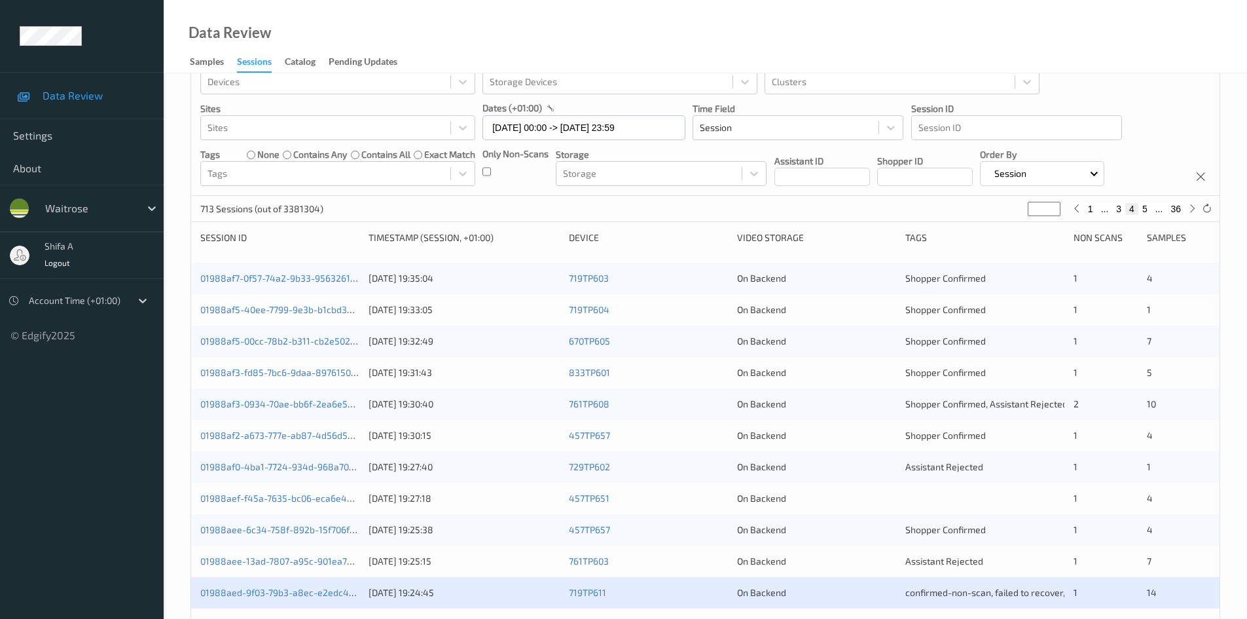
scroll to position [367, 0]
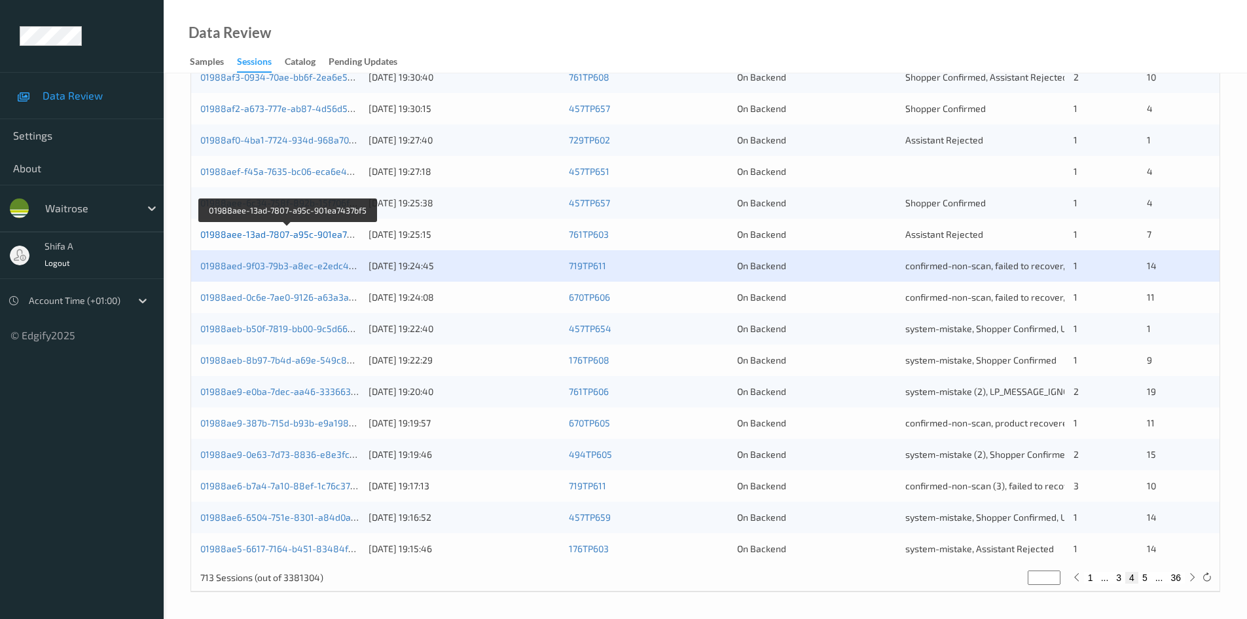
click at [330, 233] on link "01988aee-13ad-7807-a95c-901ea7437bf5" at bounding box center [288, 233] width 176 height 11
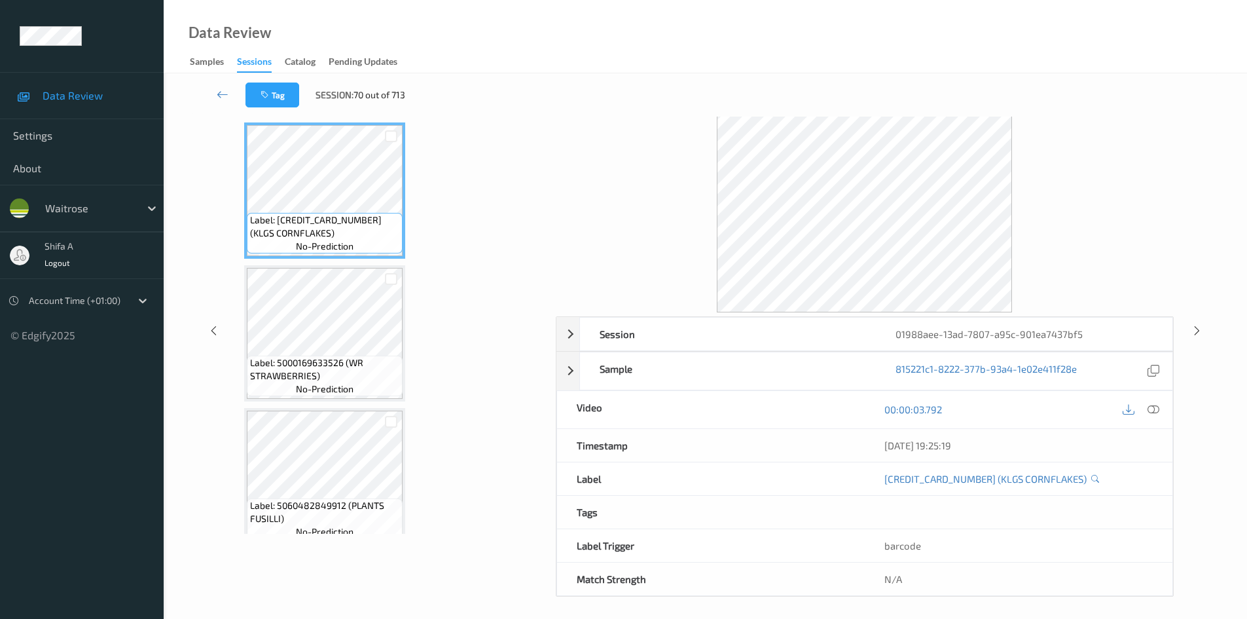
scroll to position [56, 0]
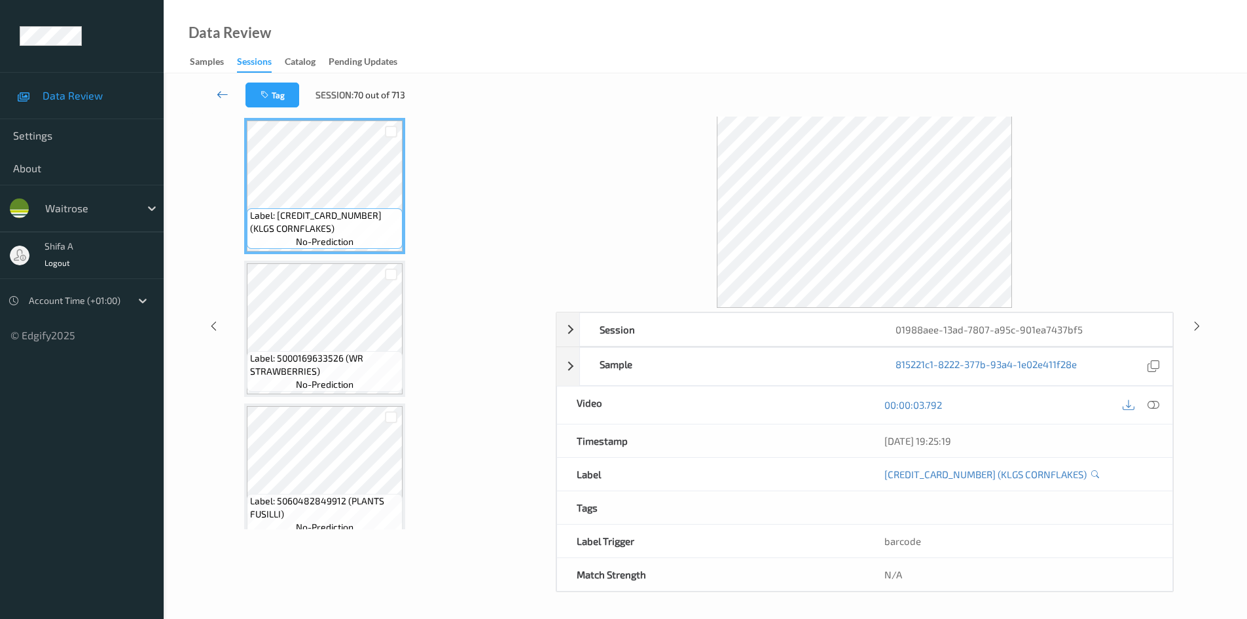
click at [219, 94] on icon at bounding box center [223, 94] width 12 height 13
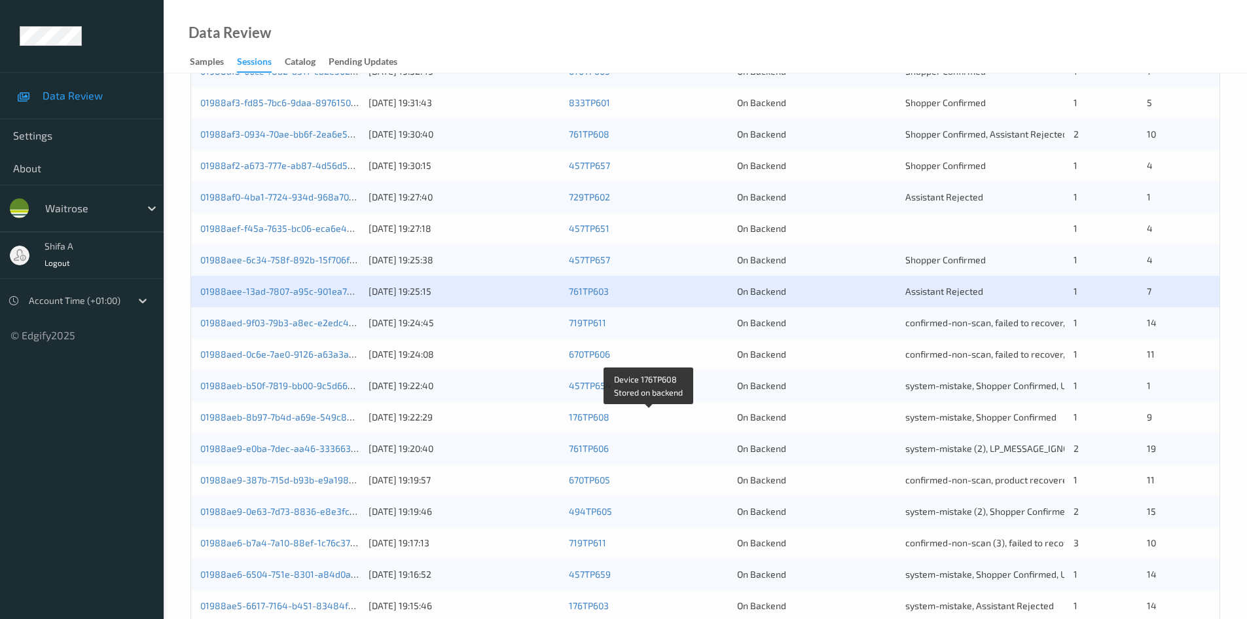
scroll to position [327, 0]
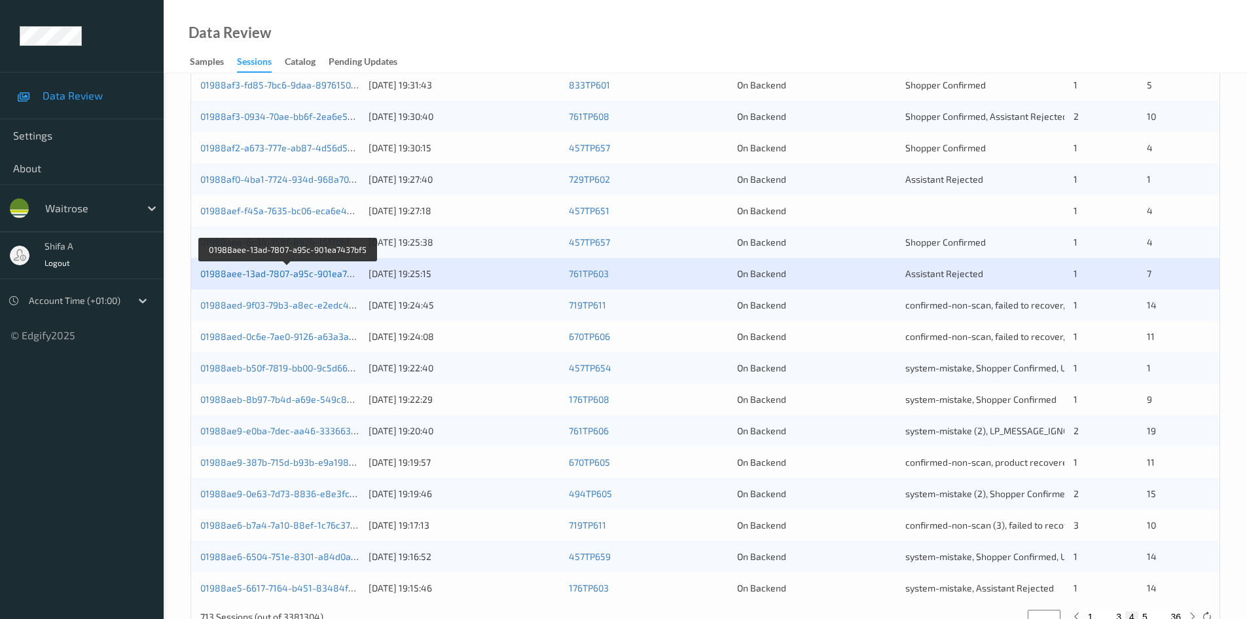
click at [332, 274] on link "01988aee-13ad-7807-a95c-901ea7437bf5" at bounding box center [288, 273] width 176 height 11
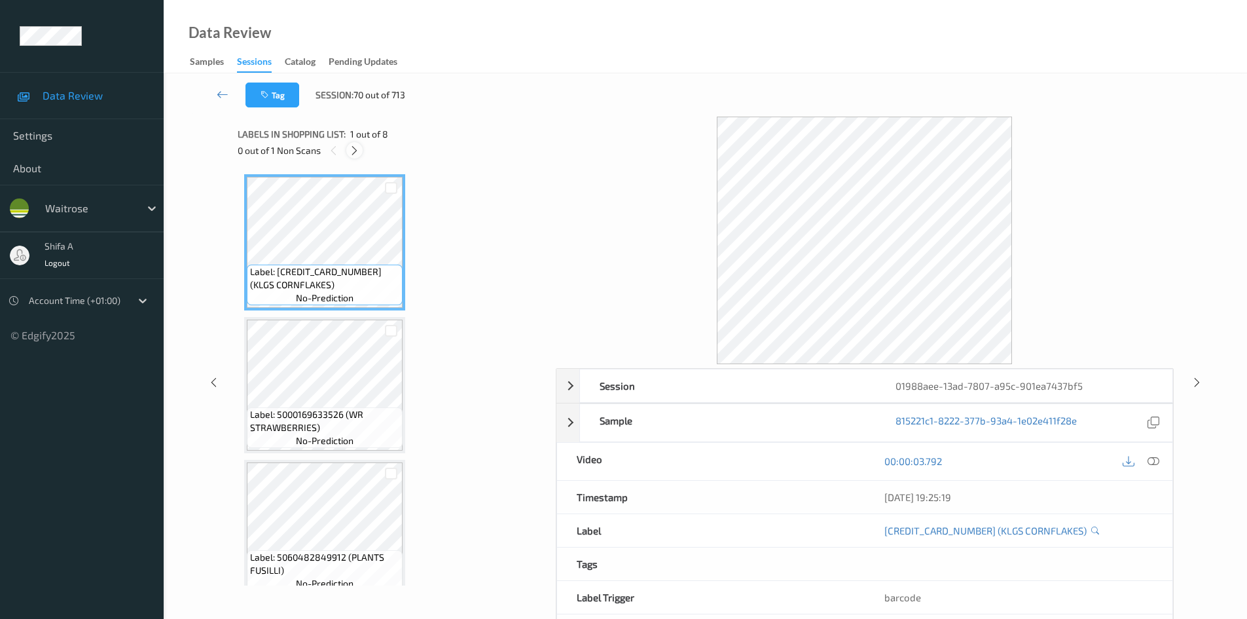
click at [356, 151] on icon at bounding box center [354, 151] width 11 height 12
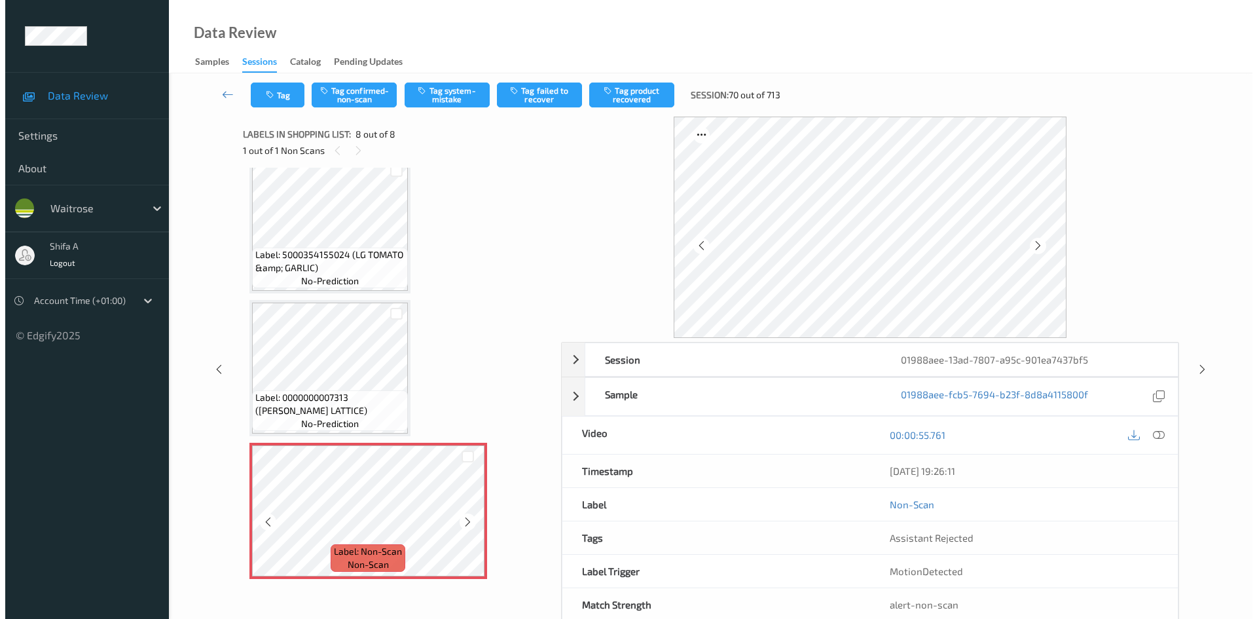
scroll to position [30, 0]
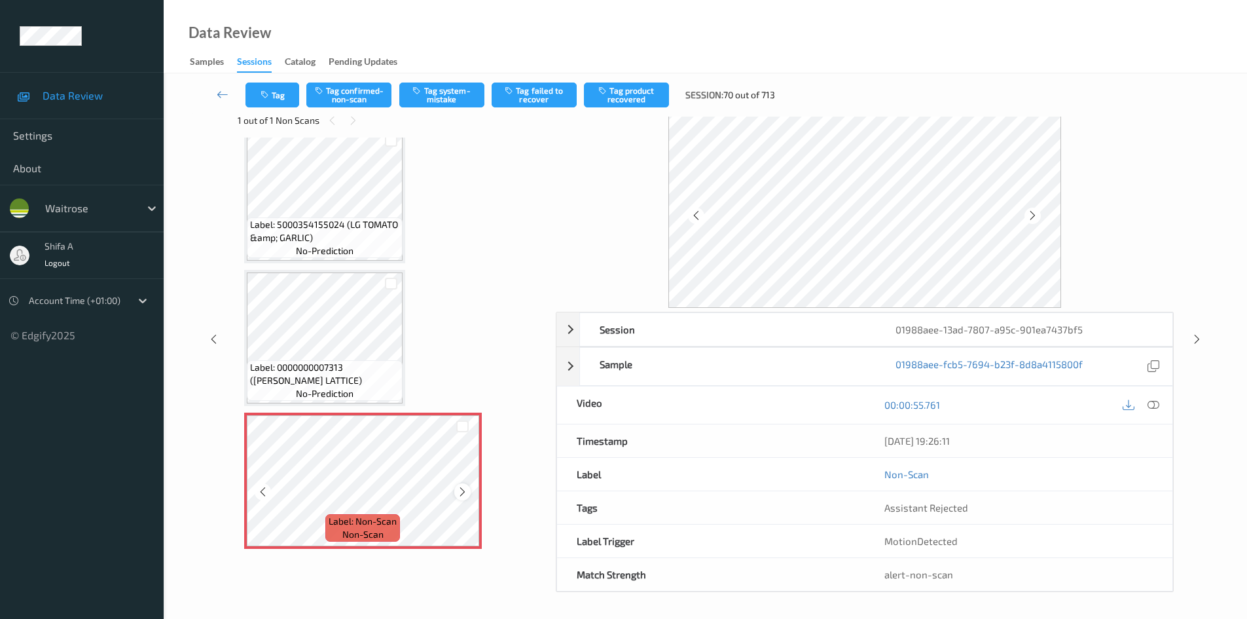
click at [458, 488] on icon at bounding box center [462, 492] width 11 height 12
click at [445, 101] on button "Tag system-mistake" at bounding box center [441, 94] width 85 height 25
click at [274, 99] on button "Tag" at bounding box center [272, 94] width 54 height 25
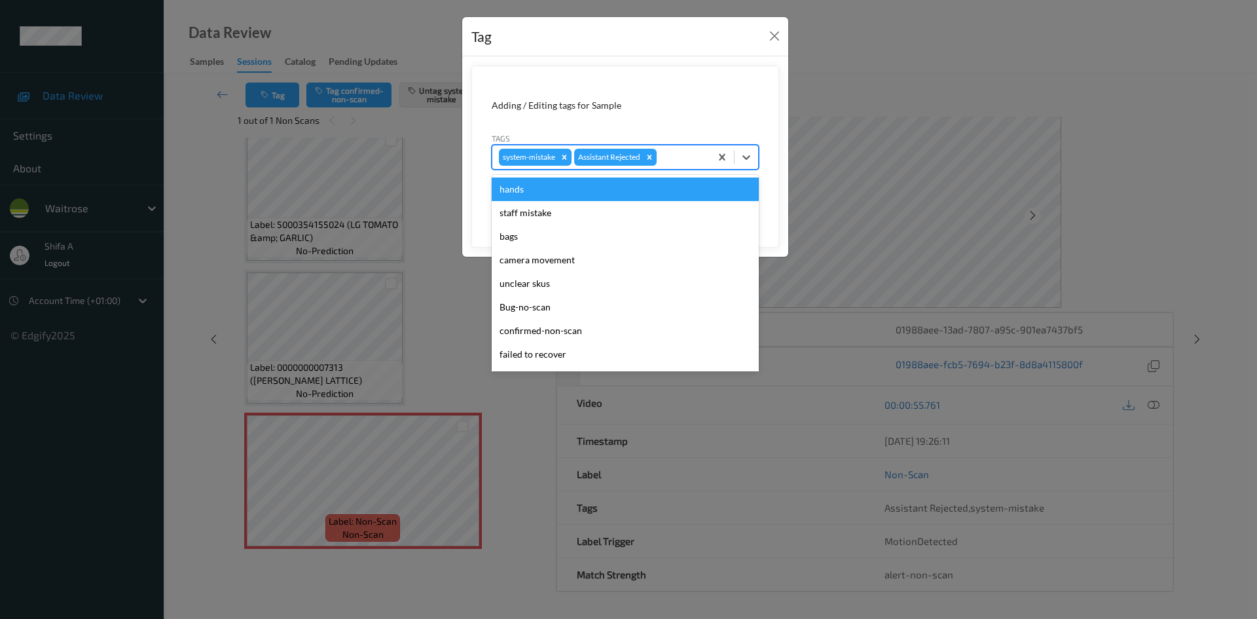
drag, startPoint x: 691, startPoint y: 159, endPoint x: 685, endPoint y: 209, distance: 50.7
click at [691, 158] on div at bounding box center [681, 157] width 45 height 16
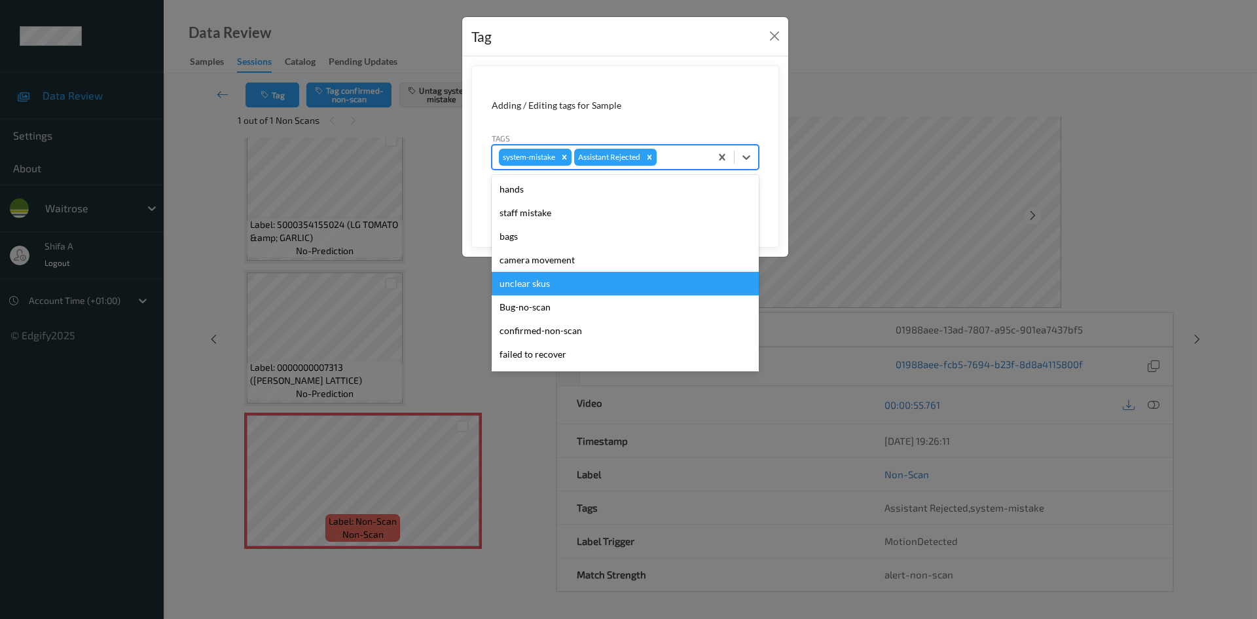
scroll to position [257, 0]
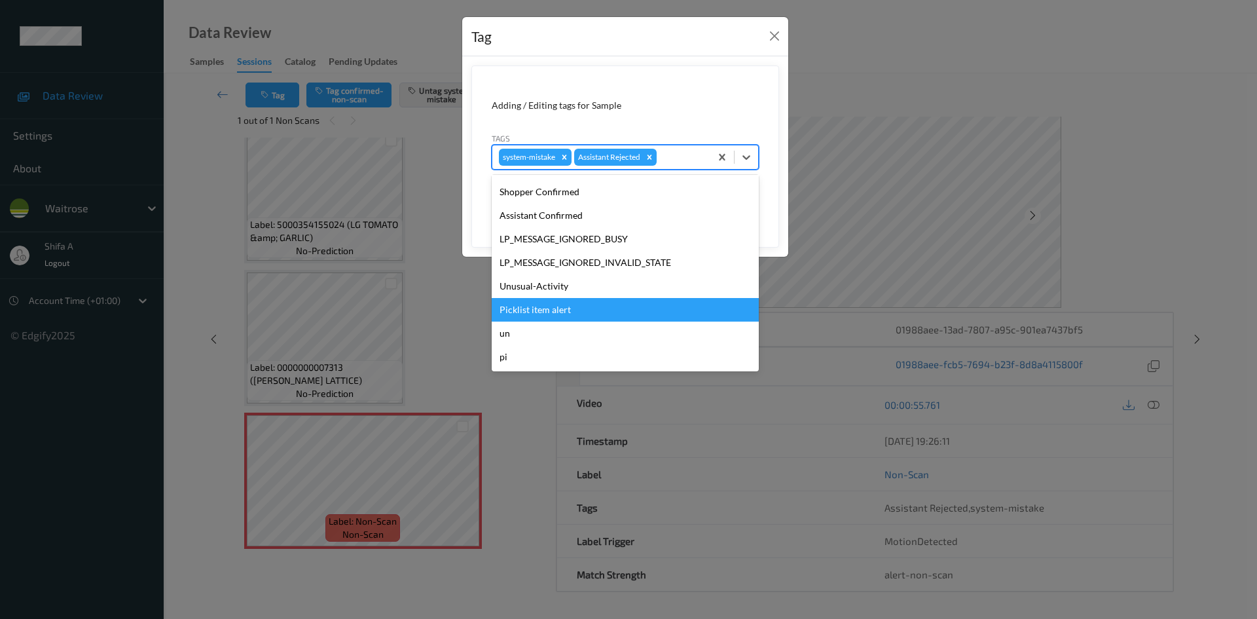
click at [575, 310] on div "Picklist item alert" at bounding box center [625, 310] width 267 height 24
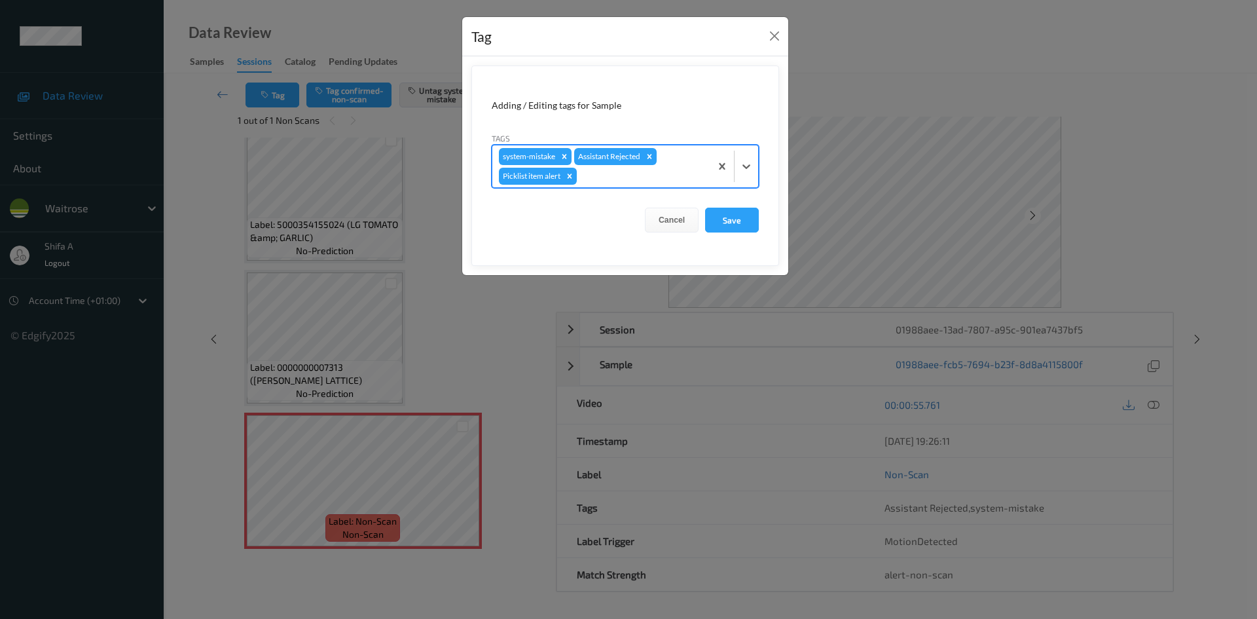
click at [687, 172] on div at bounding box center [641, 176] width 124 height 16
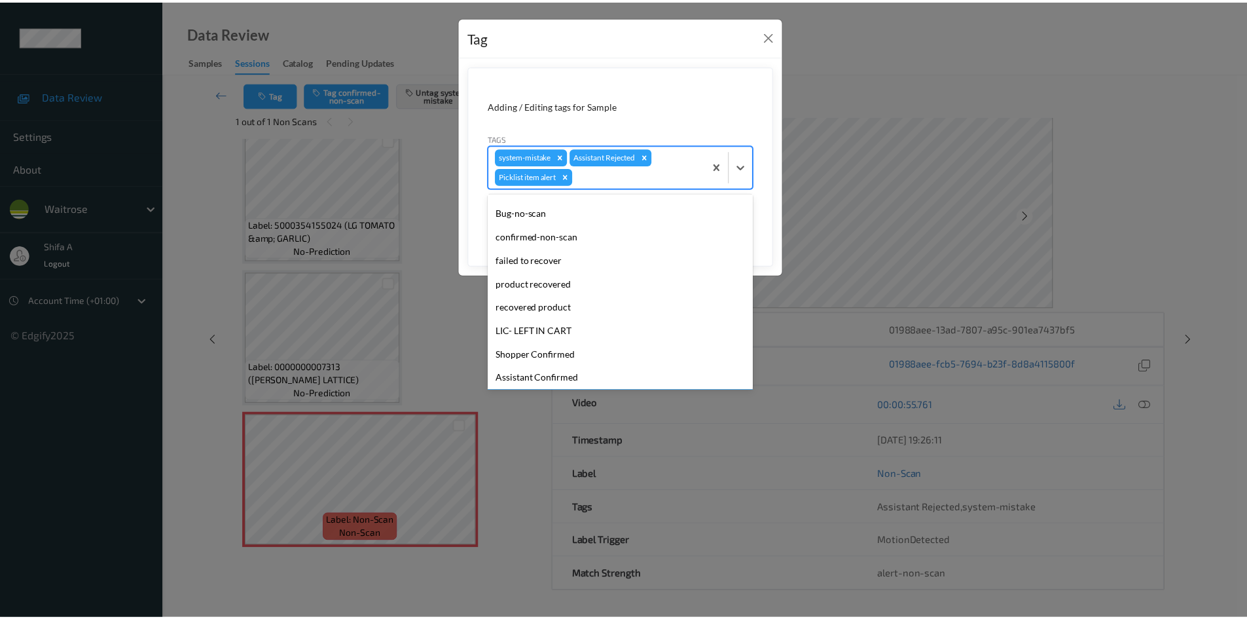
scroll to position [233, 0]
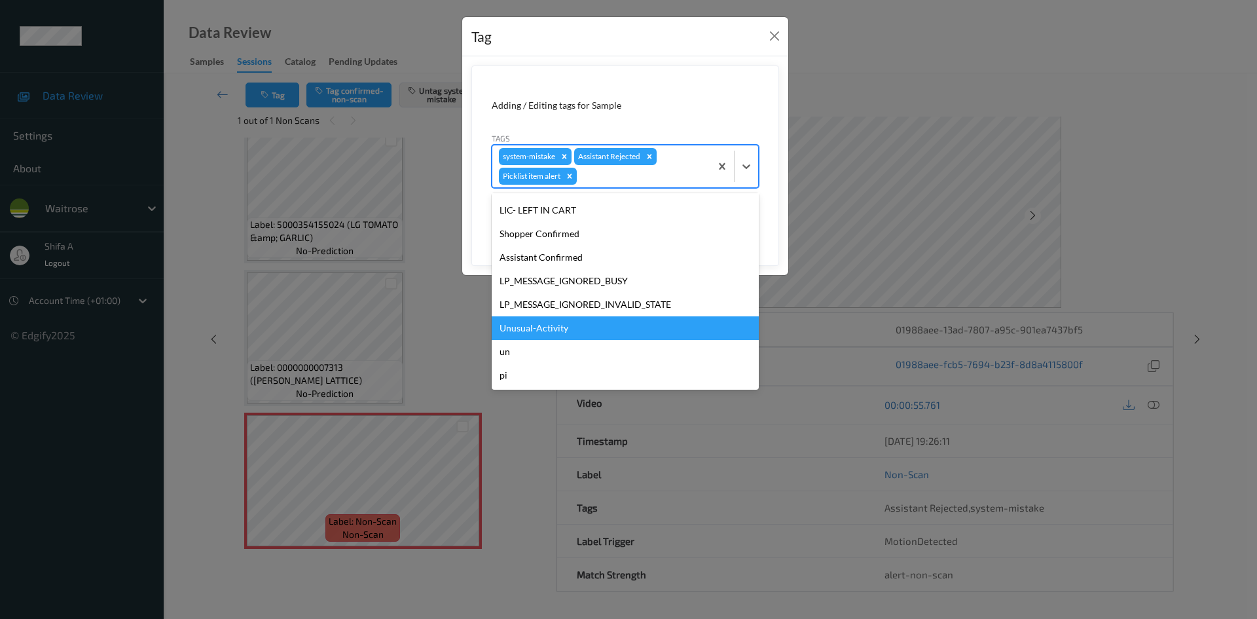
click at [557, 329] on div "Unusual-Activity" at bounding box center [625, 328] width 267 height 24
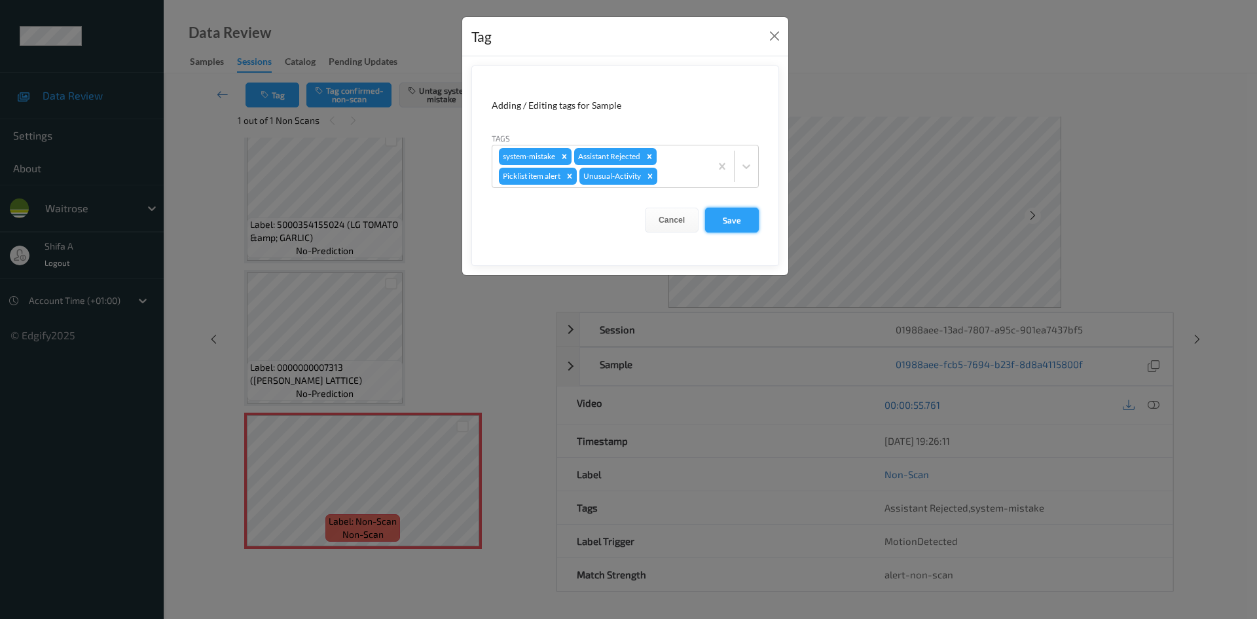
click at [742, 222] on button "Save" at bounding box center [732, 219] width 54 height 25
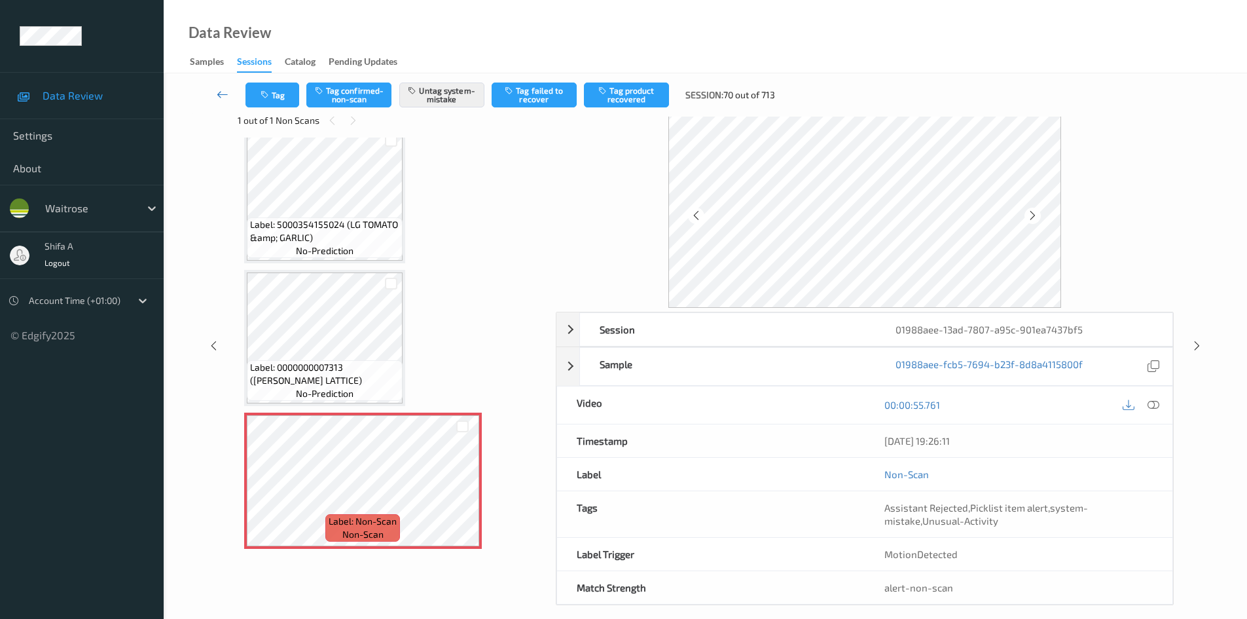
click at [223, 90] on icon at bounding box center [223, 94] width 12 height 13
